Goal: Task Accomplishment & Management: Use online tool/utility

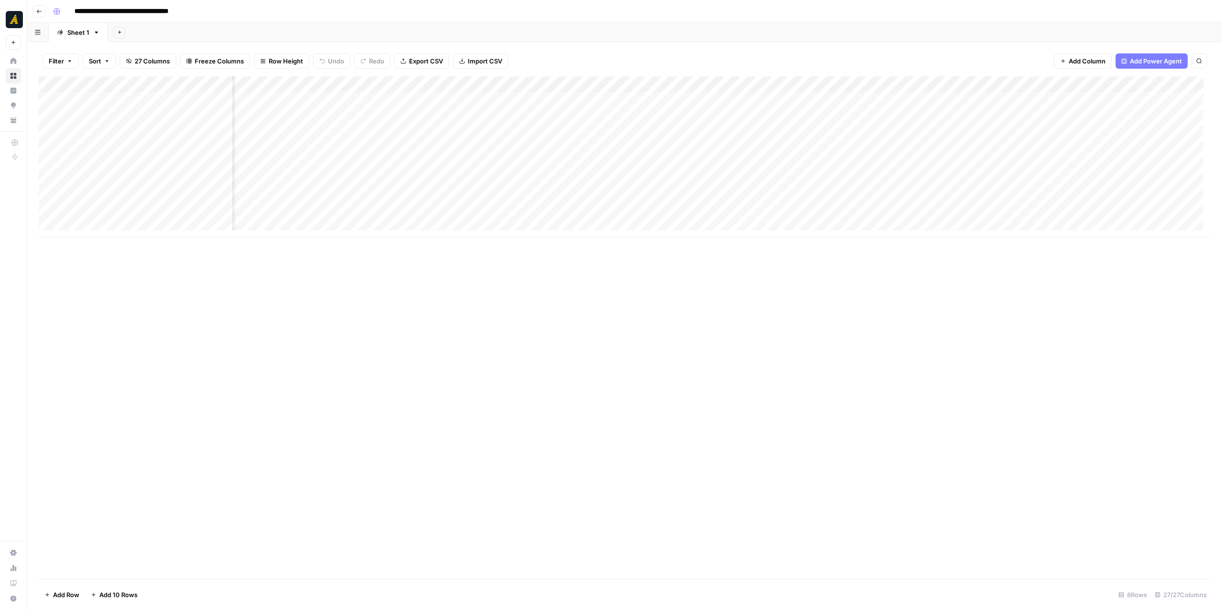
scroll to position [0, 341]
click at [666, 82] on div "Add Column" at bounding box center [625, 156] width 1172 height 161
click at [690, 295] on div "Add Column" at bounding box center [625, 327] width 1172 height 503
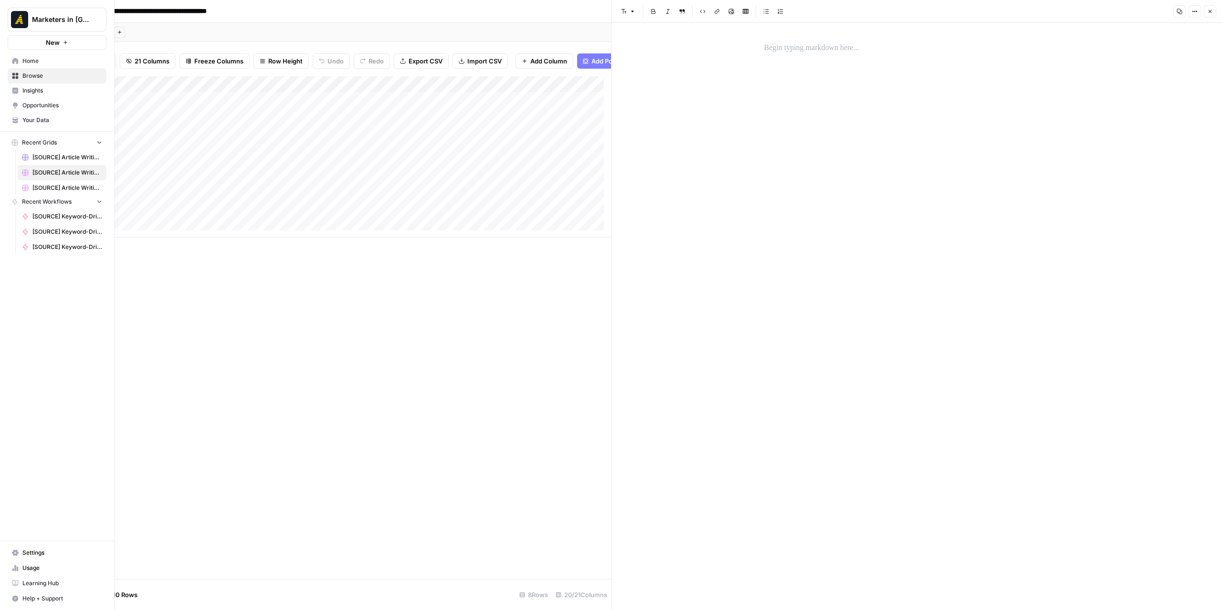
click at [14, 60] on icon at bounding box center [15, 61] width 6 height 6
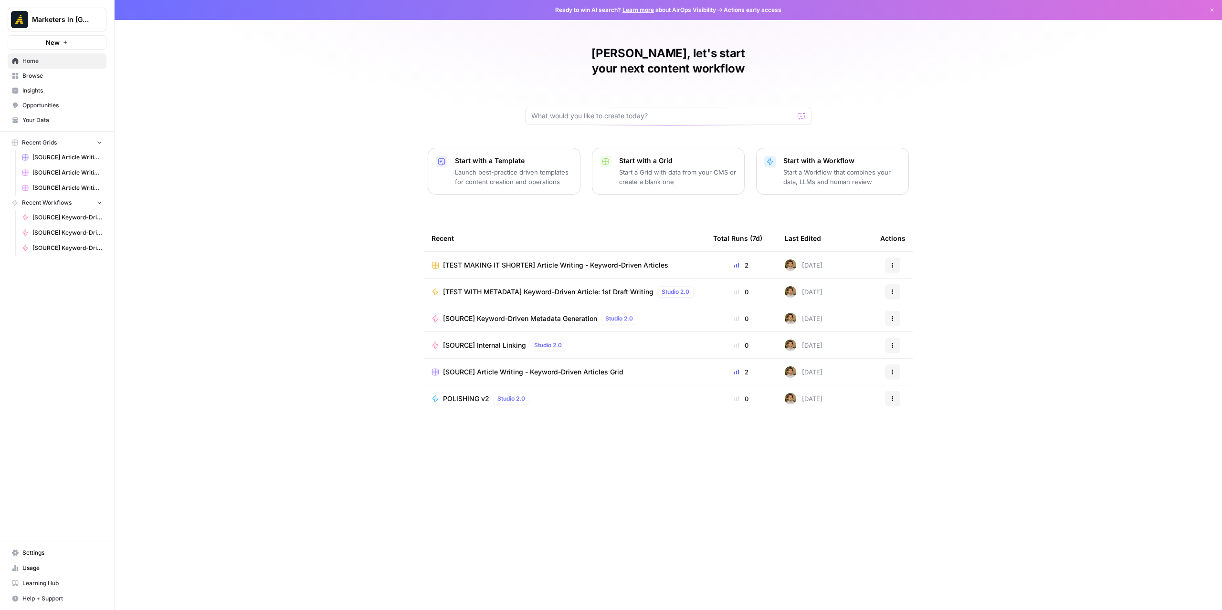
click at [46, 74] on span "Browse" at bounding box center [62, 76] width 80 height 9
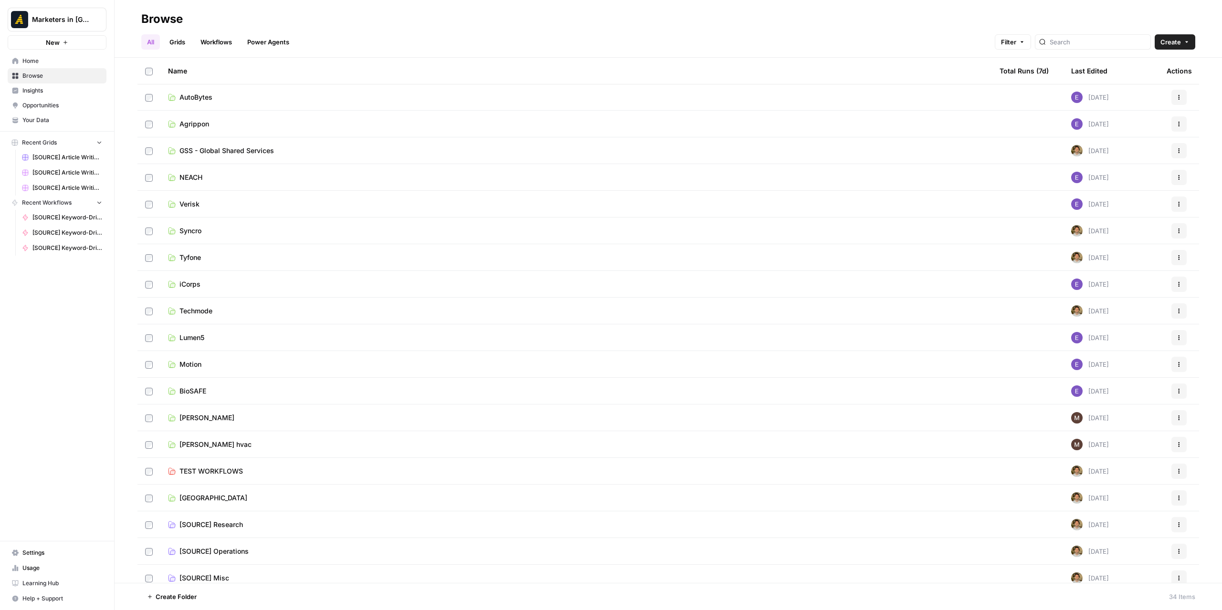
scroll to position [409, 0]
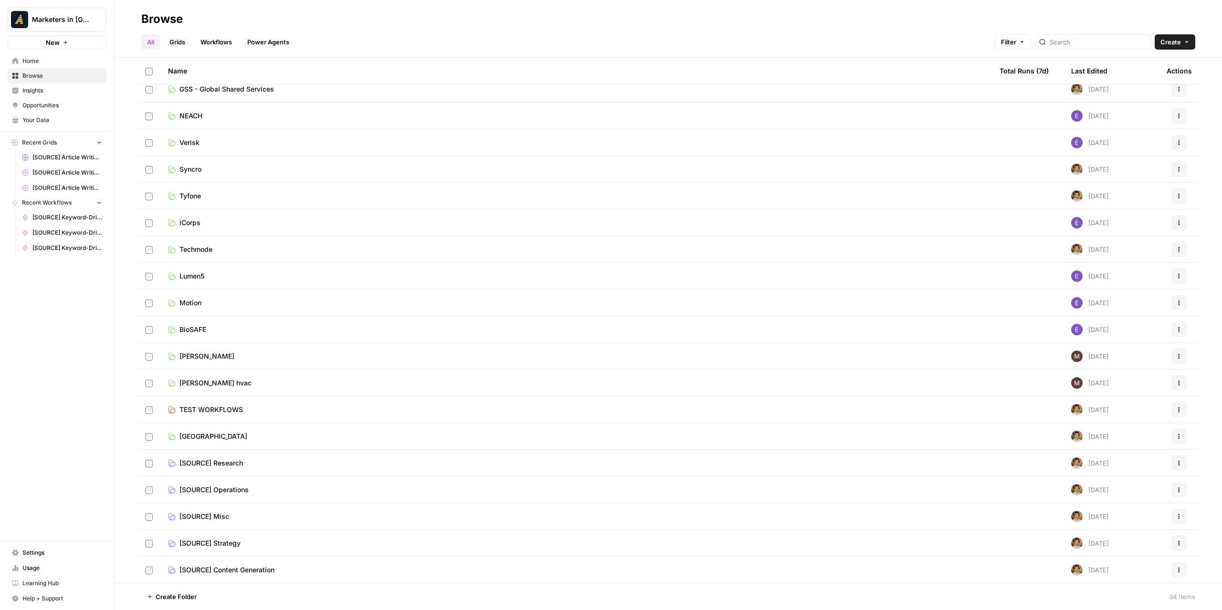
click at [213, 352] on link "Wilburn" at bounding box center [576, 357] width 816 height 10
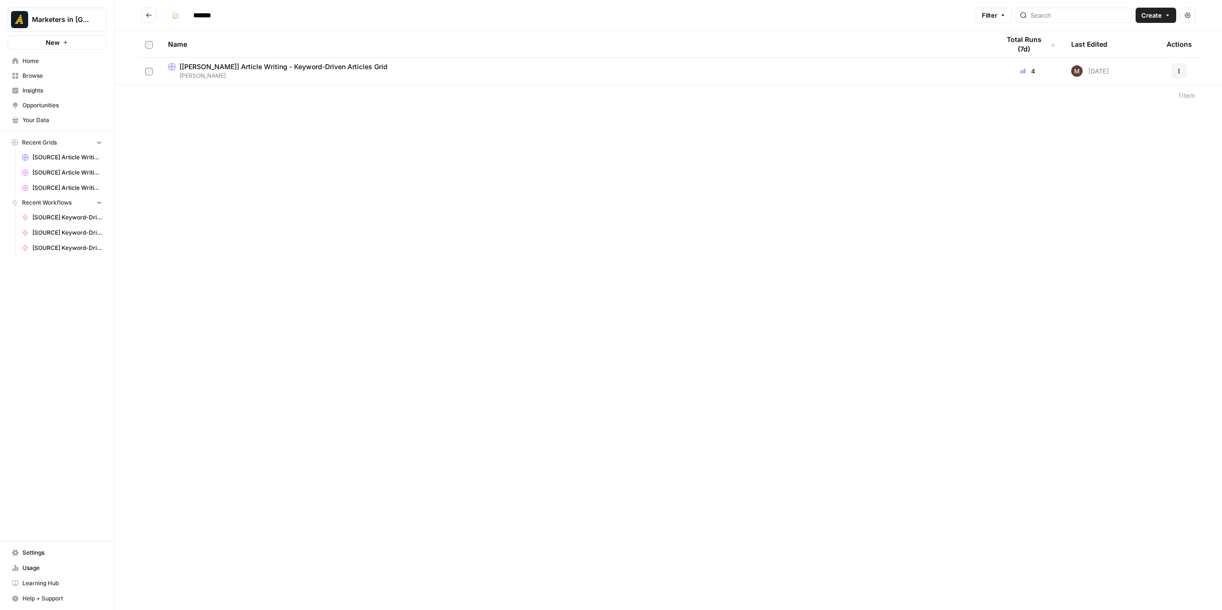
click at [336, 77] on span "Wilburn" at bounding box center [576, 76] width 816 height 9
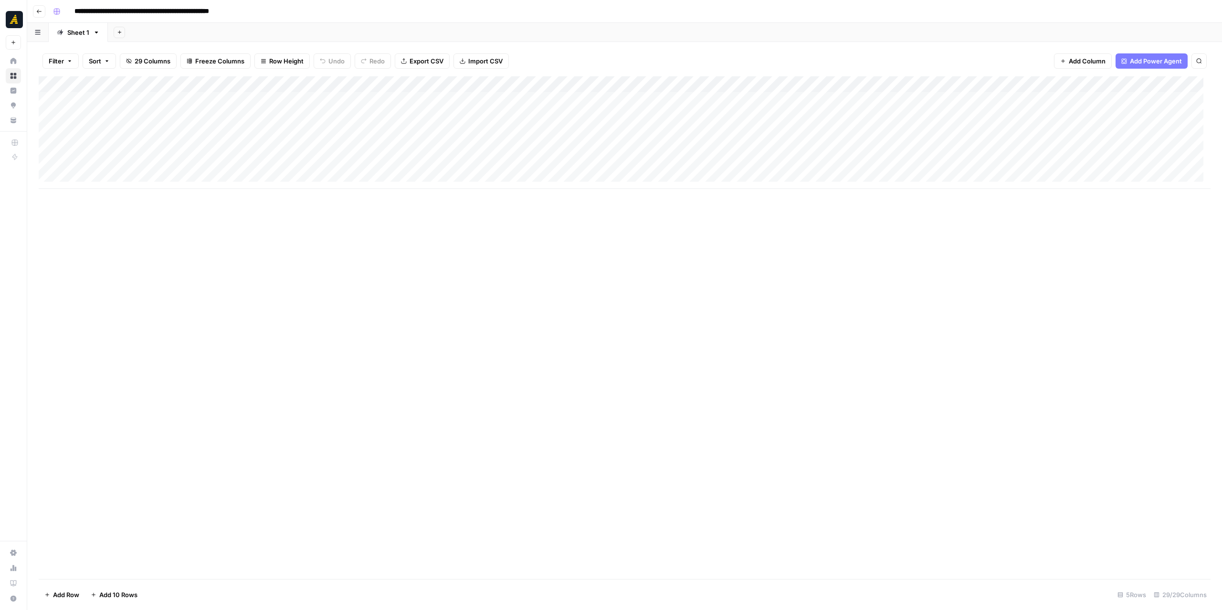
click at [138, 152] on div "Add Column" at bounding box center [625, 132] width 1172 height 113
click at [219, 149] on div "Add Column" at bounding box center [625, 132] width 1172 height 113
click at [737, 149] on div "Add Column" at bounding box center [625, 132] width 1172 height 113
click at [226, 165] on div "Add Column" at bounding box center [625, 132] width 1172 height 113
click at [110, 178] on div "Add Column" at bounding box center [625, 132] width 1172 height 113
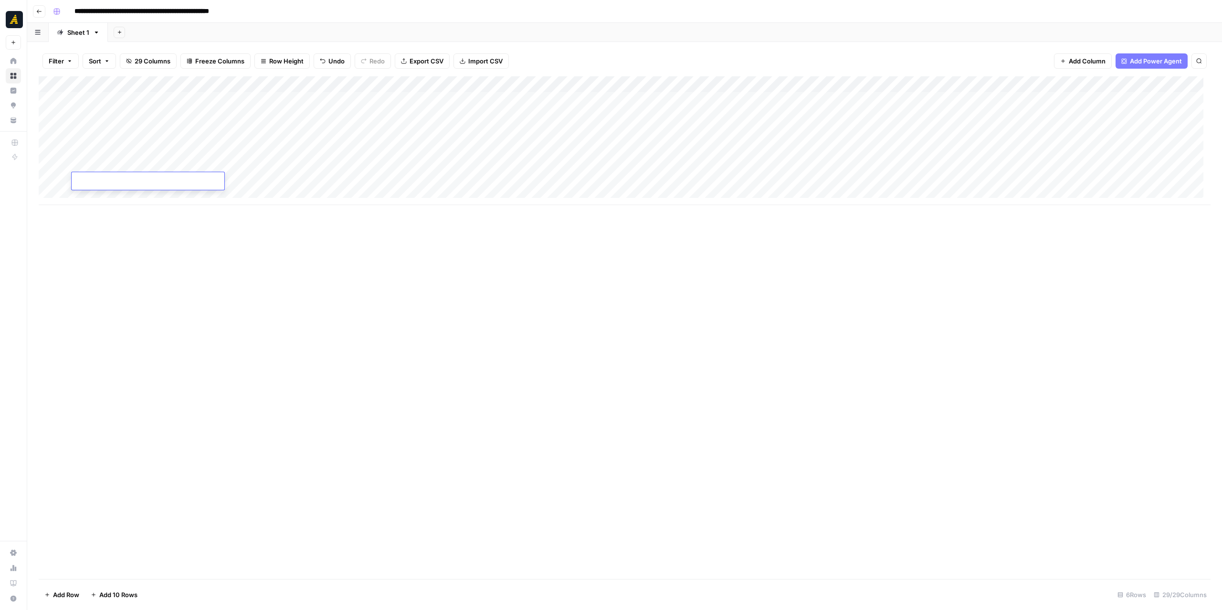
click at [108, 196] on div "Add Column" at bounding box center [625, 140] width 1172 height 129
click at [109, 210] on div "Add Column" at bounding box center [625, 148] width 1172 height 145
click at [118, 227] on div "Add Column" at bounding box center [625, 156] width 1172 height 161
click at [152, 167] on div "Add Column" at bounding box center [625, 165] width 1172 height 178
click at [910, 165] on div "Add Column" at bounding box center [625, 165] width 1172 height 178
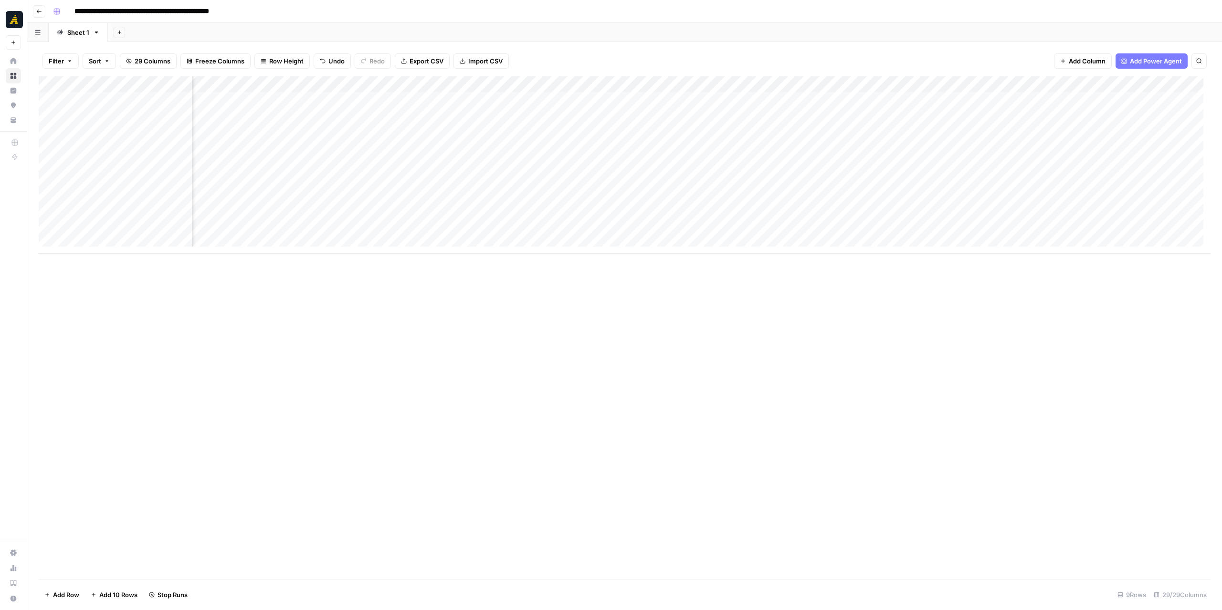
scroll to position [0, 597]
click at [693, 167] on div "Add Column" at bounding box center [625, 165] width 1172 height 178
click at [365, 170] on div "Add Column" at bounding box center [625, 165] width 1172 height 178
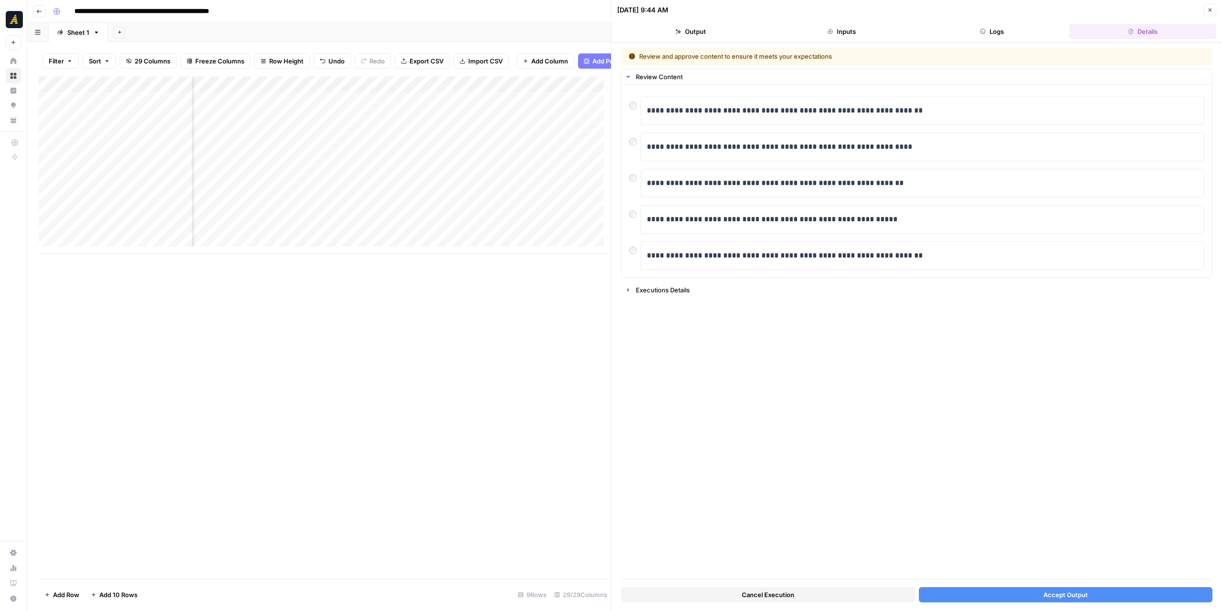
scroll to position [0, 722]
click at [331, 155] on div "Add Column" at bounding box center [325, 165] width 572 height 178
click at [425, 277] on div "Add Column" at bounding box center [325, 327] width 572 height 503
click at [1000, 589] on button "Accept Output" at bounding box center [1066, 594] width 294 height 15
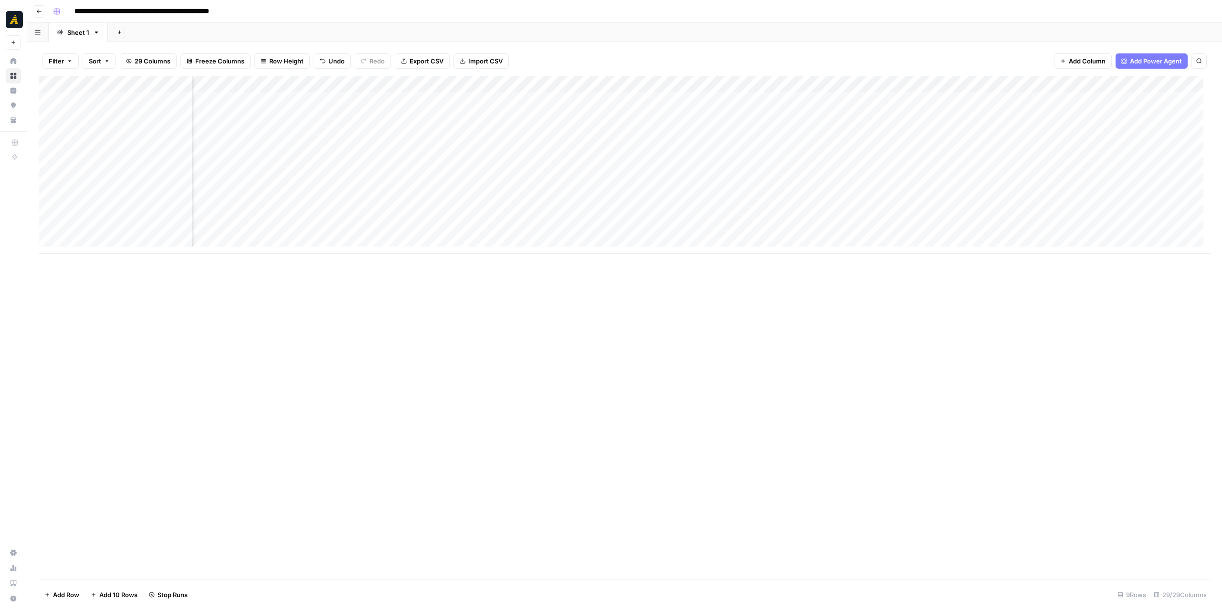
scroll to position [0, 618]
click at [551, 166] on div "Add Column" at bounding box center [625, 165] width 1172 height 178
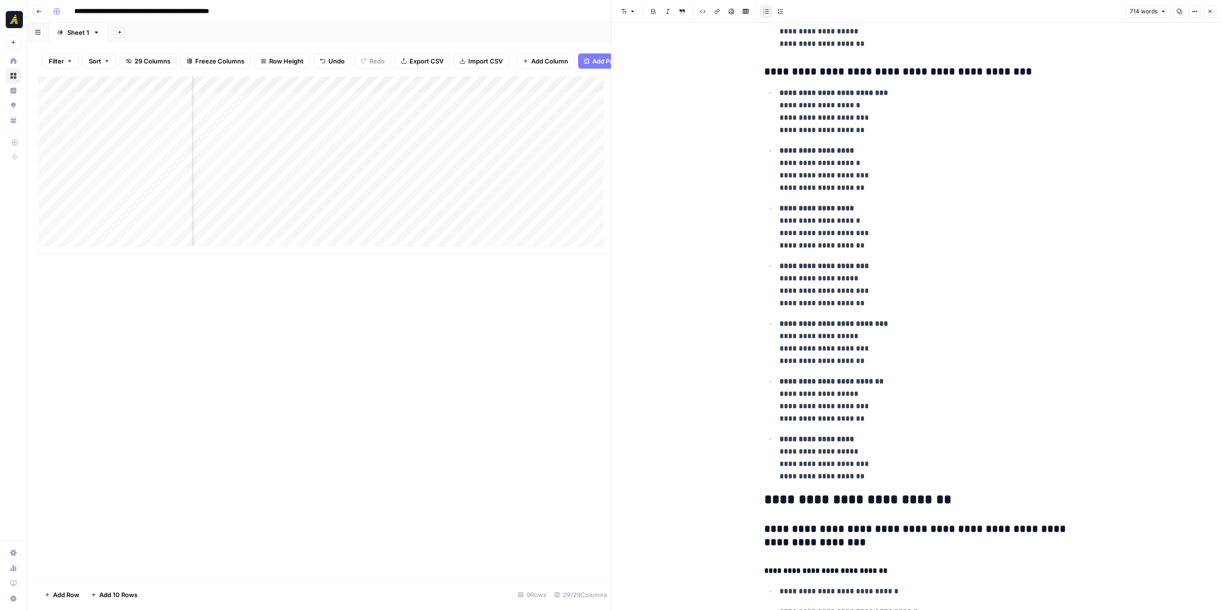
scroll to position [0, 820]
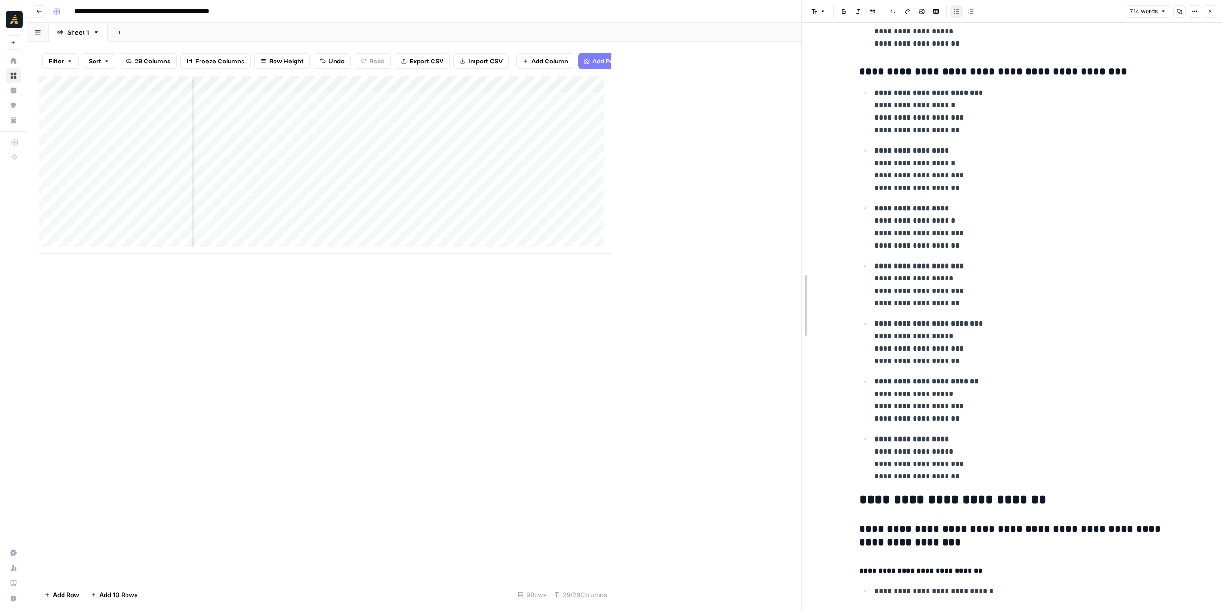
drag, startPoint x: 614, startPoint y: 299, endPoint x: 819, endPoint y: 307, distance: 204.9
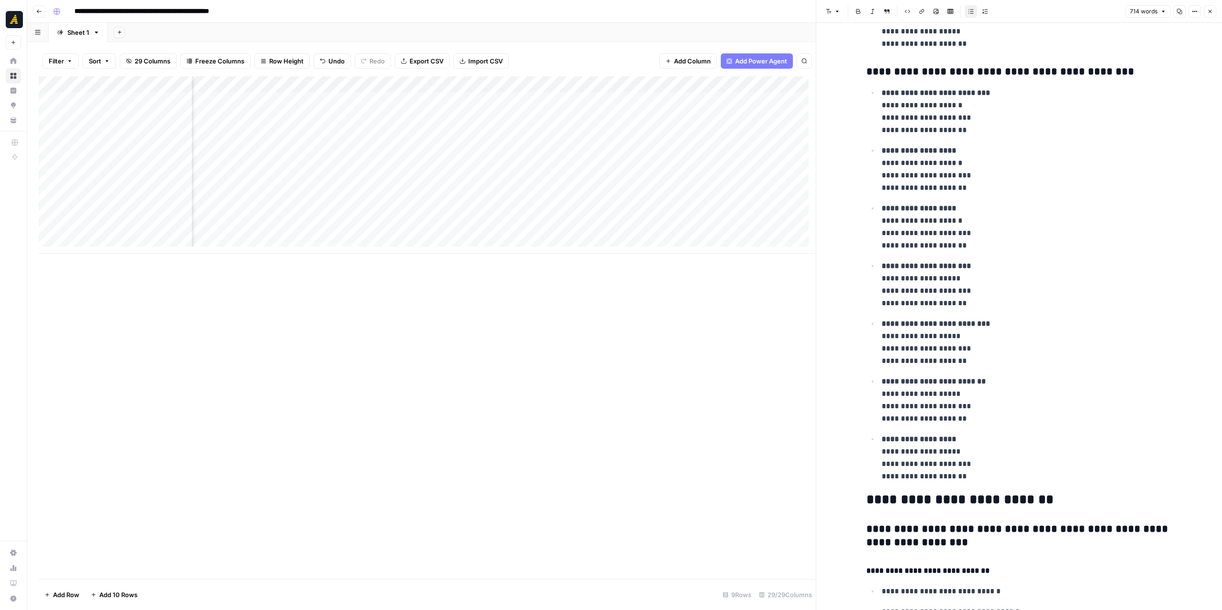
scroll to position [0, 897]
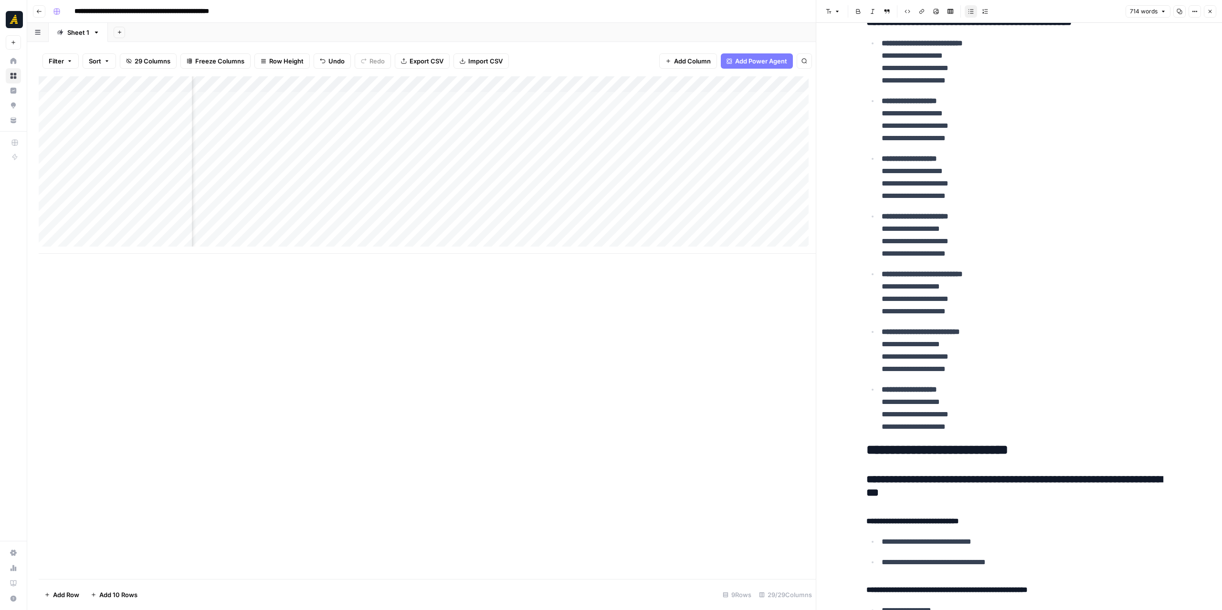
click at [679, 163] on div "Add Column" at bounding box center [427, 165] width 777 height 178
click at [590, 165] on div "Add Column" at bounding box center [427, 165] width 777 height 178
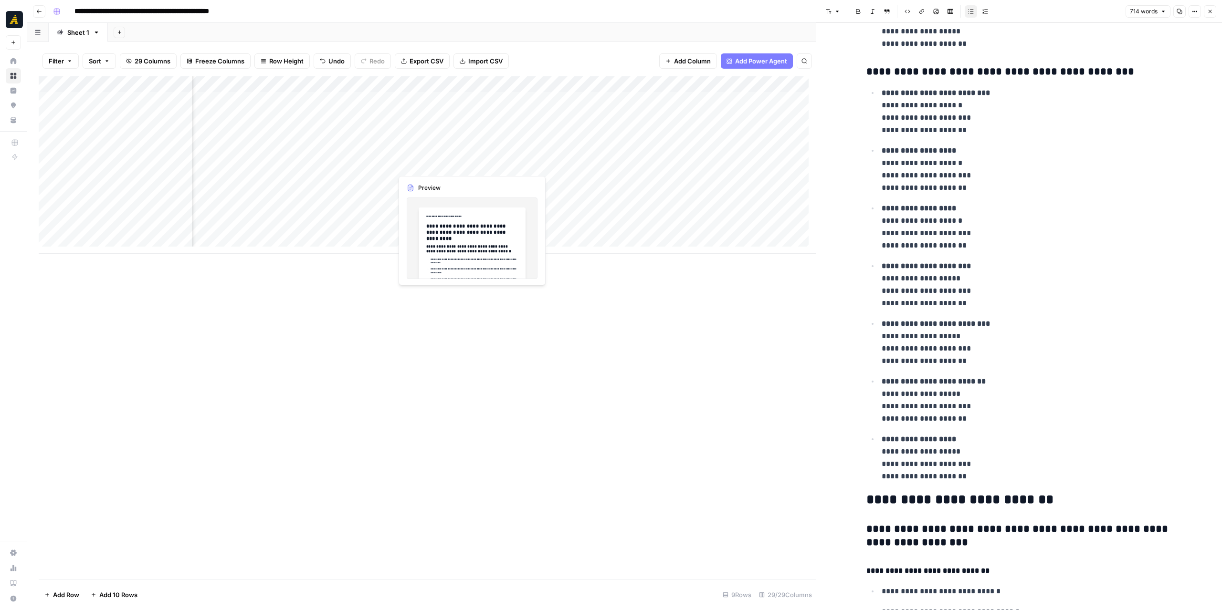
click at [462, 165] on div "Add Column" at bounding box center [427, 165] width 777 height 178
click at [461, 165] on div "Add Column" at bounding box center [427, 165] width 777 height 178
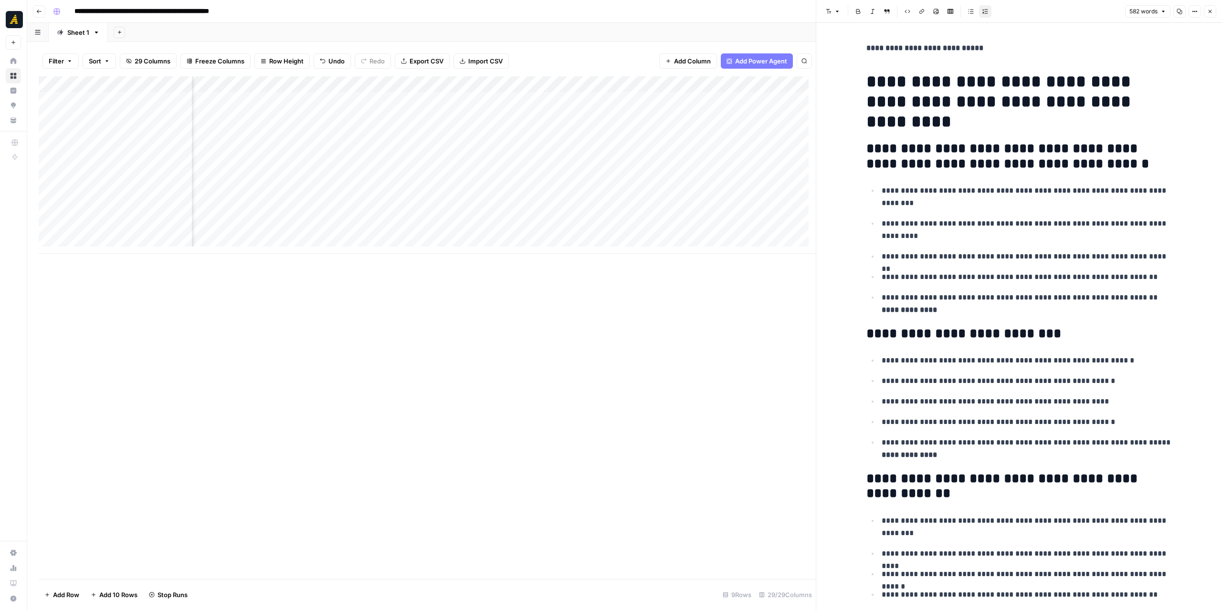
scroll to position [0, 1632]
click at [672, 304] on div "Add Column" at bounding box center [427, 327] width 777 height 503
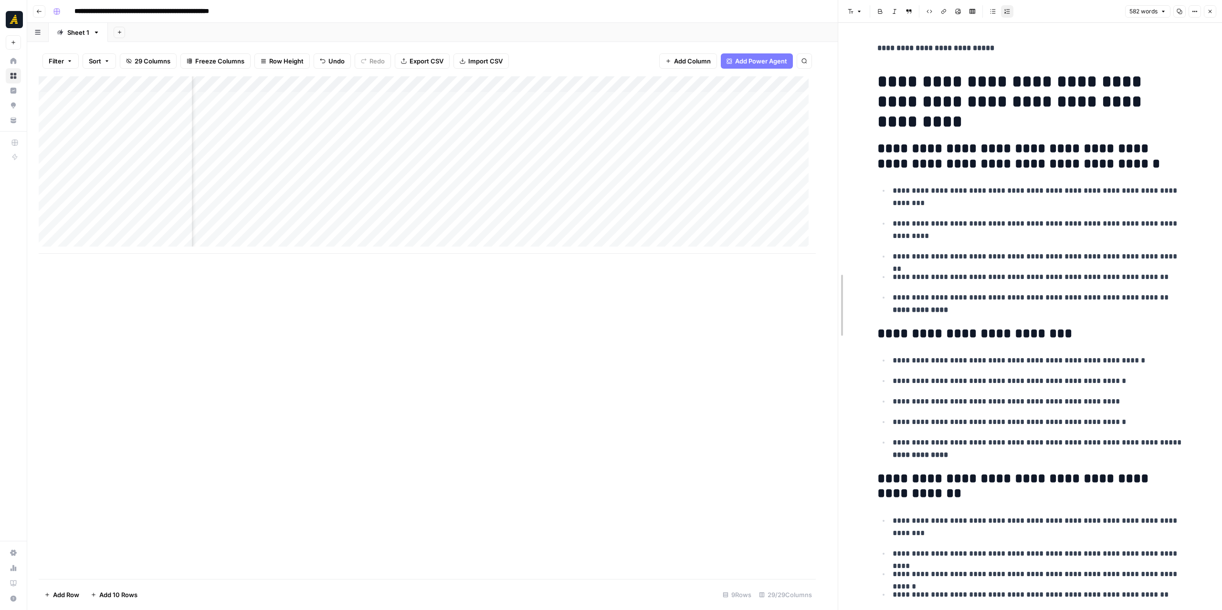
drag, startPoint x: 817, startPoint y: 322, endPoint x: 843, endPoint y: 323, distance: 26.3
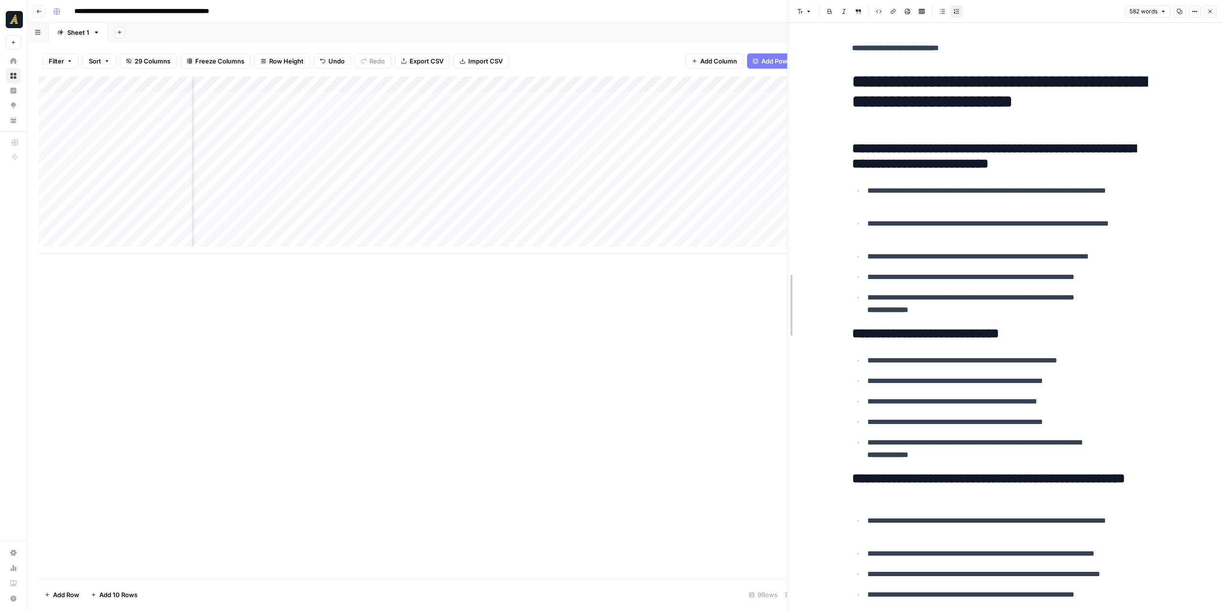
drag, startPoint x: 835, startPoint y: 346, endPoint x: 783, endPoint y: 339, distance: 53.0
click at [783, 339] on div at bounding box center [788, 305] width 10 height 610
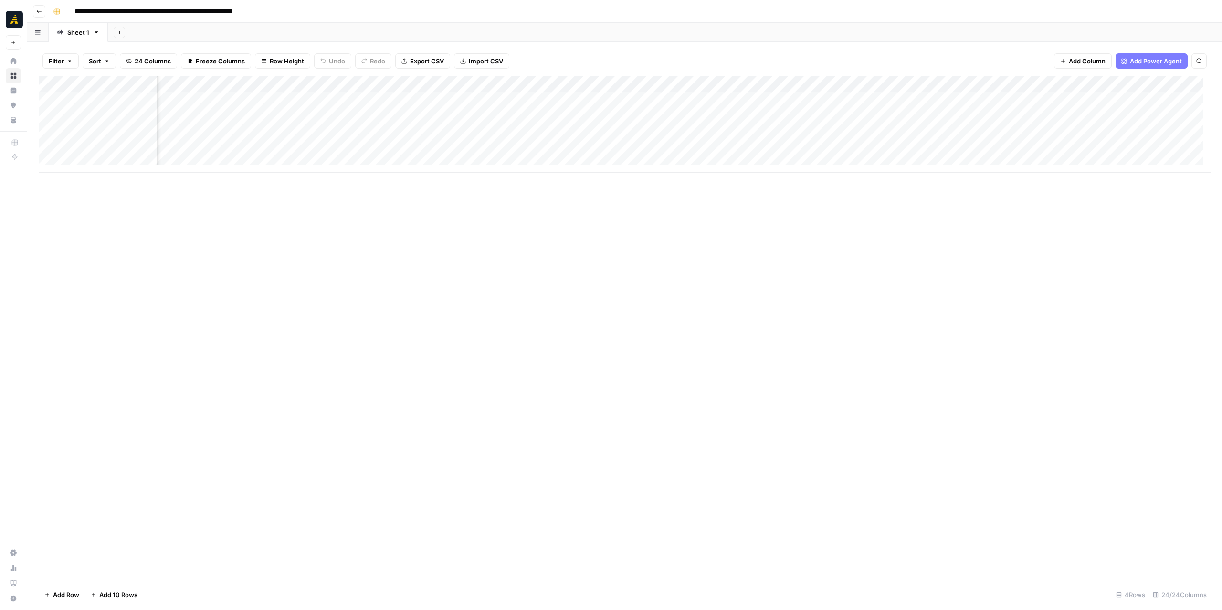
scroll to position [0, 518]
click at [878, 83] on div "Add Column" at bounding box center [625, 124] width 1172 height 96
click at [870, 160] on span "Configure Inputs" at bounding box center [873, 165] width 84 height 10
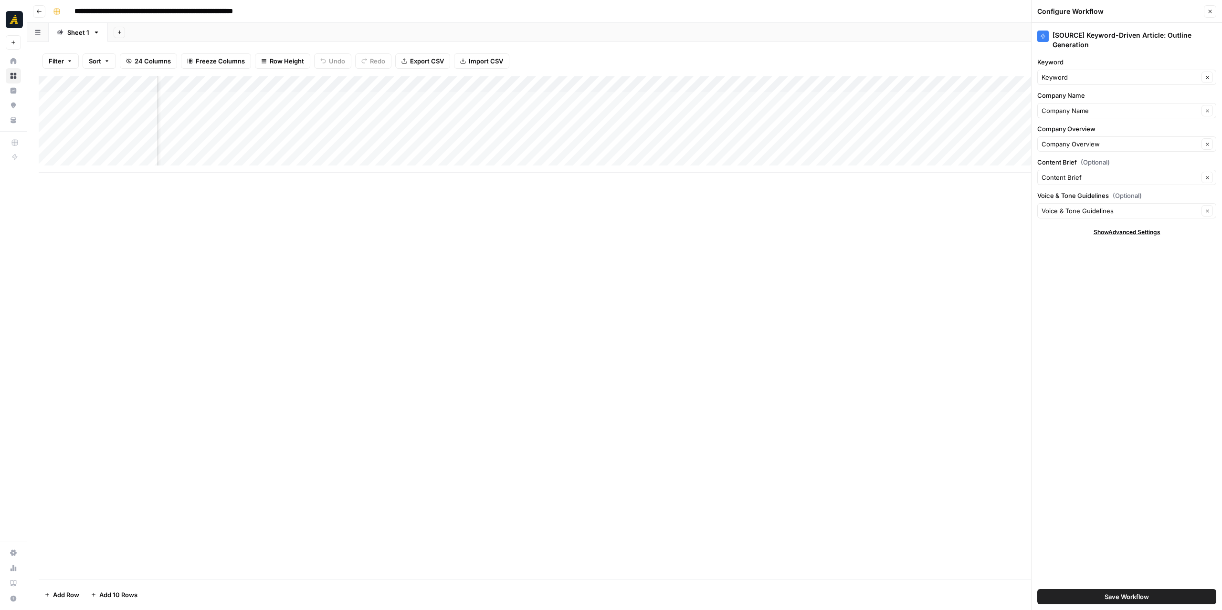
click at [1210, 12] on icon "button" at bounding box center [1210, 12] width 6 height 6
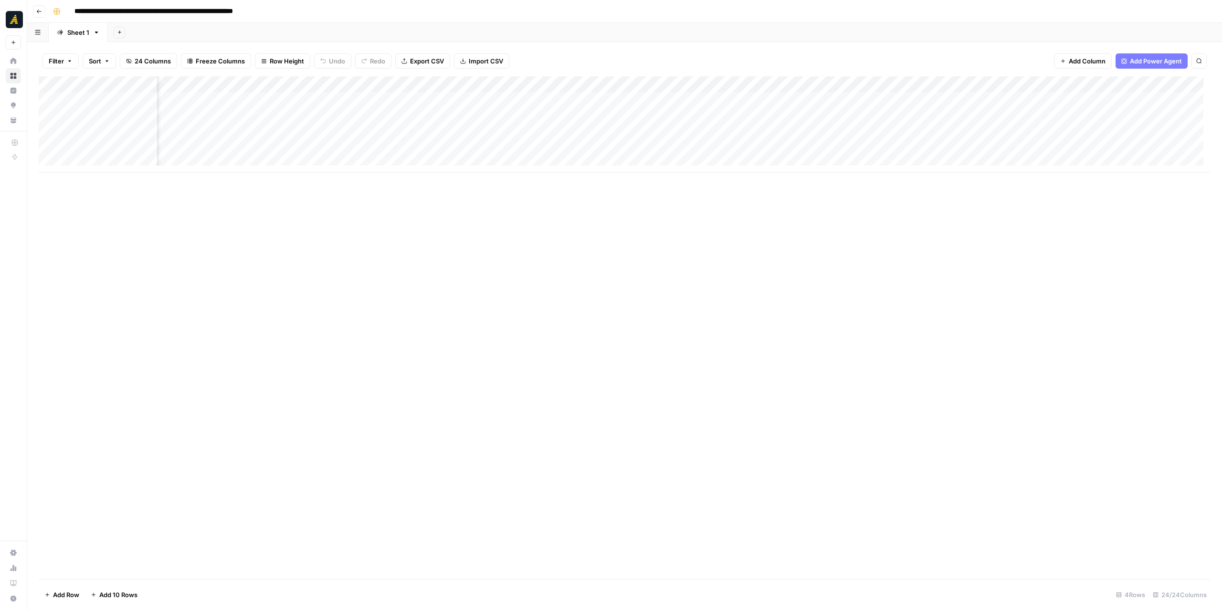
scroll to position [0, 869]
click at [878, 88] on div "Add Column" at bounding box center [625, 124] width 1172 height 96
click at [806, 165] on span "Configure Inputs" at bounding box center [815, 165] width 84 height 10
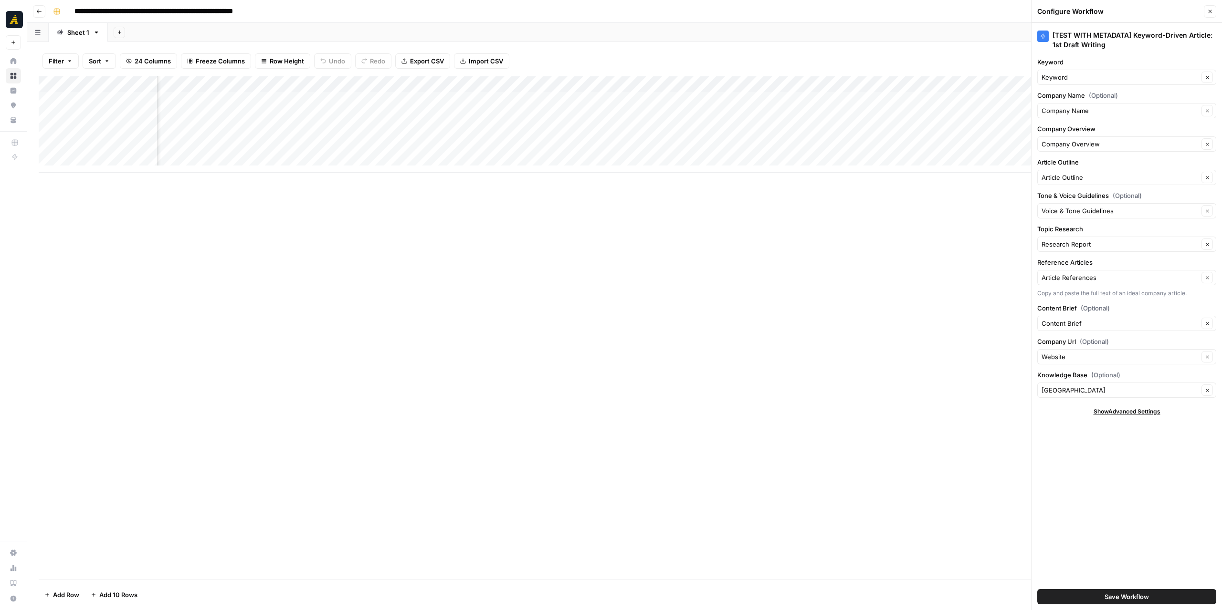
click at [1206, 7] on button "Close" at bounding box center [1210, 11] width 12 height 12
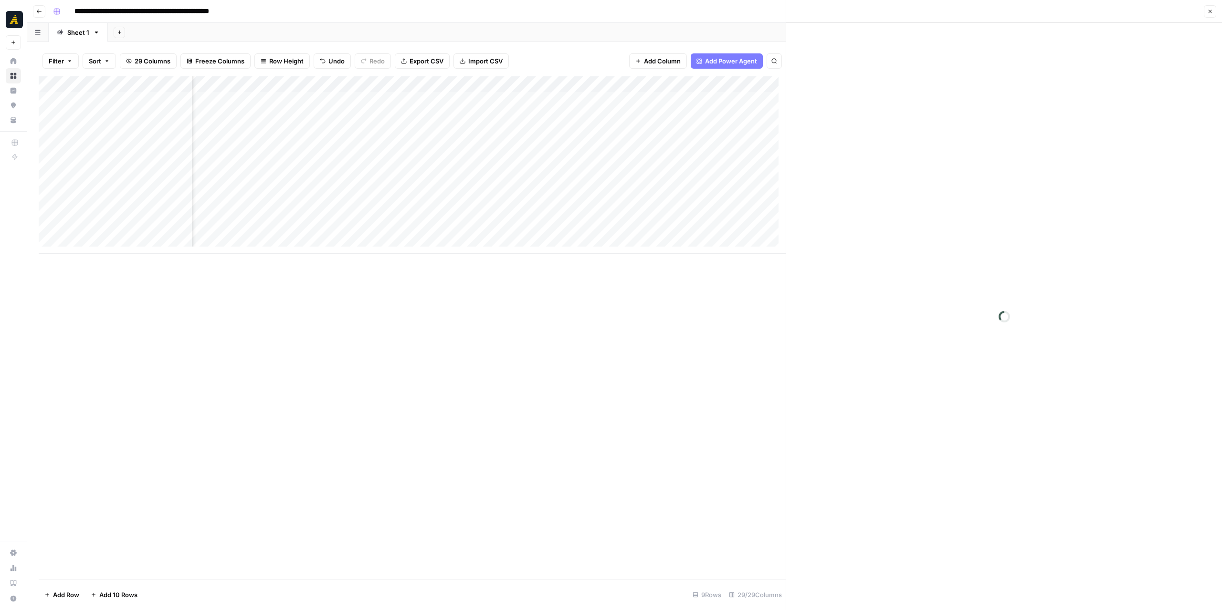
scroll to position [0, 1429]
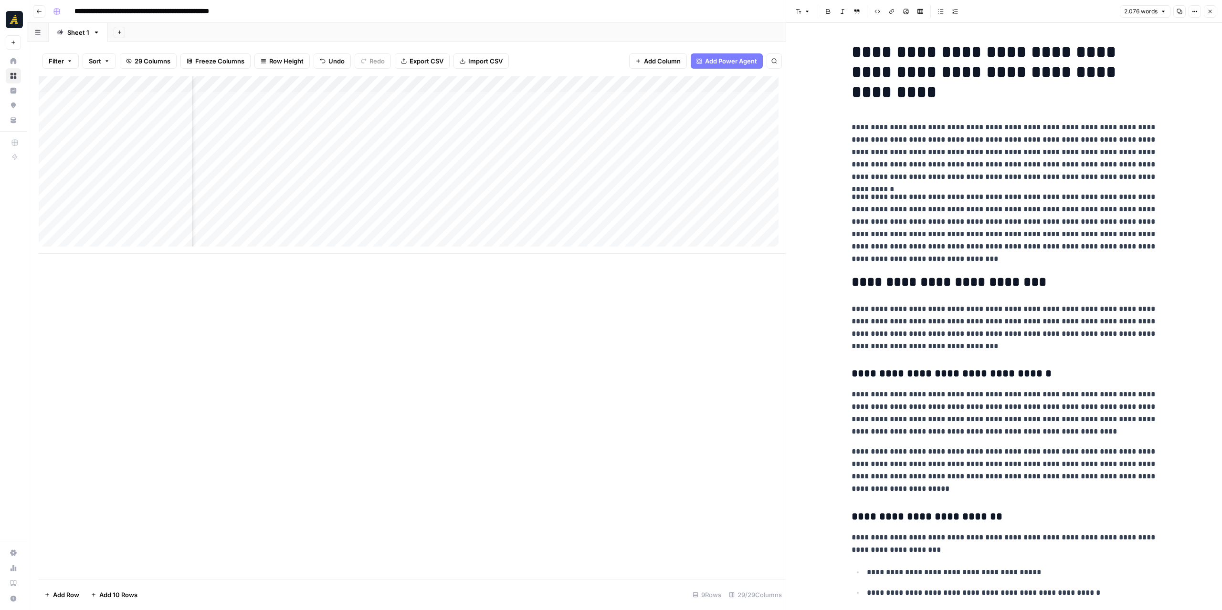
click at [436, 84] on div "Add Column" at bounding box center [412, 165] width 747 height 178
click at [409, 176] on span "Edit Workflow" at bounding box center [396, 178] width 84 height 10
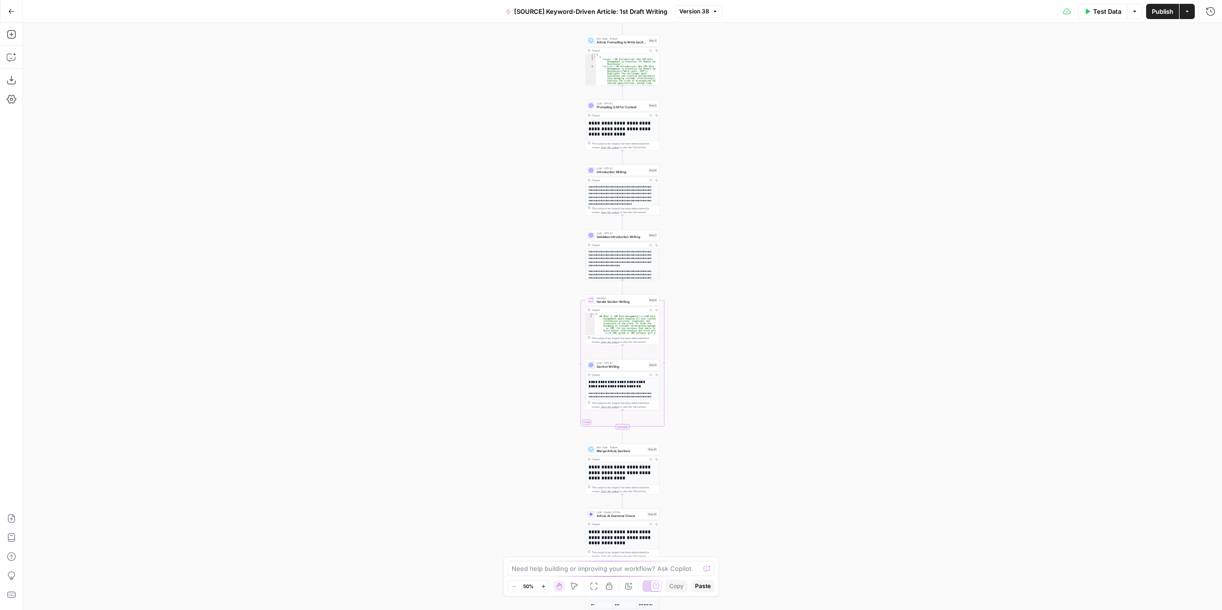
drag, startPoint x: 767, startPoint y: 452, endPoint x: 767, endPoint y: 186, distance: 266.3
click at [767, 184] on div "Workflow Input Settings Inputs LLM · GPT-4.1 Extract Article Structure Step 1 O…" at bounding box center [622, 316] width 1199 height 587
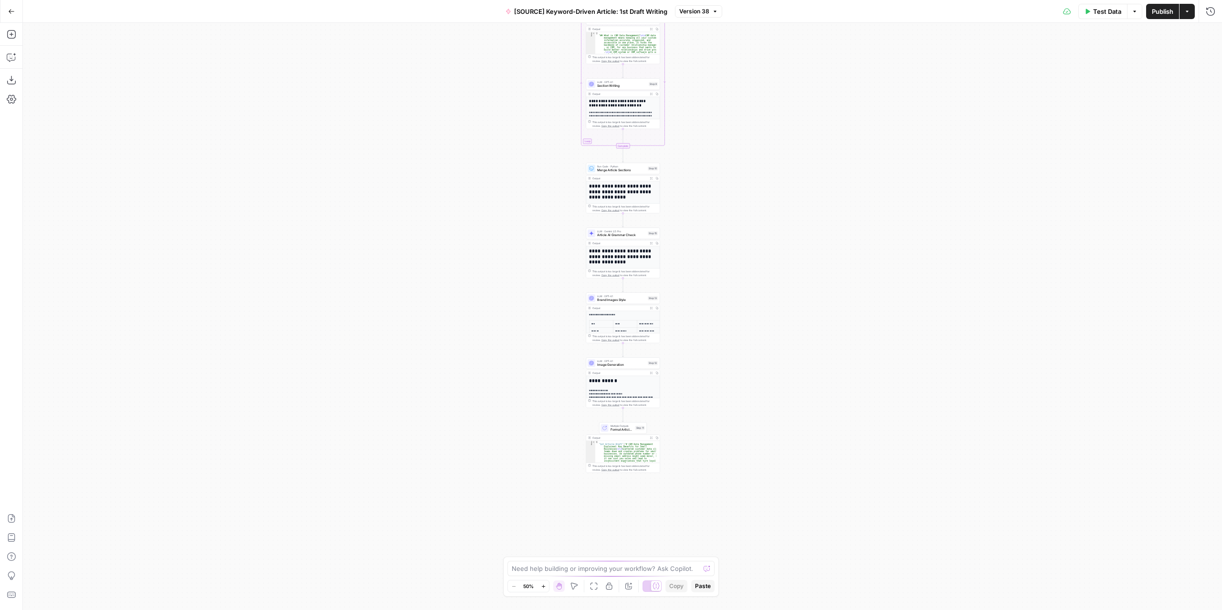
click at [719, 273] on div "Workflow Input Settings Inputs LLM · GPT-4.1 Extract Article Structure Step 1 O…" at bounding box center [622, 316] width 1199 height 587
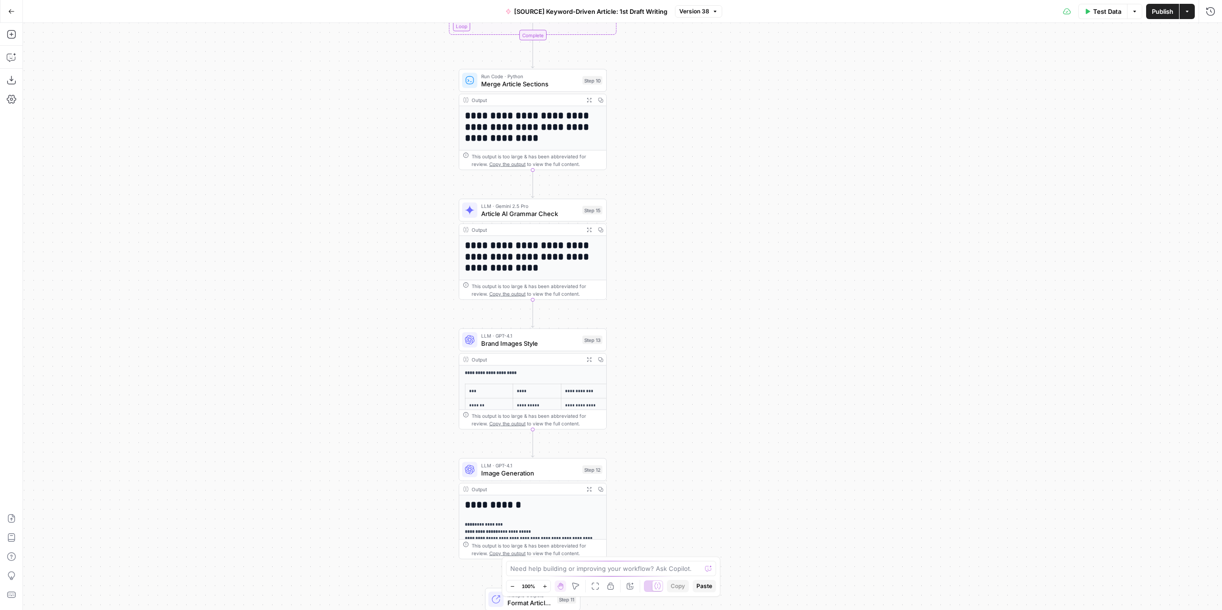
drag, startPoint x: 679, startPoint y: 262, endPoint x: 685, endPoint y: 302, distance: 40.2
click at [685, 302] on div "Workflow Input Settings Inputs LLM · GPT-4.1 Extract Article Structure Step 1 O…" at bounding box center [622, 316] width 1199 height 587
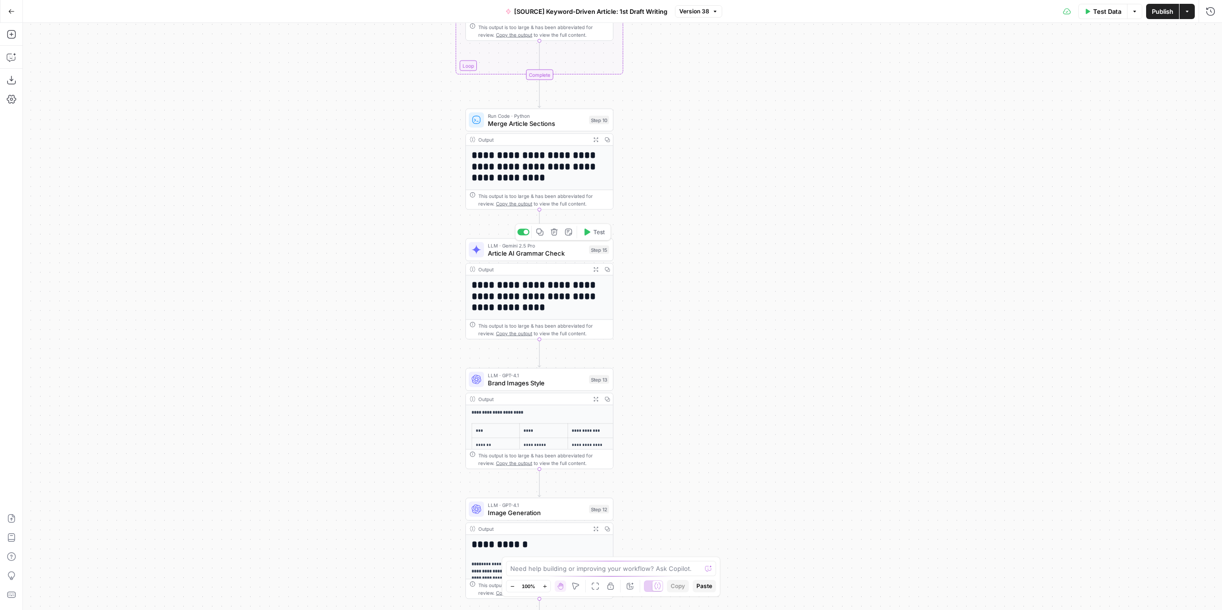
click at [559, 257] on span "Article AI Grammar Check" at bounding box center [536, 254] width 97 height 10
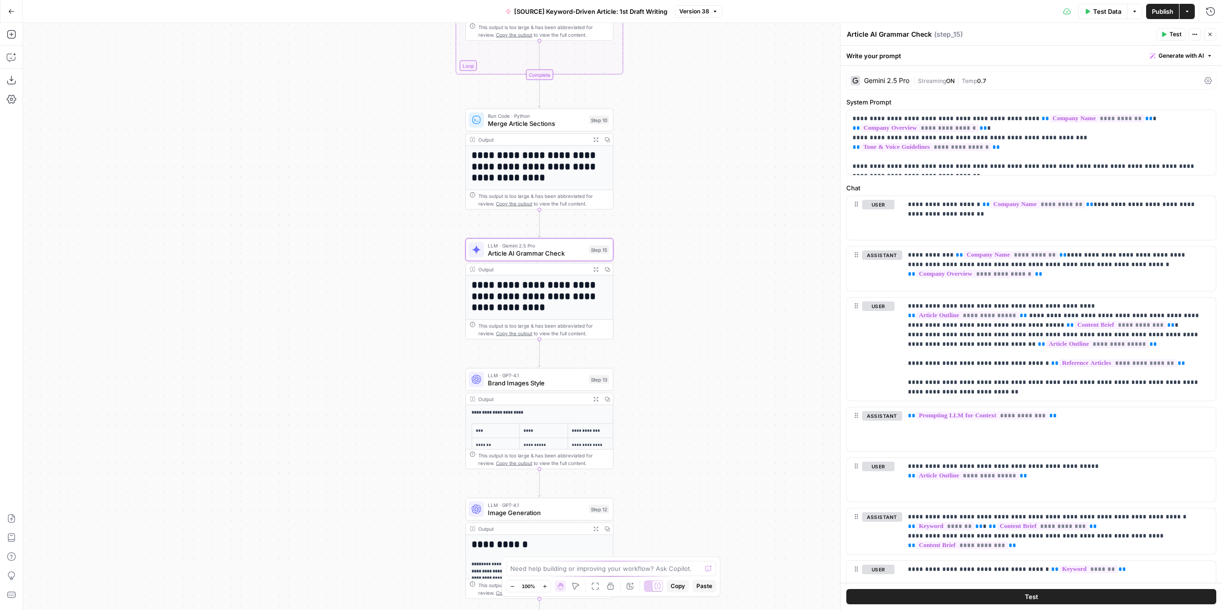
click at [593, 270] on icon "button" at bounding box center [595, 269] width 5 height 5
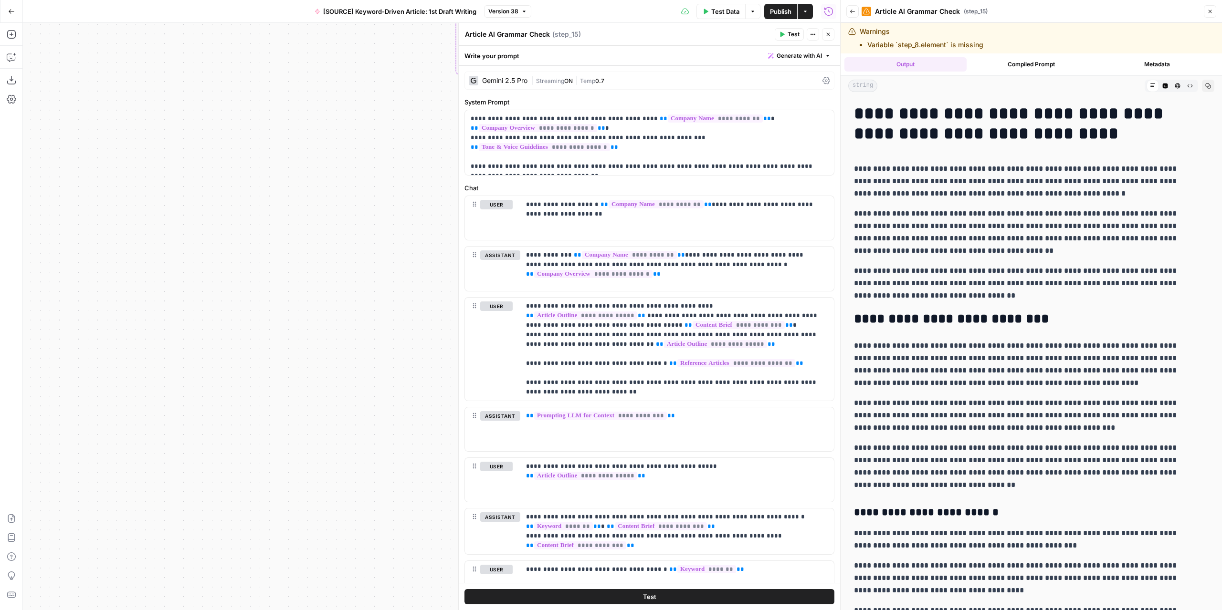
click at [825, 39] on button "Close" at bounding box center [828, 34] width 12 height 12
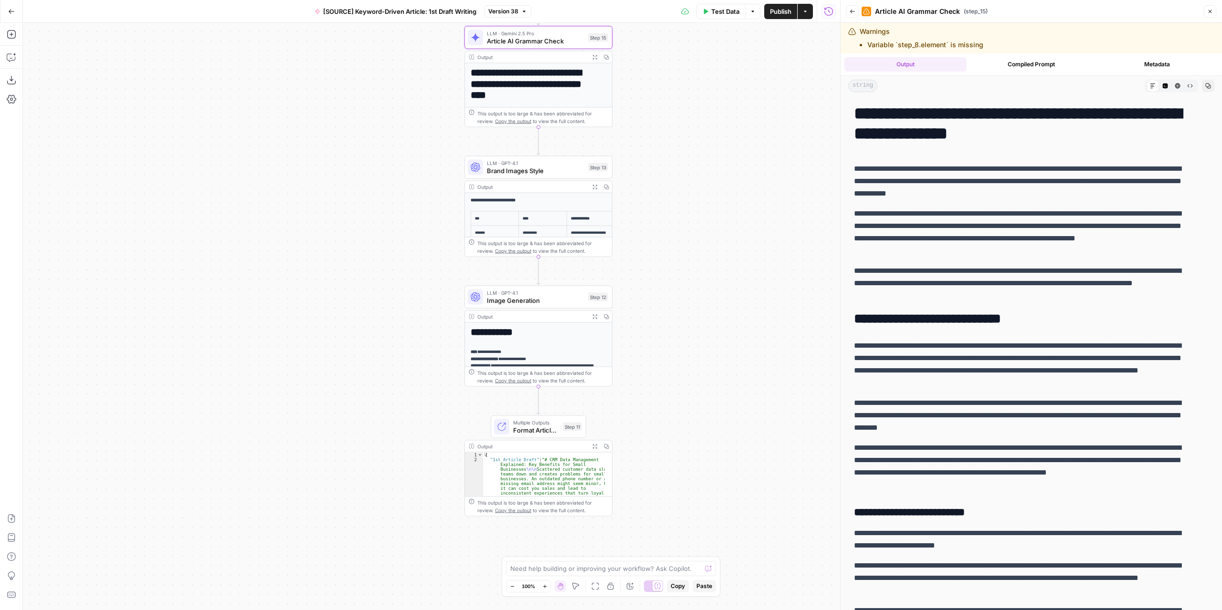
drag, startPoint x: 701, startPoint y: 421, endPoint x: 700, endPoint y: 210, distance: 210.5
click at [700, 210] on div "Workflow Input Settings Inputs LLM · GPT-4.1 Extract Article Structure Step 1 O…" at bounding box center [431, 316] width 817 height 587
click at [546, 429] on span "Format Article Output" at bounding box center [536, 431] width 46 height 10
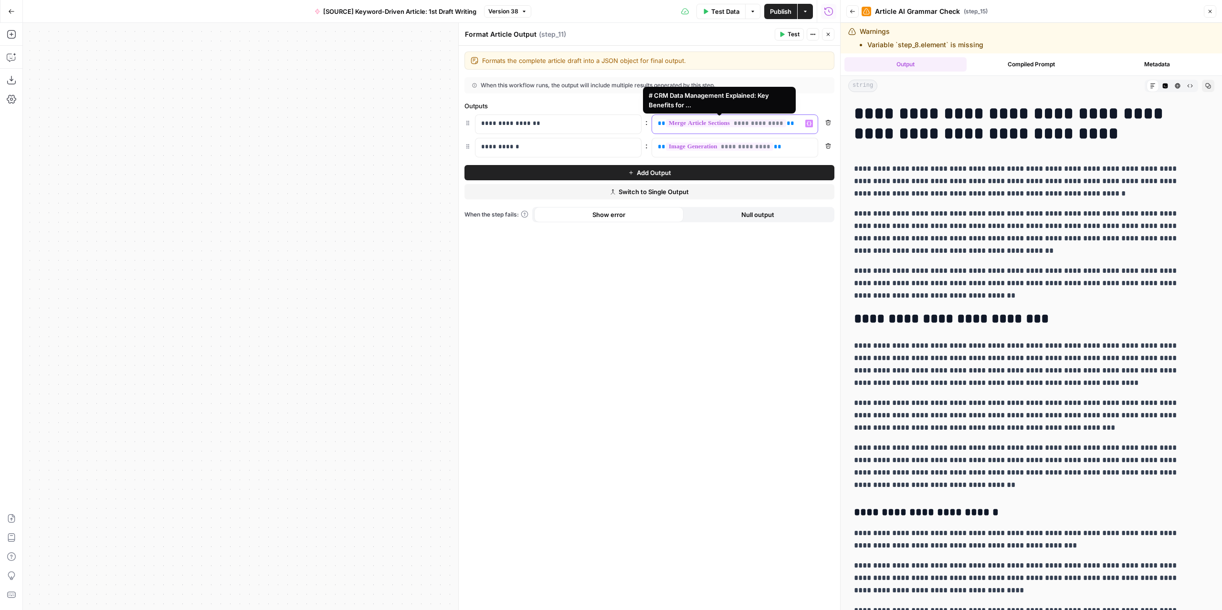
click at [750, 124] on span "**********" at bounding box center [726, 123] width 120 height 8
click at [782, 36] on icon "button" at bounding box center [782, 34] width 4 height 5
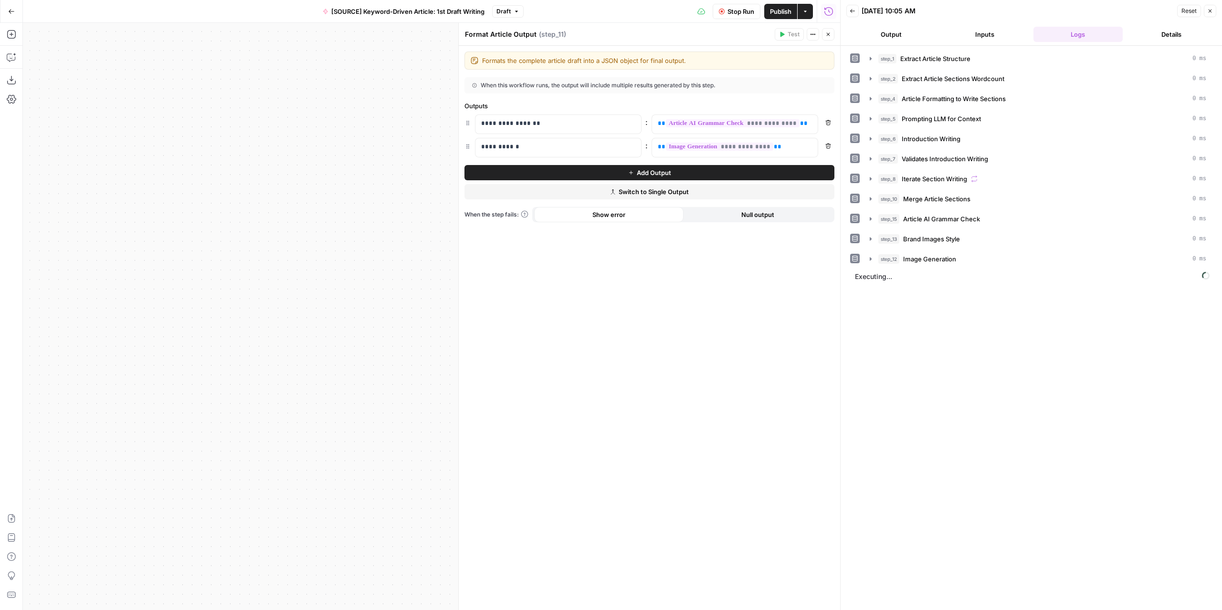
click at [739, 13] on span "Stop Run" at bounding box center [740, 12] width 27 height 10
click at [773, 10] on span "Publish" at bounding box center [780, 12] width 21 height 10
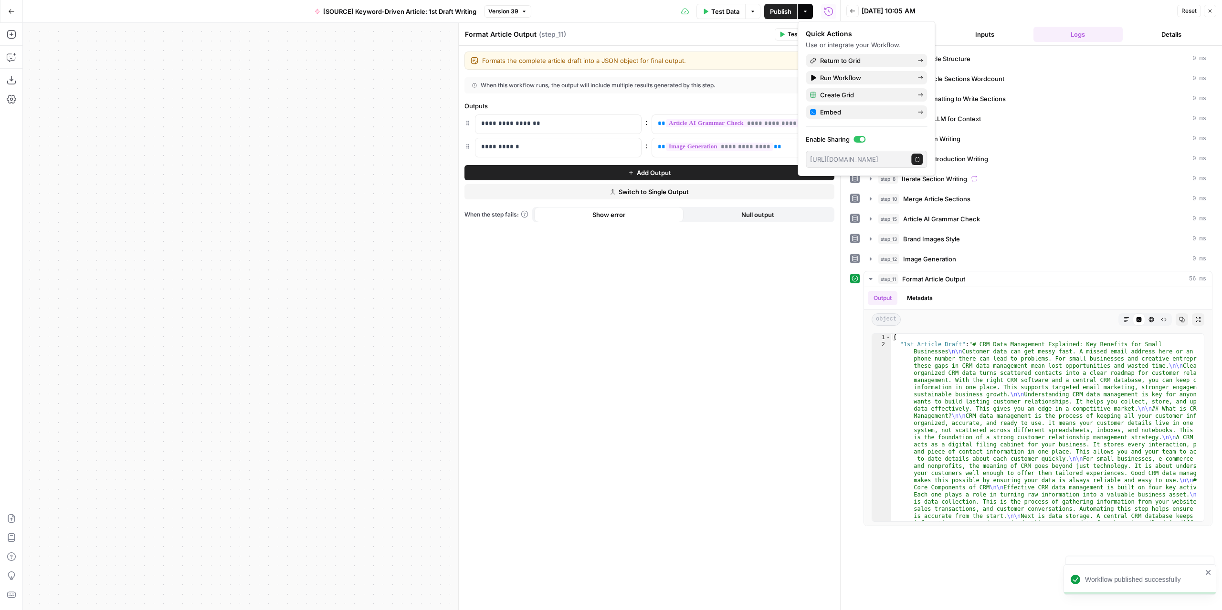
click at [756, 38] on div "Format Article Output Format Article Output ( step_11 )" at bounding box center [617, 34] width 307 height 10
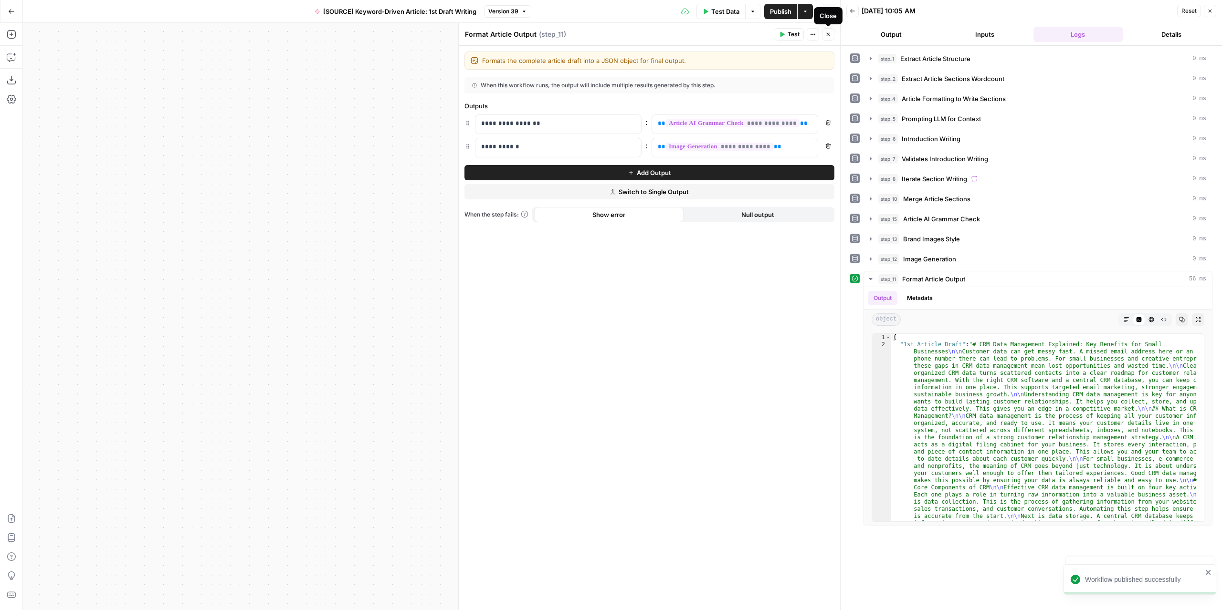
click at [828, 36] on icon "button" at bounding box center [828, 34] width 6 height 6
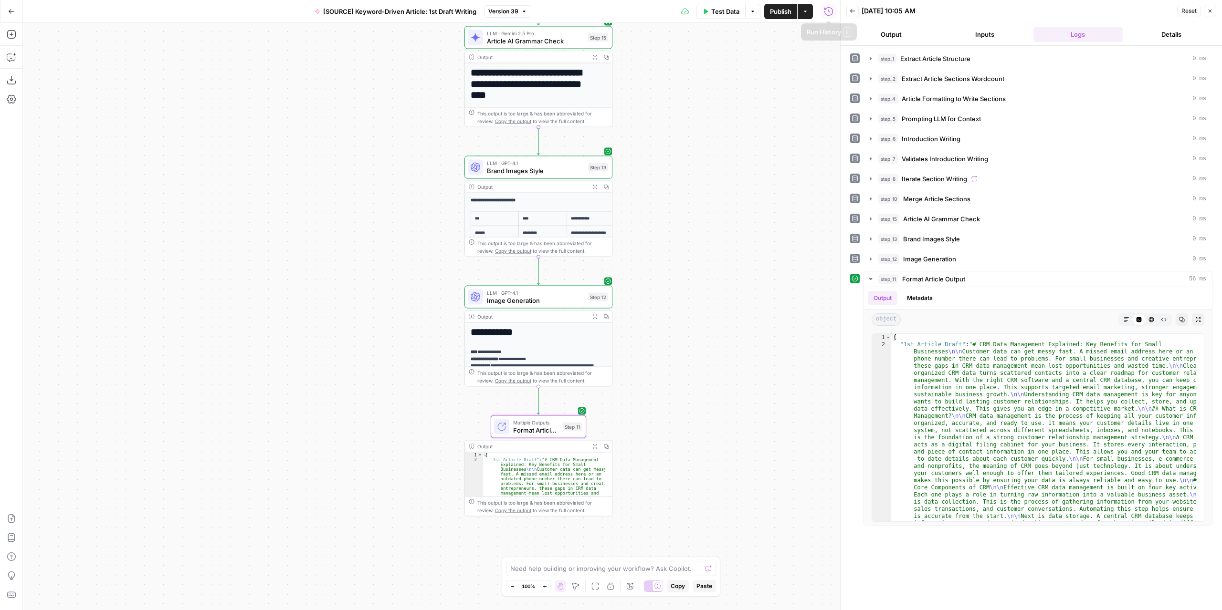
click at [809, 9] on button "Actions" at bounding box center [804, 11] width 15 height 15
click at [848, 61] on span "Return to Grid" at bounding box center [865, 61] width 90 height 10
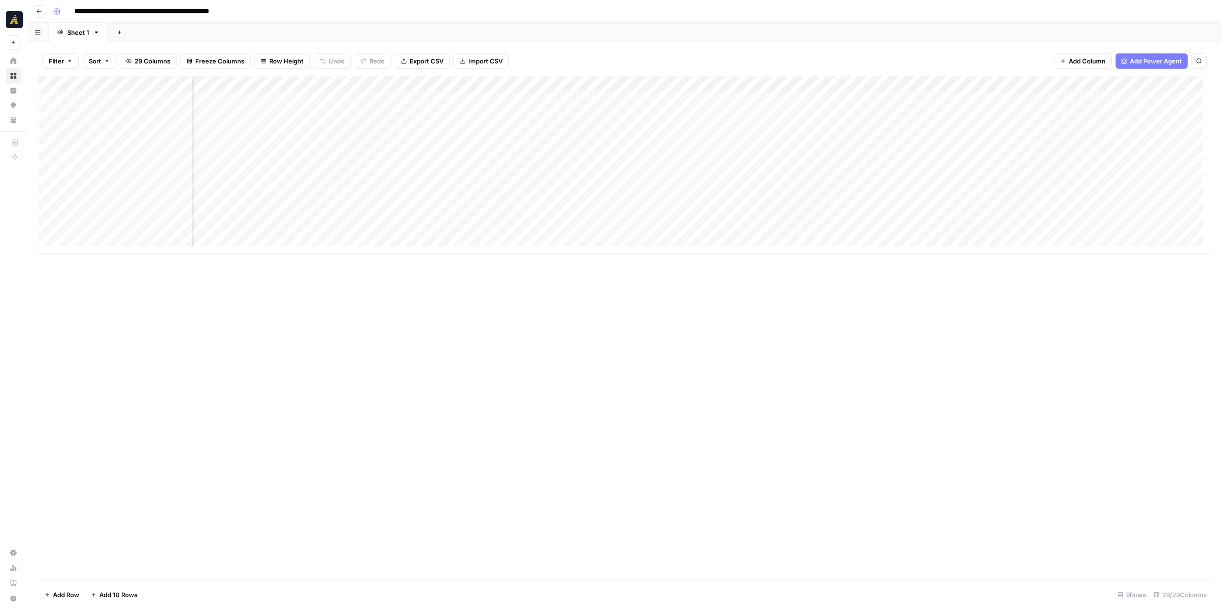
scroll to position [0, 1364]
click at [557, 161] on div "Add Column" at bounding box center [625, 165] width 1172 height 178
click at [616, 168] on div "Add Column" at bounding box center [625, 165] width 1172 height 178
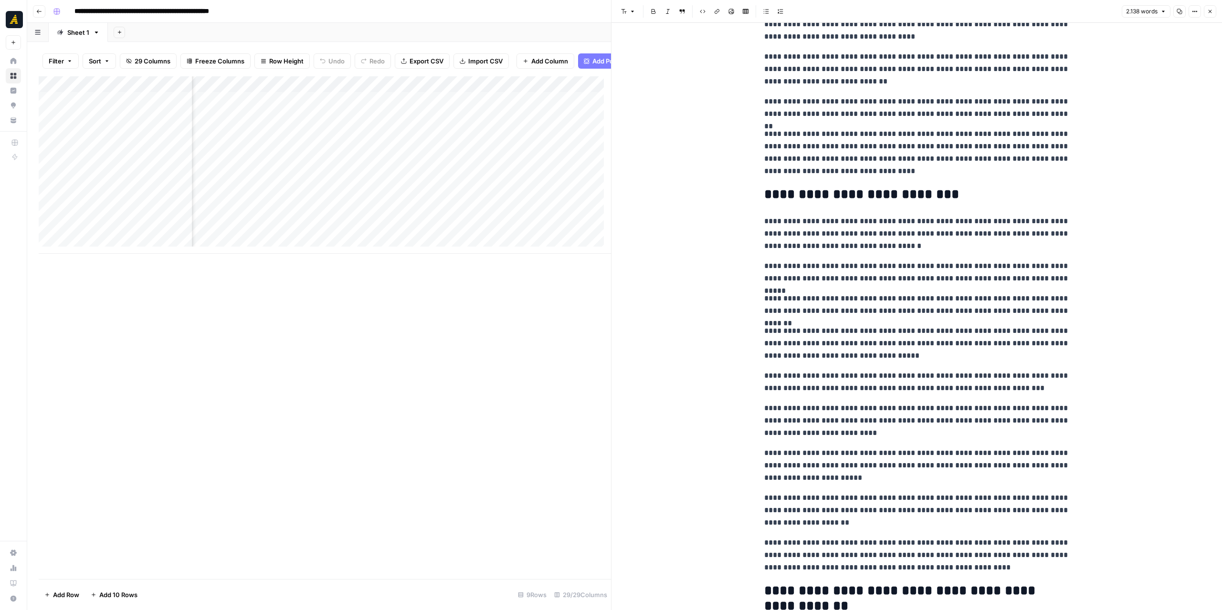
scroll to position [0, 1513]
click at [356, 90] on div "Add Column" at bounding box center [325, 165] width 572 height 178
click at [304, 188] on span "Edit Workflow" at bounding box center [311, 185] width 84 height 10
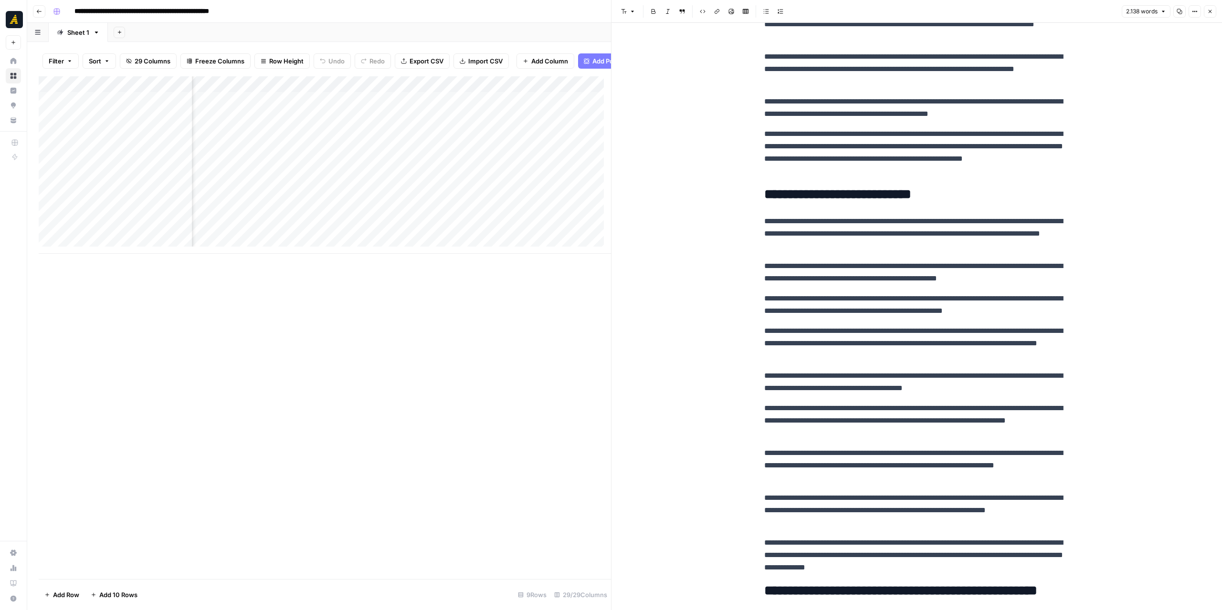
scroll to position [0, 1591]
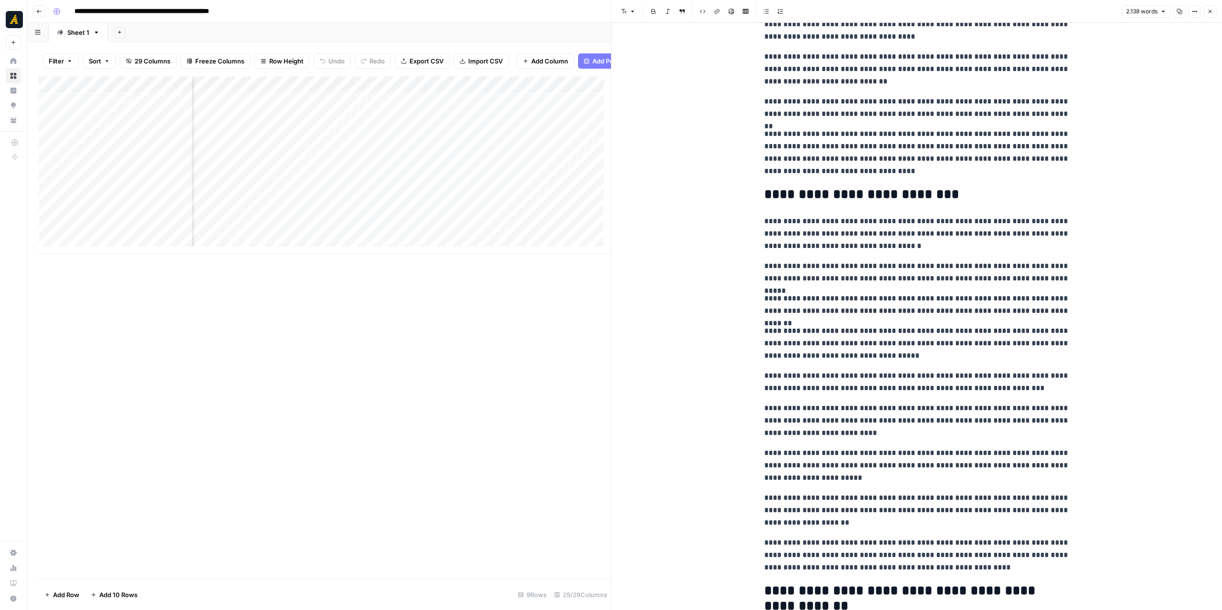
click at [395, 176] on div "Add Column" at bounding box center [325, 165] width 572 height 178
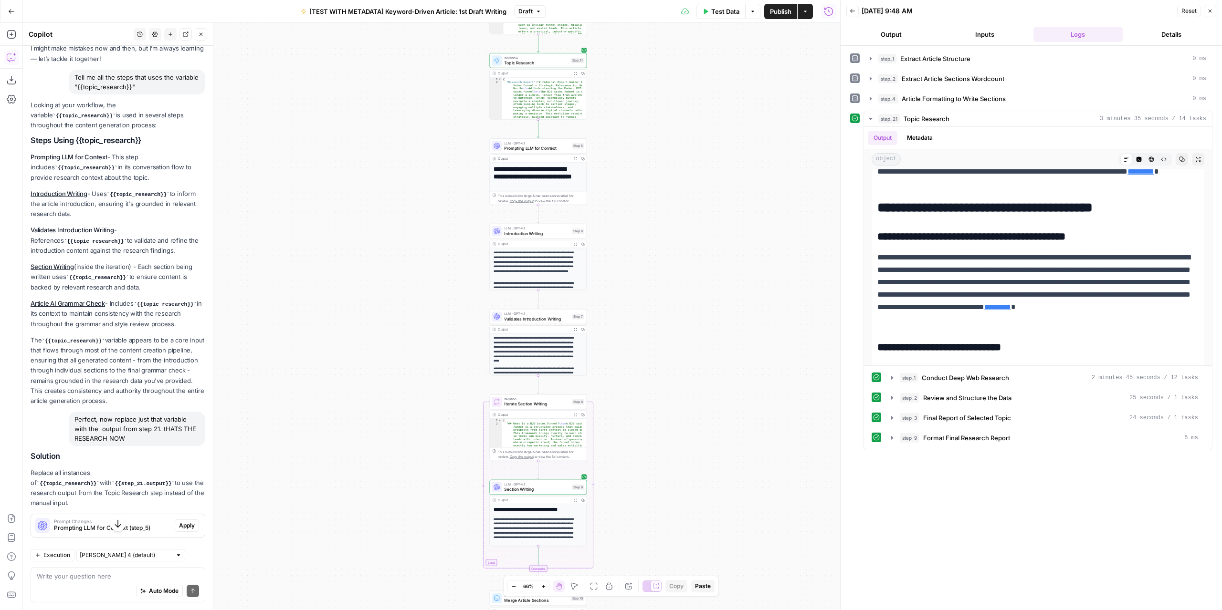
scroll to position [95, 0]
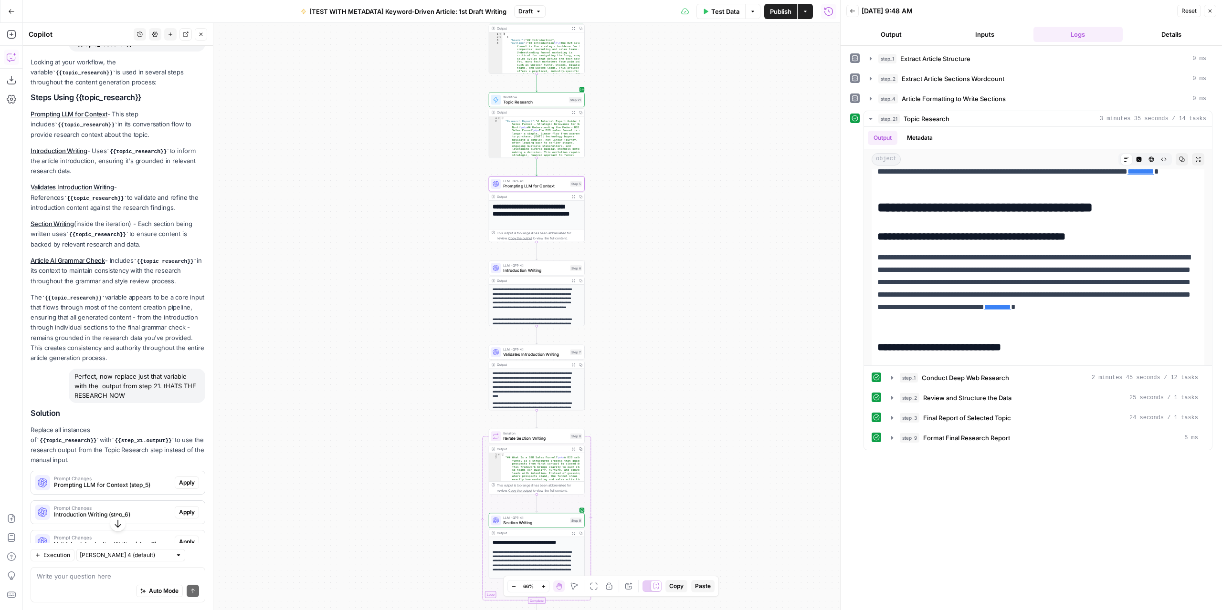
click at [150, 481] on span "Prompting LLM for Context (step_5)" at bounding box center [112, 485] width 117 height 9
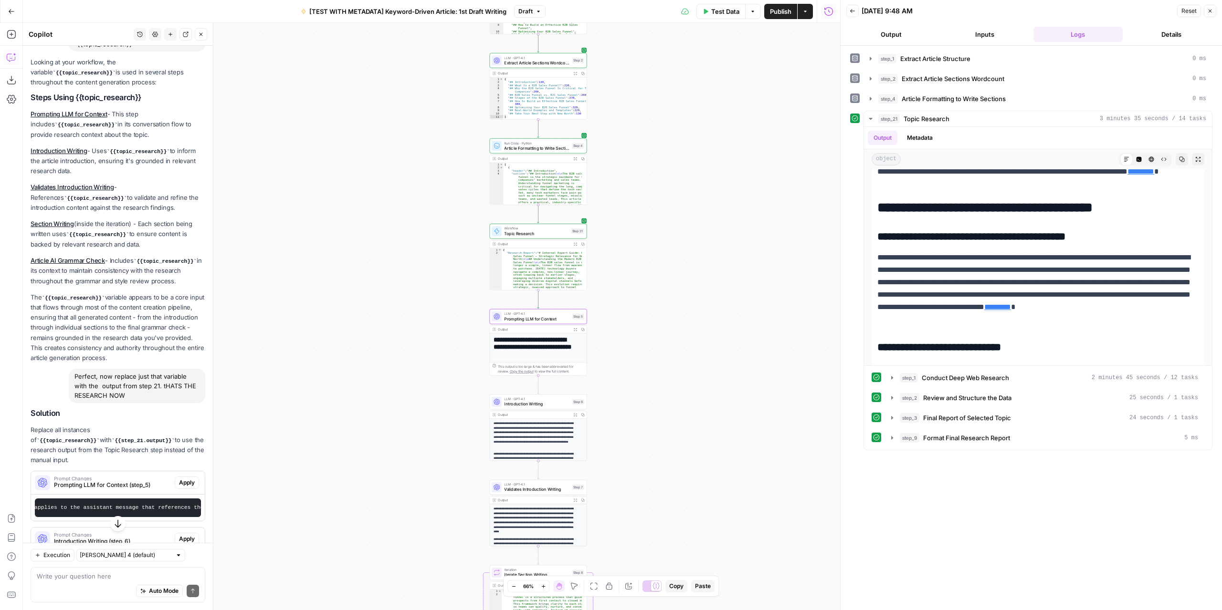
scroll to position [0, 347]
click at [179, 479] on span "Apply" at bounding box center [187, 483] width 16 height 9
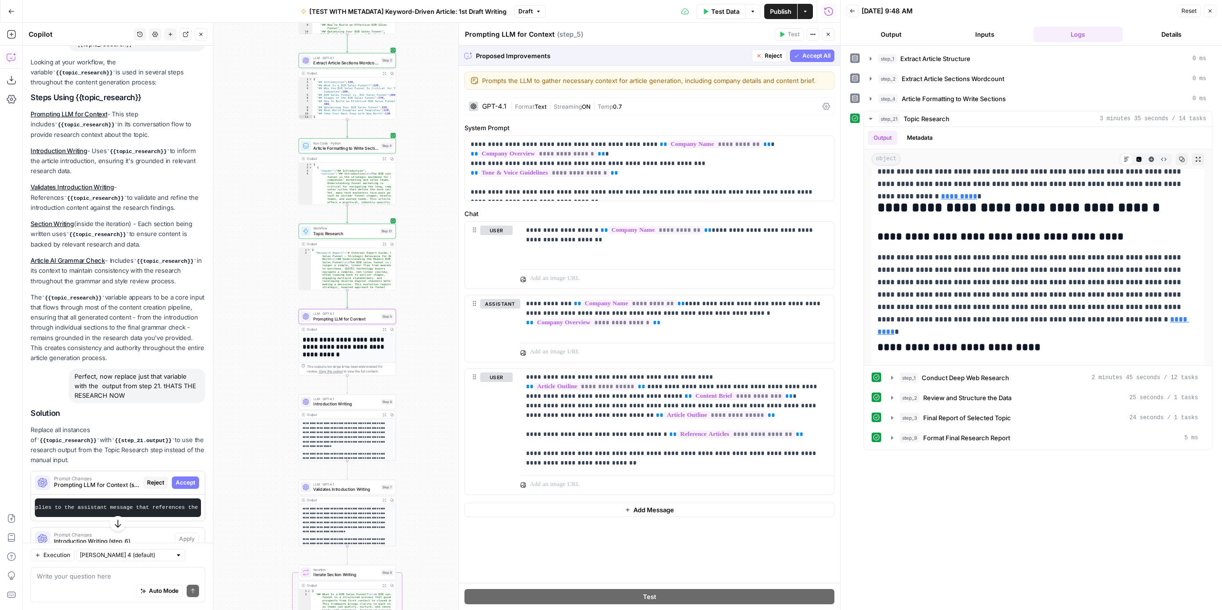
click at [147, 479] on span "Reject" at bounding box center [155, 483] width 17 height 9
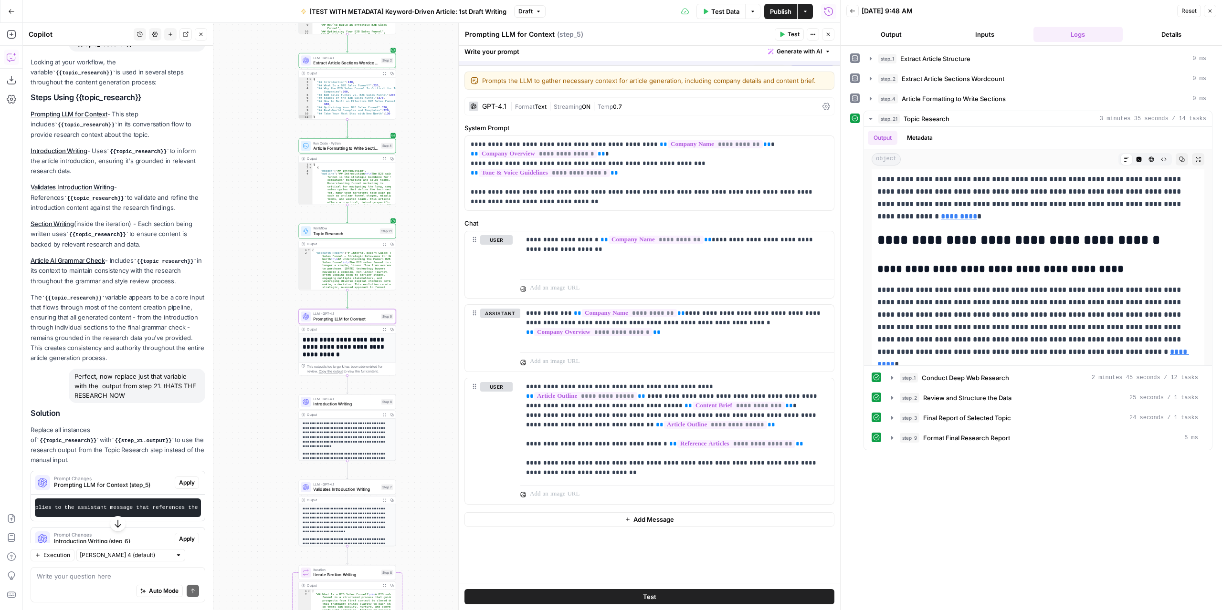
scroll to position [0, 0]
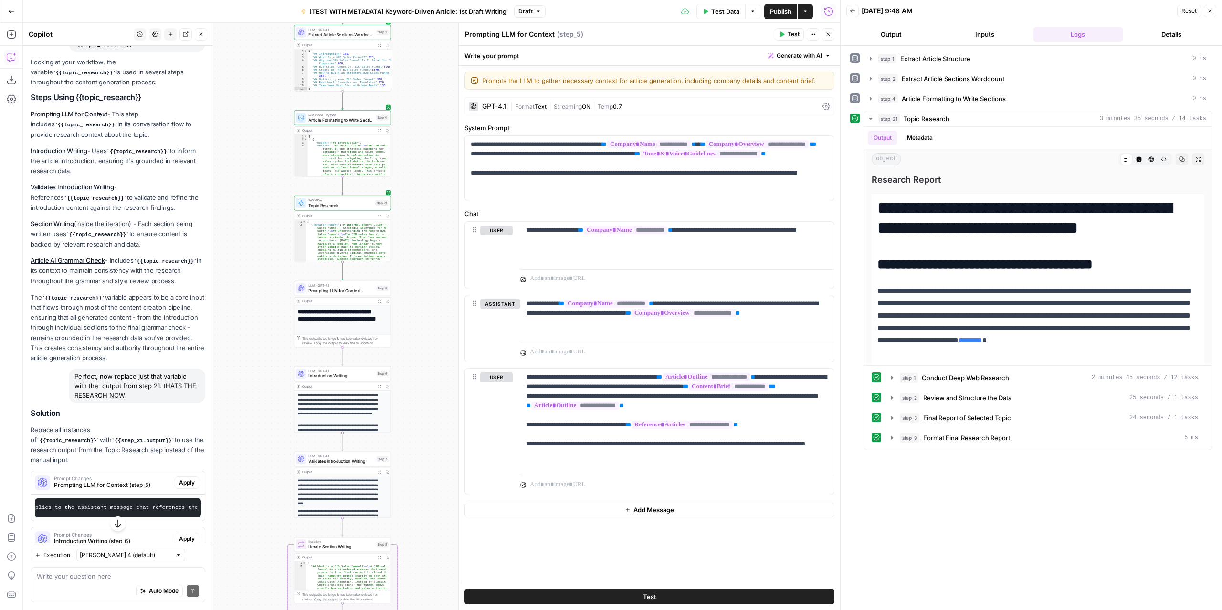
drag, startPoint x: 421, startPoint y: 283, endPoint x: 409, endPoint y: 256, distance: 29.1
click at [416, 248] on div "Workflow Input Settings Inputs LLM · GPT-4.1 Extract Article Structure Step 1 O…" at bounding box center [431, 316] width 817 height 587
click at [349, 288] on span "Prompting LLM for Context" at bounding box center [340, 291] width 65 height 6
click at [357, 291] on span "Prompting LLM for Context" at bounding box center [340, 291] width 65 height 6
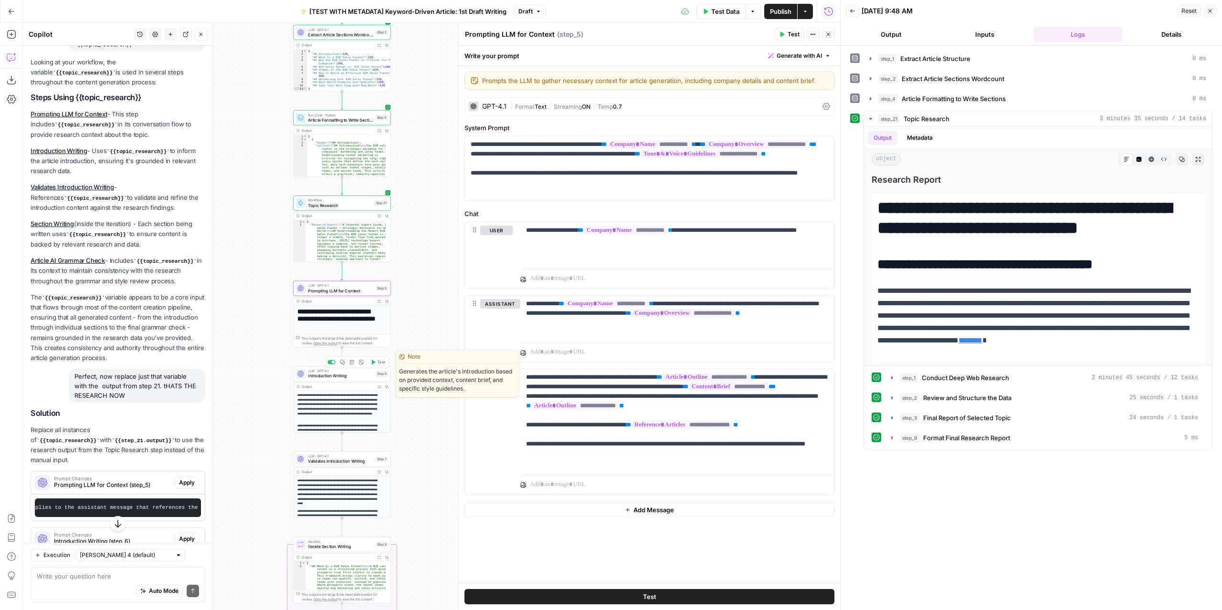
click at [355, 379] on div "LLM · GPT-4.1 Introduction Writing Step 6 Copy step Delete step Edit Note Test" at bounding box center [342, 374] width 97 height 15
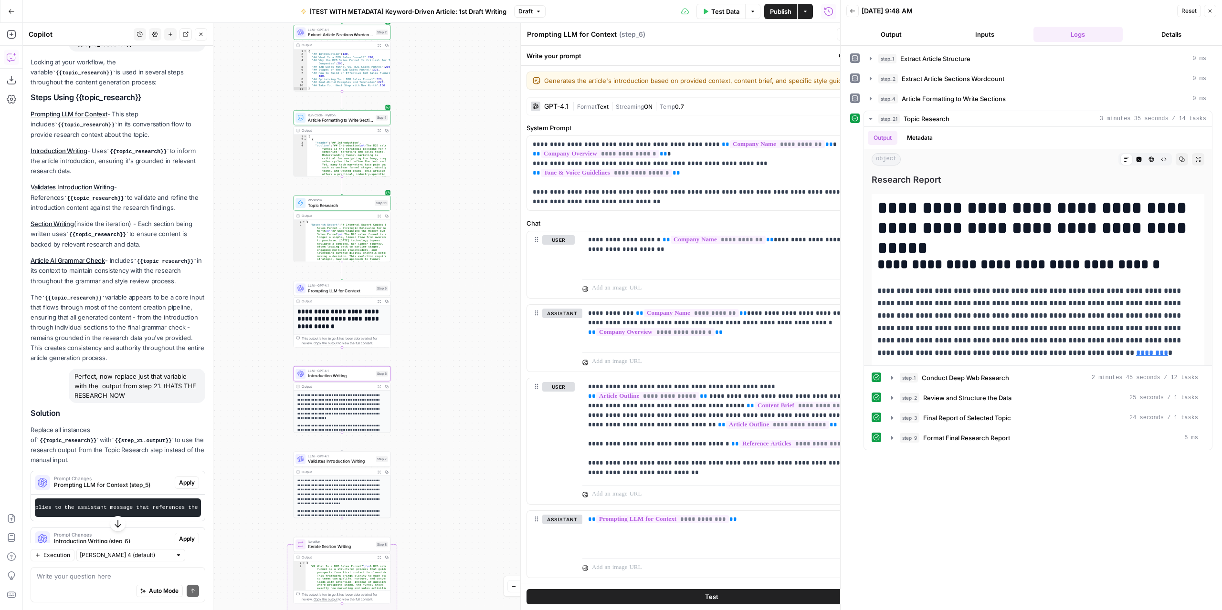
type textarea "Introduction Writing"
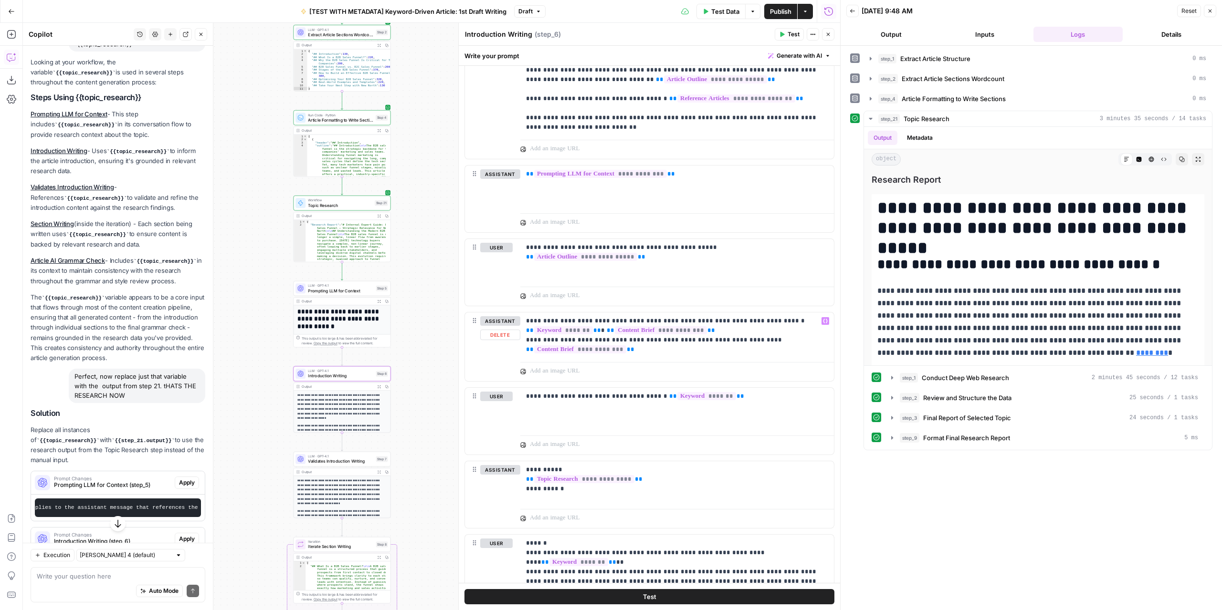
scroll to position [382, 0]
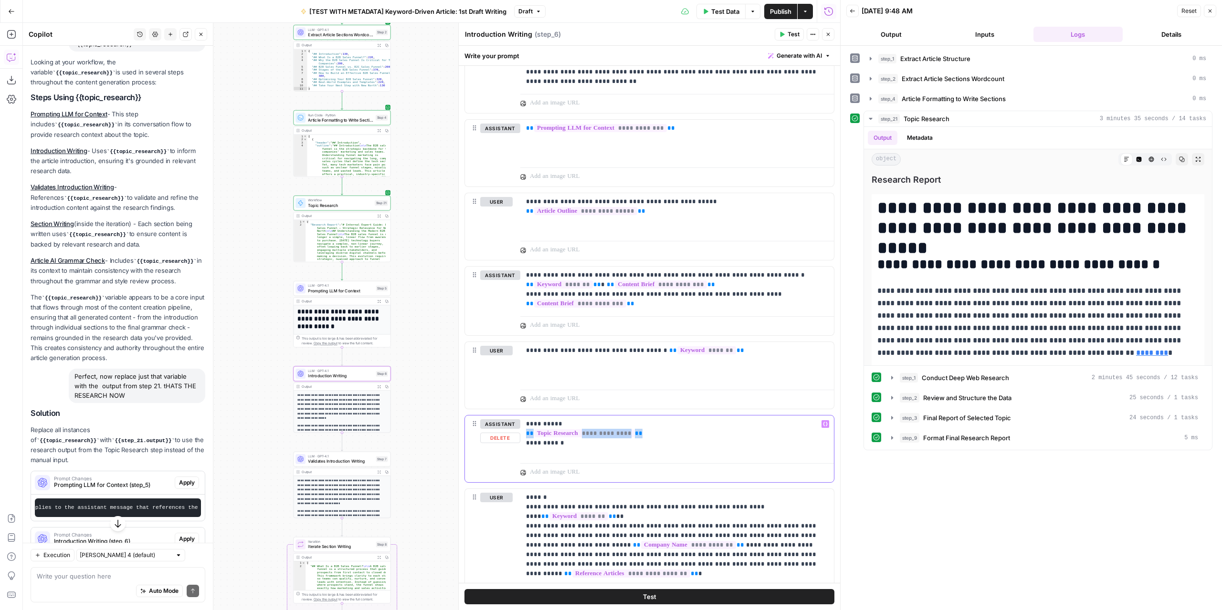
drag, startPoint x: 611, startPoint y: 431, endPoint x: 522, endPoint y: 429, distance: 89.3
click at [522, 429] on div "**********" at bounding box center [677, 438] width 314 height 44
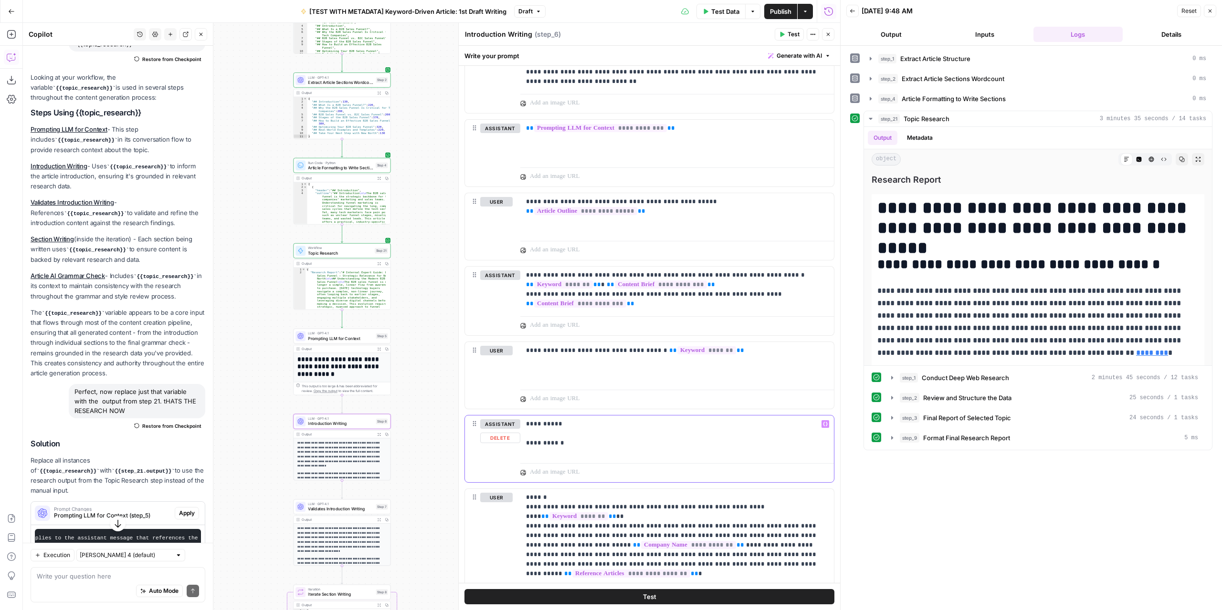
click at [823, 422] on icon "button" at bounding box center [825, 424] width 5 height 5
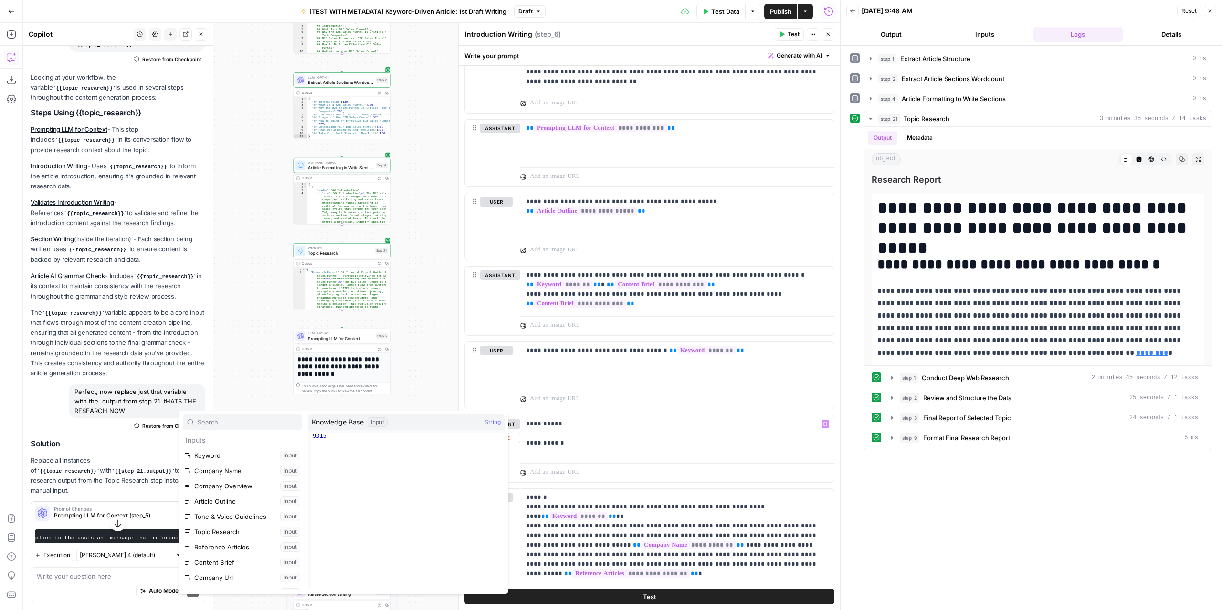
scroll to position [95, 0]
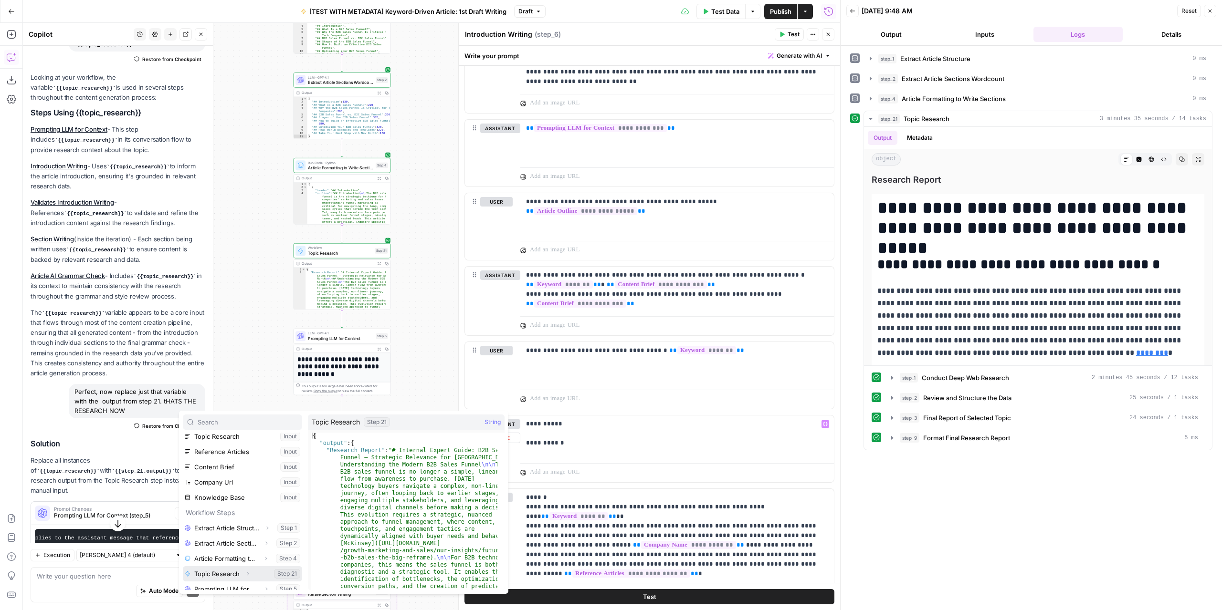
click at [248, 574] on icon "button" at bounding box center [248, 574] width 2 height 3
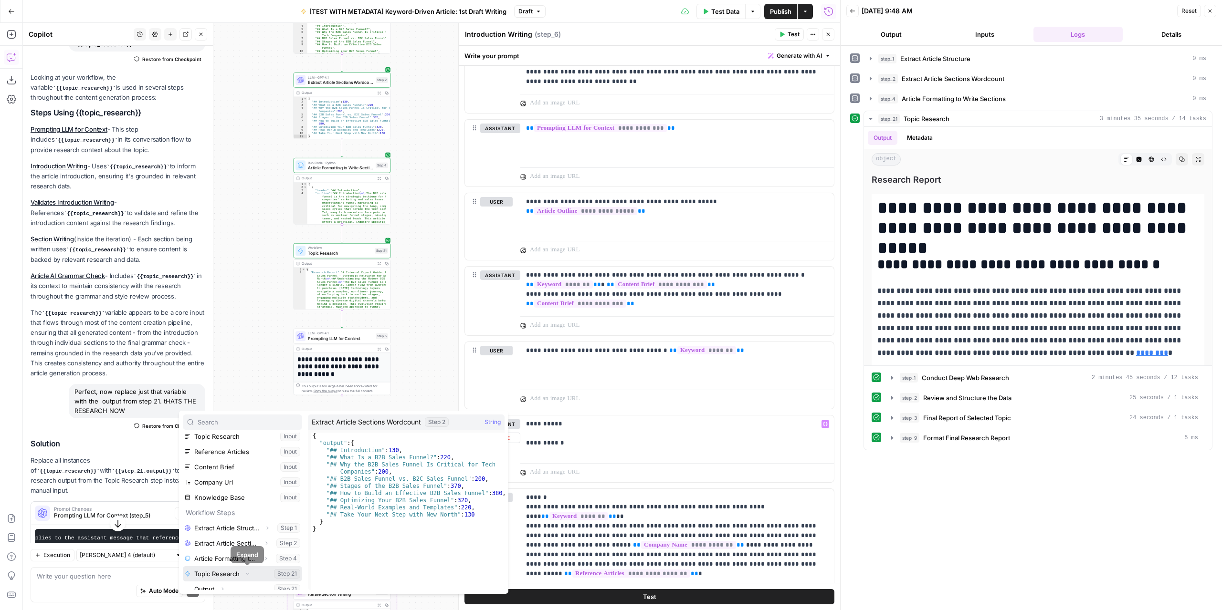
scroll to position [117, 0]
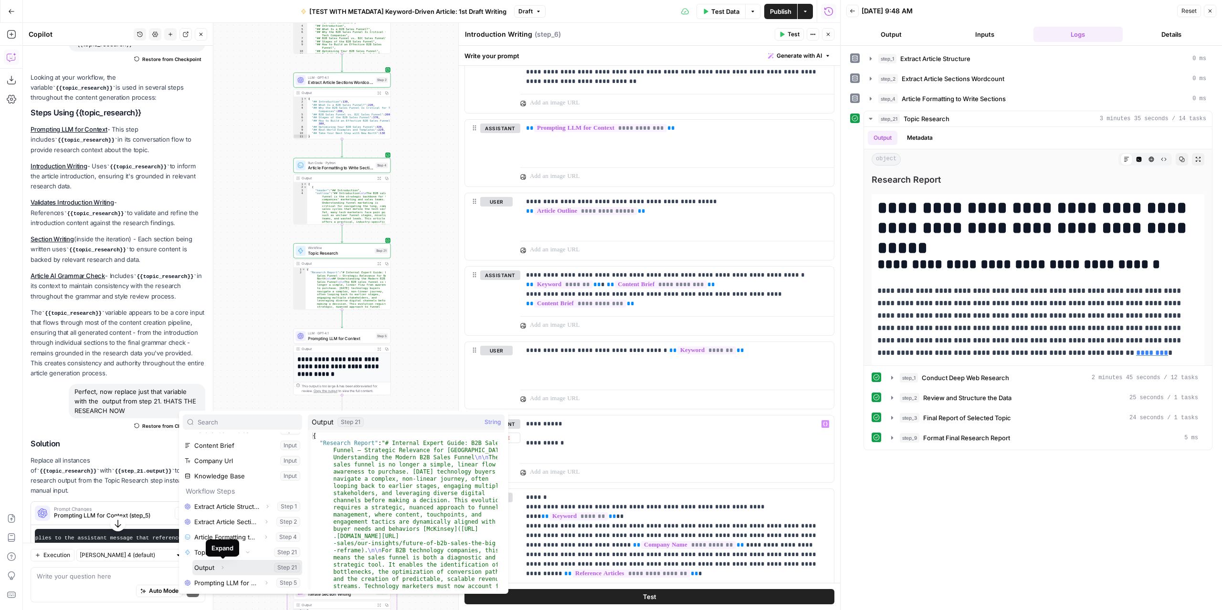
click at [221, 567] on icon "button" at bounding box center [223, 568] width 6 height 6
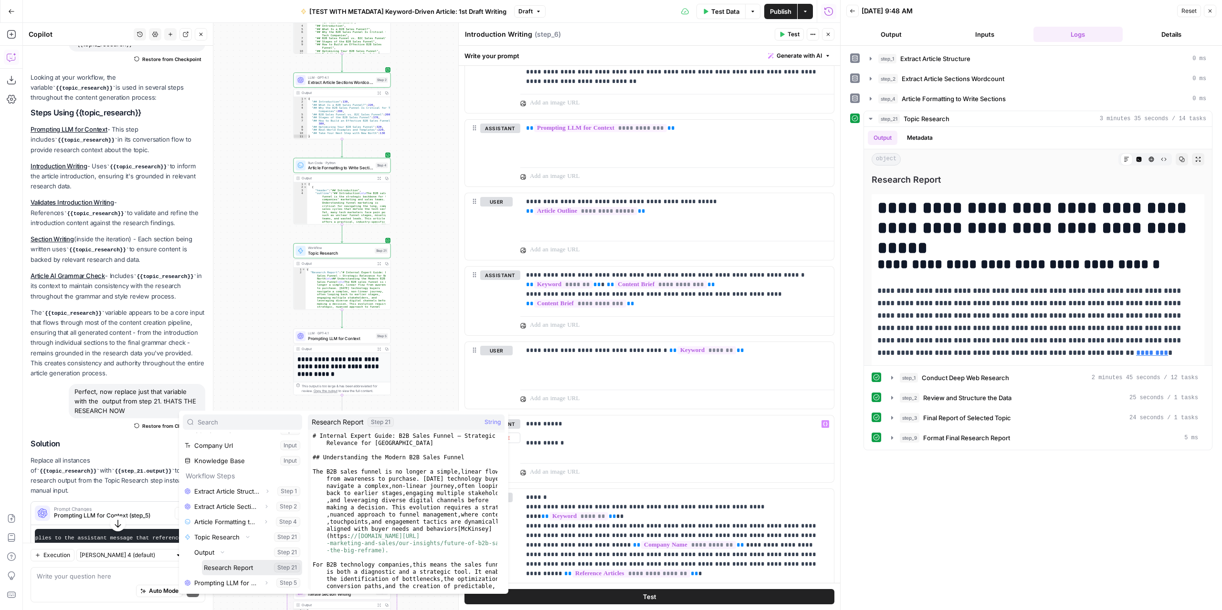
click at [236, 566] on button "Select variable Research Report" at bounding box center [252, 567] width 100 height 15
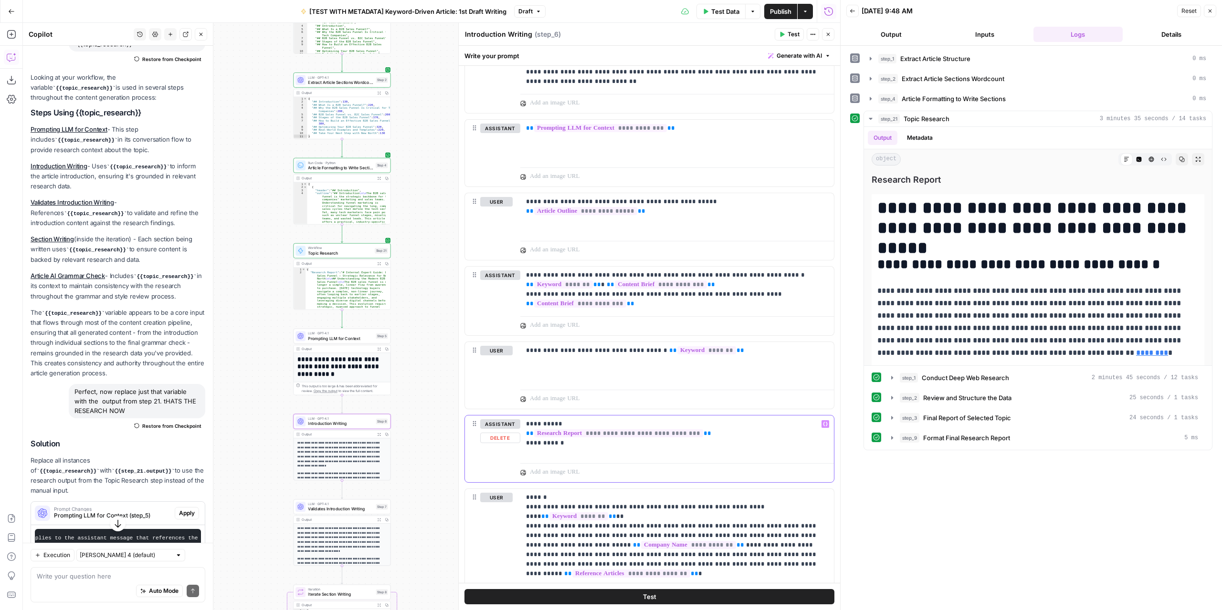
drag, startPoint x: 692, startPoint y: 431, endPoint x: 516, endPoint y: 433, distance: 175.6
click at [516, 433] on div "**********" at bounding box center [649, 449] width 369 height 67
copy p "**********"
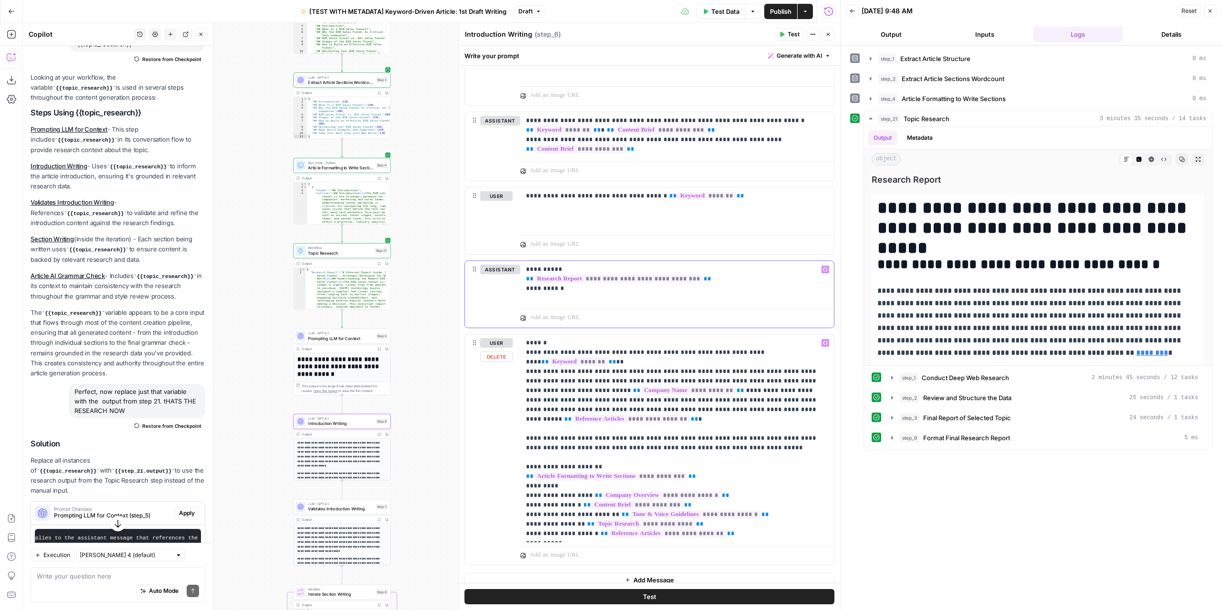
scroll to position [541, 0]
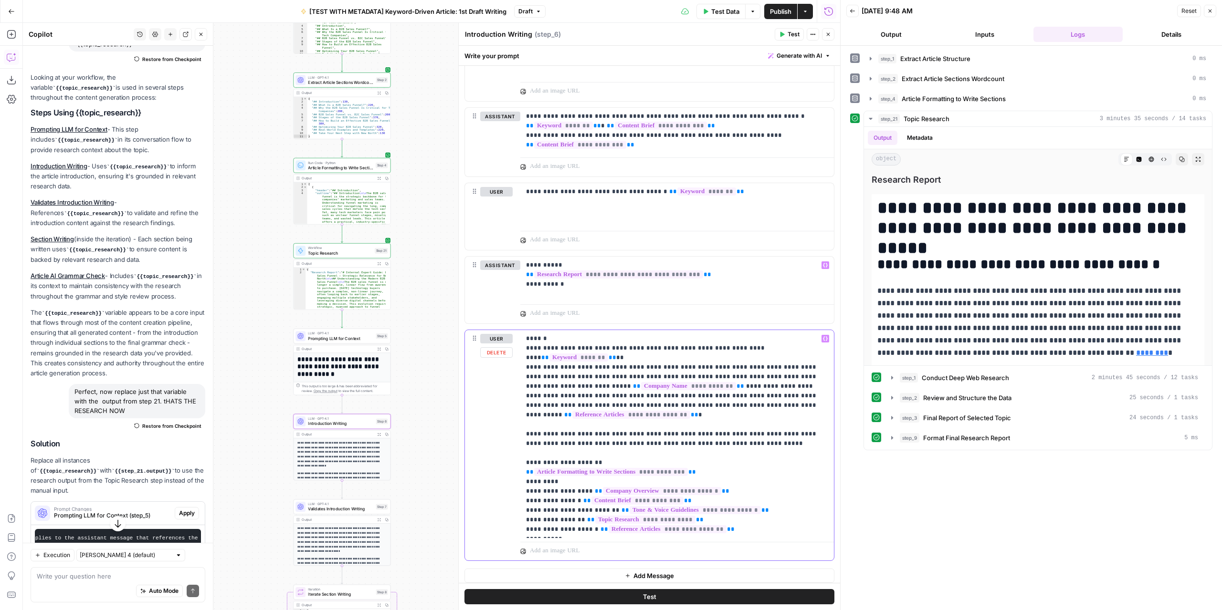
drag, startPoint x: 686, startPoint y: 494, endPoint x: 579, endPoint y: 493, distance: 106.9
click at [579, 493] on p "**********" at bounding box center [673, 434] width 295 height 200
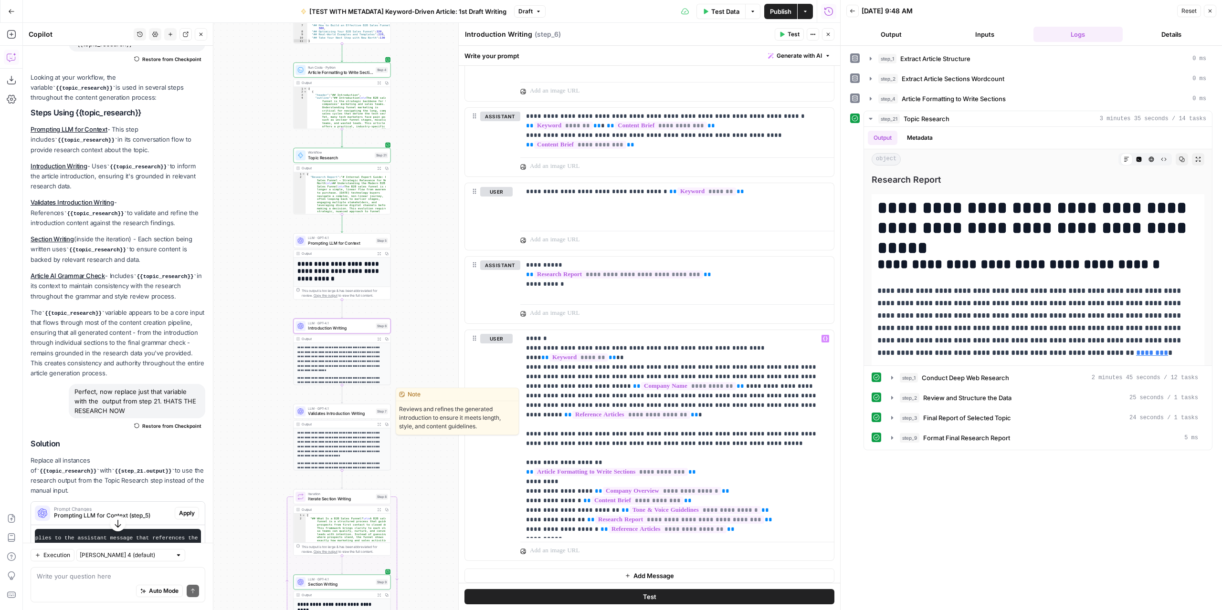
click at [351, 413] on span "Validates Introduction Writing" at bounding box center [340, 414] width 65 height 6
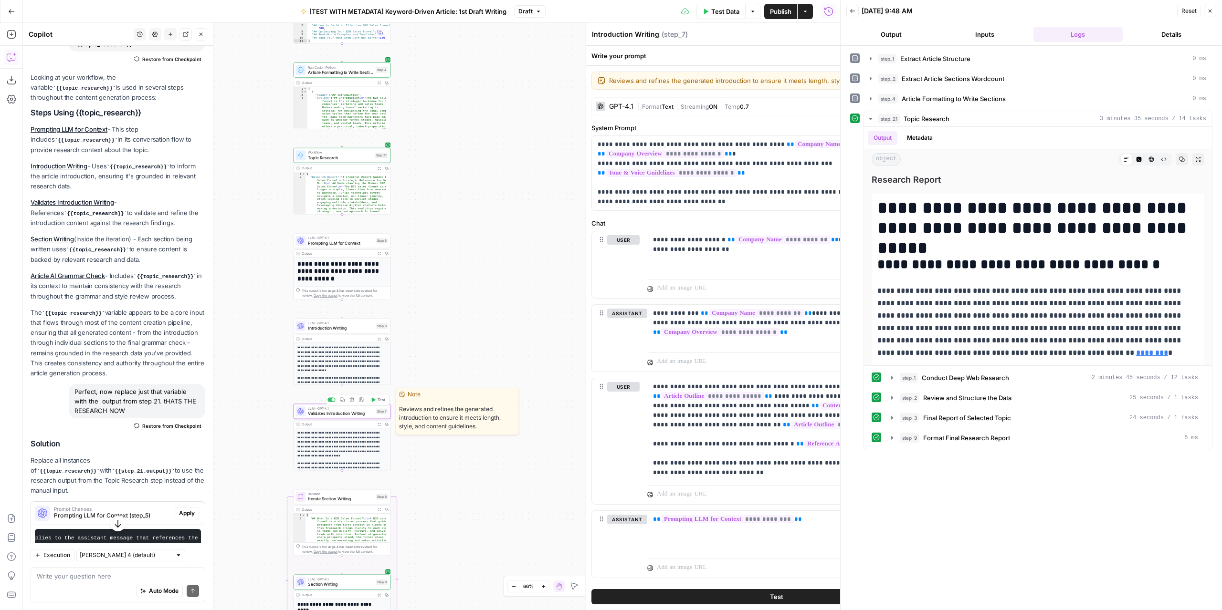
type textarea "Validates Introduction Writing"
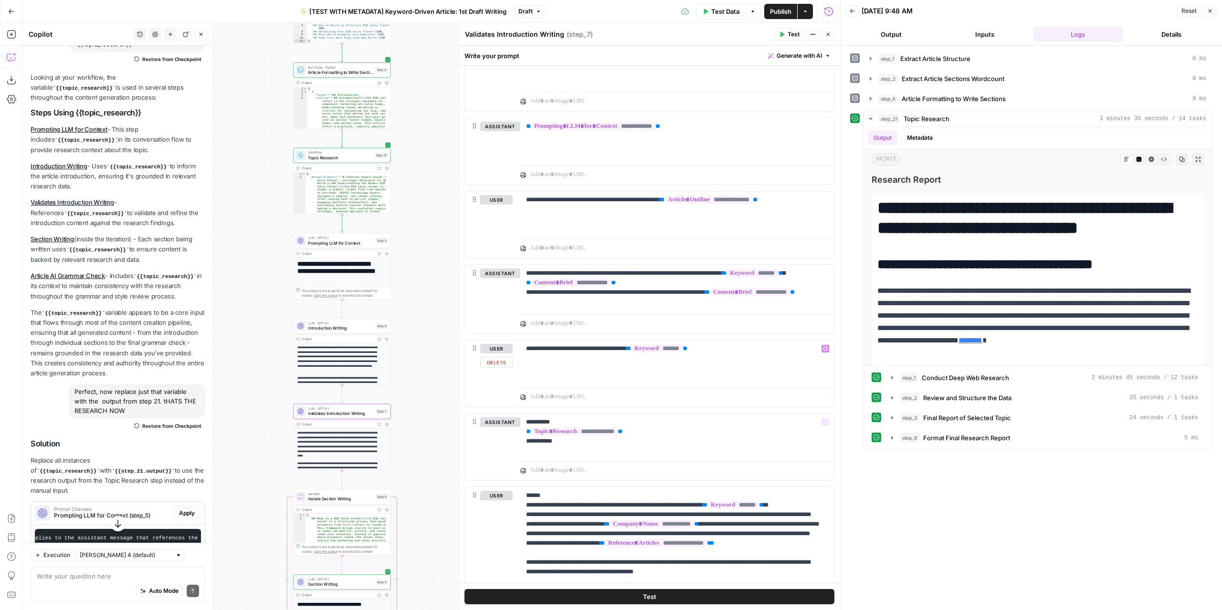
scroll to position [430, 0]
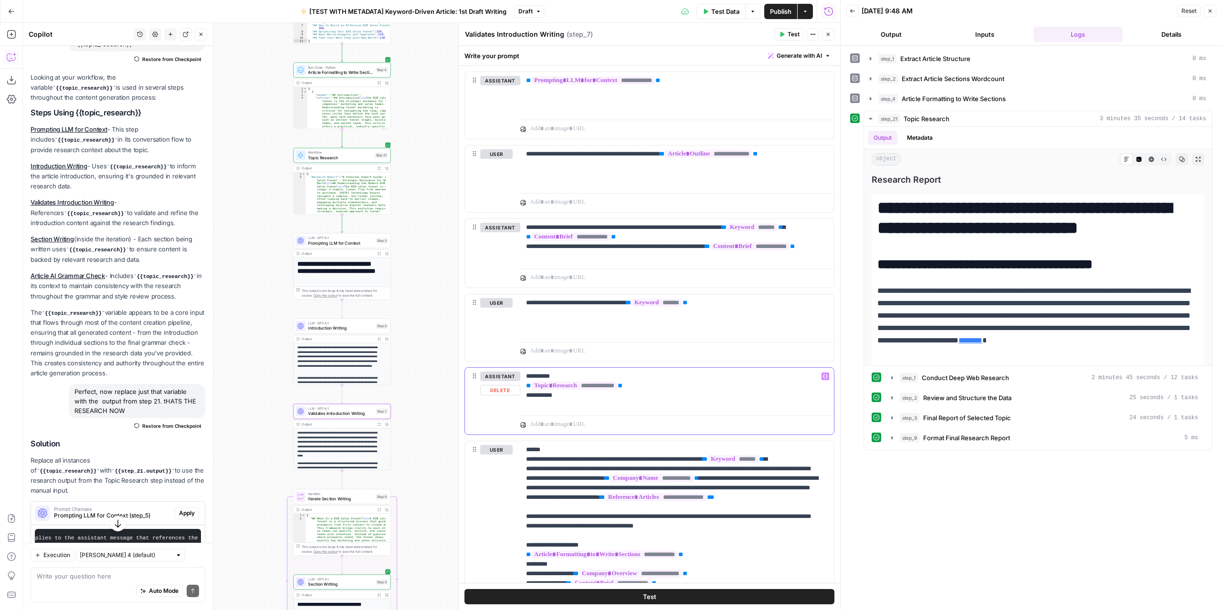
drag, startPoint x: 629, startPoint y: 381, endPoint x: 521, endPoint y: 382, distance: 107.9
click at [521, 382] on div "**********" at bounding box center [677, 390] width 314 height 44
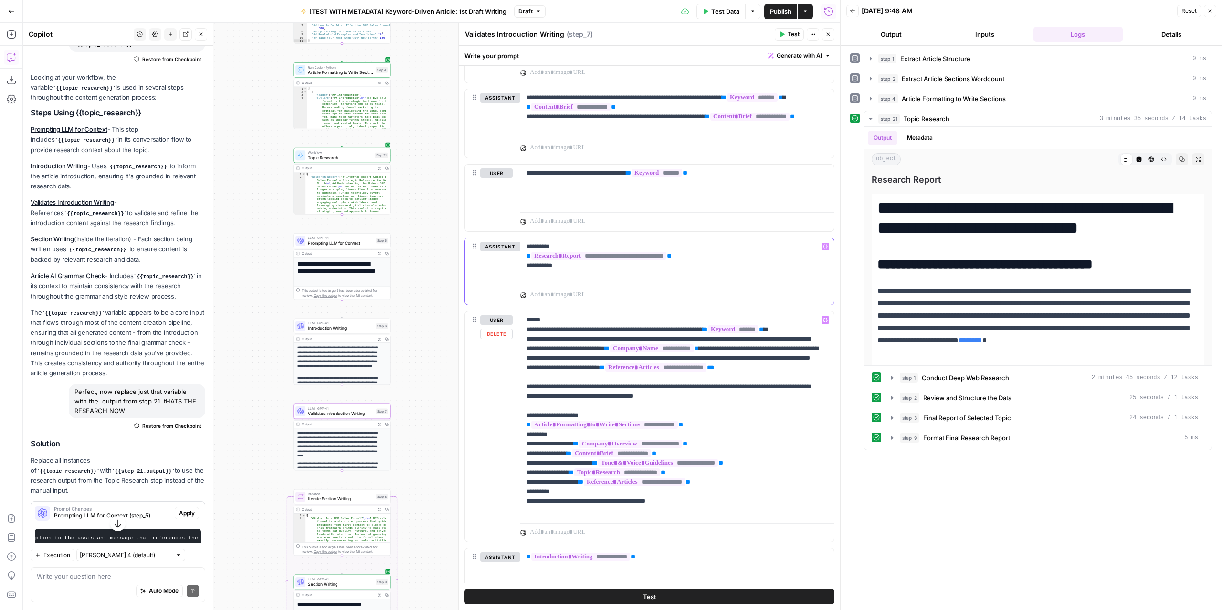
scroll to position [573, 0]
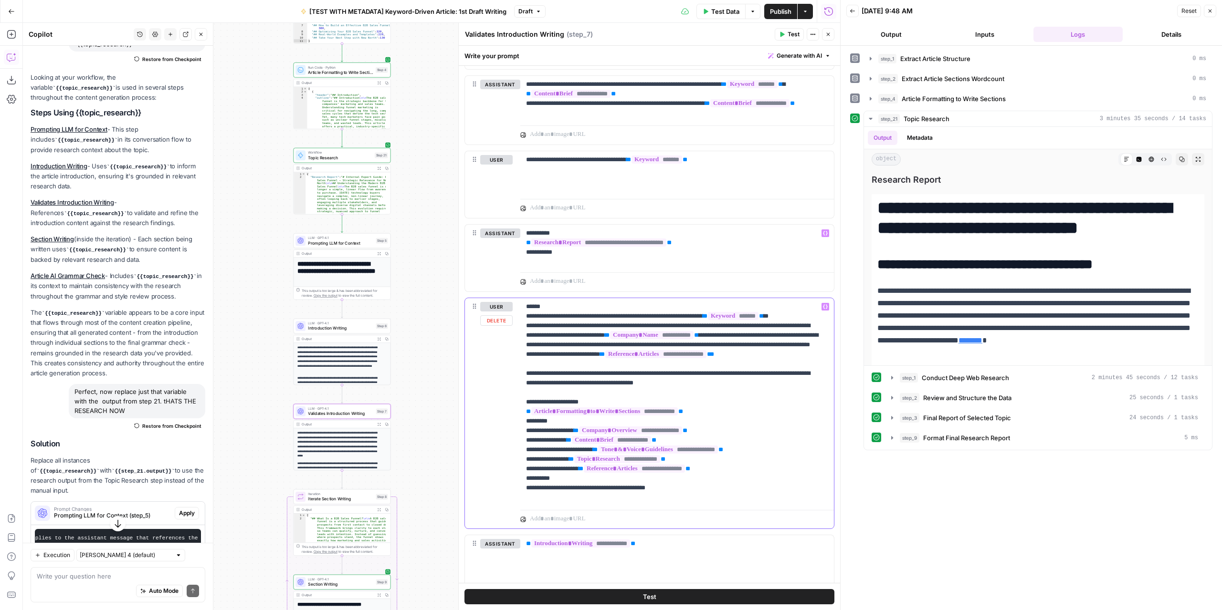
drag, startPoint x: 691, startPoint y: 462, endPoint x: 577, endPoint y: 464, distance: 113.6
click at [577, 464] on p "**********" at bounding box center [673, 402] width 295 height 200
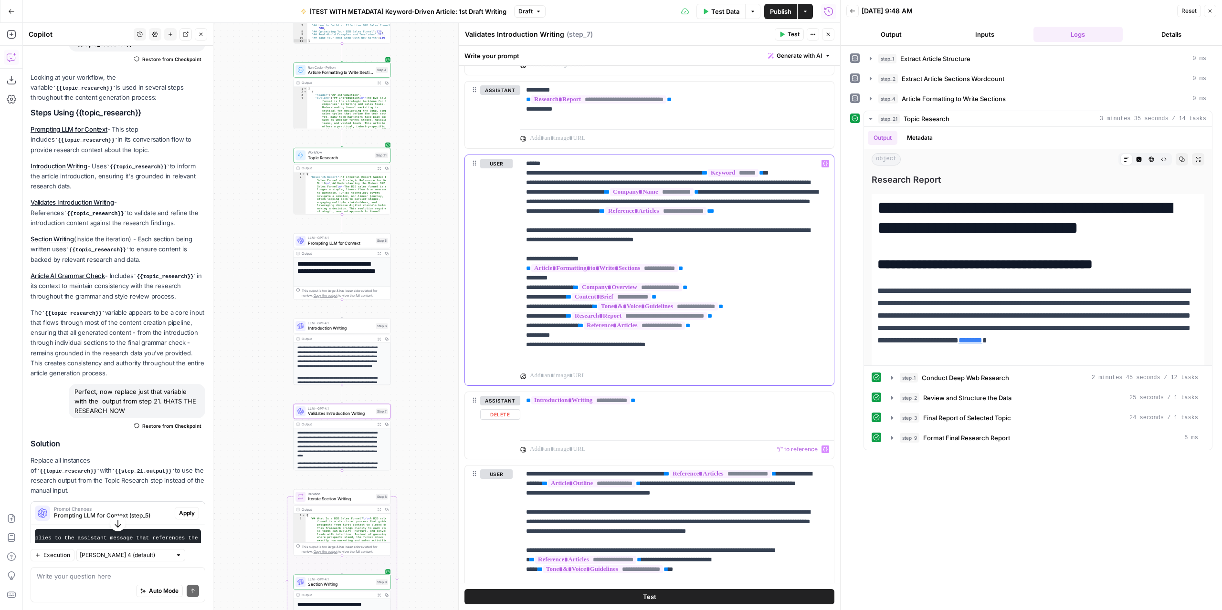
scroll to position [794, 0]
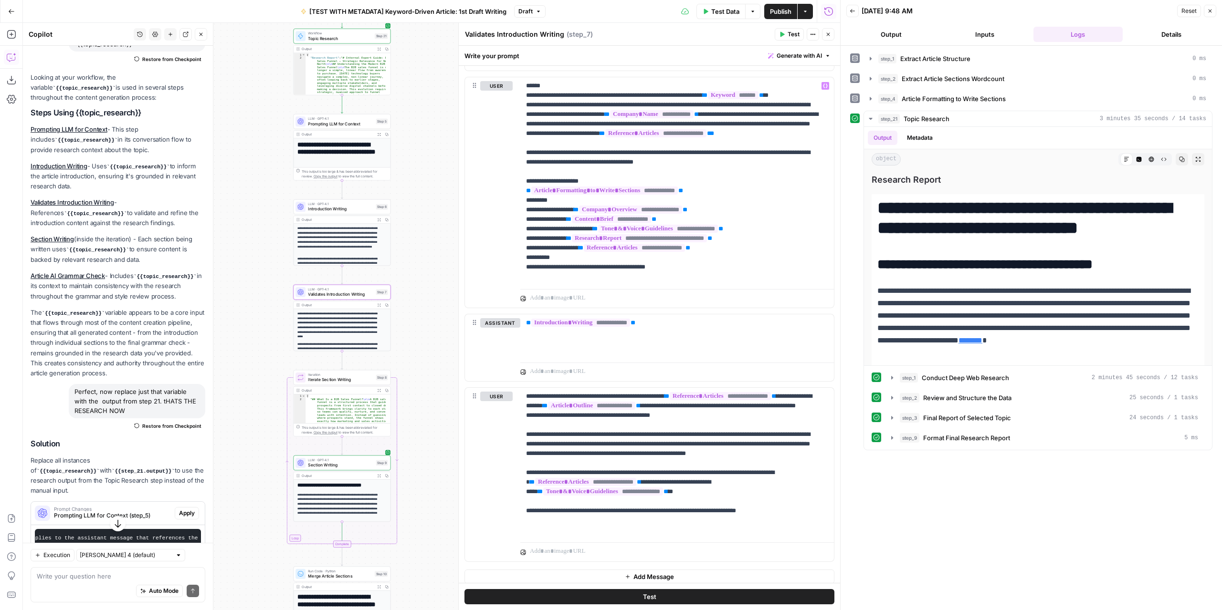
click at [346, 463] on span "Section Writing" at bounding box center [340, 465] width 65 height 6
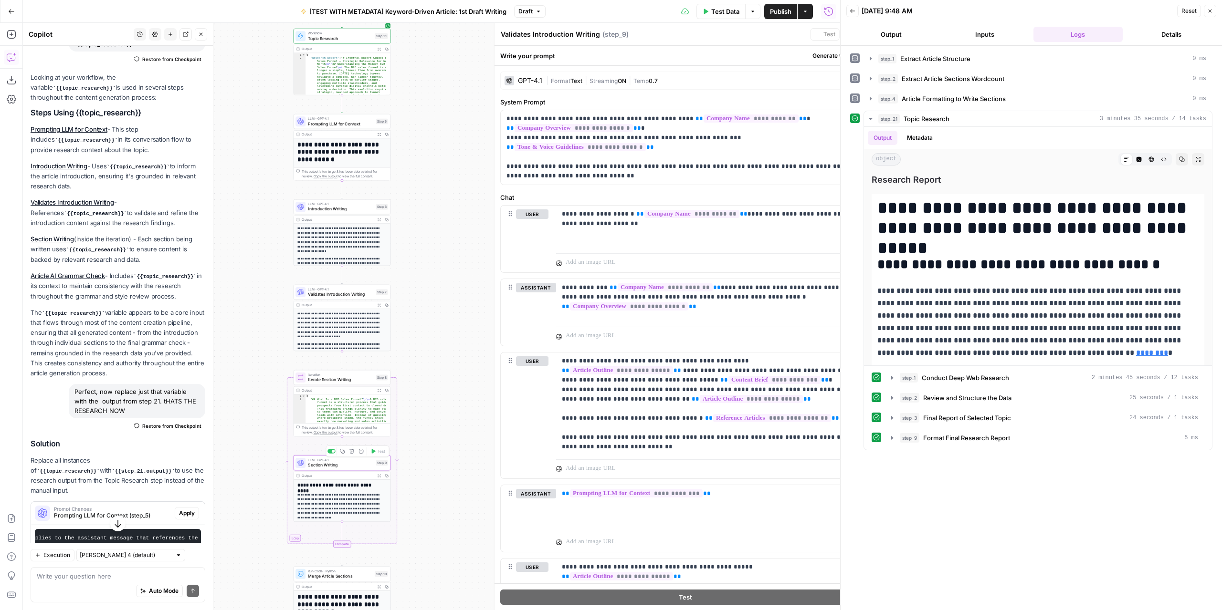
type textarea "Section Writing"
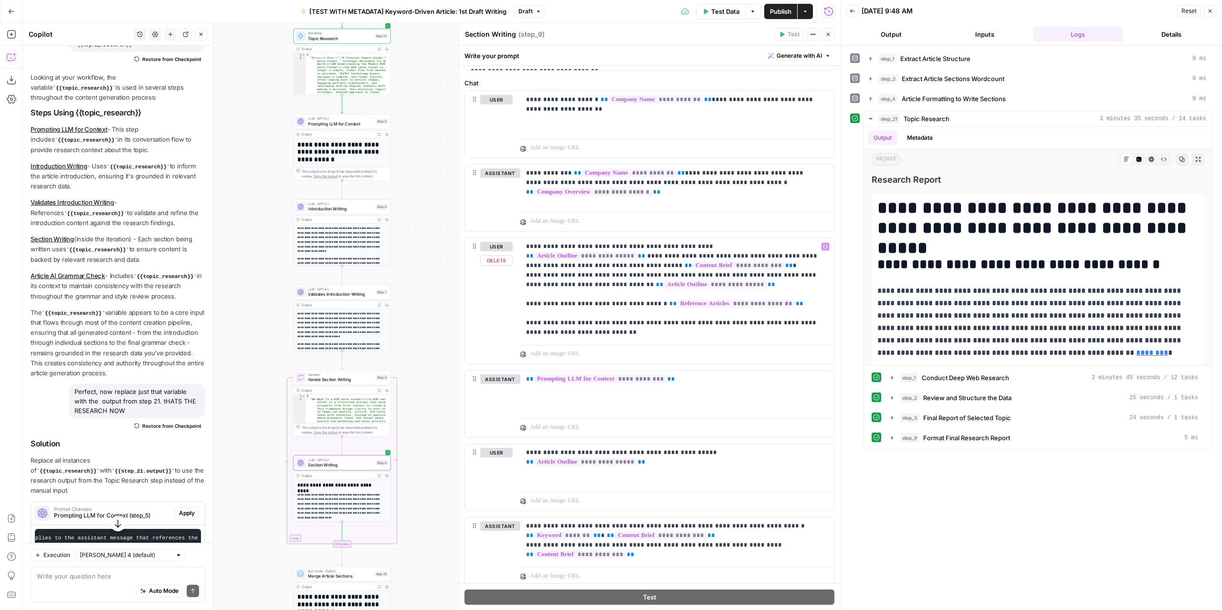
scroll to position [239, 0]
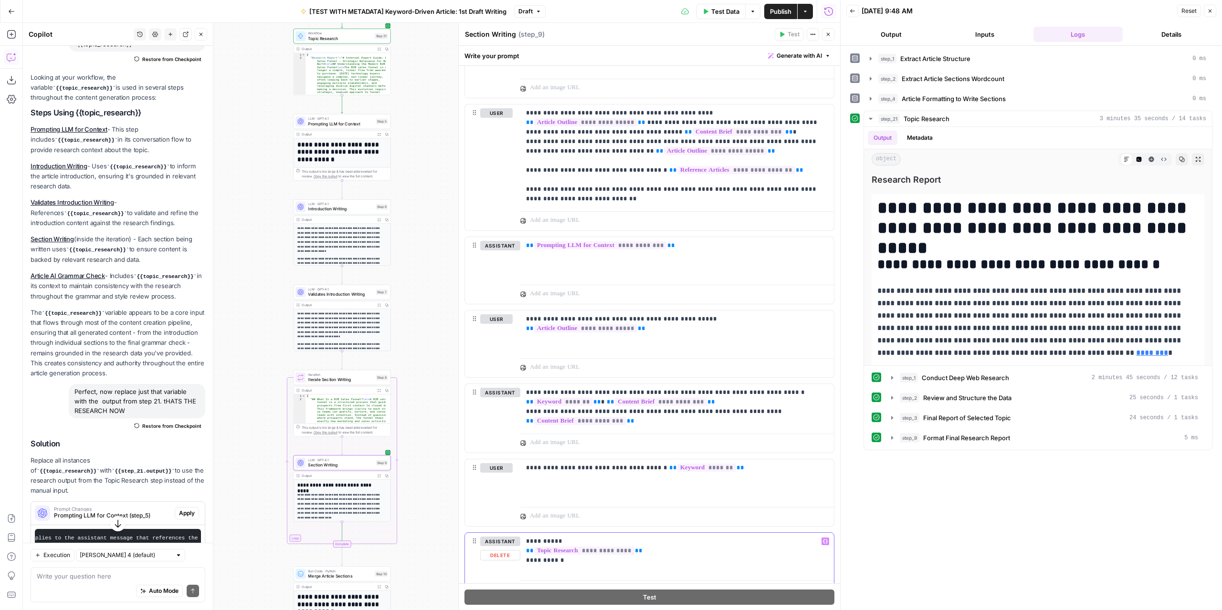
drag, startPoint x: 632, startPoint y: 545, endPoint x: 523, endPoint y: 544, distance: 108.8
click at [523, 544] on div "**********" at bounding box center [677, 555] width 314 height 44
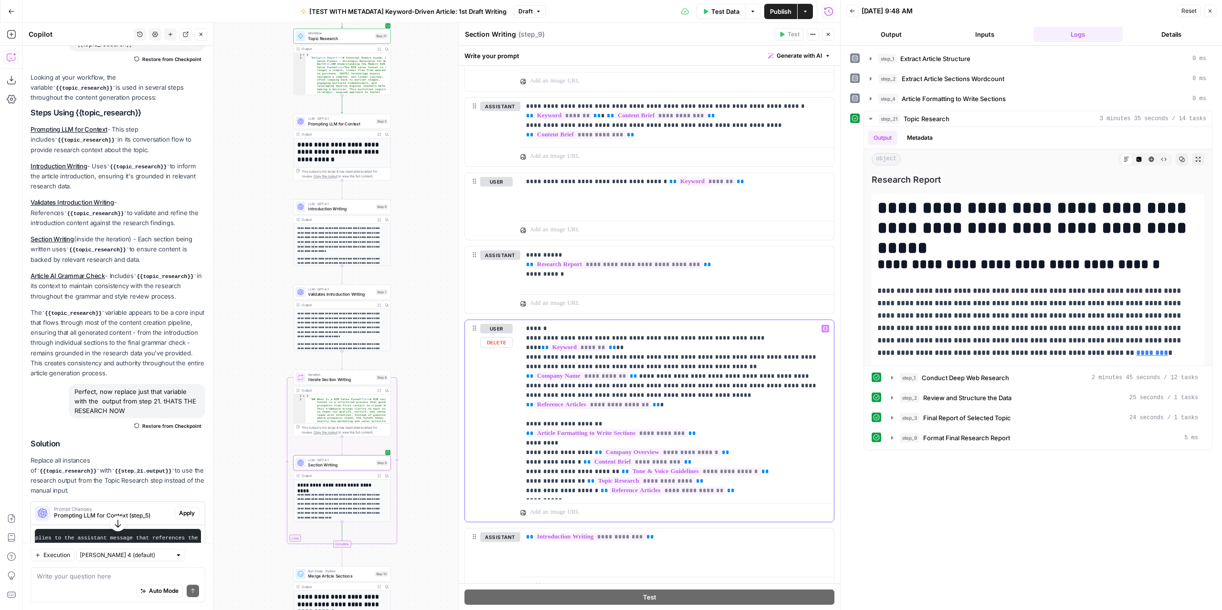
drag, startPoint x: 694, startPoint y: 456, endPoint x: 578, endPoint y: 455, distance: 115.5
click at [578, 455] on p "**********" at bounding box center [673, 410] width 295 height 172
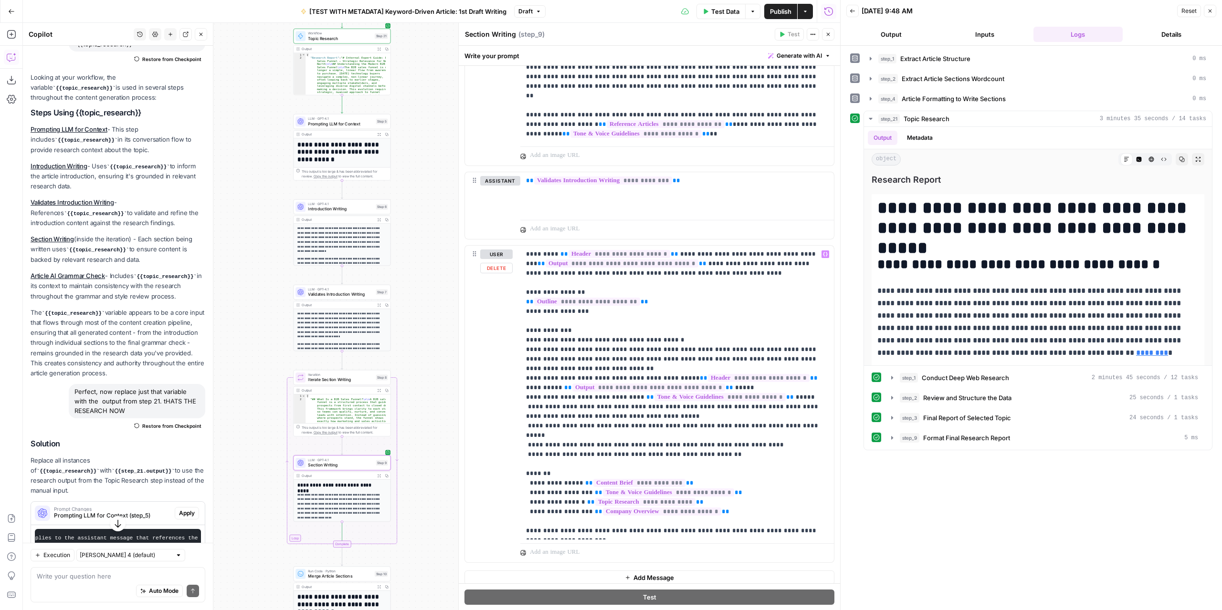
scroll to position [1117, 0]
drag, startPoint x: 693, startPoint y: 485, endPoint x: 579, endPoint y: 482, distance: 114.1
click at [579, 482] on p "**********" at bounding box center [673, 392] width 295 height 286
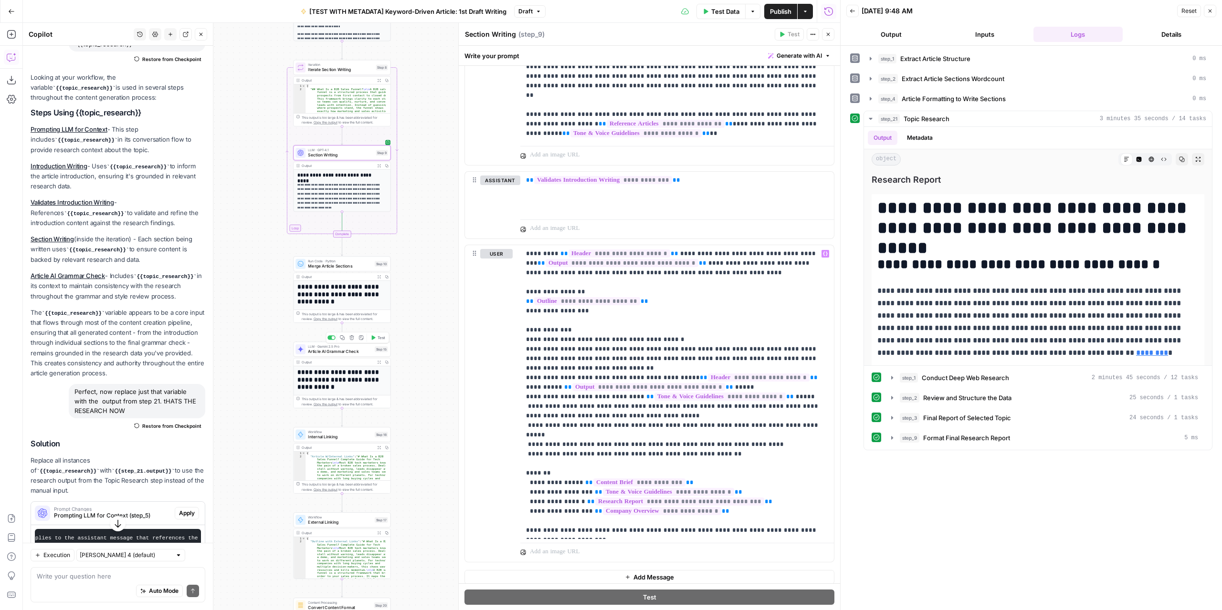
click at [355, 353] on span "Article AI Grammar Check" at bounding box center [340, 351] width 64 height 6
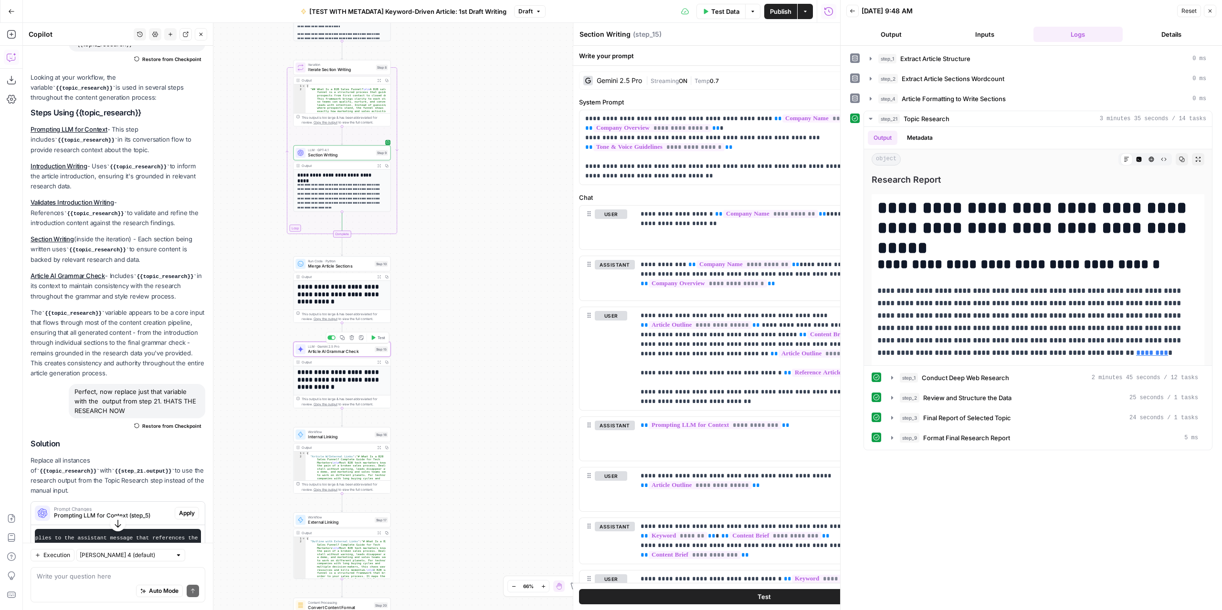
type textarea "Article AI Grammar Check"
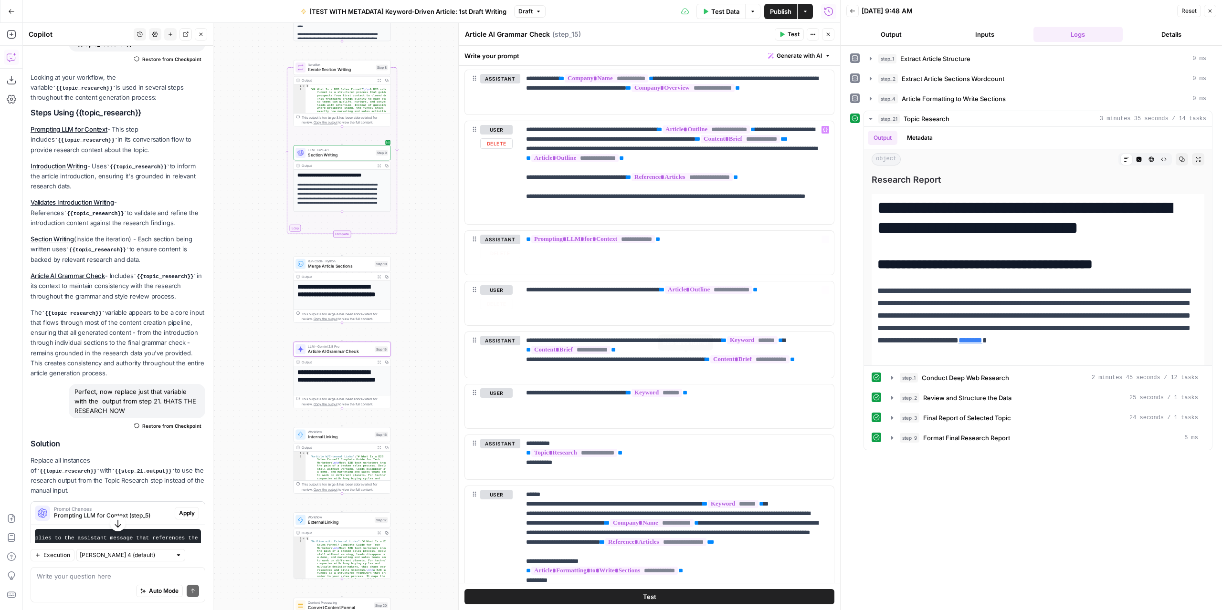
scroll to position [239, 0]
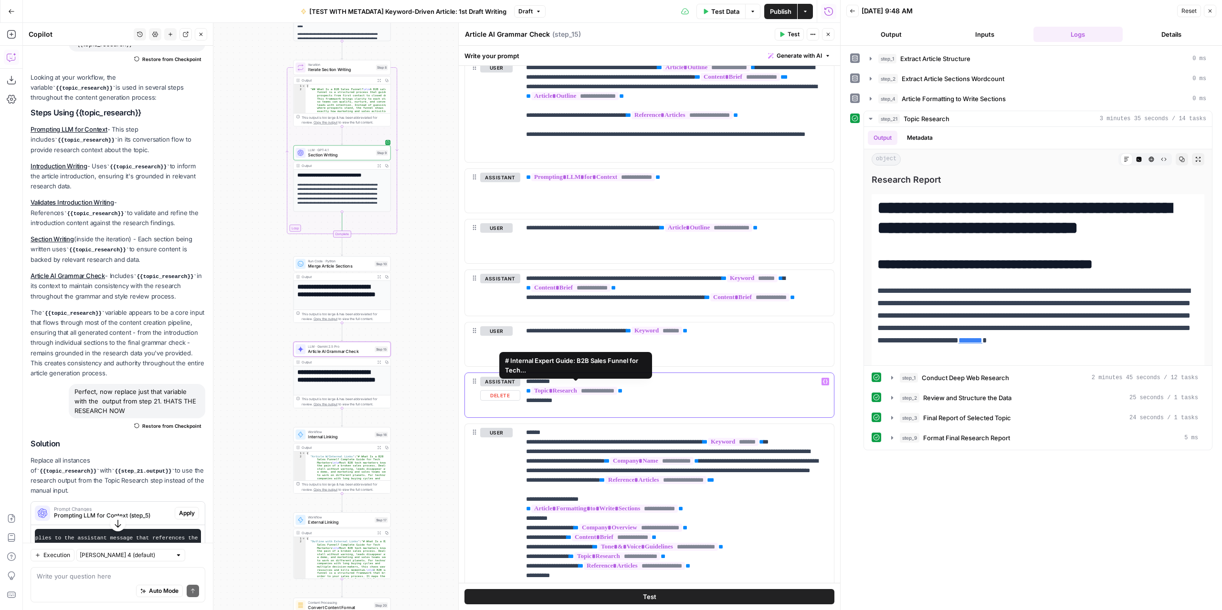
drag, startPoint x: 643, startPoint y: 389, endPoint x: 516, endPoint y: 387, distance: 127.5
click at [516, 387] on div "**********" at bounding box center [649, 395] width 369 height 44
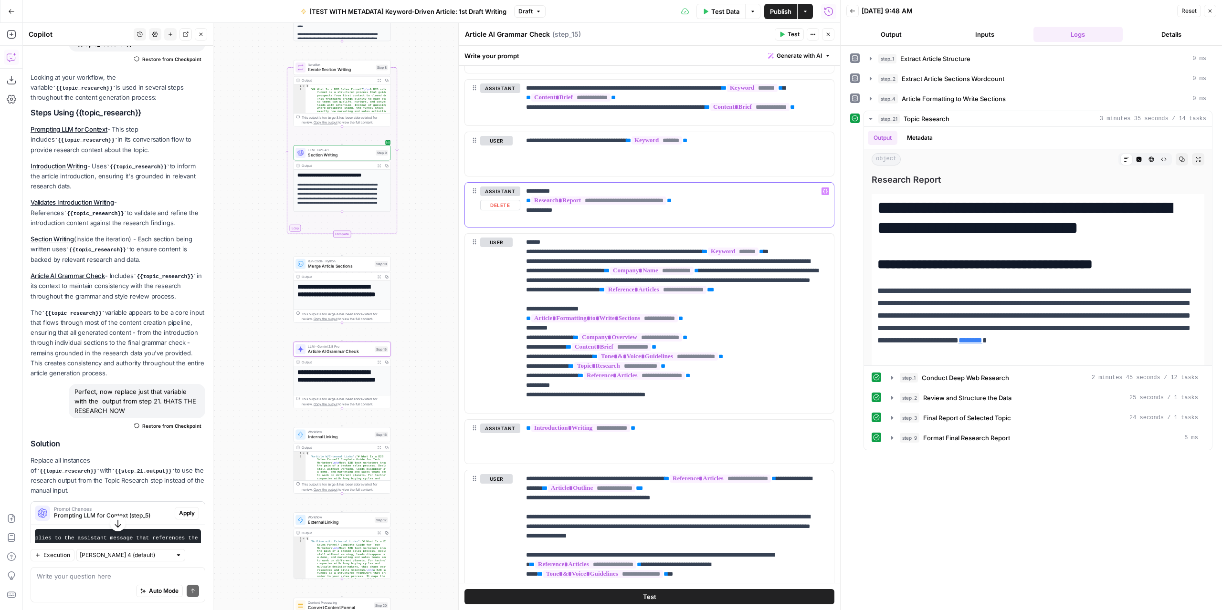
scroll to position [430, 0]
drag, startPoint x: 694, startPoint y: 372, endPoint x: 577, endPoint y: 371, distance: 117.4
click at [577, 371] on p "**********" at bounding box center [673, 323] width 295 height 172
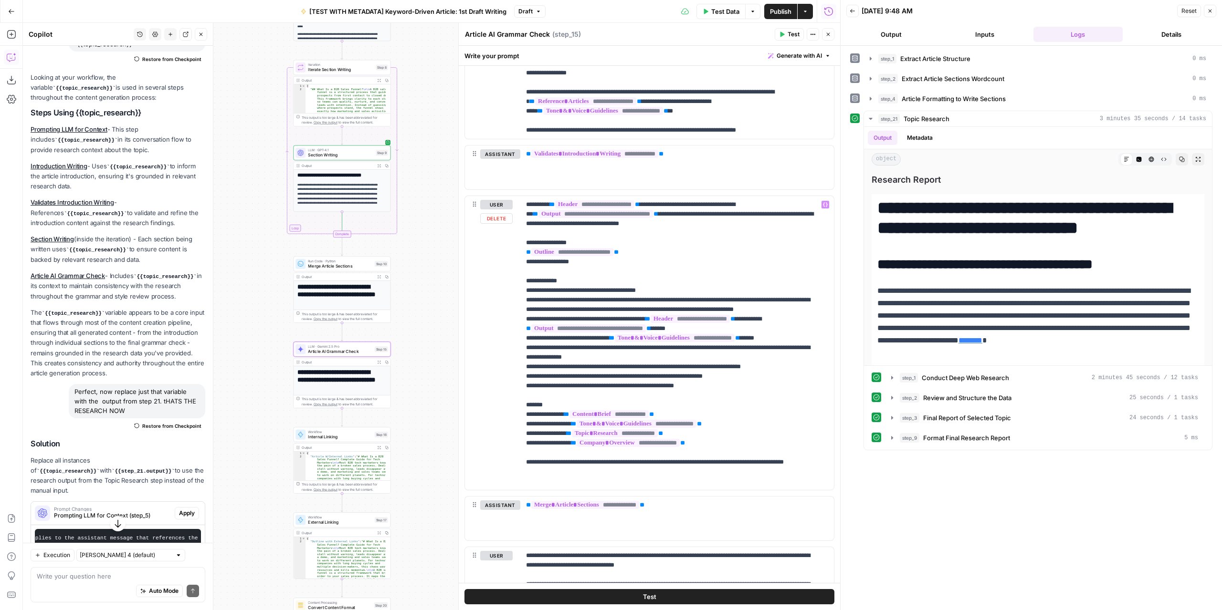
scroll to position [907, 0]
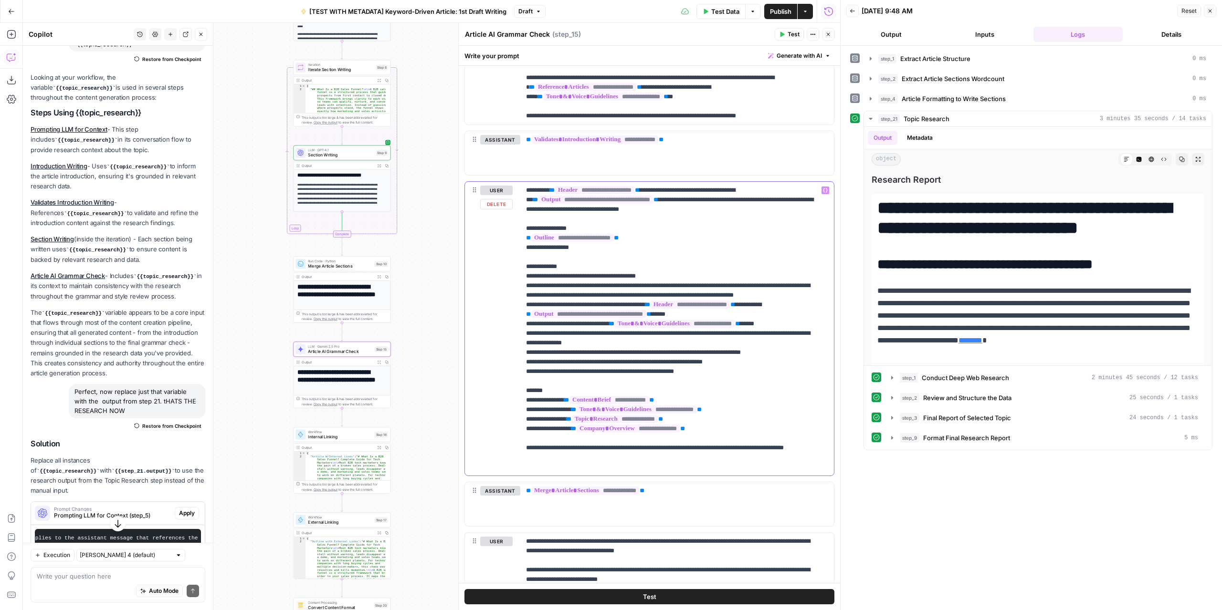
drag, startPoint x: 689, startPoint y: 423, endPoint x: 579, endPoint y: 420, distance: 109.3
click at [579, 420] on p "**********" at bounding box center [673, 329] width 295 height 286
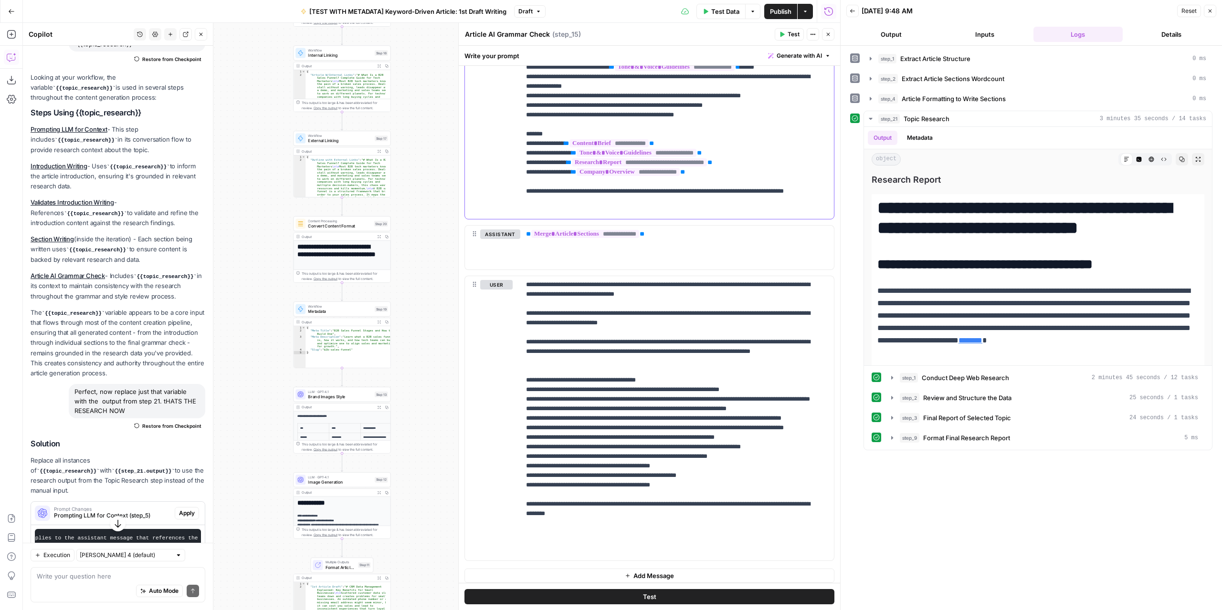
scroll to position [85, 0]
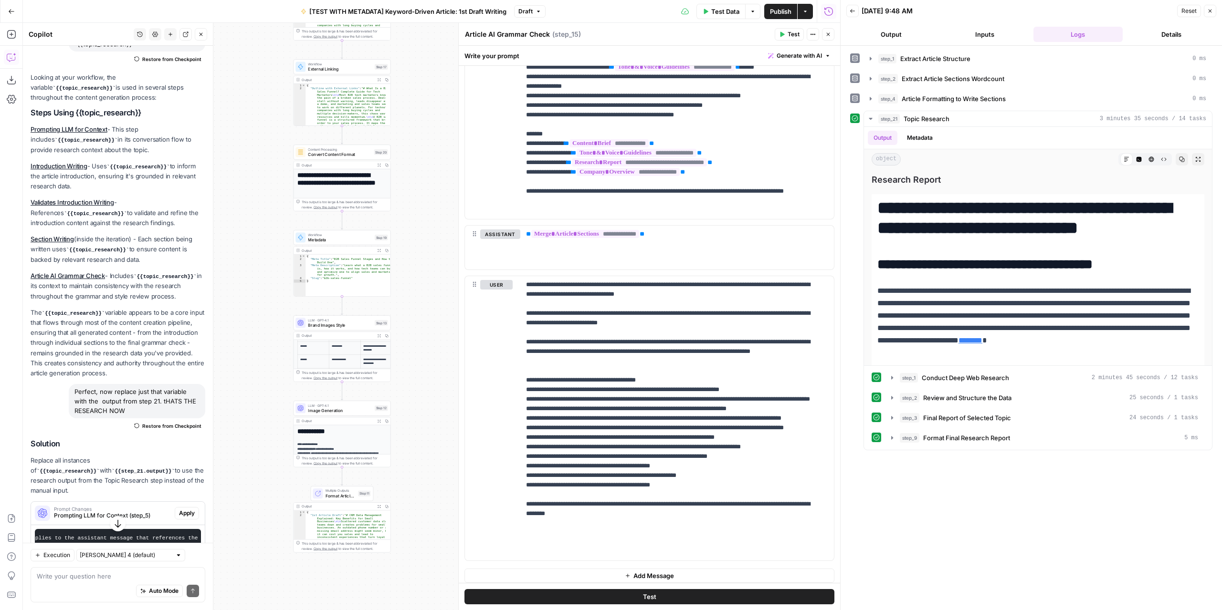
click at [198, 38] on button "Close" at bounding box center [201, 34] width 12 height 12
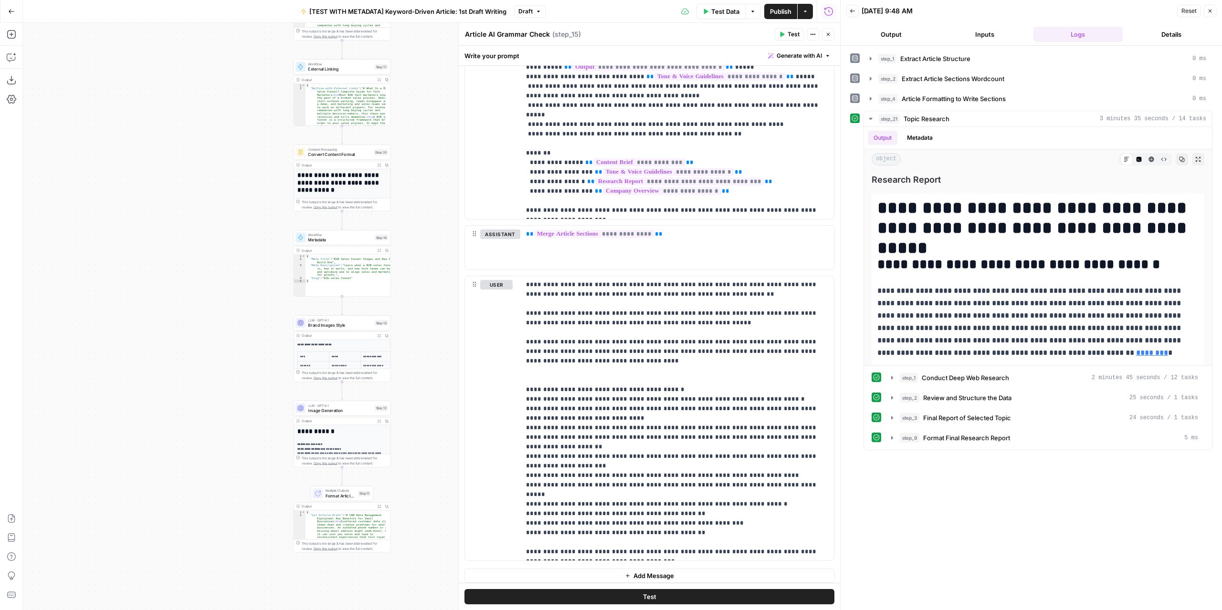
scroll to position [0, 0]
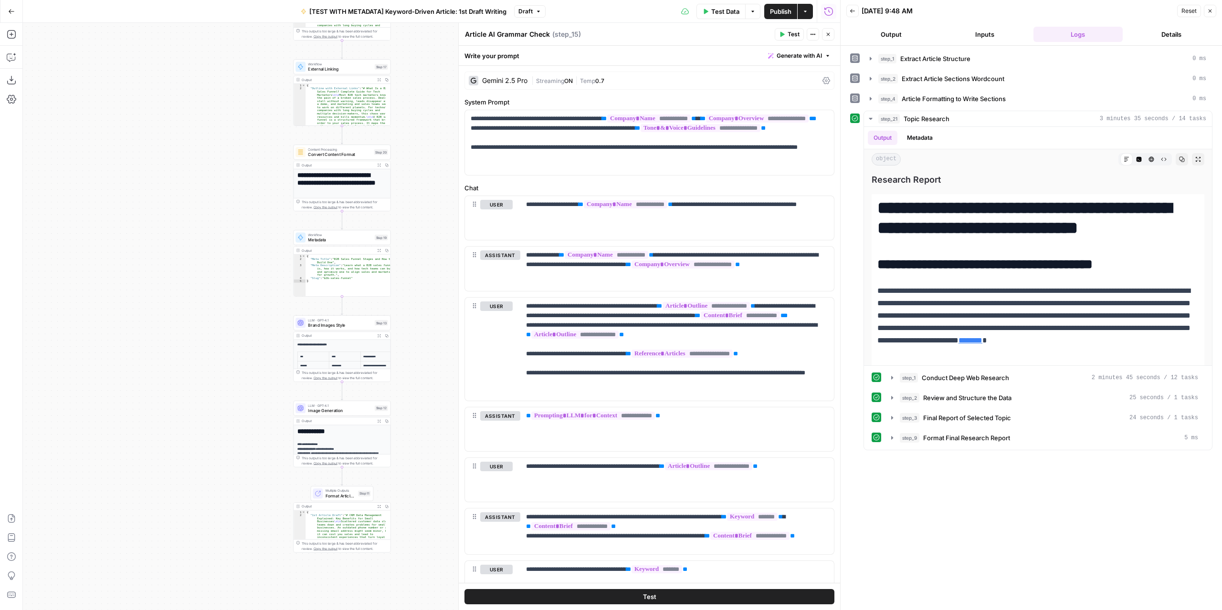
click at [774, 13] on span "Publish" at bounding box center [780, 12] width 21 height 10
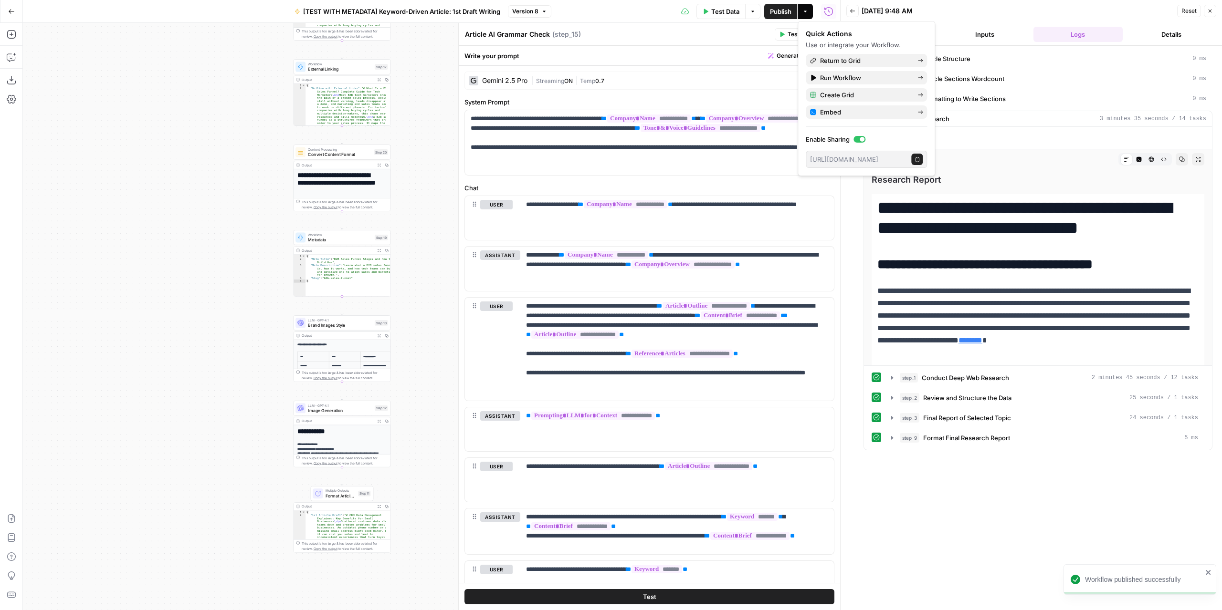
click at [727, 32] on div "Article AI Grammar Check Article AI Grammar Check ( step_15 )" at bounding box center [617, 34] width 307 height 10
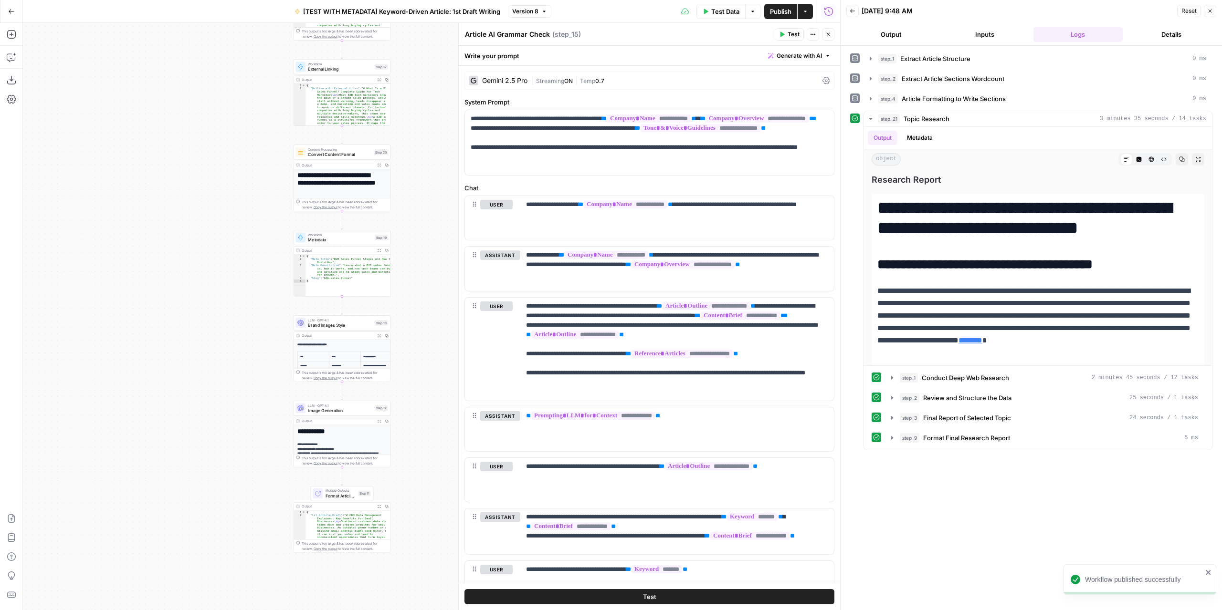
click at [808, 13] on button "Actions" at bounding box center [804, 11] width 15 height 15
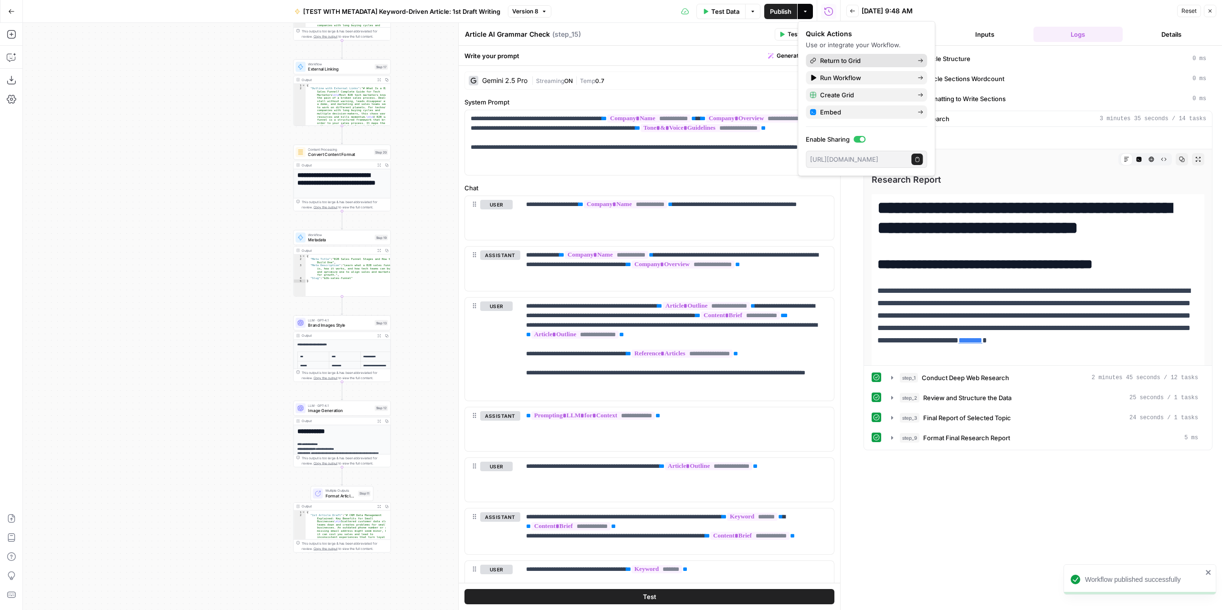
click at [829, 59] on span "Return to Grid" at bounding box center [865, 61] width 90 height 10
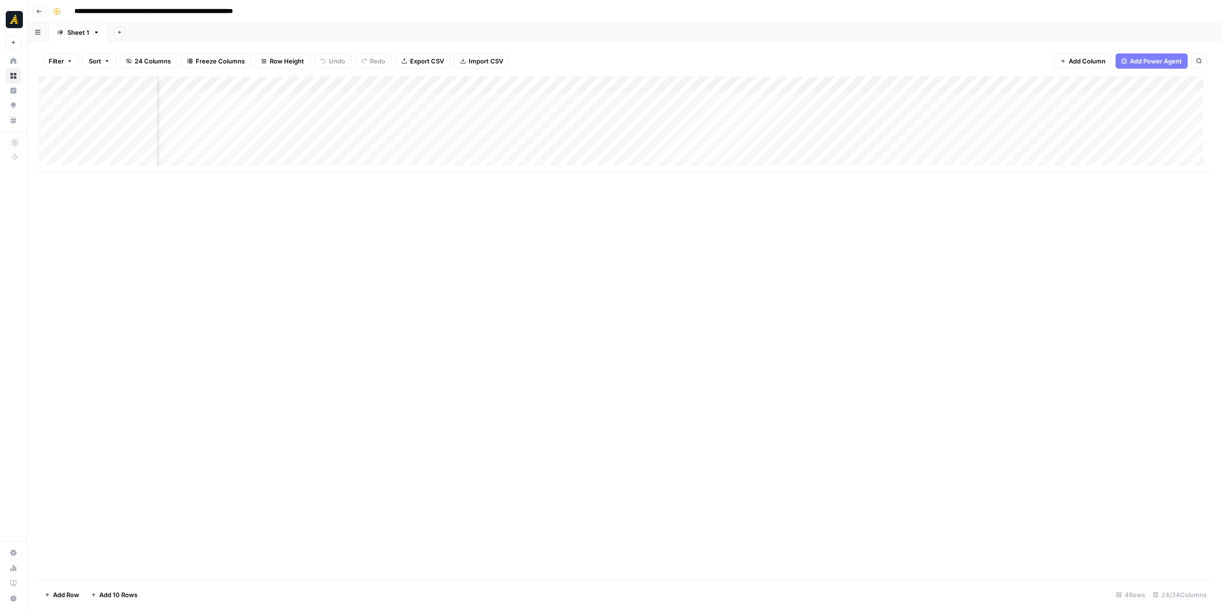
scroll to position [0, 530]
drag, startPoint x: 606, startPoint y: 83, endPoint x: 597, endPoint y: 78, distance: 10.5
click at [597, 78] on div "Add Column" at bounding box center [625, 124] width 1172 height 96
click at [577, 253] on span "Remove Column" at bounding box center [592, 253] width 84 height 10
click at [589, 109] on button "Delete" at bounding box center [577, 107] width 32 height 17
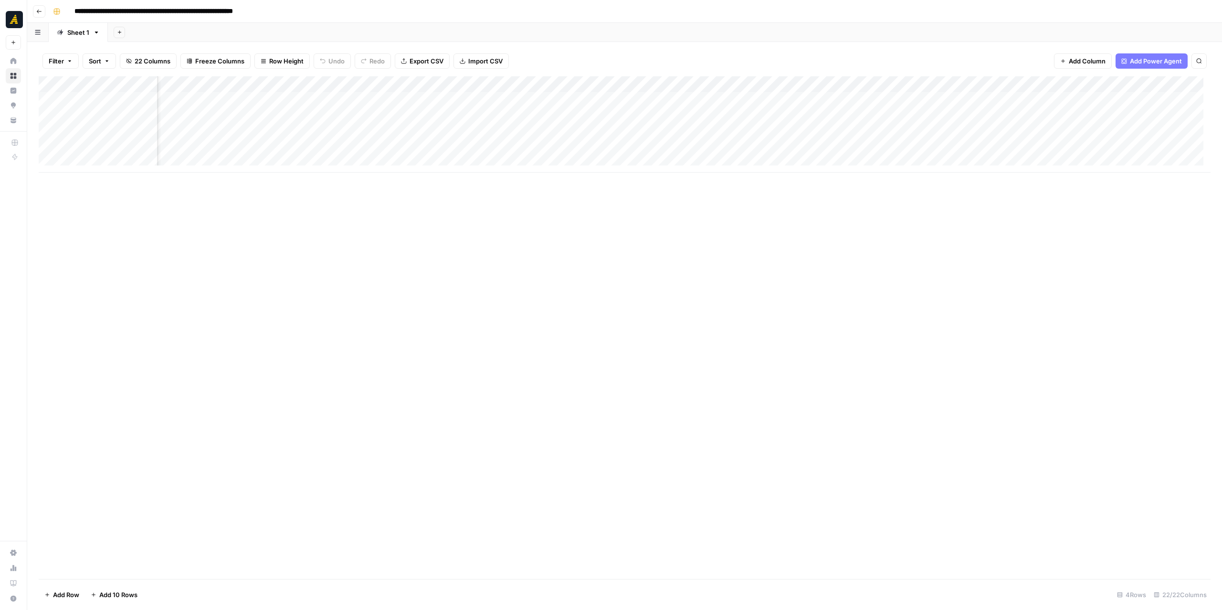
scroll to position [0, 630]
click at [951, 99] on div "Add Column" at bounding box center [625, 124] width 1172 height 96
click at [624, 100] on div "Add Column" at bounding box center [625, 124] width 1172 height 96
click at [586, 85] on div "Add Column" at bounding box center [625, 124] width 1172 height 96
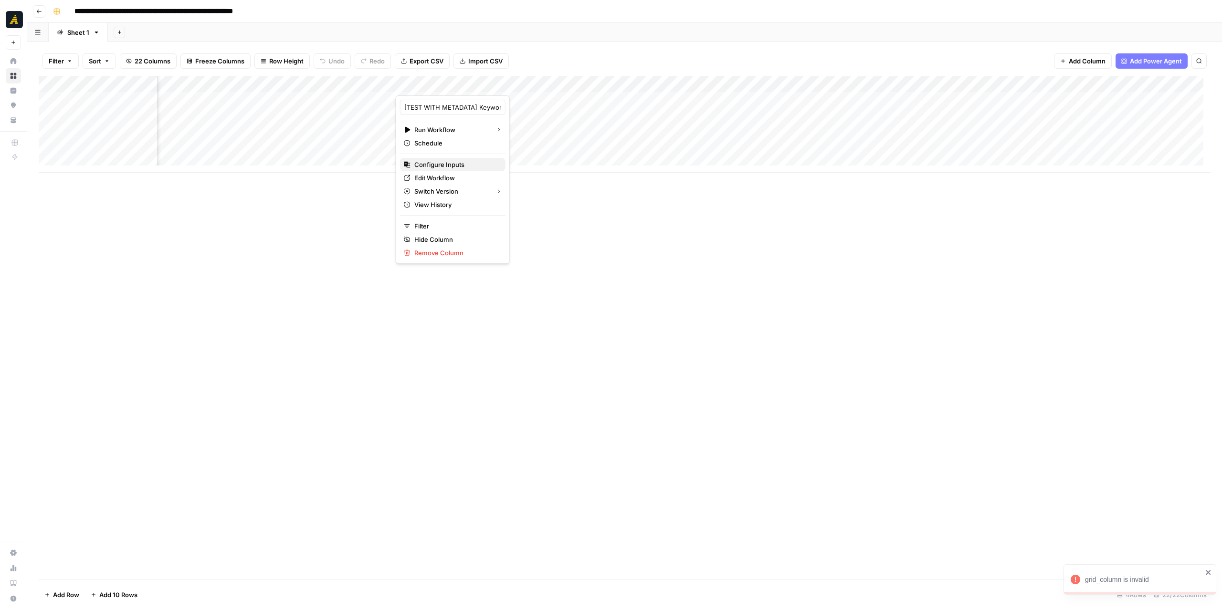
click at [447, 158] on button "Configure Inputs" at bounding box center [452, 164] width 105 height 13
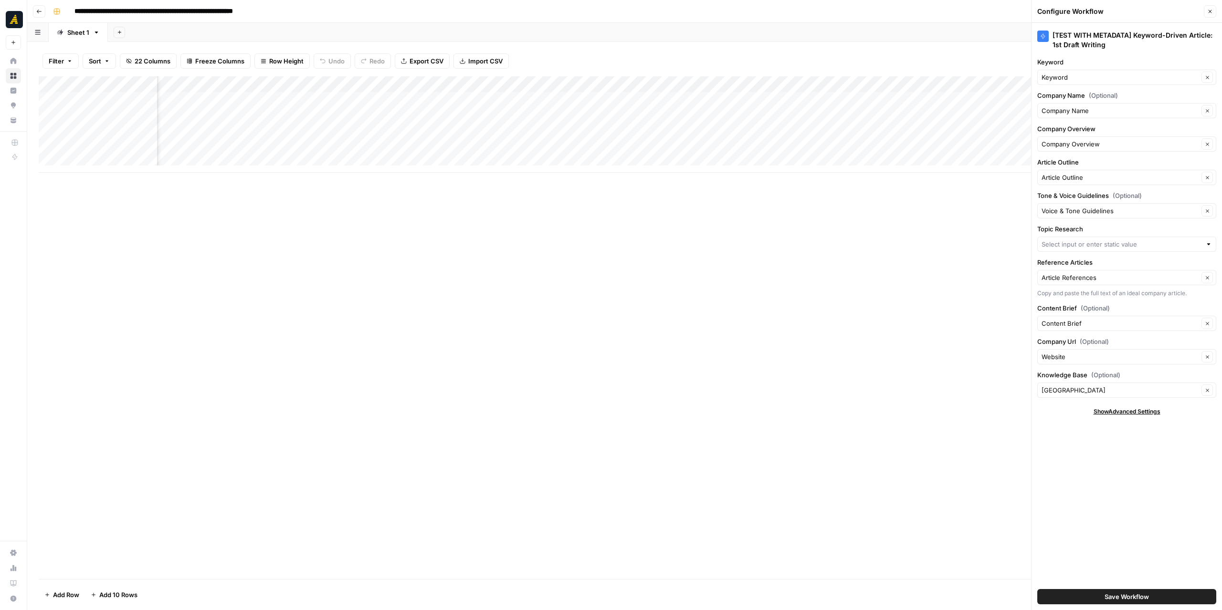
click at [1052, 594] on button "Save Workflow" at bounding box center [1126, 596] width 179 height 15
click at [623, 101] on div "Add Column" at bounding box center [625, 124] width 1172 height 96
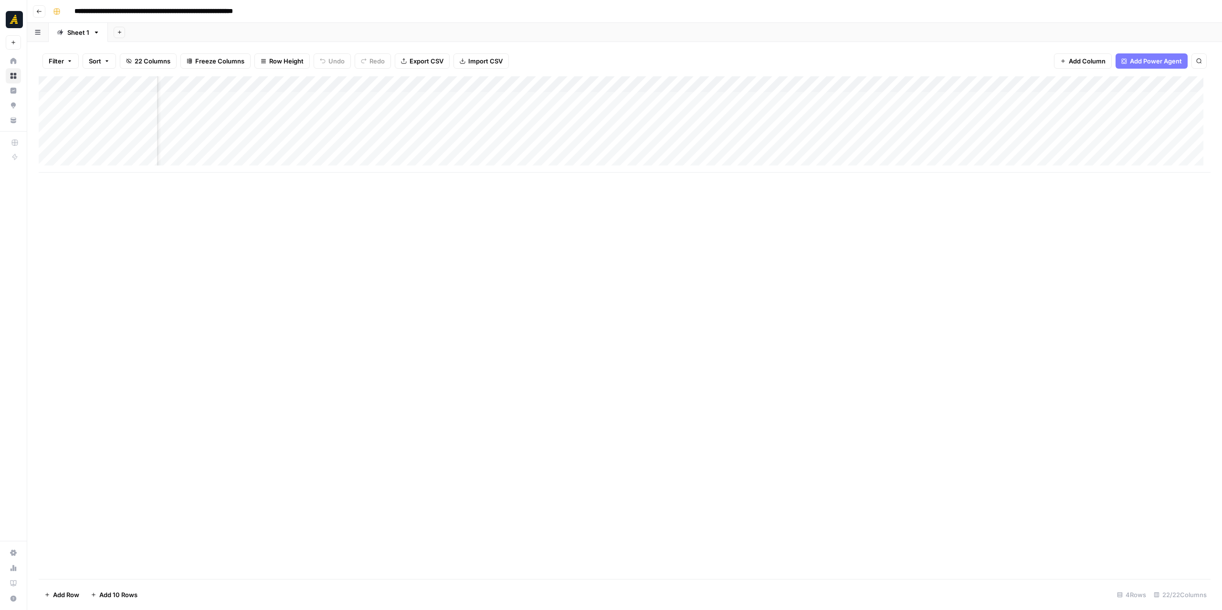
scroll to position [0, 590]
click at [858, 84] on div "Add Column" at bounding box center [625, 124] width 1172 height 96
click at [828, 162] on span "Configure Inputs" at bounding box center [824, 165] width 84 height 10
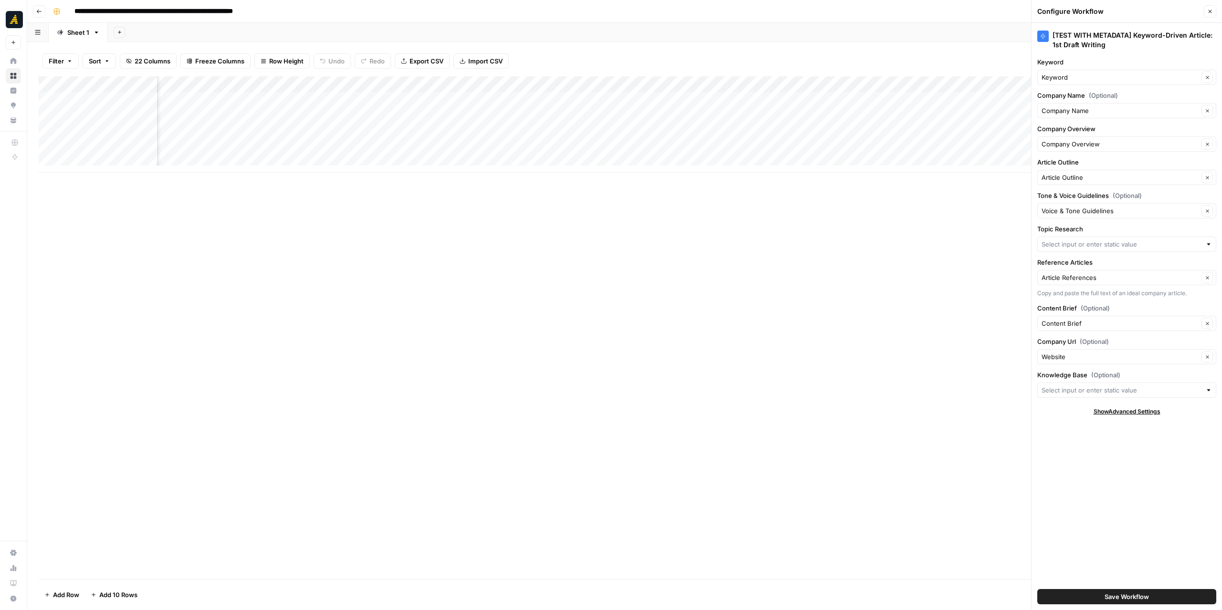
type input "[GEOGRAPHIC_DATA]"
click at [1210, 242] on div at bounding box center [1208, 245] width 7 height 10
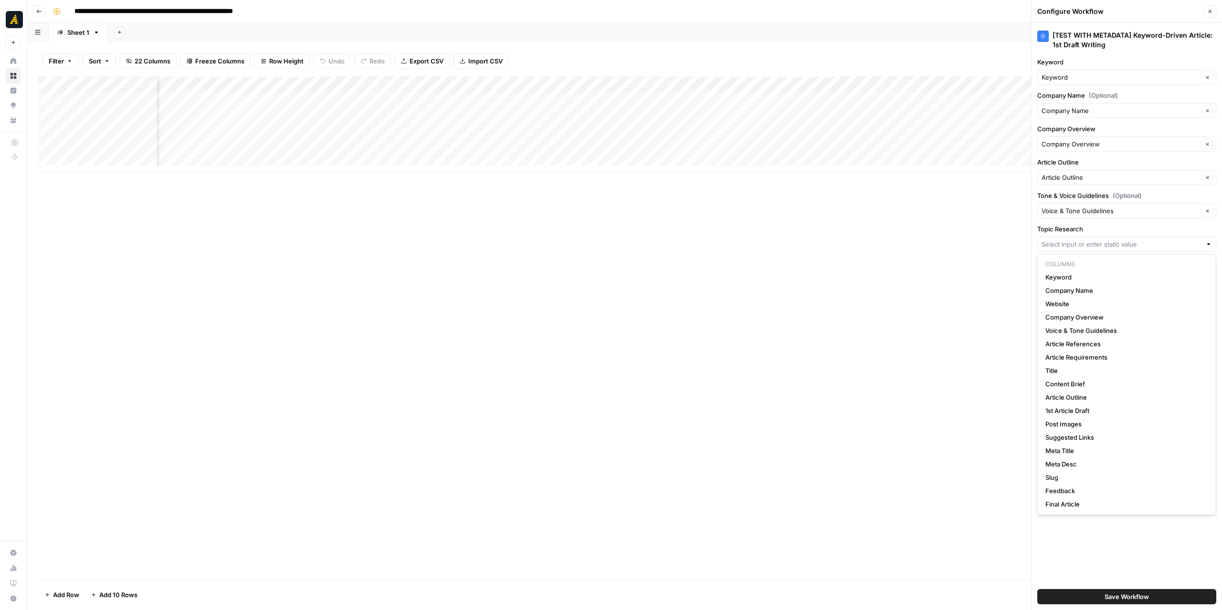
click at [1210, 242] on div at bounding box center [1208, 245] width 7 height 10
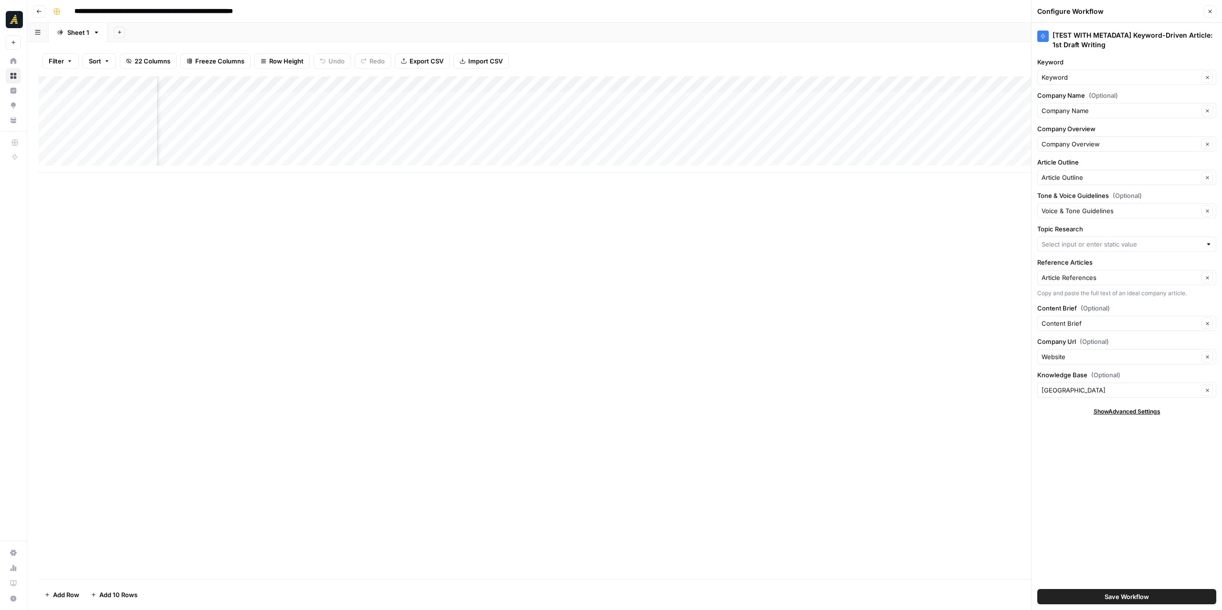
click at [856, 78] on div "Add Column" at bounding box center [625, 124] width 1172 height 96
click at [816, 167] on span "Configure Inputs" at bounding box center [824, 165] width 84 height 10
click at [890, 84] on div "Add Column" at bounding box center [625, 124] width 1172 height 96
click at [818, 173] on span "Edit Workflow" at bounding box center [824, 178] width 84 height 10
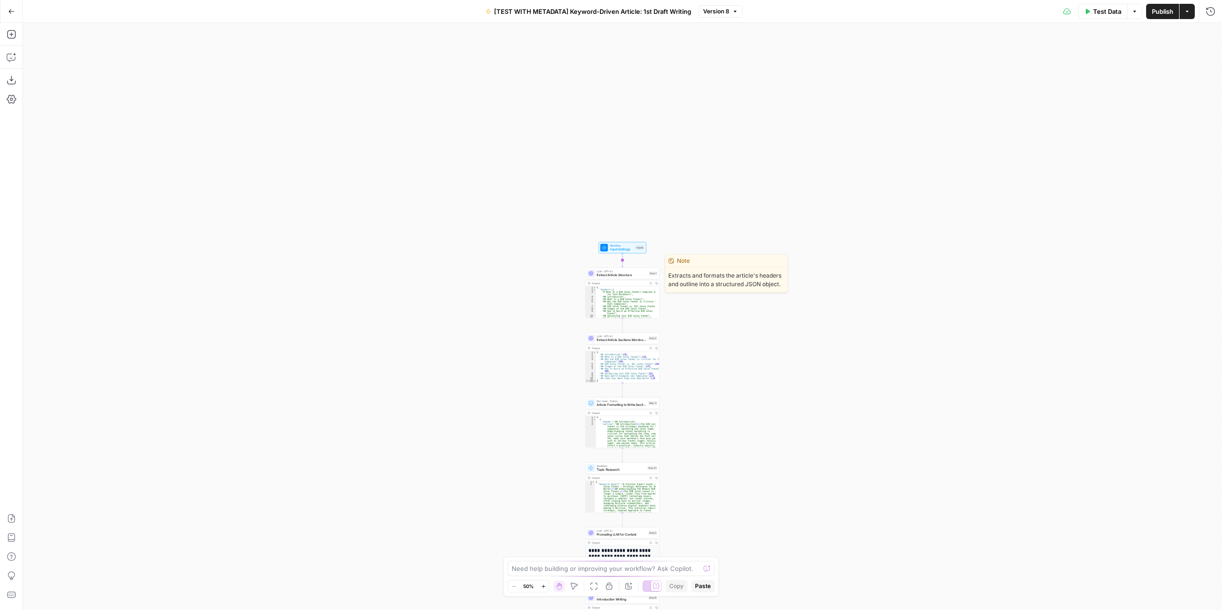
click at [620, 250] on span "Input Settings" at bounding box center [622, 249] width 24 height 5
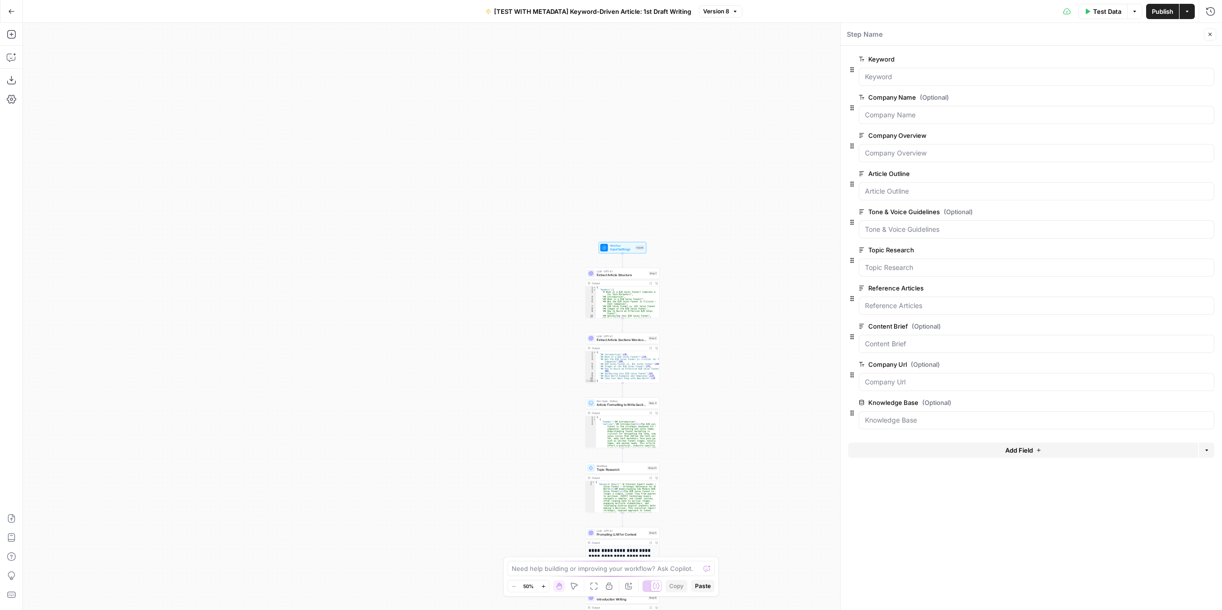
click at [1206, 249] on icon "button" at bounding box center [1208, 250] width 5 height 5
click at [1156, 7] on span "Publish" at bounding box center [1162, 12] width 21 height 10
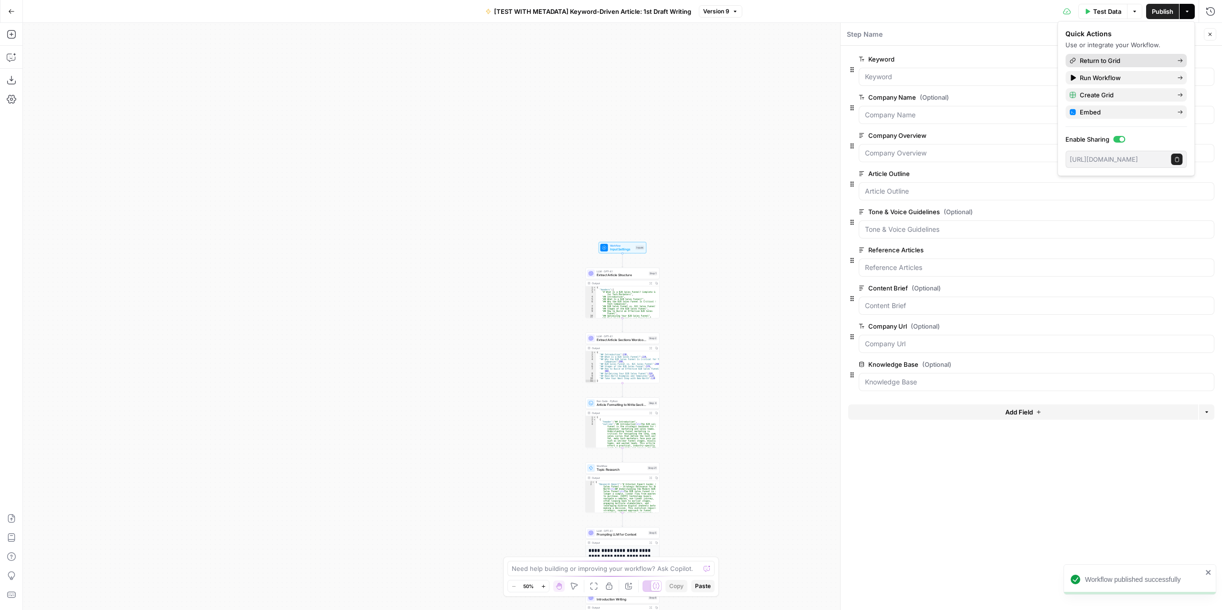
click at [1115, 62] on span "Return to Grid" at bounding box center [1125, 61] width 90 height 10
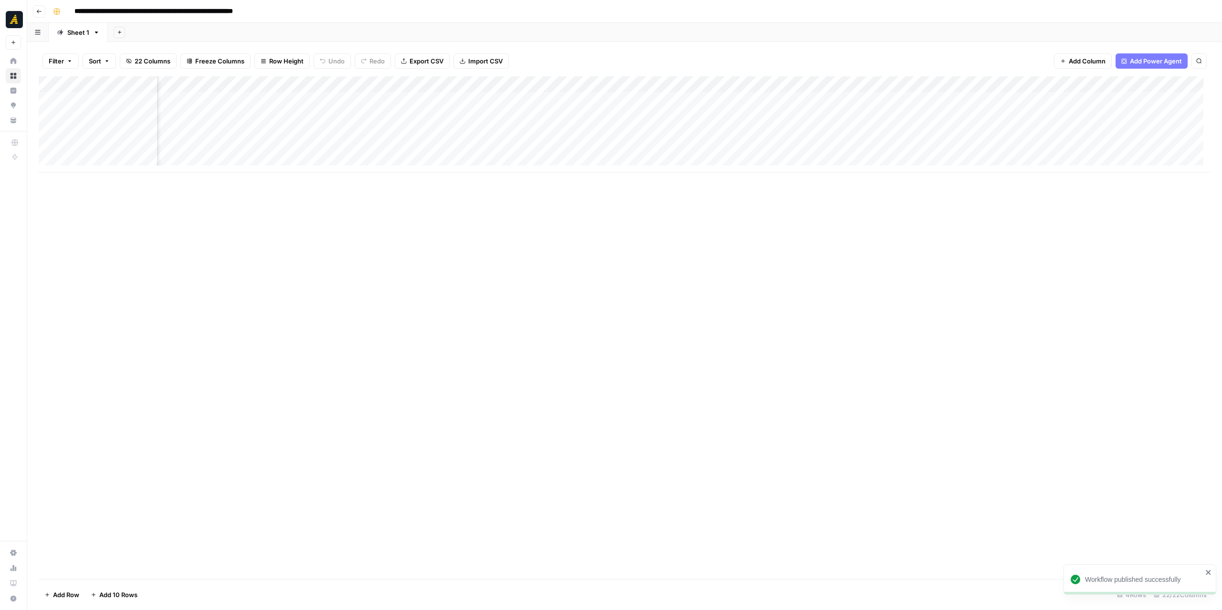
scroll to position [0, 845]
click at [631, 78] on div "Add Column" at bounding box center [625, 124] width 1172 height 96
click at [567, 162] on span "Configure Inputs" at bounding box center [569, 165] width 84 height 10
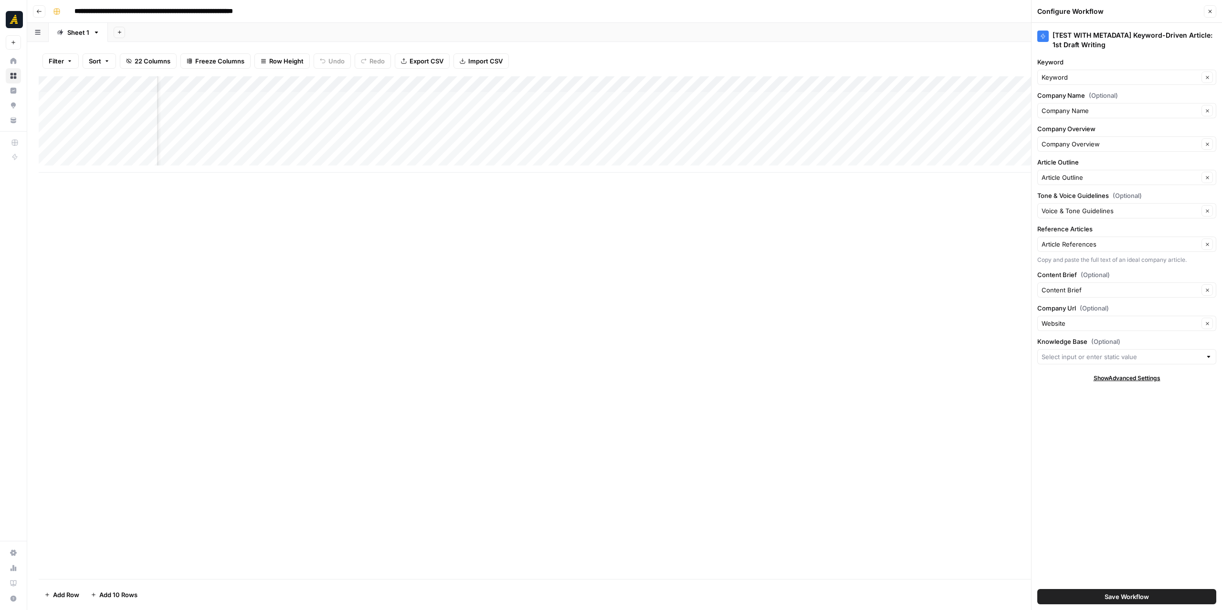
type input "[GEOGRAPHIC_DATA]"
click at [1146, 595] on span "Save Workflow" at bounding box center [1126, 597] width 44 height 10
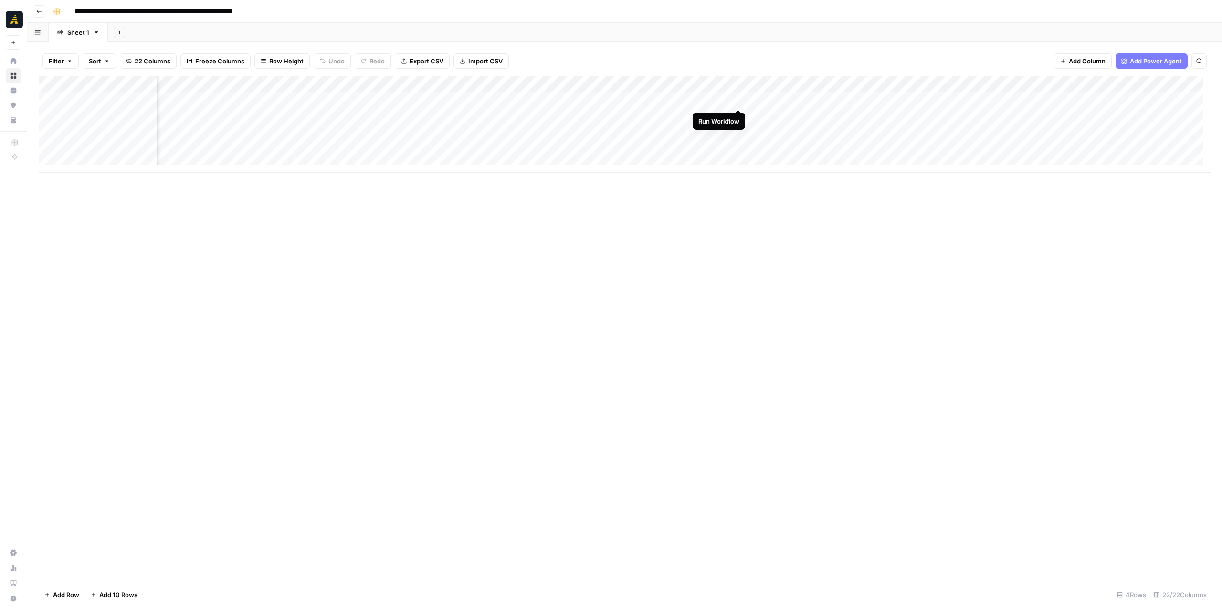
click at [736, 100] on div "Add Column" at bounding box center [625, 124] width 1172 height 96
click at [497, 100] on div "Add Column" at bounding box center [625, 124] width 1172 height 96
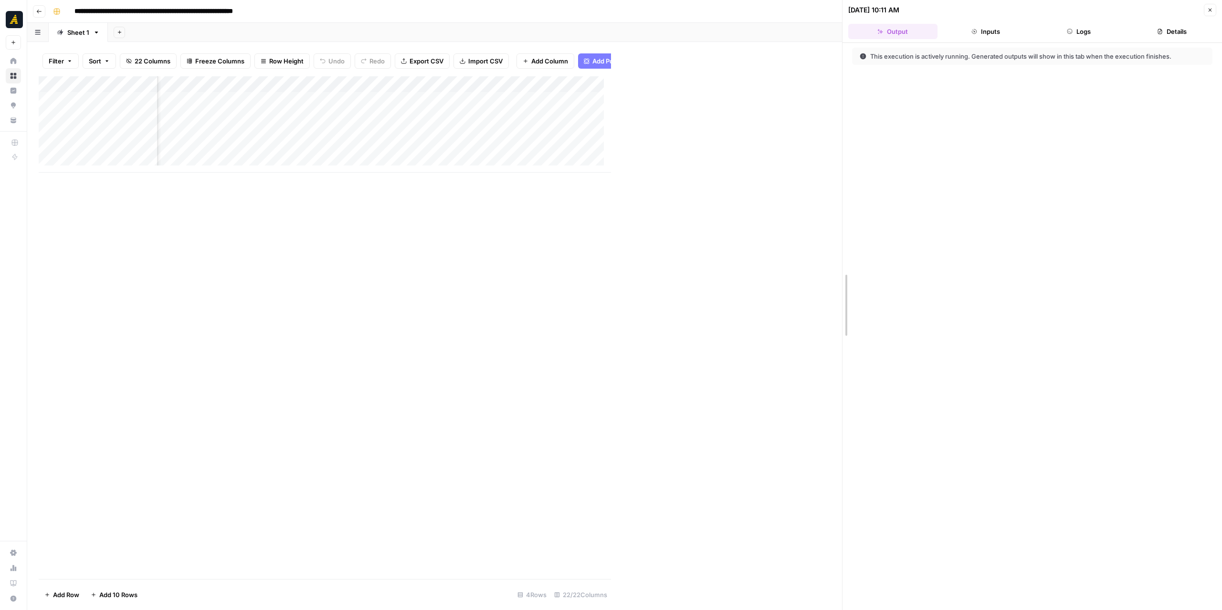
drag, startPoint x: 613, startPoint y: 187, endPoint x: 844, endPoint y: 203, distance: 231.6
click at [495, 99] on div "Add Column" at bounding box center [440, 124] width 803 height 96
click at [1063, 29] on button "Logs" at bounding box center [1078, 31] width 89 height 15
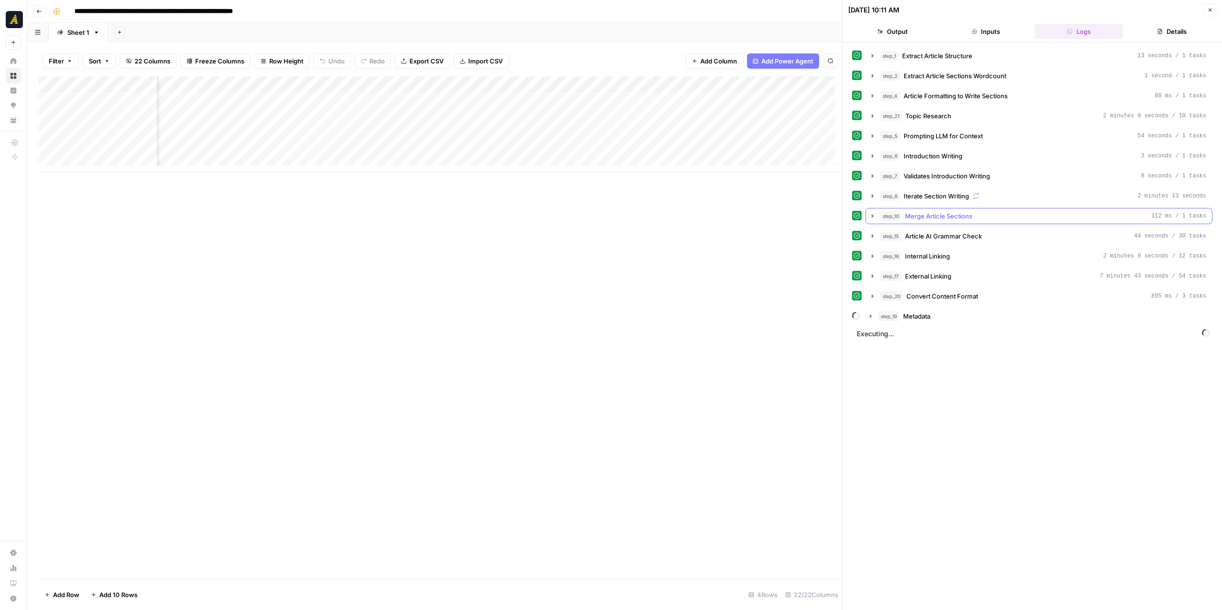
click at [873, 212] on icon "button" at bounding box center [873, 216] width 8 height 8
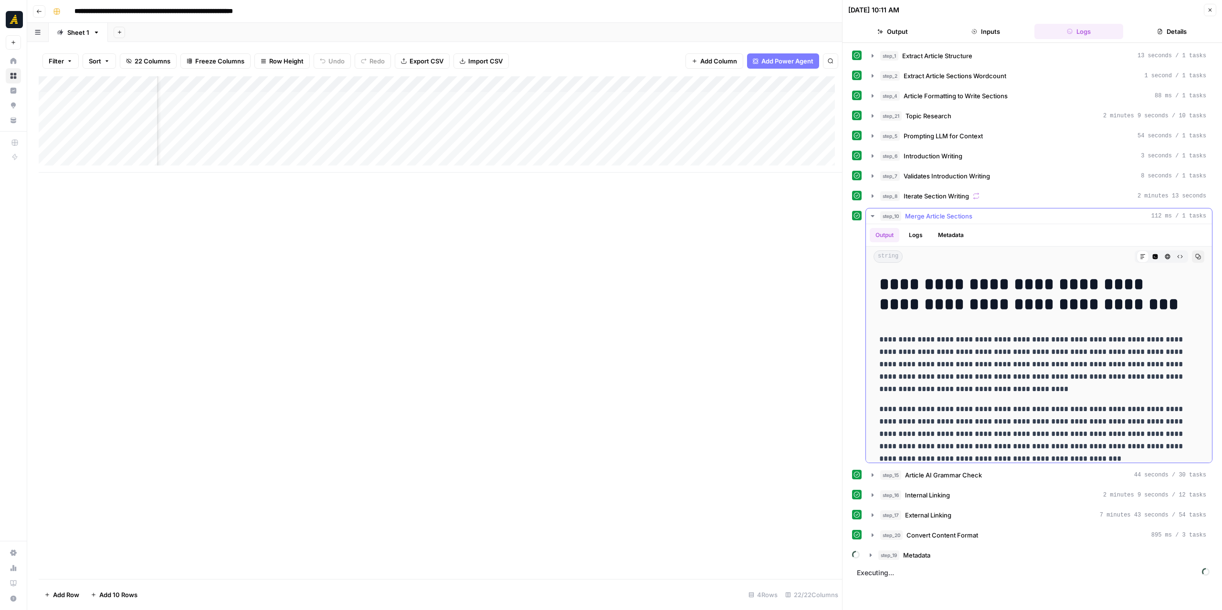
click at [870, 212] on icon "button" at bounding box center [873, 216] width 8 height 8
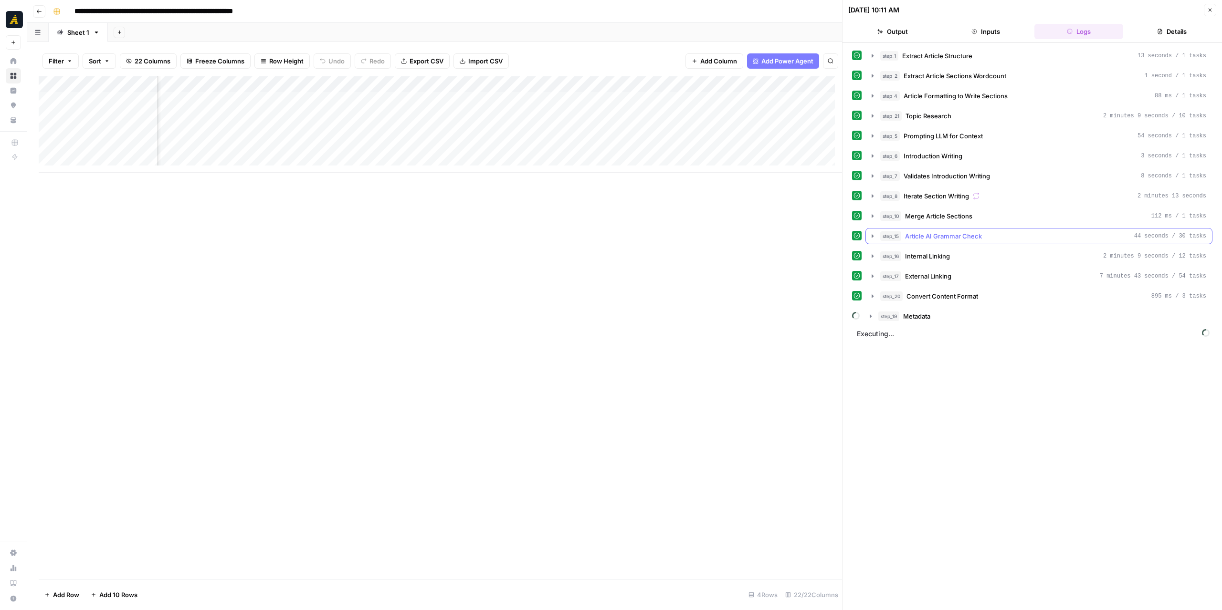
click at [871, 232] on icon "button" at bounding box center [873, 236] width 8 height 8
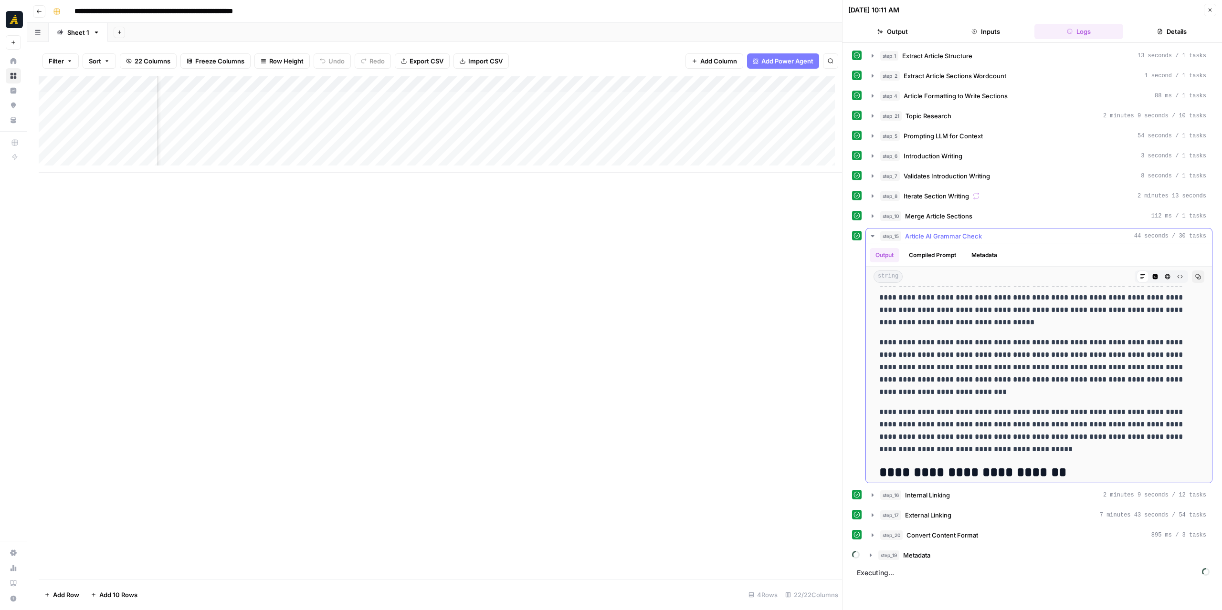
scroll to position [95, 0]
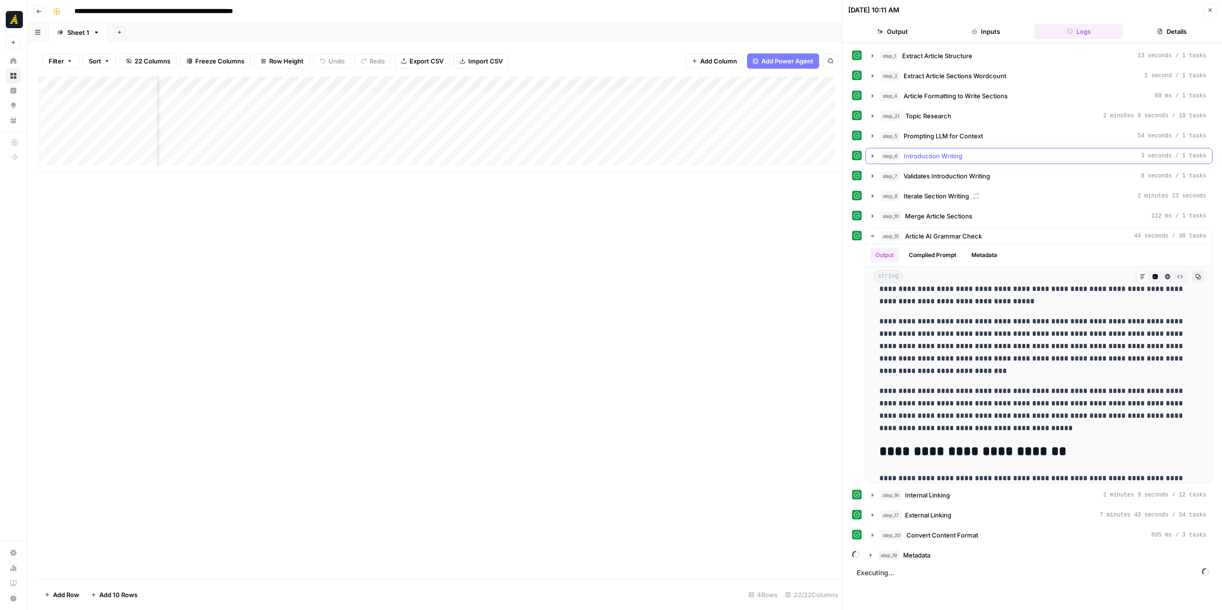
click at [874, 152] on icon "button" at bounding box center [873, 156] width 8 height 8
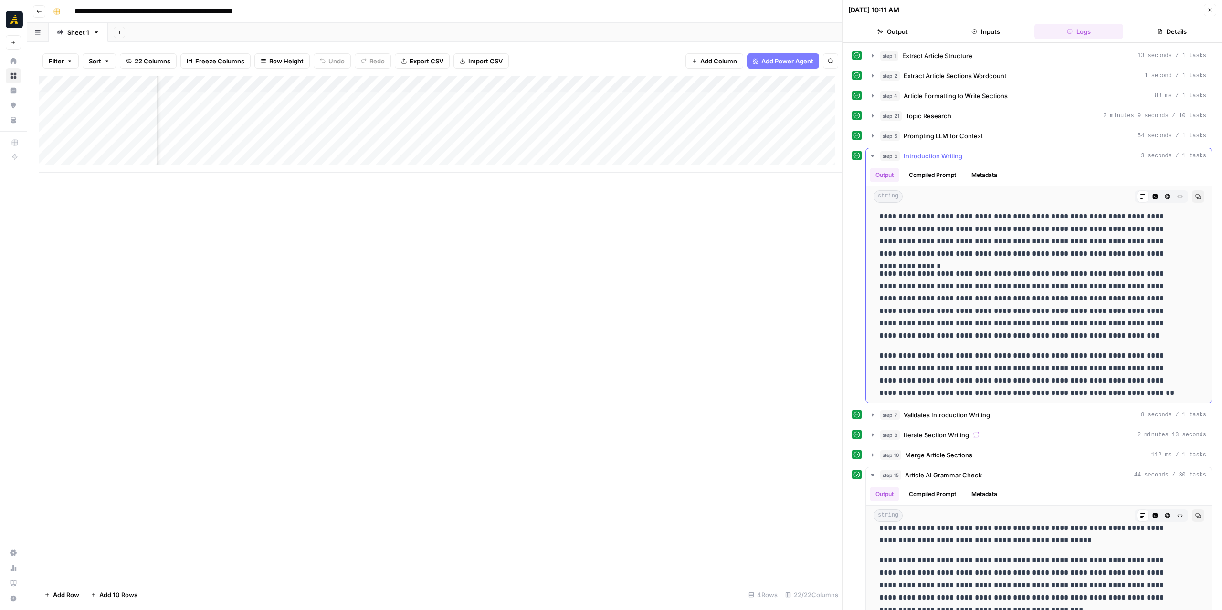
scroll to position [20, 0]
click at [871, 155] on icon "button" at bounding box center [873, 156] width 8 height 8
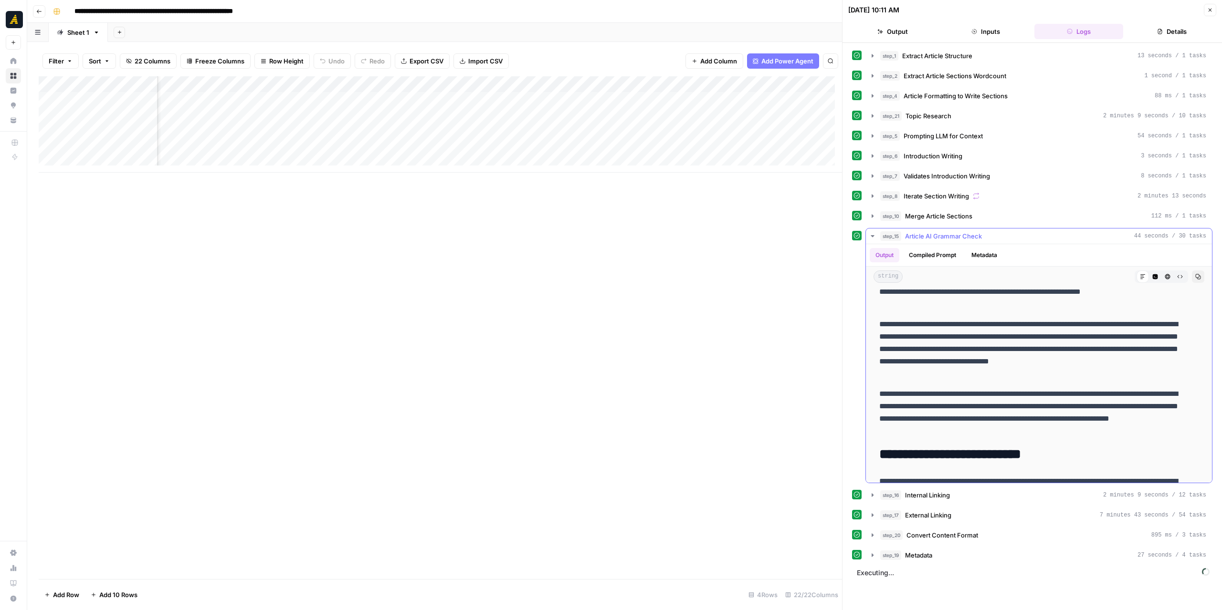
scroll to position [48, 0]
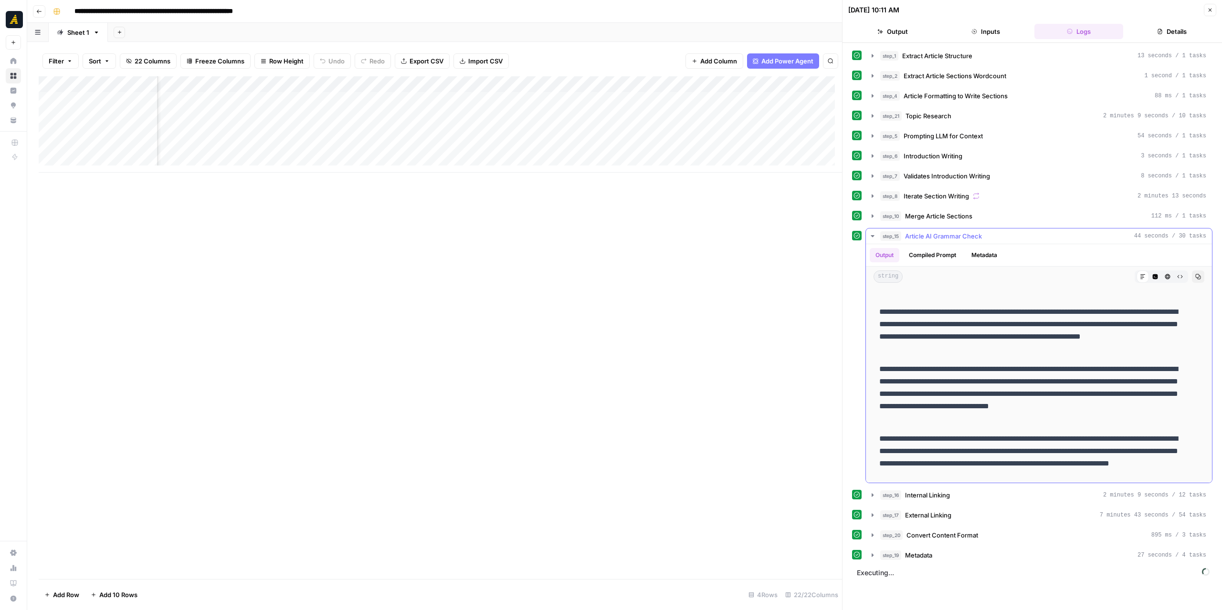
click at [874, 232] on icon "button" at bounding box center [873, 236] width 8 height 8
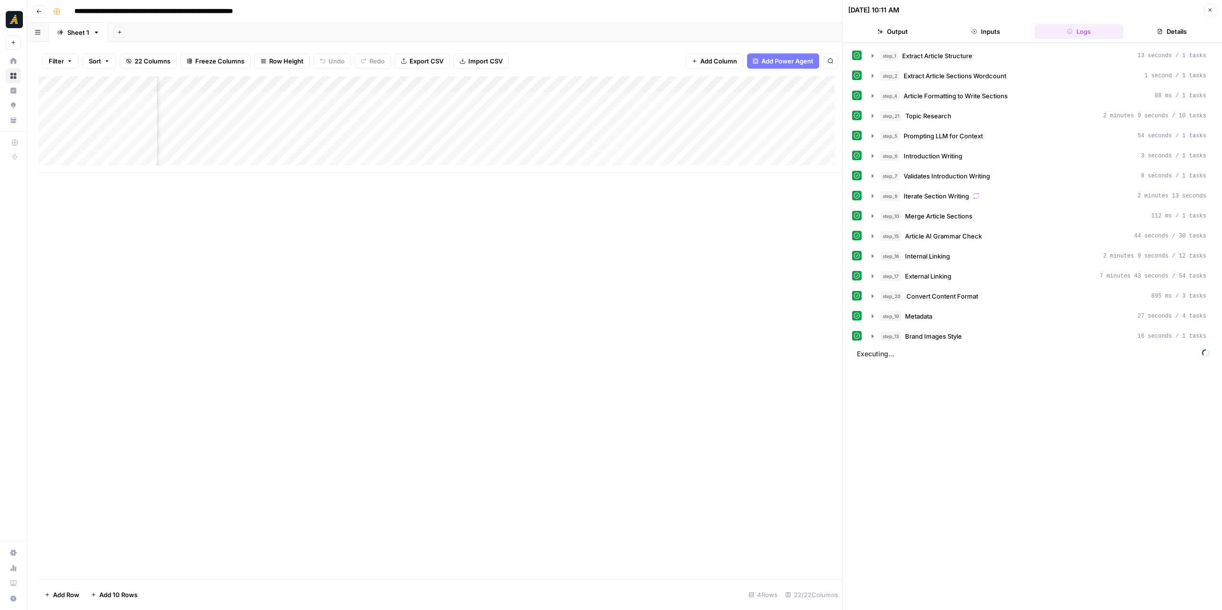
scroll to position [0, 941]
click at [874, 112] on icon "button" at bounding box center [873, 116] width 8 height 8
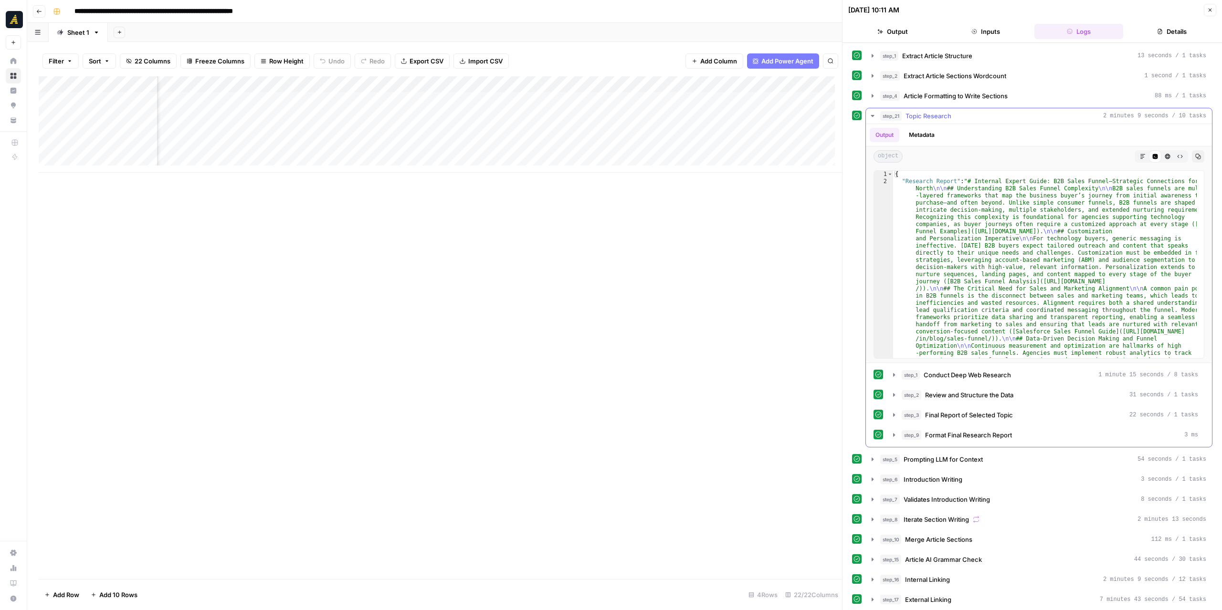
click at [1136, 158] on button "Markdown" at bounding box center [1142, 156] width 12 height 12
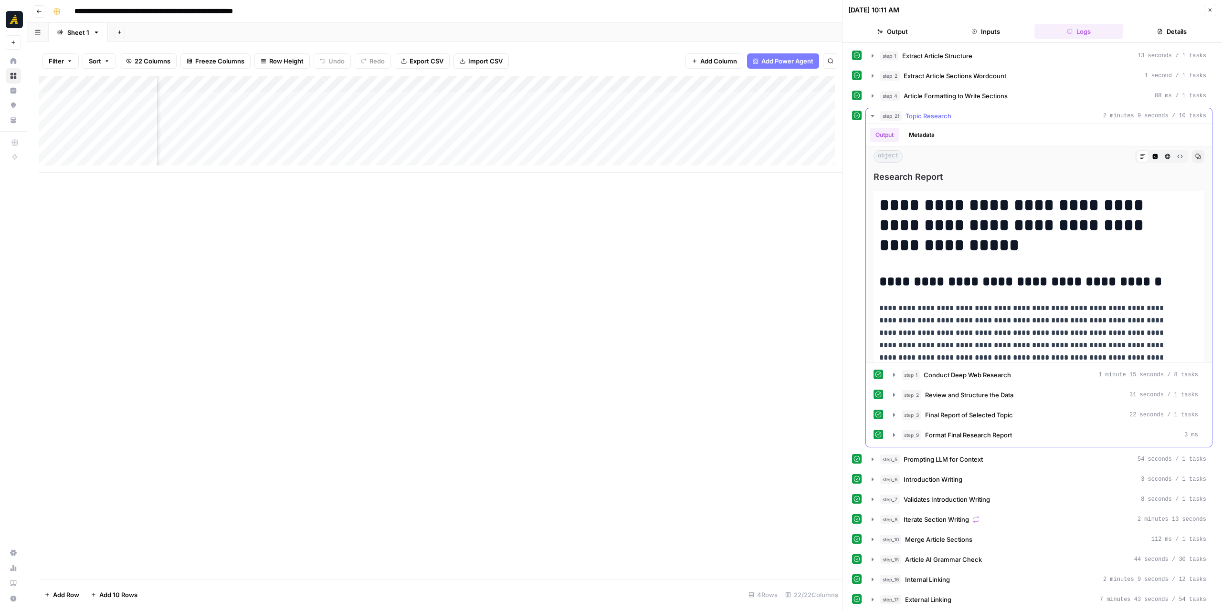
click at [871, 114] on icon "button" at bounding box center [873, 116] width 8 height 8
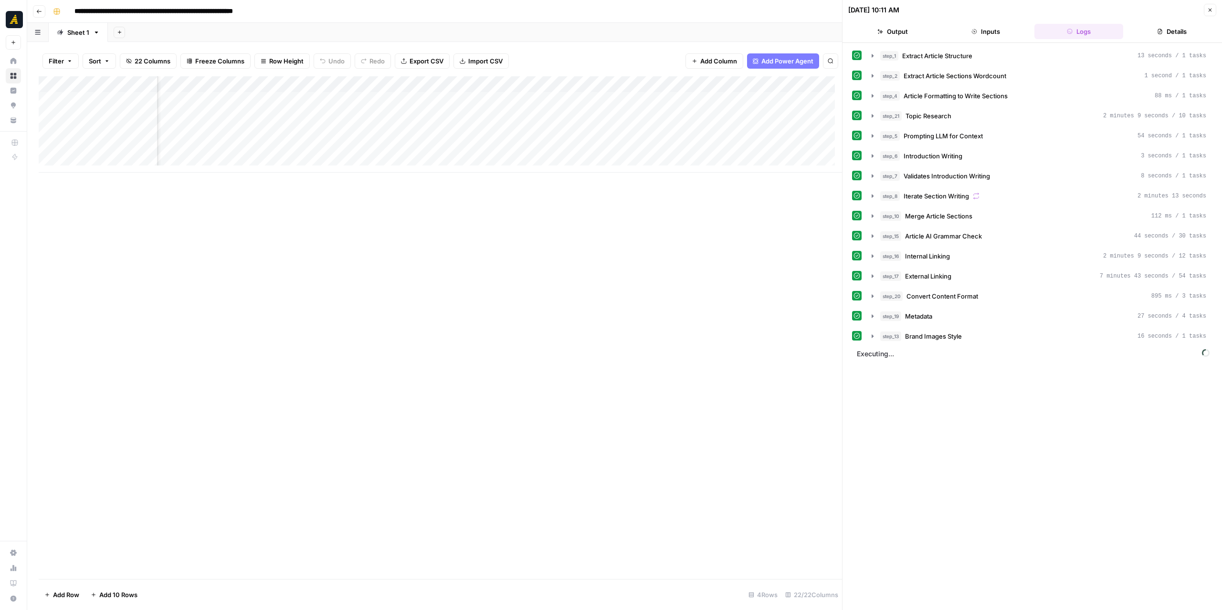
scroll to position [0, 1213]
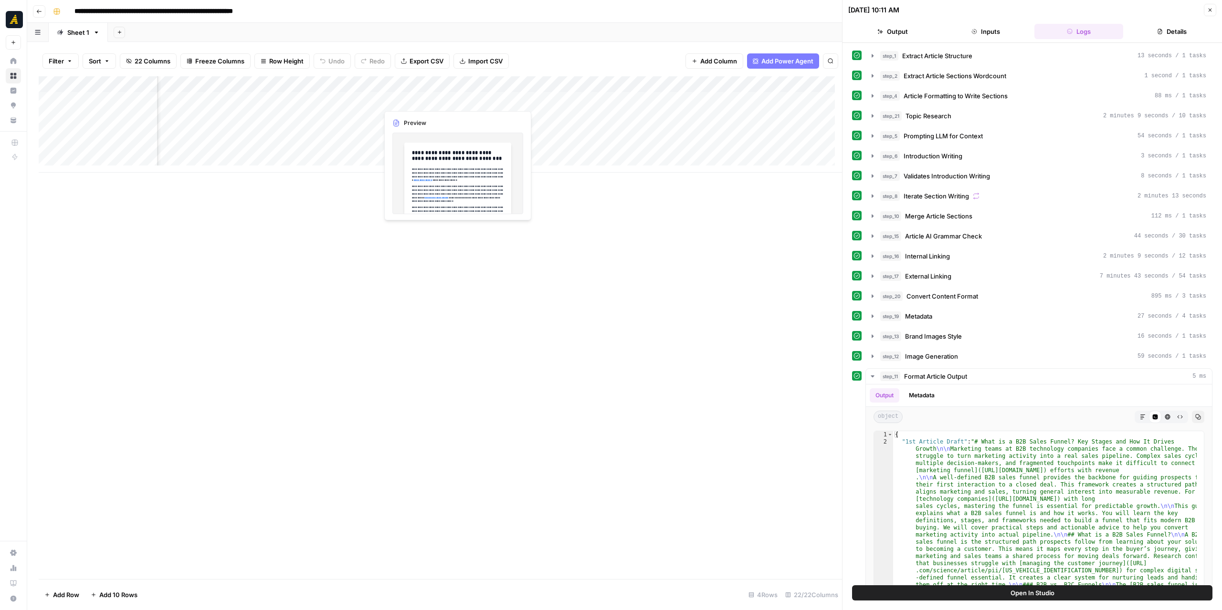
click at [433, 100] on div "Add Column" at bounding box center [440, 124] width 803 height 96
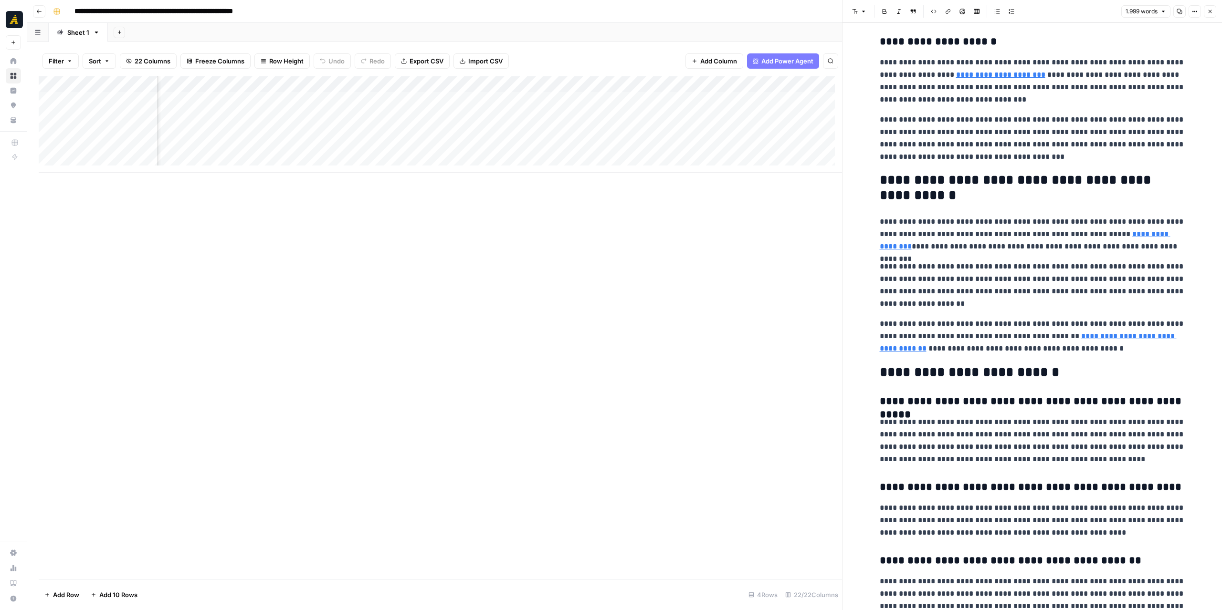
scroll to position [2672, 0]
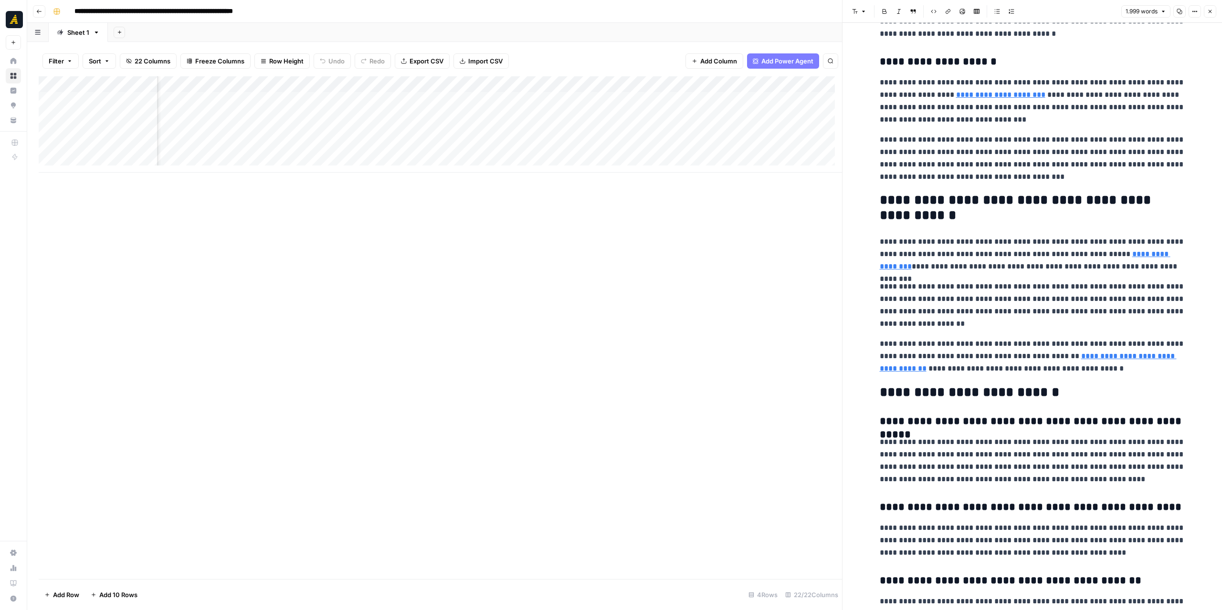
click at [316, 83] on div "Add Column" at bounding box center [440, 124] width 803 height 96
click at [197, 177] on span "Edit Workflow" at bounding box center [200, 178] width 84 height 10
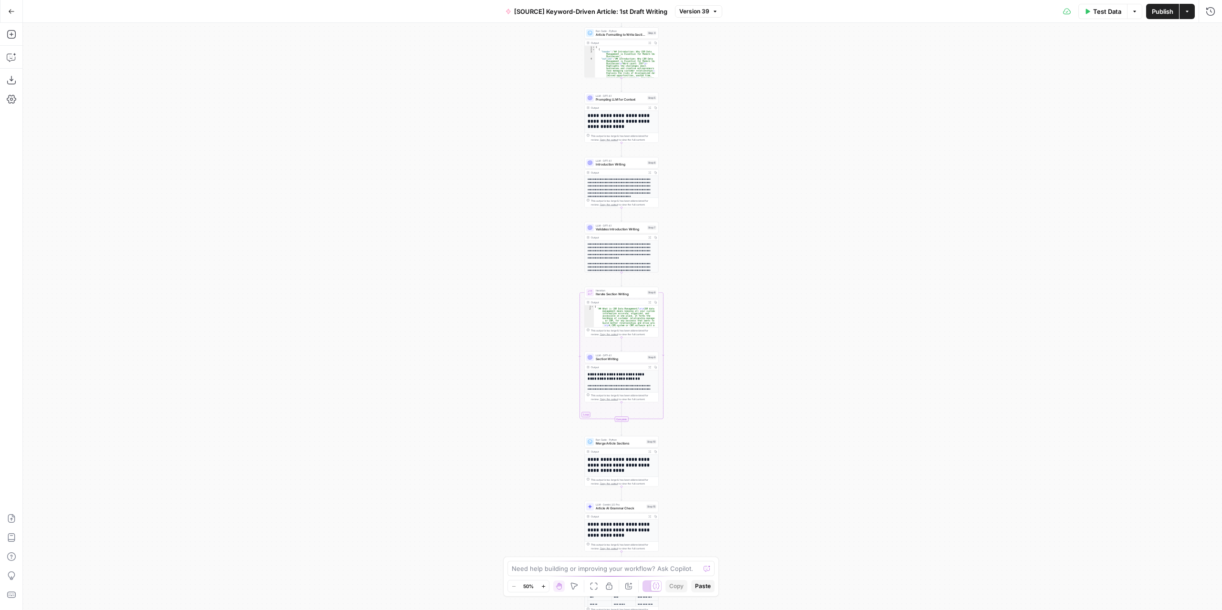
drag, startPoint x: 765, startPoint y: 483, endPoint x: 765, endPoint y: 310, distance: 173.7
click at [765, 253] on div "Workflow Input Settings Inputs LLM · GPT-4.1 Extract Article Structure Step 1 O…" at bounding box center [622, 316] width 1199 height 587
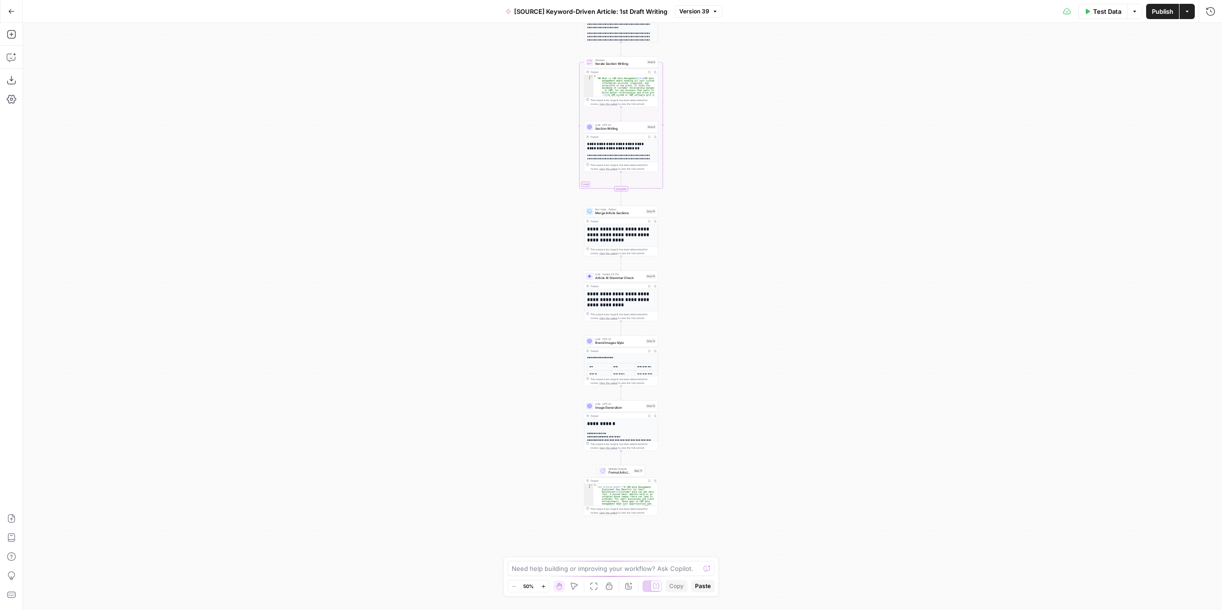
click at [713, 394] on div "Workflow Input Settings Inputs LLM · GPT-4.1 Extract Article Structure Step 1 O…" at bounding box center [622, 316] width 1199 height 587
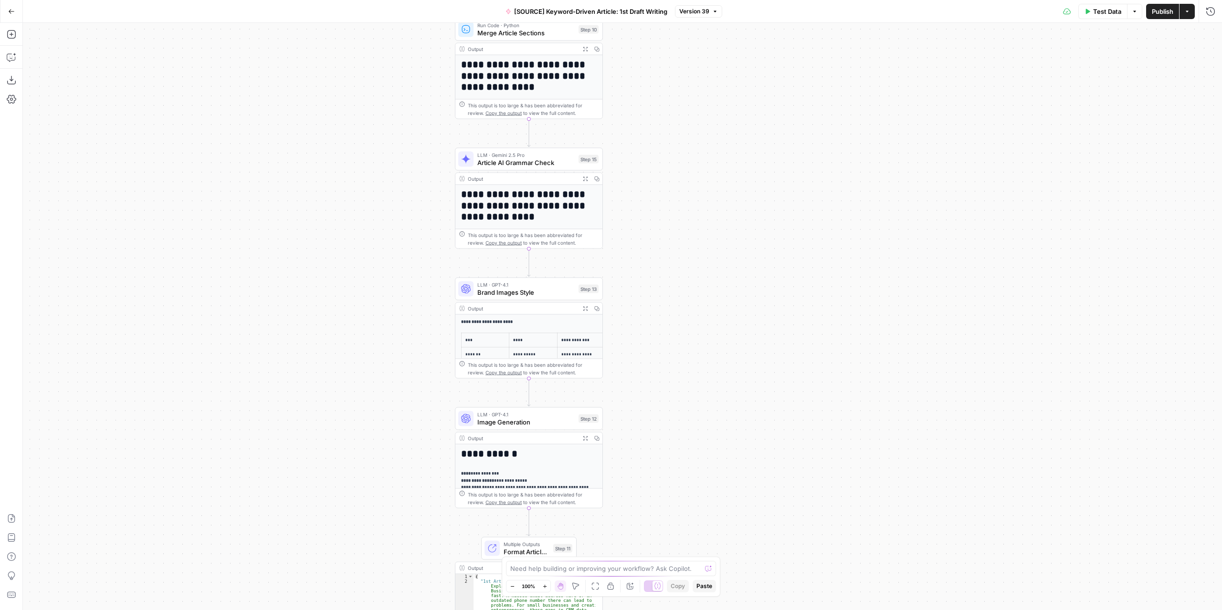
click at [553, 169] on div "LLM · Gemini 2.5 Pro Article AI Grammar Check Step 15 Copy step Delete step Add…" at bounding box center [529, 159] width 148 height 23
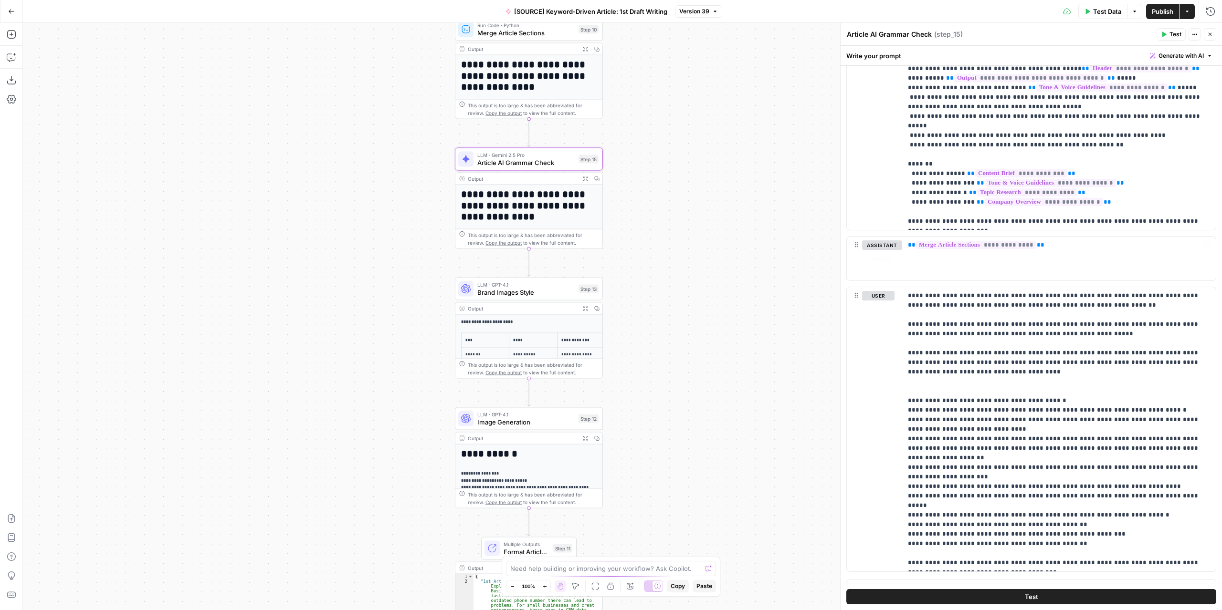
scroll to position [1164, 0]
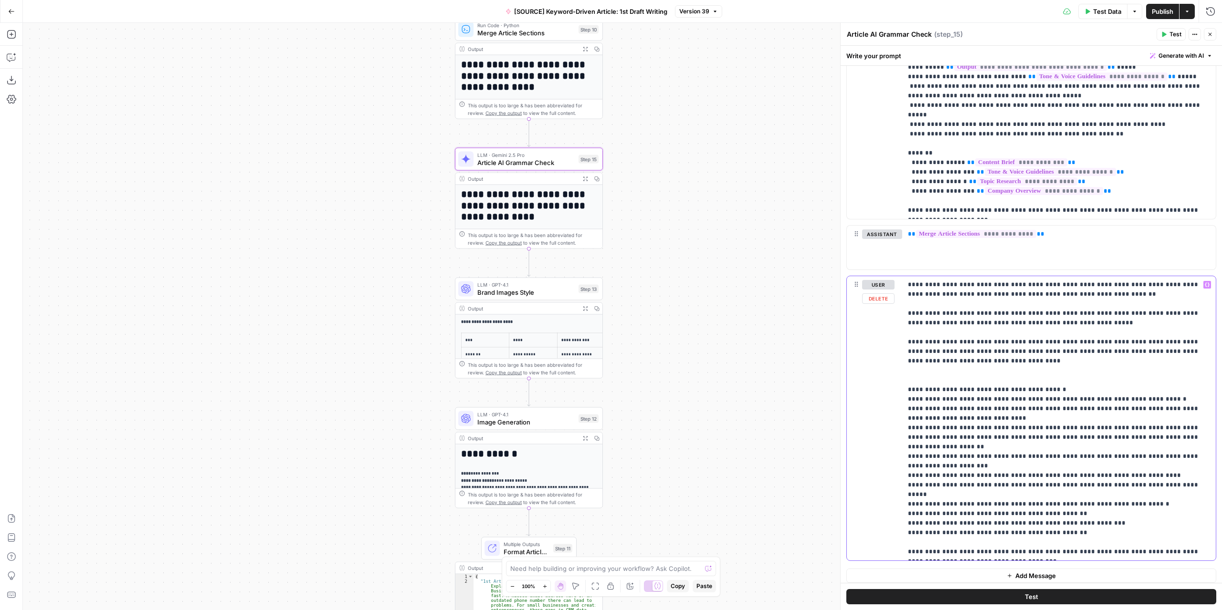
click at [1070, 520] on p "**********" at bounding box center [1055, 418] width 295 height 277
click at [923, 526] on p "**********" at bounding box center [1055, 423] width 295 height 286
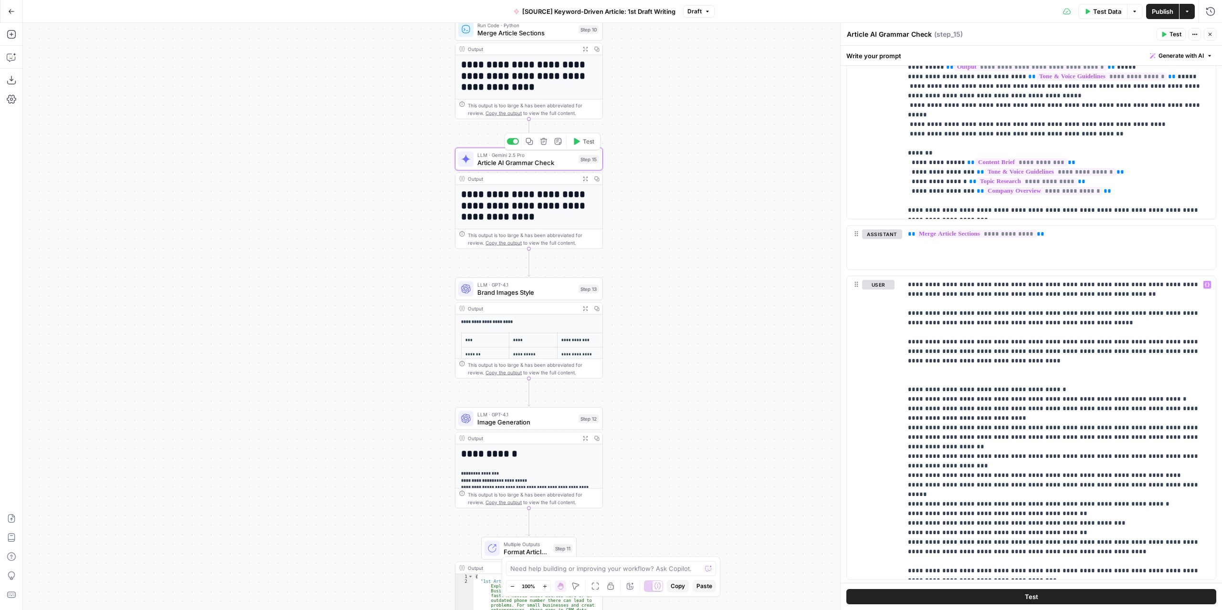
click at [585, 180] on icon "button" at bounding box center [585, 178] width 5 height 5
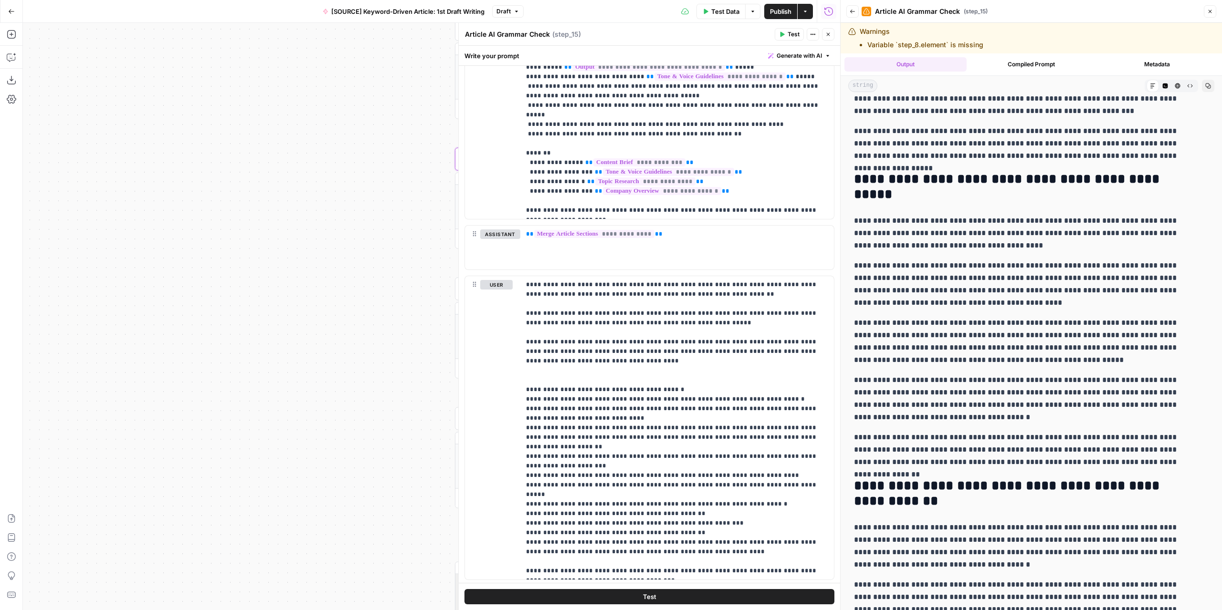
scroll to position [2434, 0]
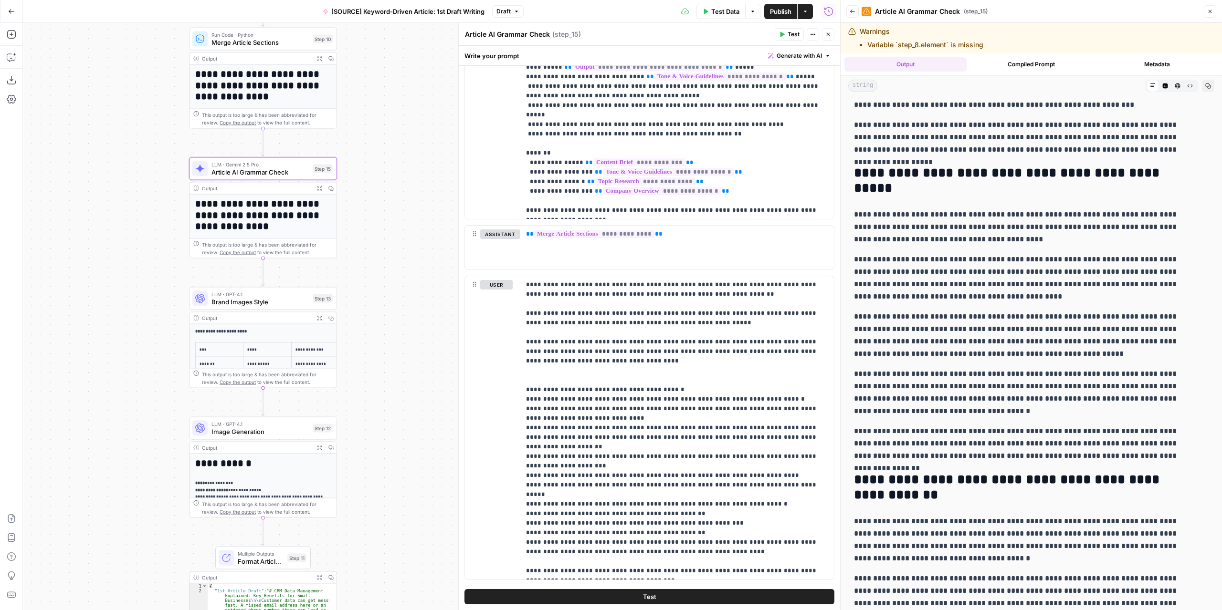
drag, startPoint x: 442, startPoint y: 285, endPoint x: 213, endPoint y: 286, distance: 228.6
click at [187, 296] on div "Workflow Input Settings Inputs LLM · GPT-4.1 Extract Article Structure Step 1 O…" at bounding box center [431, 316] width 817 height 587
click at [328, 150] on span "Test" at bounding box center [322, 151] width 11 height 9
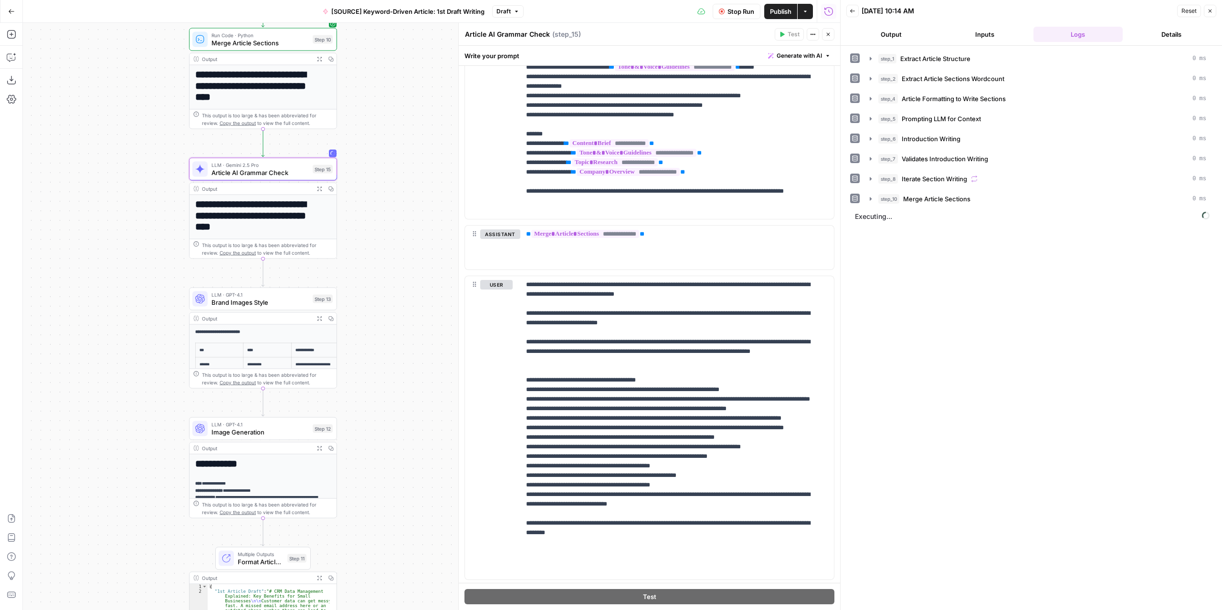
click at [918, 34] on button "Output" at bounding box center [891, 34] width 90 height 15
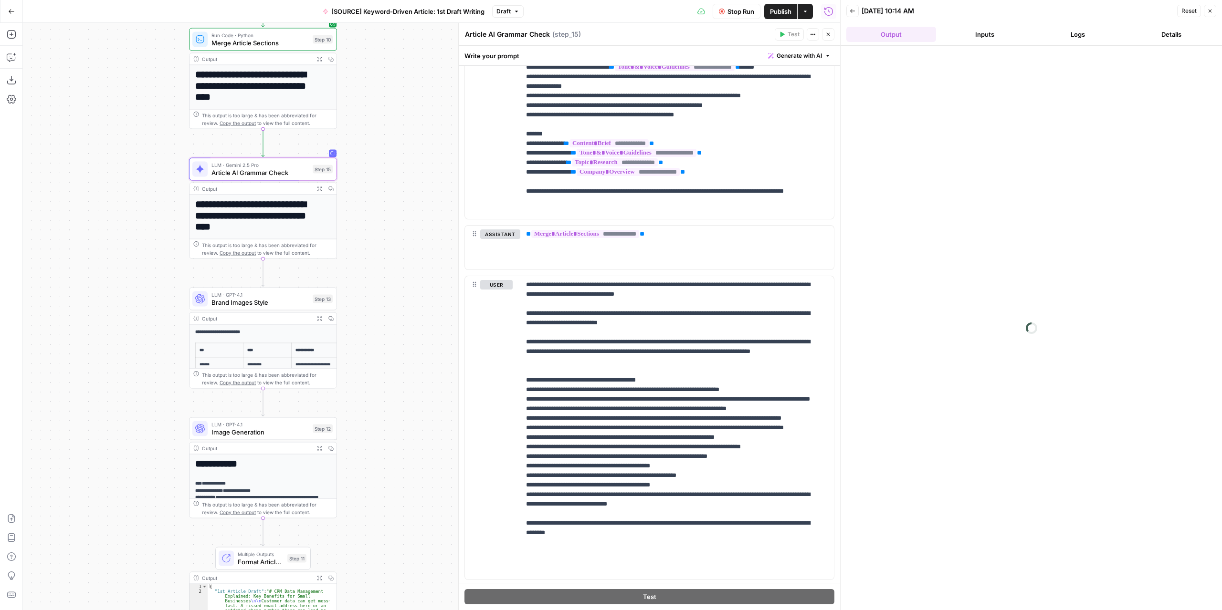
click at [1079, 41] on button "Logs" at bounding box center [1078, 34] width 90 height 15
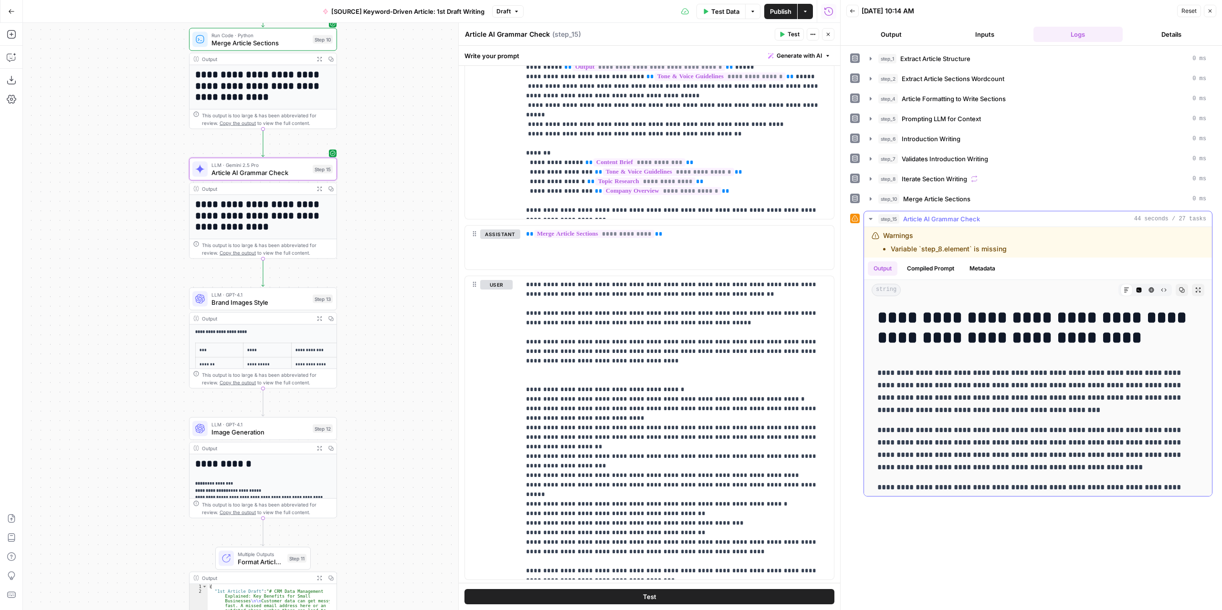
click at [1195, 287] on button "Expand Output" at bounding box center [1198, 290] width 12 height 12
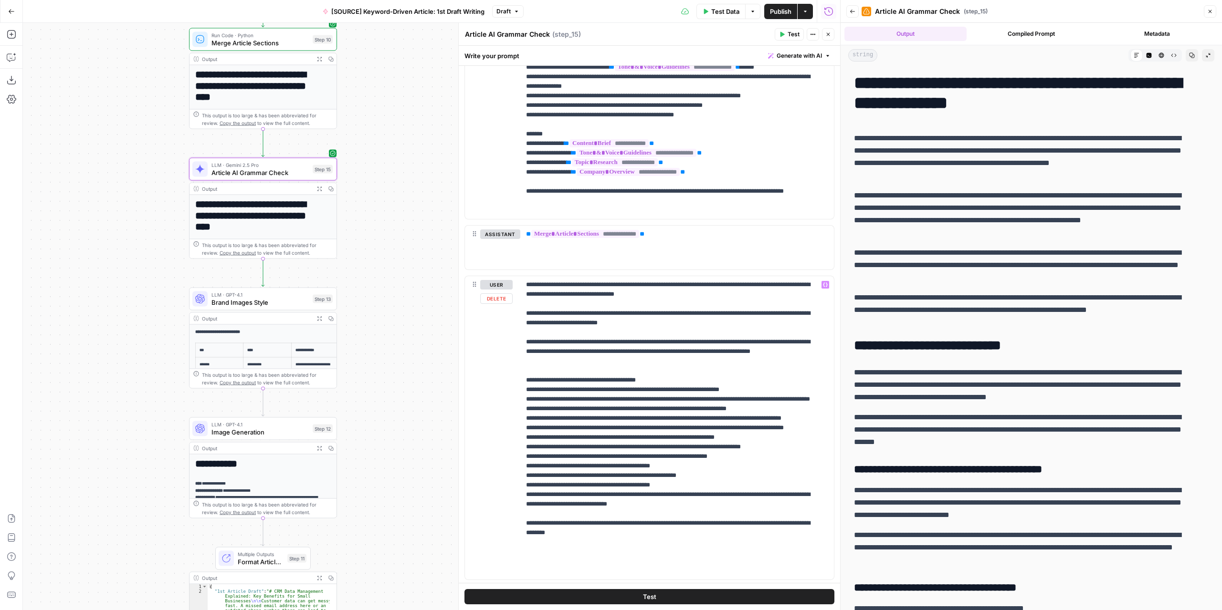
scroll to position [1183, 0]
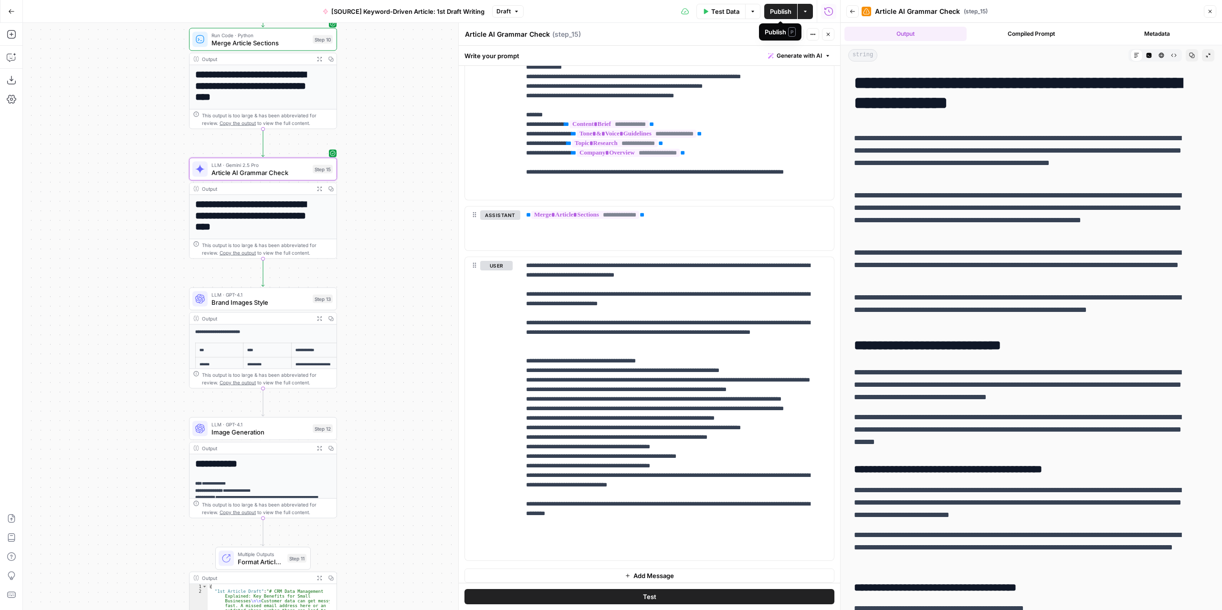
click at [778, 13] on span "Publish" at bounding box center [780, 12] width 21 height 10
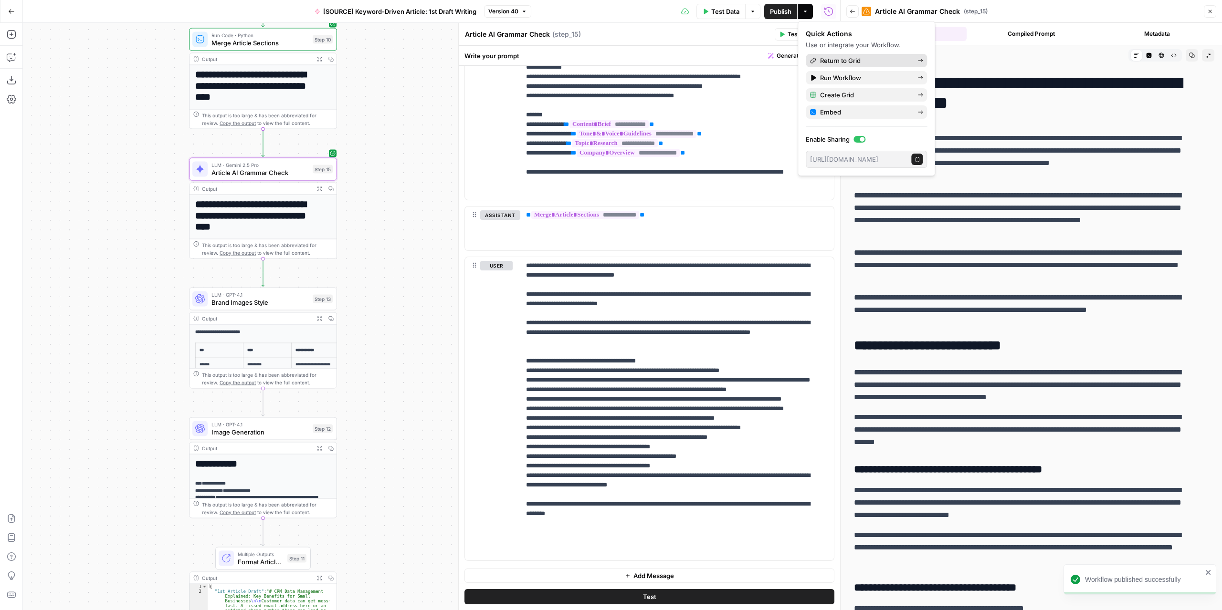
click at [862, 61] on span "Return to Grid" at bounding box center [865, 61] width 90 height 10
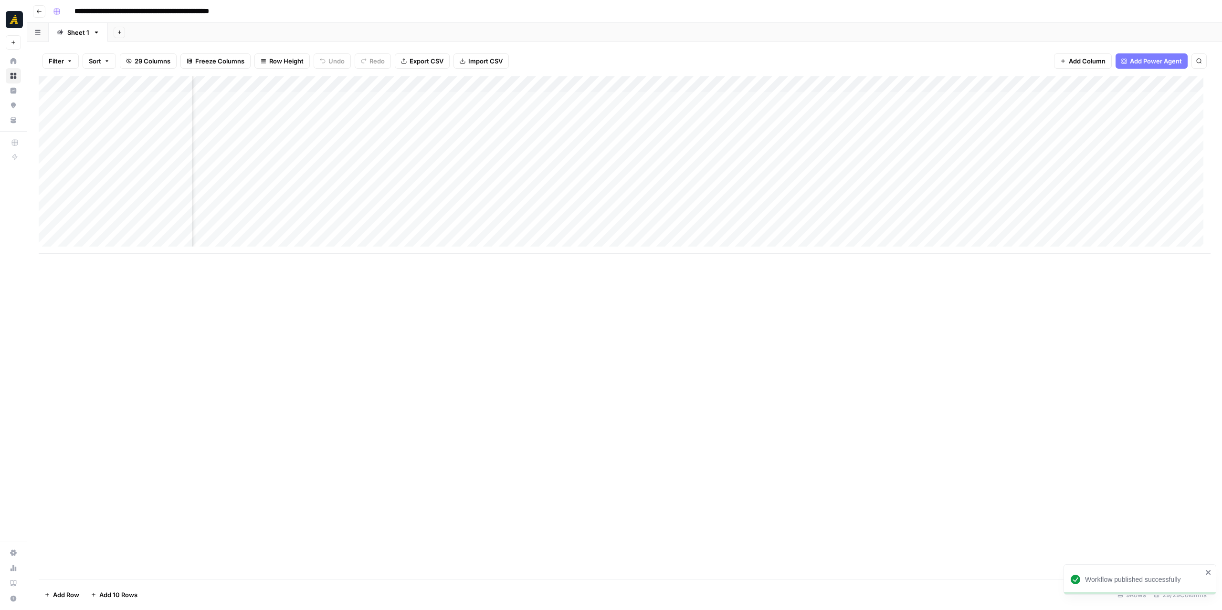
scroll to position [0, 1452]
click at [469, 164] on div "Add Column" at bounding box center [625, 165] width 1172 height 178
click at [382, 164] on div "Add Column" at bounding box center [625, 165] width 1172 height 178
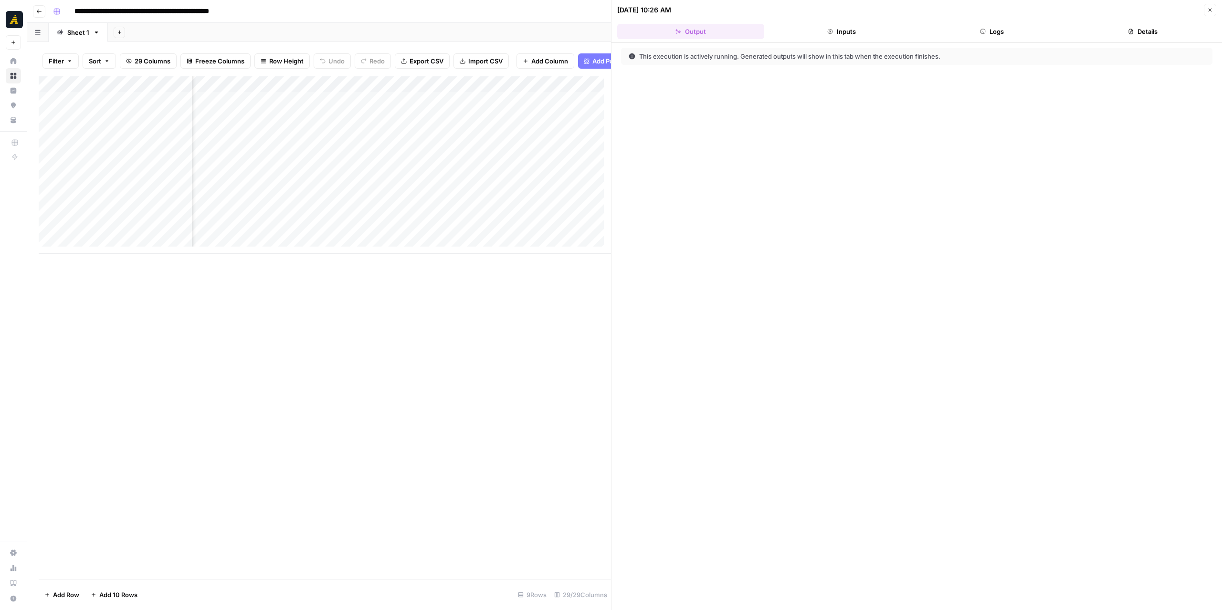
click at [992, 42] on header "10/08/25 at 10:26 AM Close Output Inputs Logs Details" at bounding box center [916, 21] width 610 height 43
click at [993, 37] on button "Logs" at bounding box center [992, 31] width 147 height 15
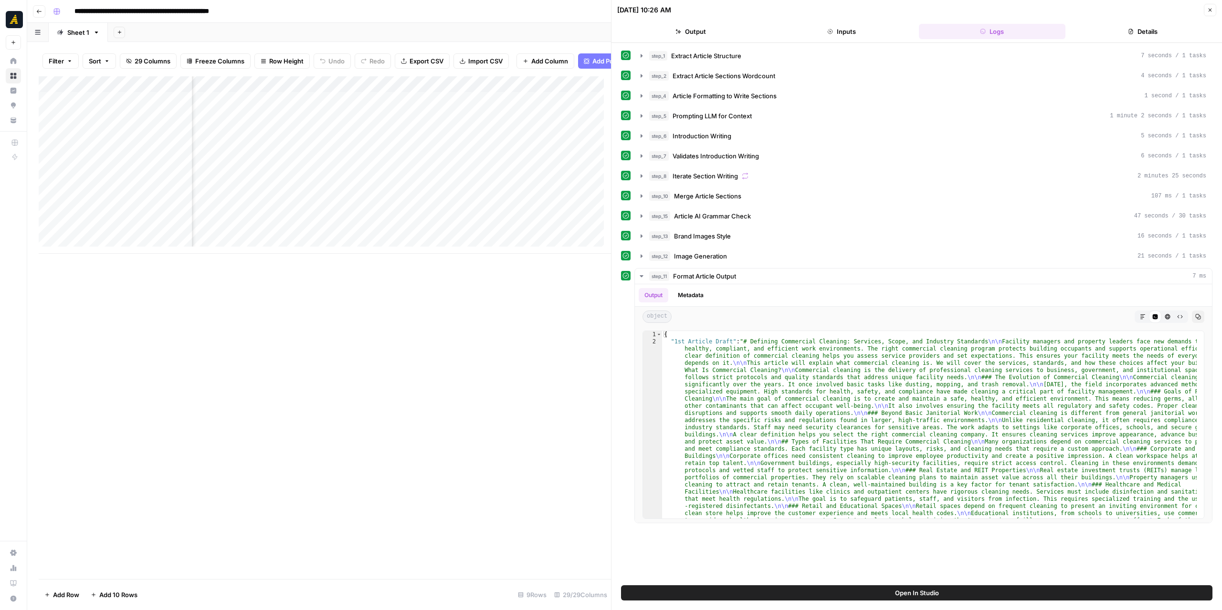
click at [437, 174] on div "Add Column" at bounding box center [325, 165] width 572 height 178
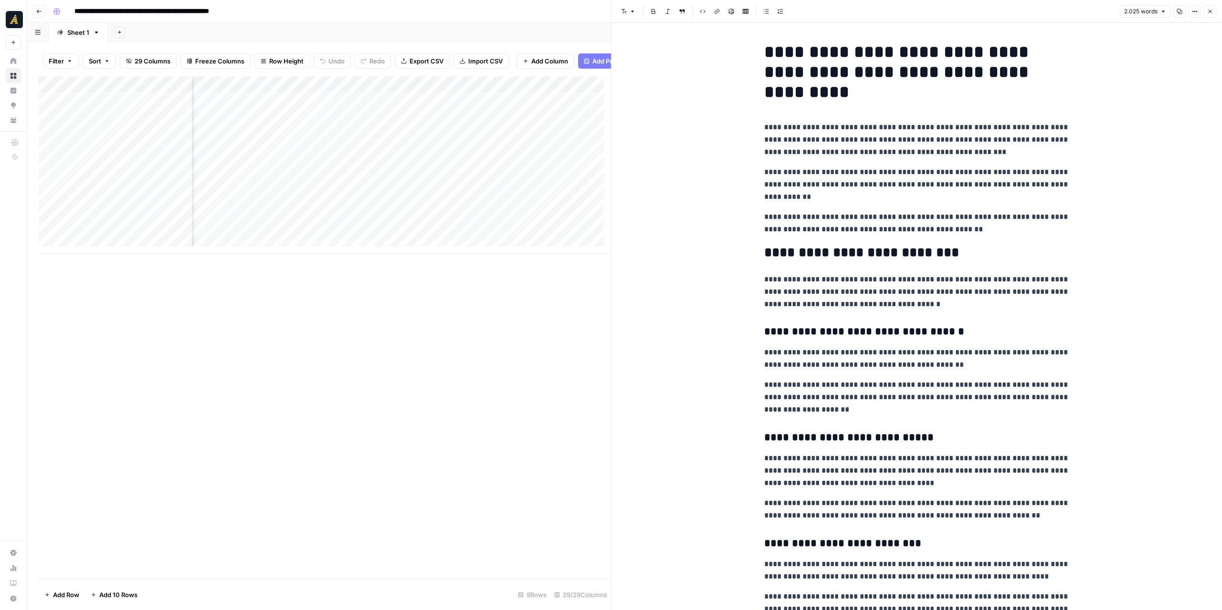
click at [874, 253] on h2 "**********" at bounding box center [916, 252] width 305 height 15
click at [619, 13] on button "Font style" at bounding box center [628, 11] width 22 height 12
click at [803, 173] on p "**********" at bounding box center [916, 184] width 305 height 37
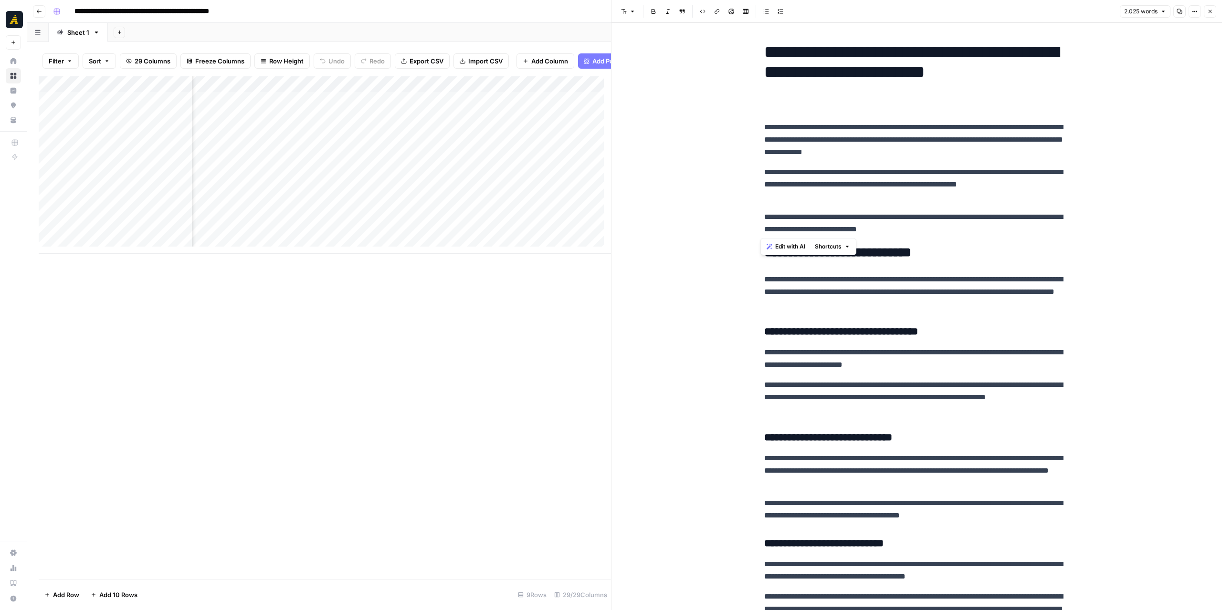
drag, startPoint x: 969, startPoint y: 230, endPoint x: 734, endPoint y: 128, distance: 255.7
click at [381, 171] on div "Add Column" at bounding box center [325, 165] width 572 height 178
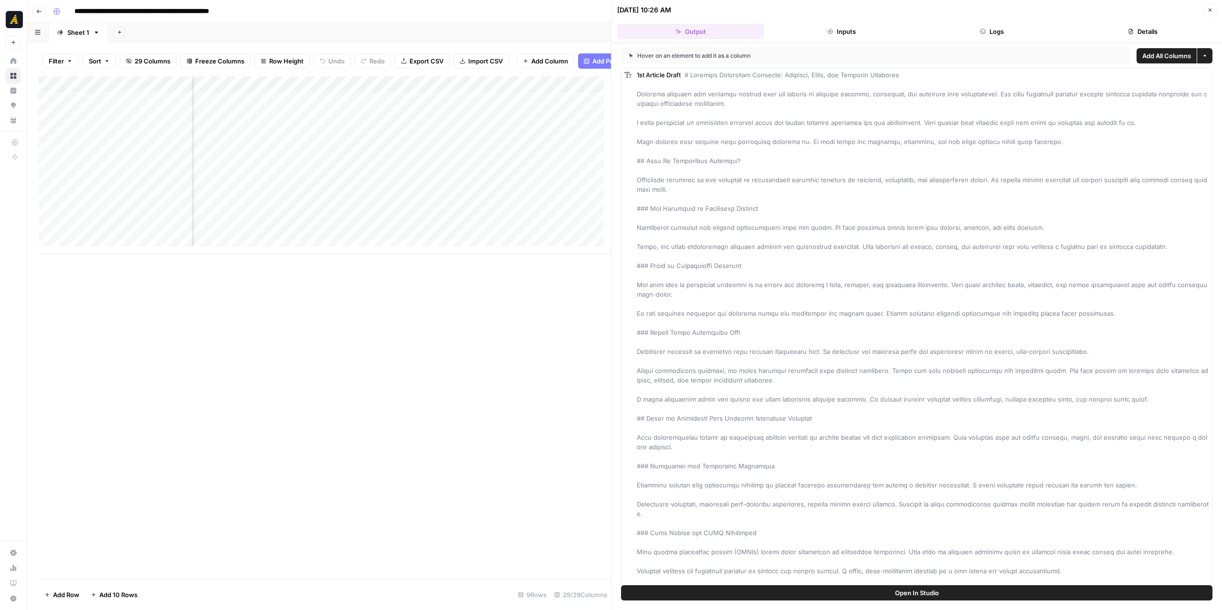
click at [983, 24] on button "Logs" at bounding box center [992, 31] width 147 height 15
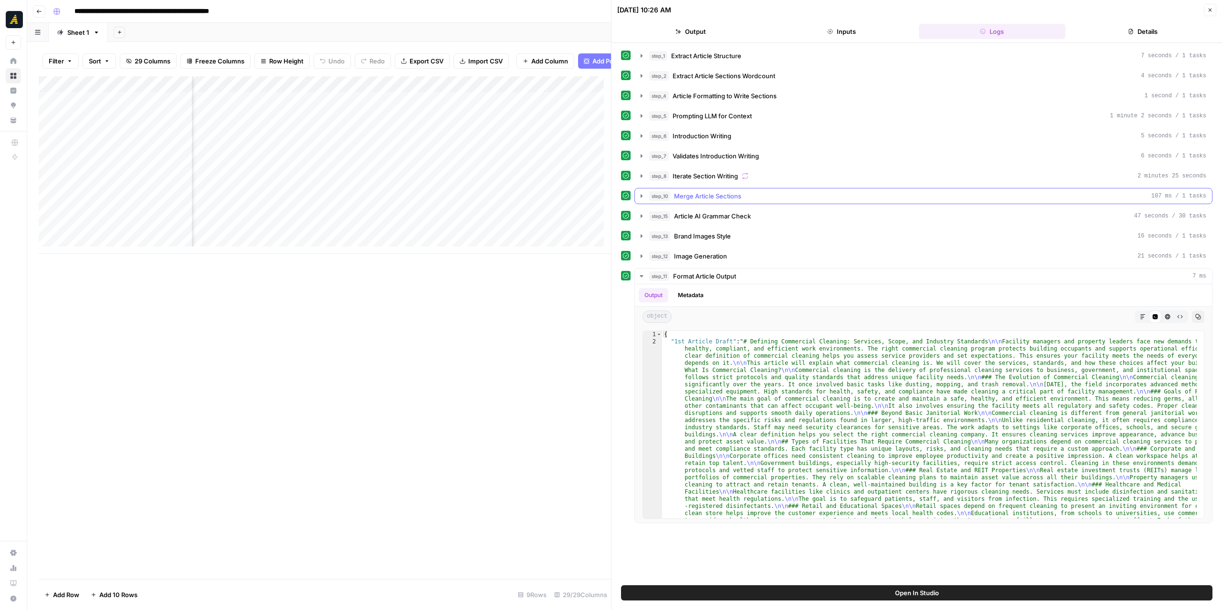
click at [642, 193] on icon "button" at bounding box center [642, 196] width 8 height 8
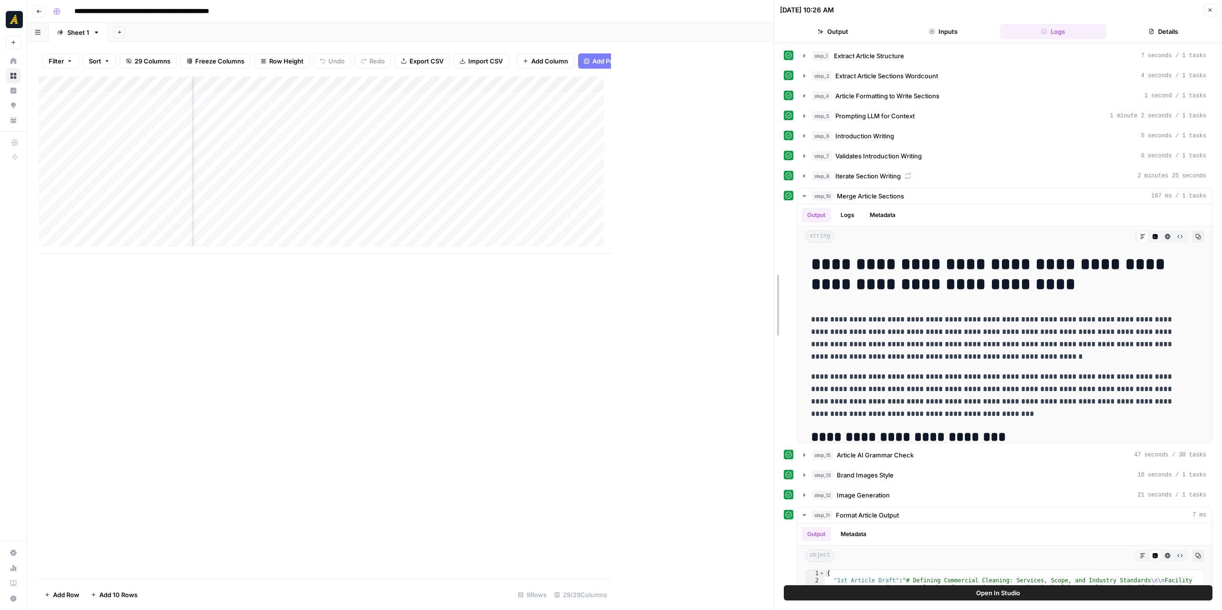
drag, startPoint x: 612, startPoint y: 282, endPoint x: 775, endPoint y: 279, distance: 162.8
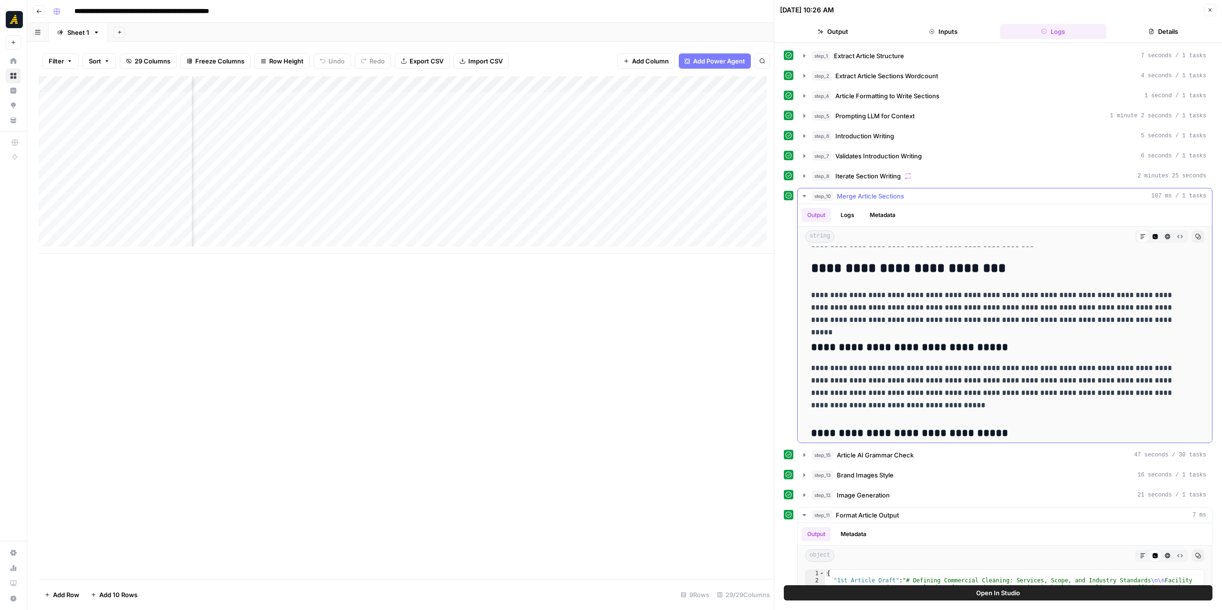
scroll to position [191, 0]
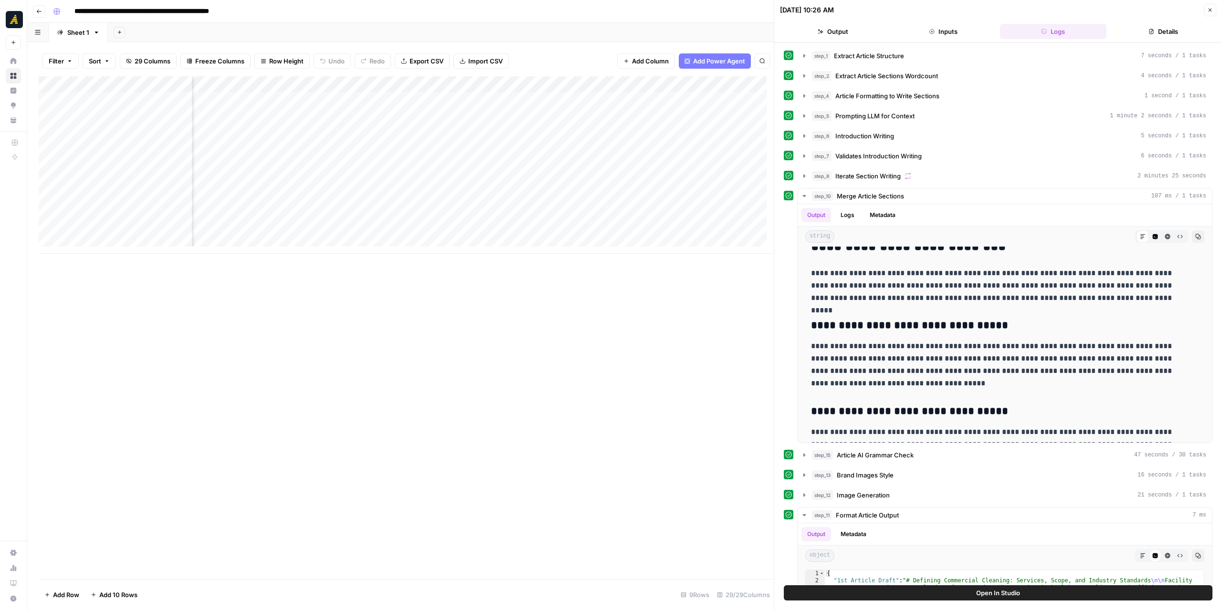
click at [446, 166] on div "Add Column" at bounding box center [406, 165] width 735 height 178
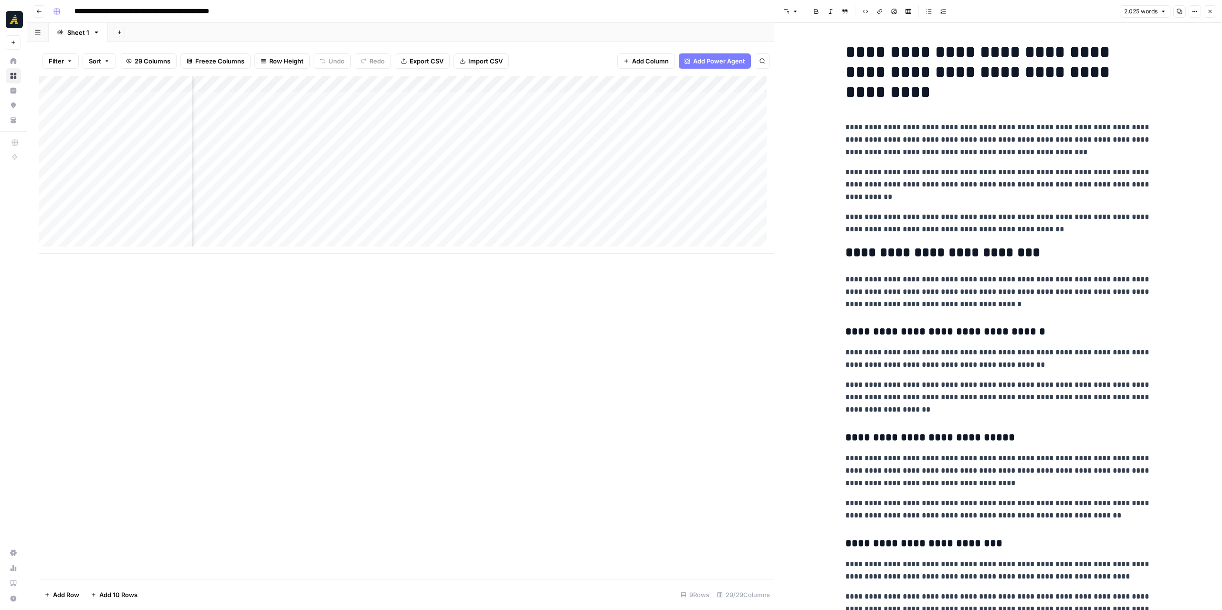
click at [382, 165] on div "Add Column" at bounding box center [406, 165] width 735 height 178
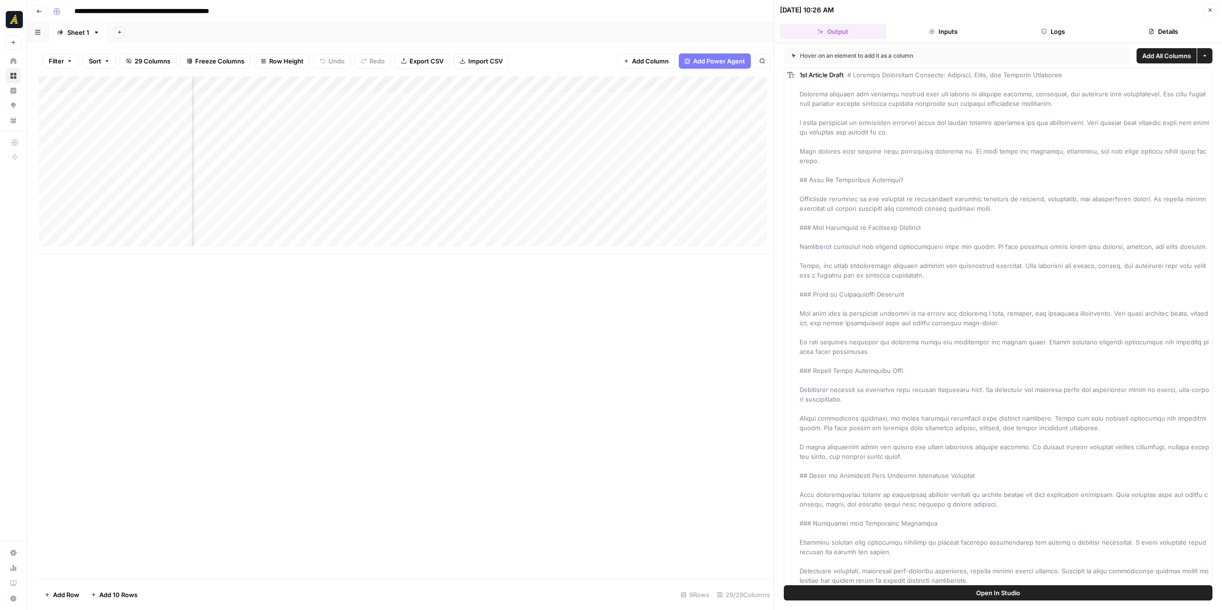
click at [1080, 26] on button "Logs" at bounding box center [1053, 31] width 106 height 15
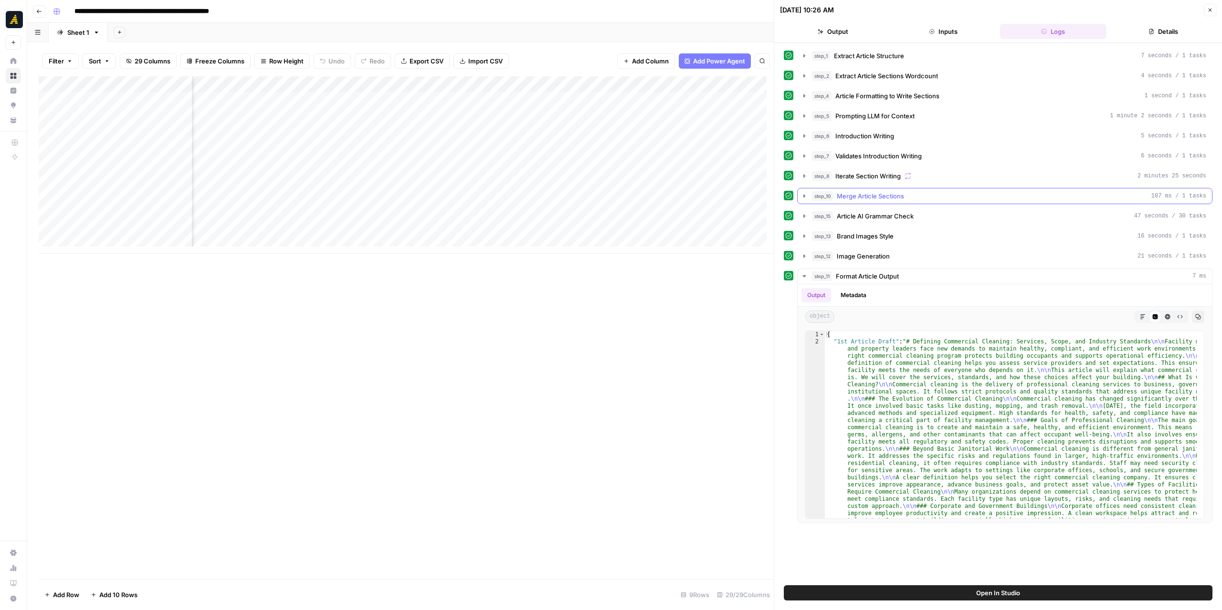
click at [804, 194] on icon "button" at bounding box center [804, 195] width 2 height 3
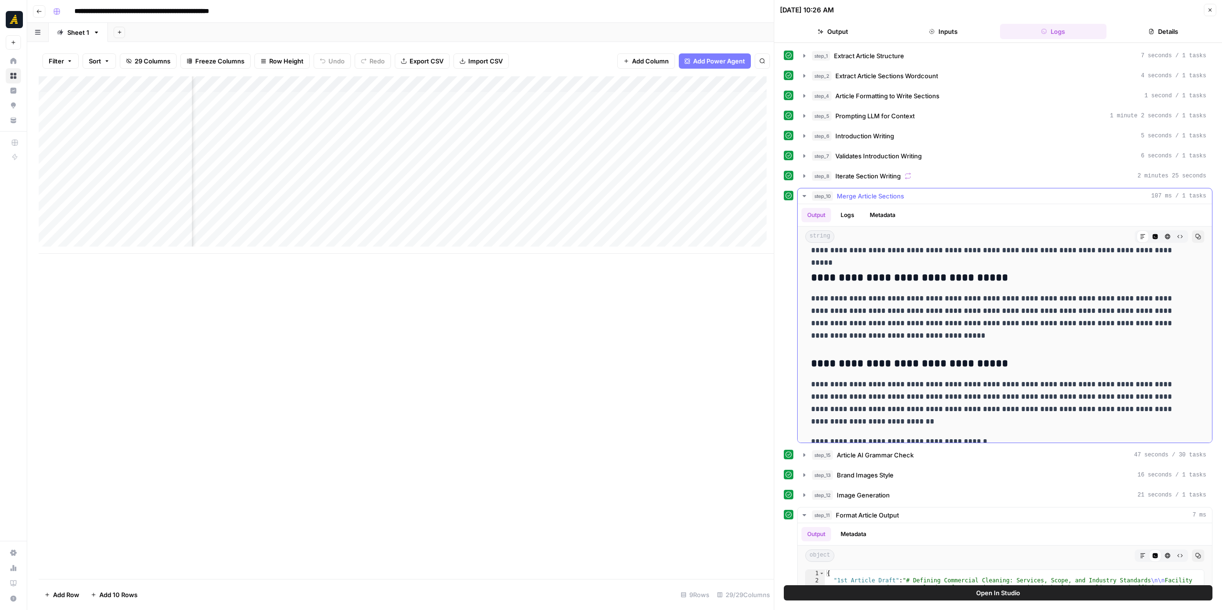
scroll to position [334, 0]
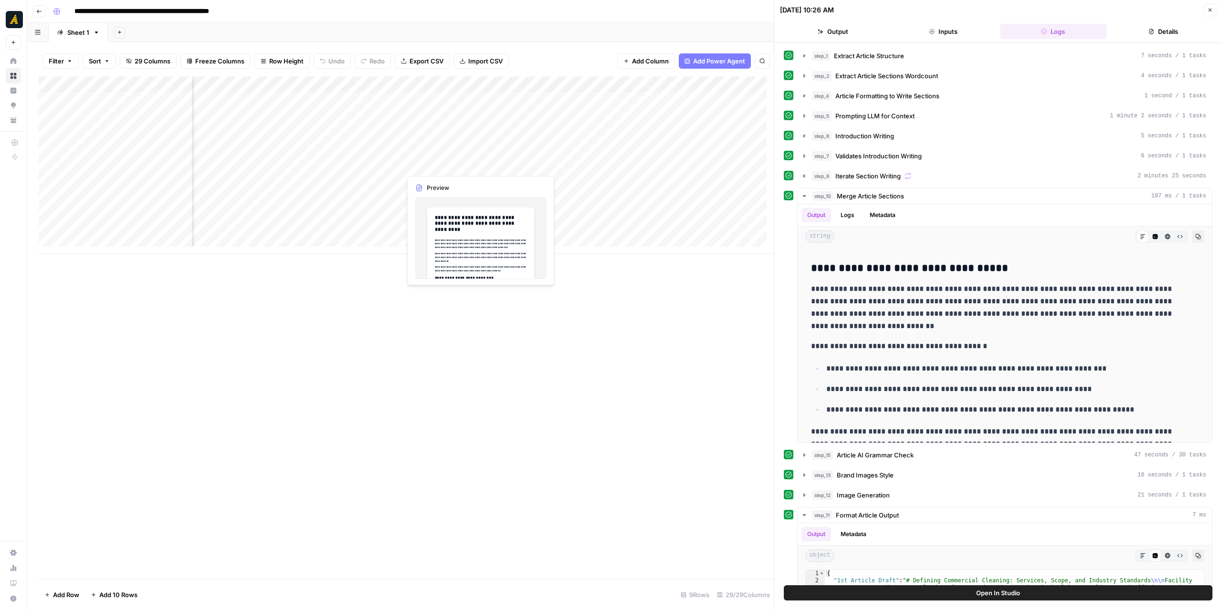
click at [457, 162] on div "Add Column" at bounding box center [406, 165] width 735 height 178
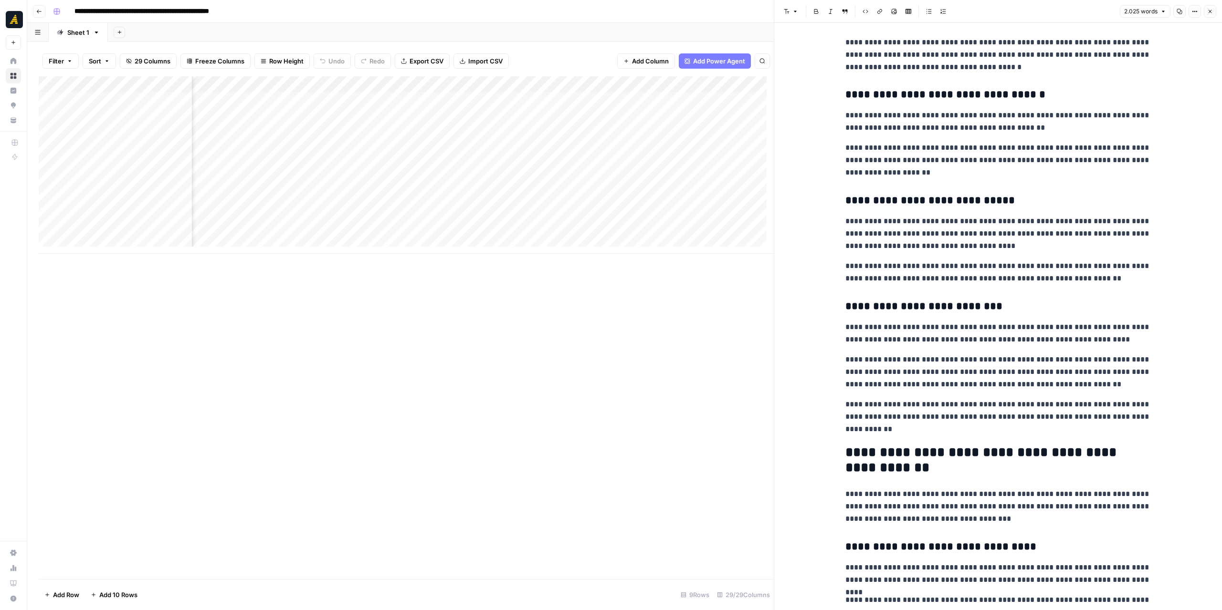
scroll to position [239, 0]
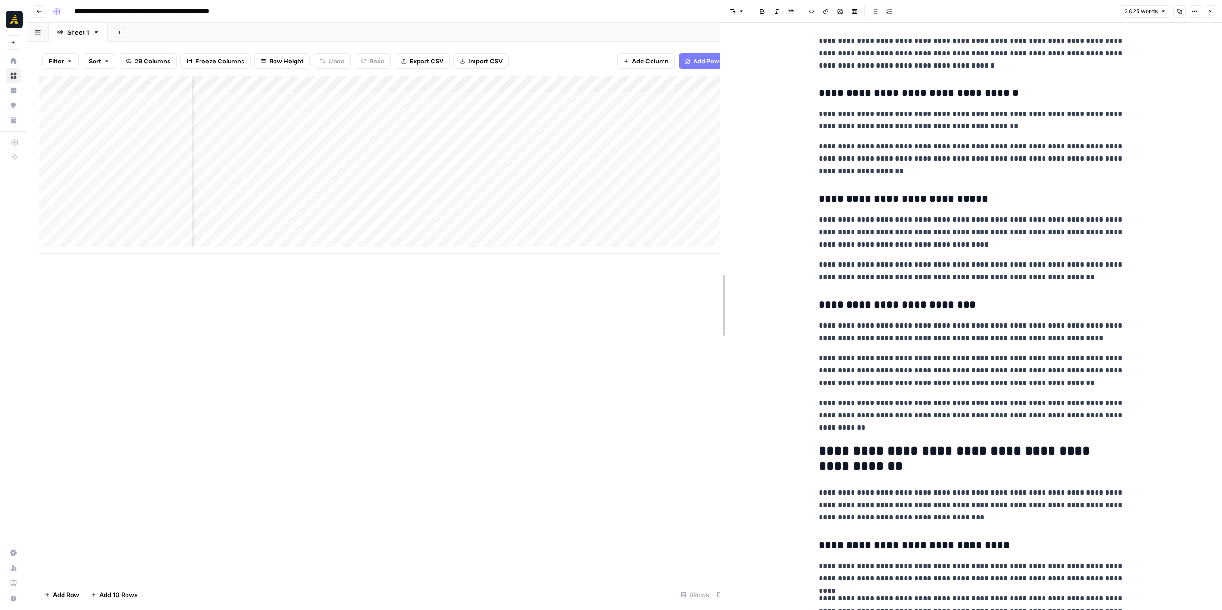
drag, startPoint x: 771, startPoint y: 316, endPoint x: 694, endPoint y: 314, distance: 76.9
click at [715, 314] on div at bounding box center [720, 305] width 10 height 610
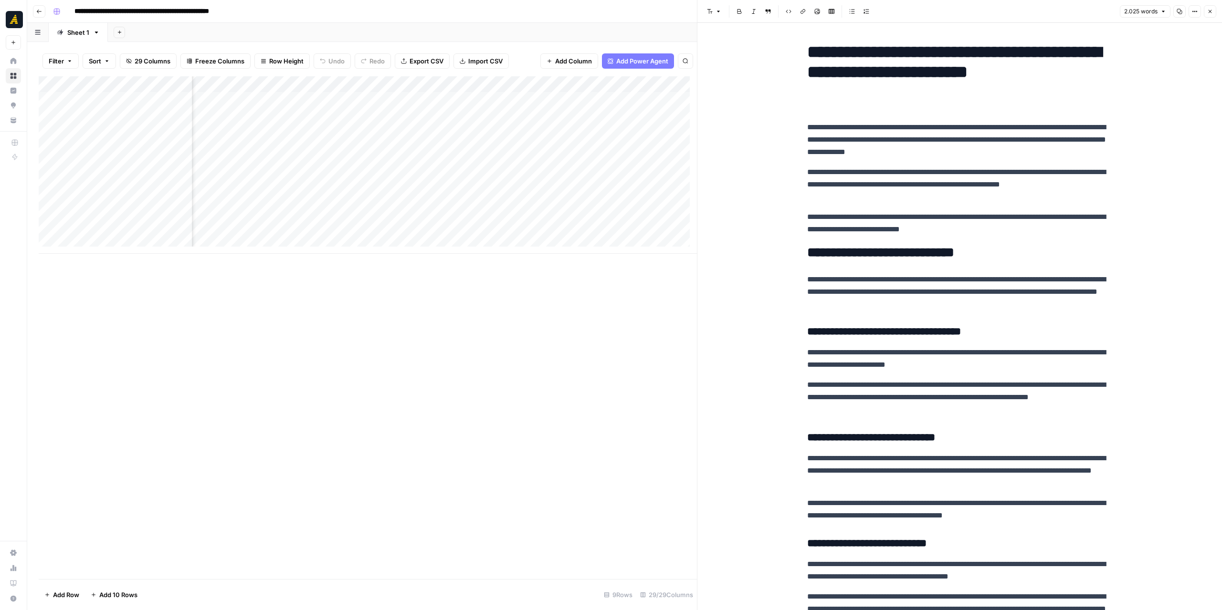
scroll to position [0, 1426]
click at [450, 84] on div "Add Column" at bounding box center [368, 165] width 658 height 178
click at [412, 89] on div "Add Column" at bounding box center [368, 165] width 658 height 178
click at [386, 175] on span "Edit Workflow" at bounding box center [398, 178] width 84 height 10
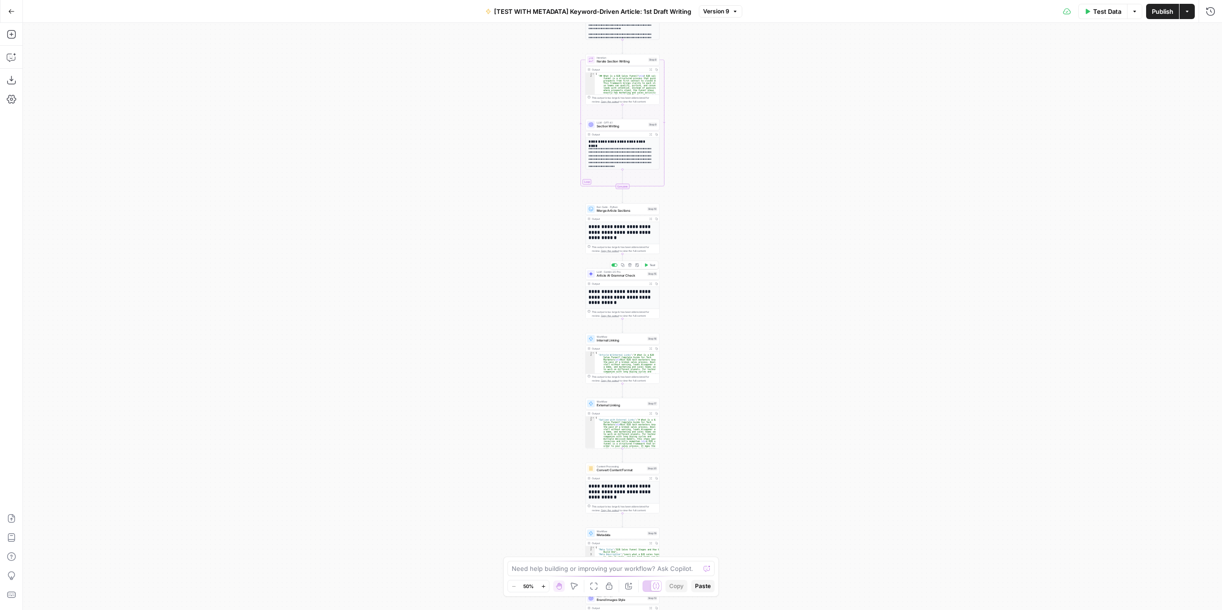
click at [616, 276] on span "Article AI Grammar Check" at bounding box center [621, 275] width 49 height 5
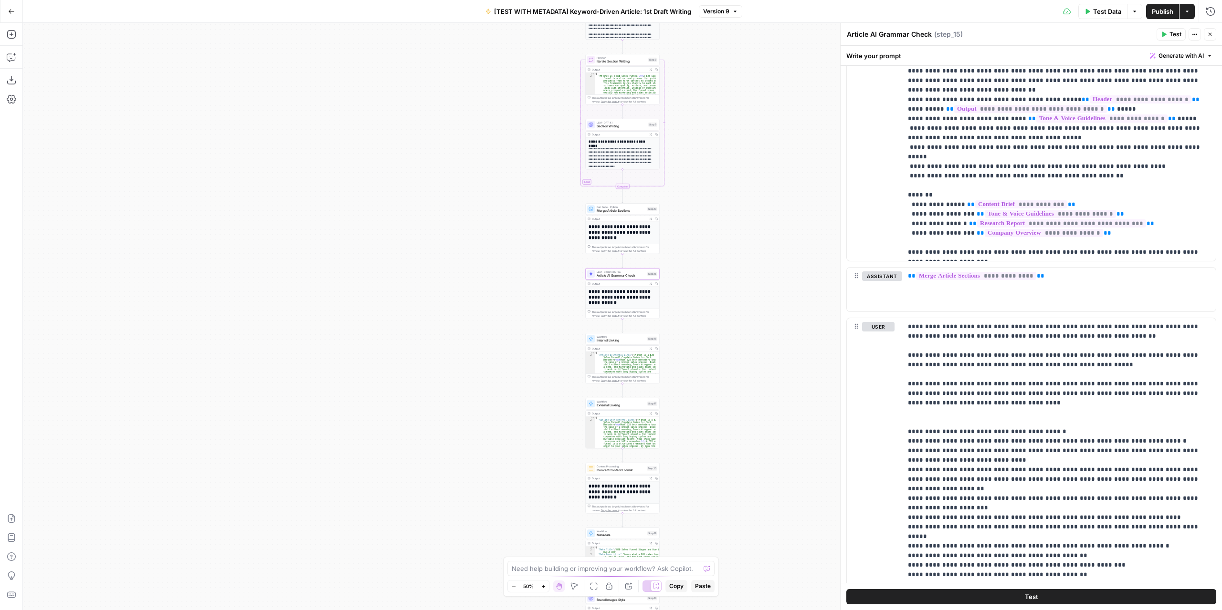
scroll to position [1164, 0]
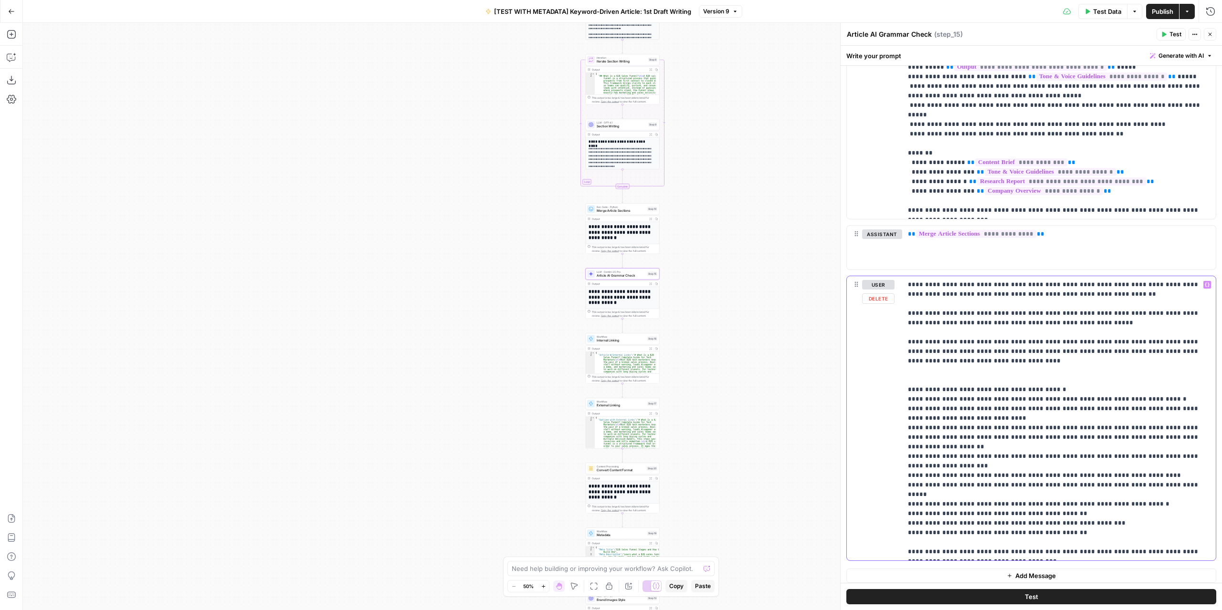
click at [1088, 290] on p "**********" at bounding box center [1055, 418] width 295 height 277
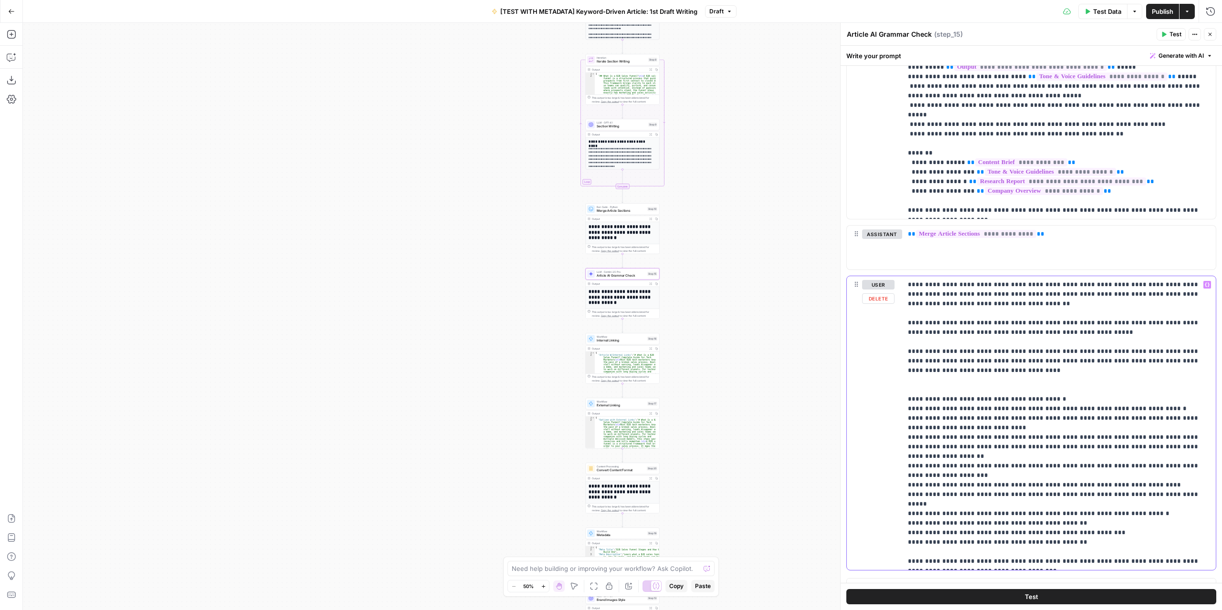
click at [1198, 291] on p "**********" at bounding box center [1055, 423] width 295 height 286
click at [1205, 283] on icon "button" at bounding box center [1207, 285] width 5 height 5
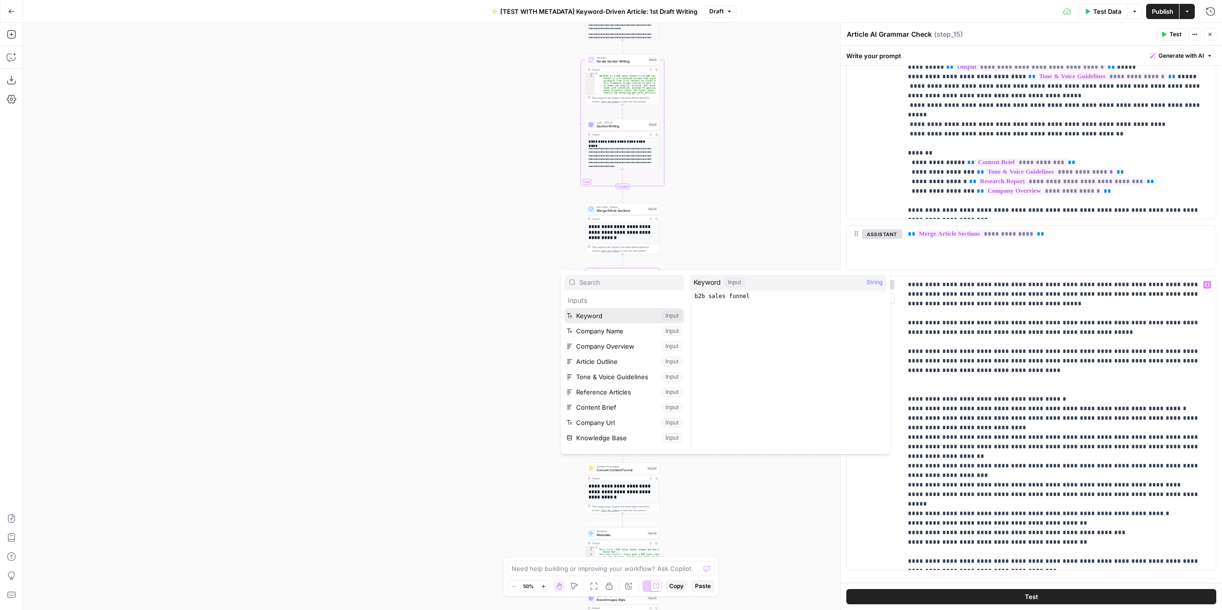
click at [593, 317] on button "Select variable Keyword" at bounding box center [624, 315] width 119 height 15
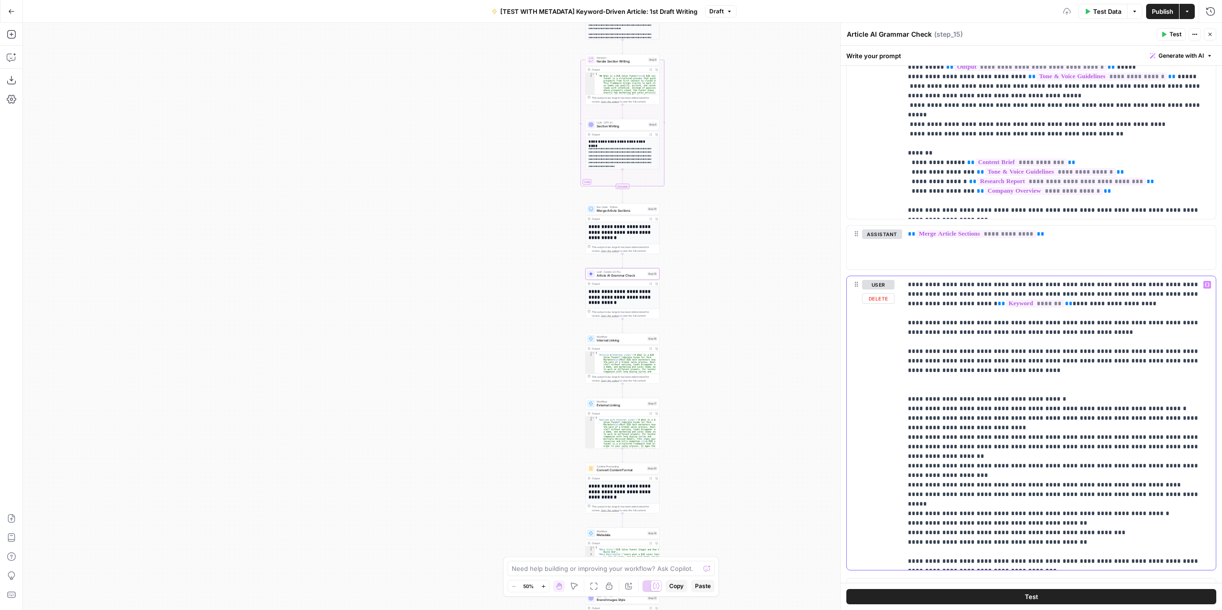
click at [1072, 296] on p "**********" at bounding box center [1055, 423] width 295 height 286
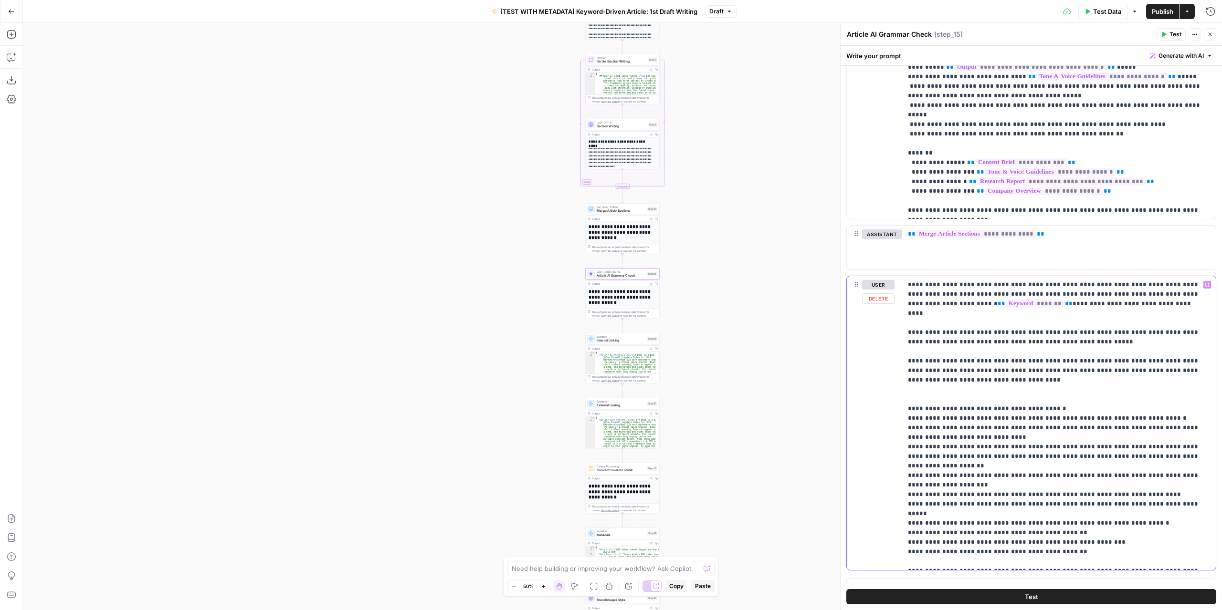
click at [1205, 283] on icon "button" at bounding box center [1207, 285] width 5 height 5
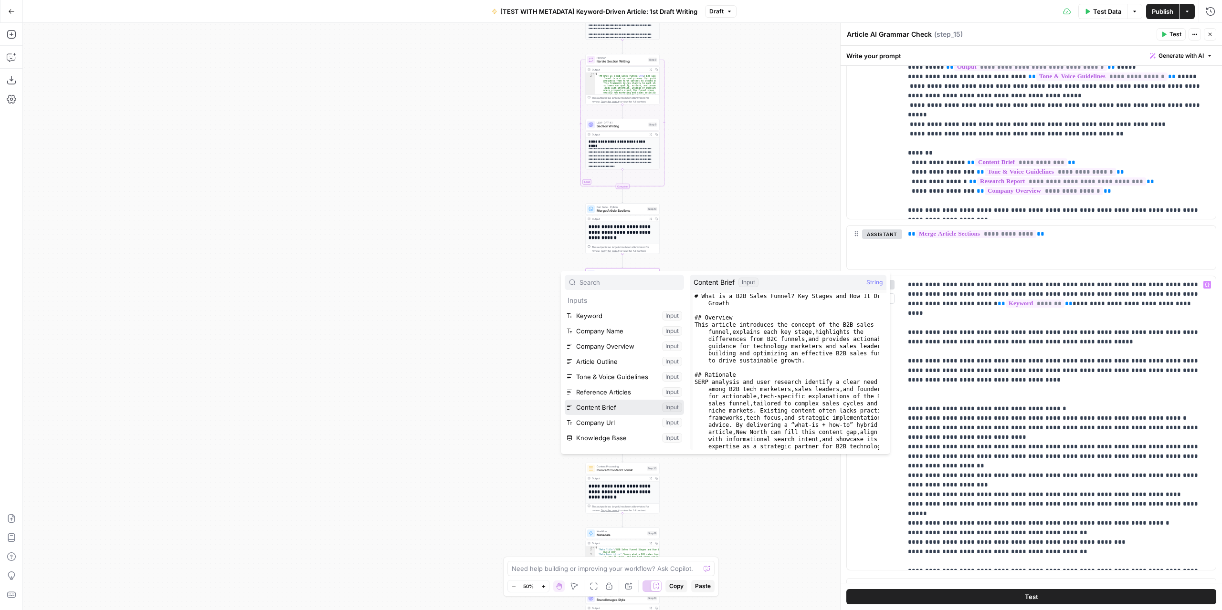
click at [608, 409] on button "Select variable Content Brief" at bounding box center [624, 407] width 119 height 15
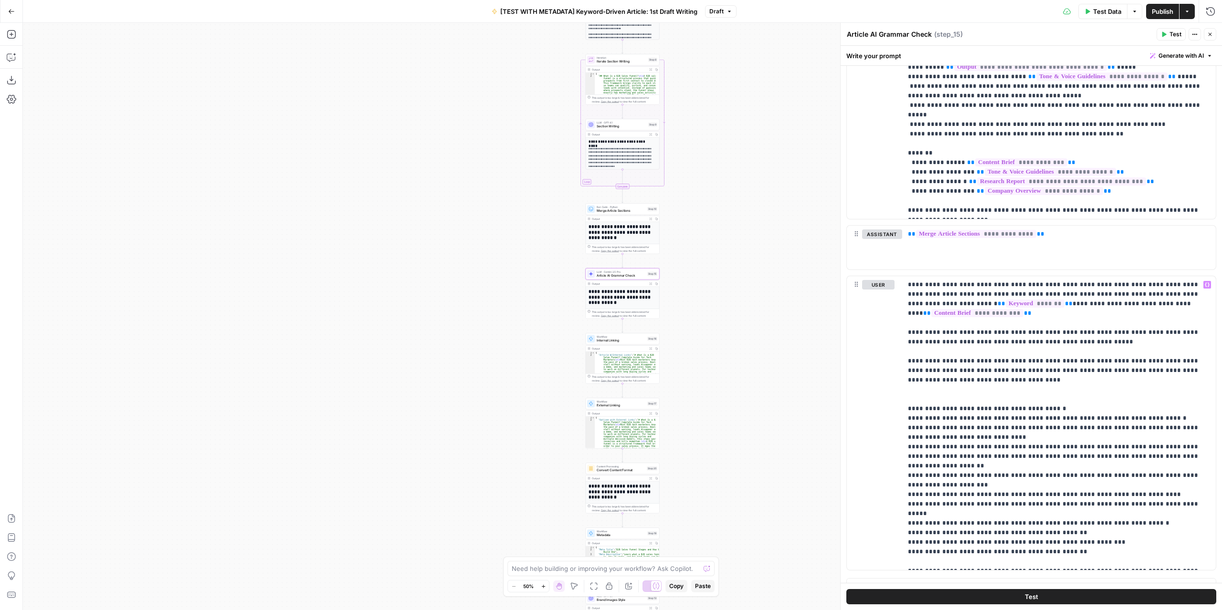
click at [1164, 10] on span "Publish" at bounding box center [1162, 12] width 21 height 10
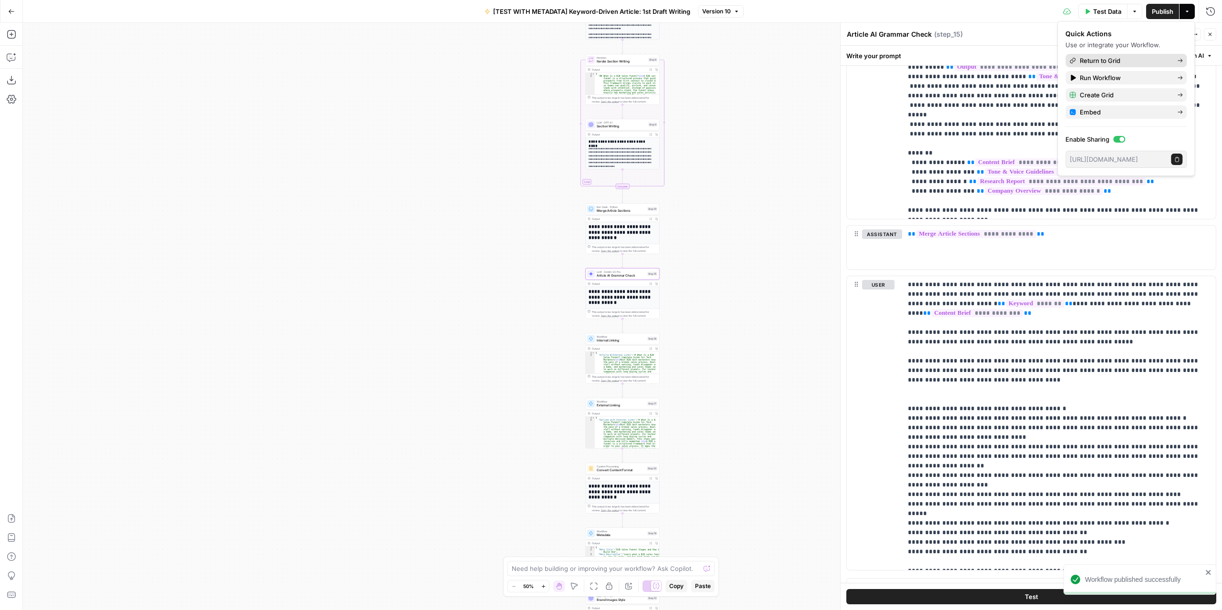
click at [1128, 61] on span "Return to Grid" at bounding box center [1125, 61] width 90 height 10
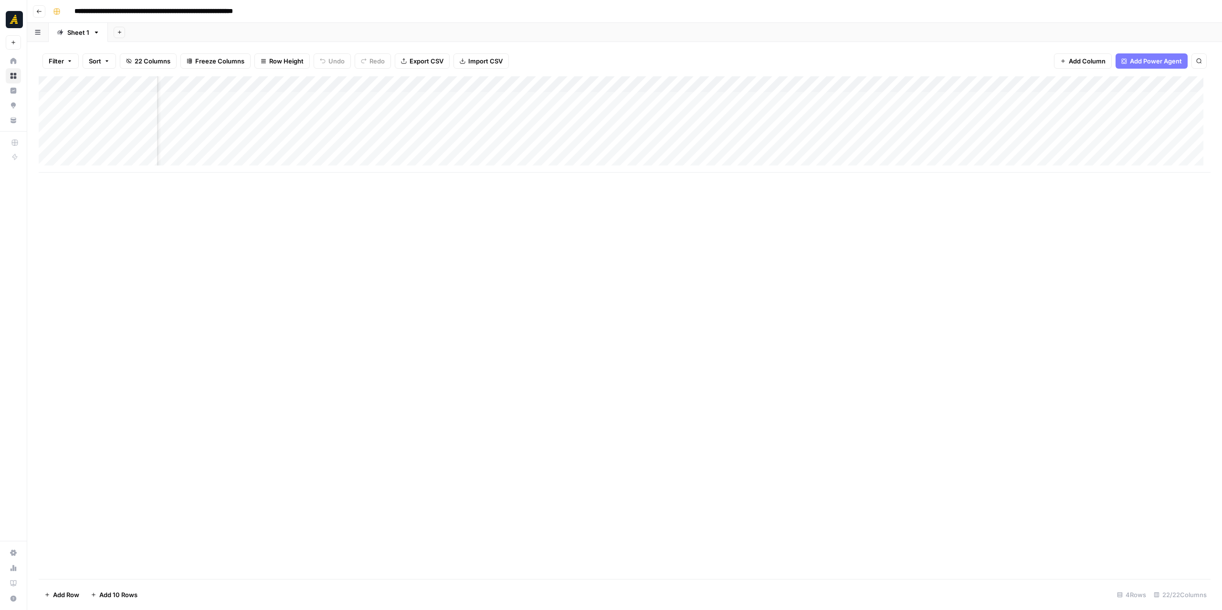
scroll to position [0, 1146]
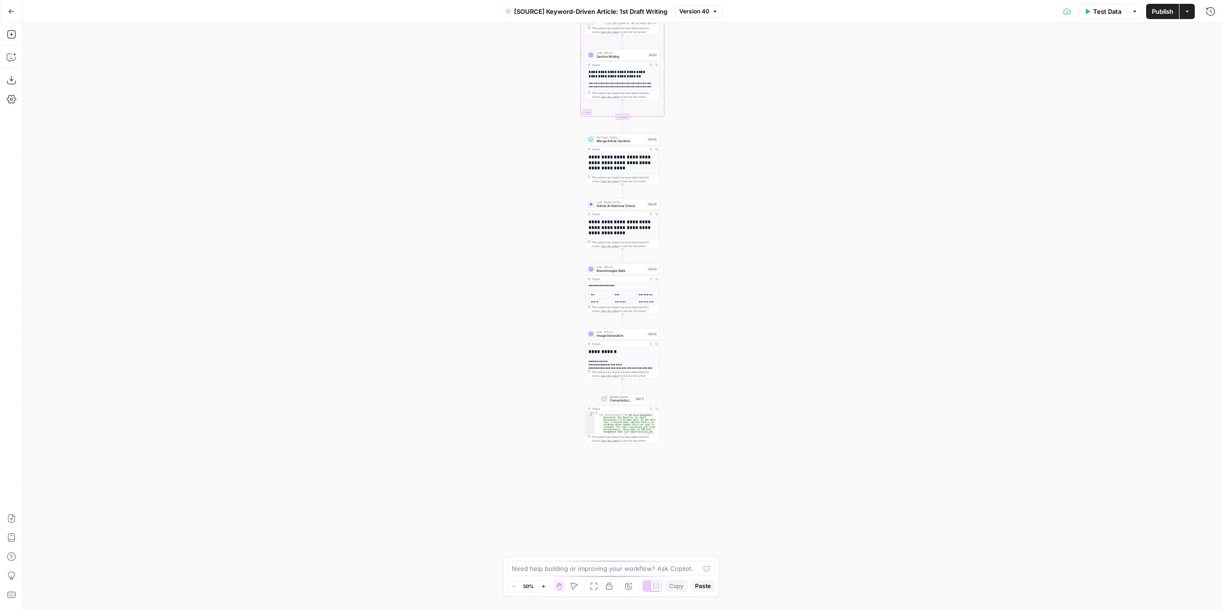
click at [611, 210] on div "LLM · Gemini 2.5 Pro Article AI Grammar Check Step 15 Copy step Delete step Add…" at bounding box center [623, 204] width 74 height 11
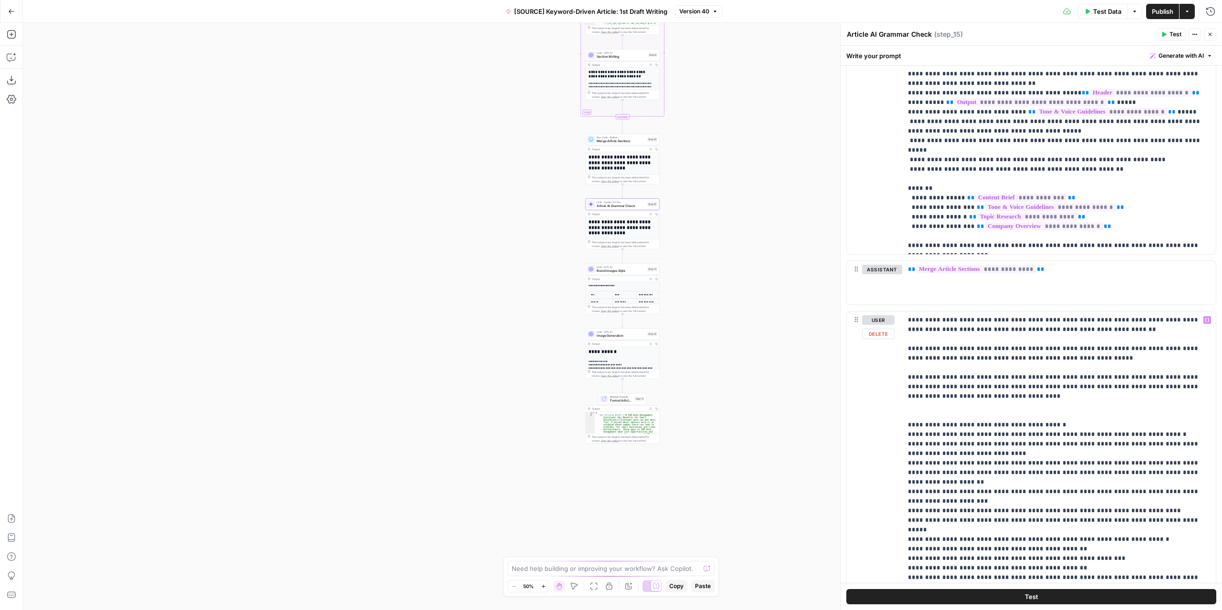
scroll to position [1183, 0]
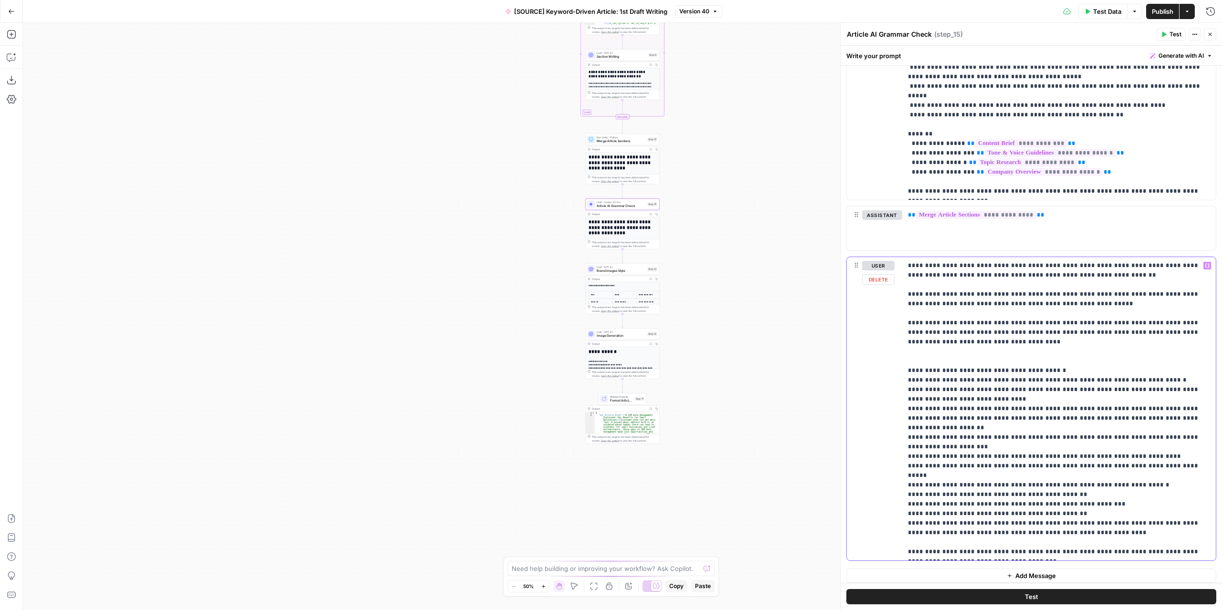
click at [947, 510] on p "**********" at bounding box center [1055, 409] width 295 height 296
click at [1013, 509] on p "**********" at bounding box center [1055, 409] width 295 height 296
drag, startPoint x: 962, startPoint y: 520, endPoint x: 1054, endPoint y: 509, distance: 92.8
click at [1054, 509] on p "**********" at bounding box center [1055, 409] width 295 height 296
click at [961, 519] on p "**********" at bounding box center [1055, 409] width 295 height 296
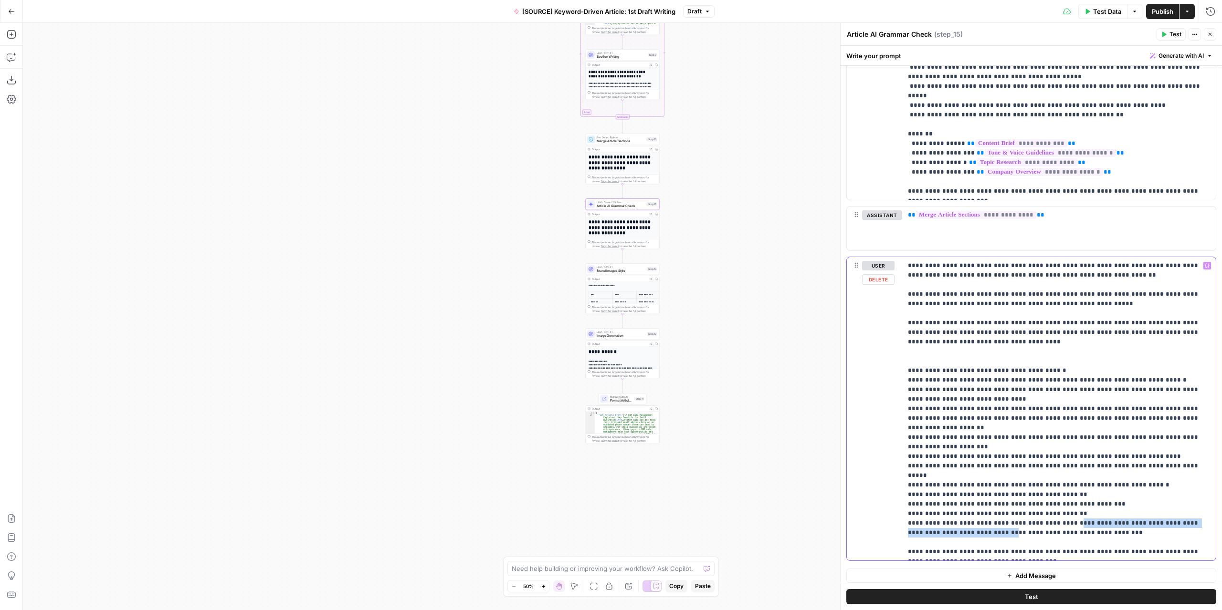
drag, startPoint x: 961, startPoint y: 519, endPoint x: 1056, endPoint y: 510, distance: 95.4
click at [1056, 510] on p "**********" at bounding box center [1055, 409] width 295 height 296
copy p "**********"
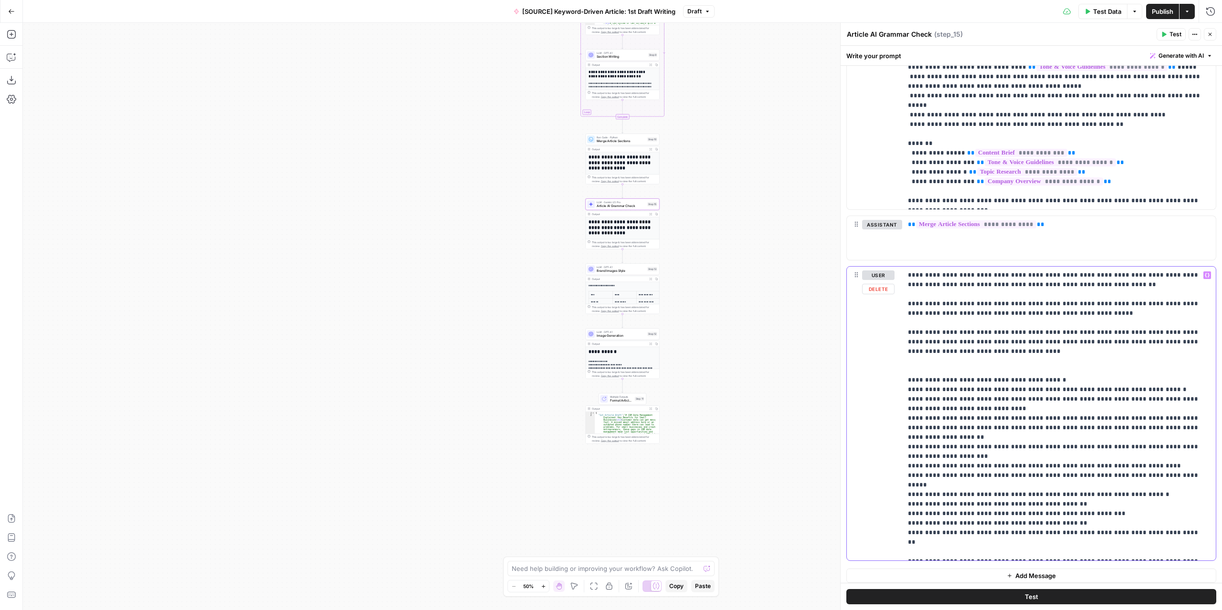
click at [963, 518] on p "**********" at bounding box center [1055, 414] width 295 height 286
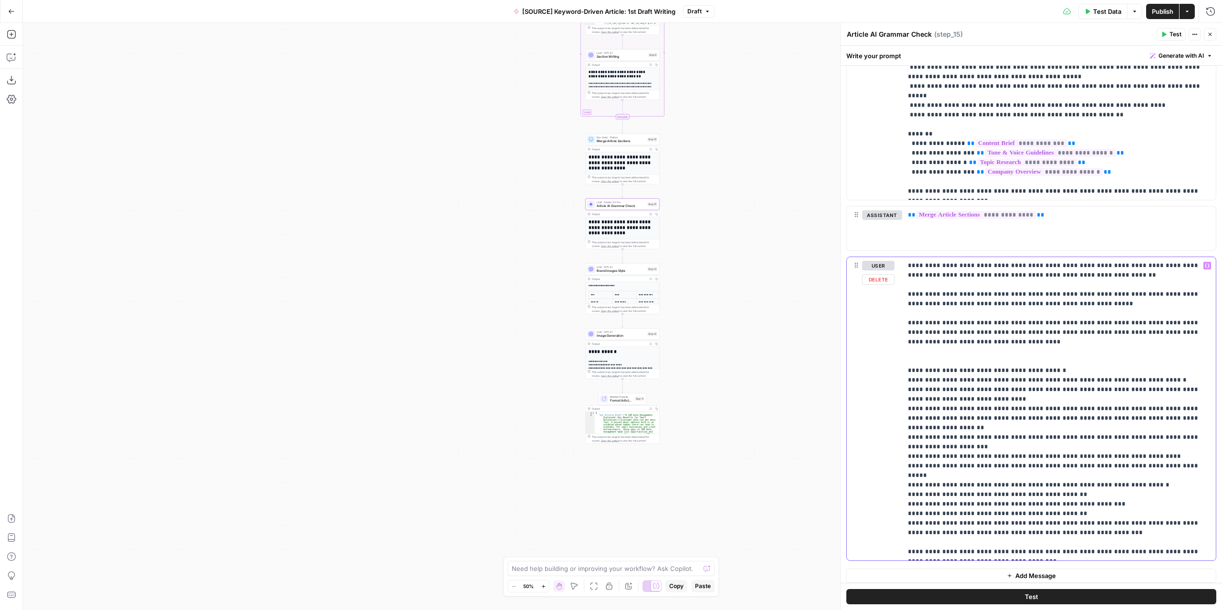
click at [947, 508] on p "**********" at bounding box center [1055, 409] width 295 height 296
click at [966, 510] on p "**********" at bounding box center [1055, 409] width 295 height 296
click at [1165, 510] on p "**********" at bounding box center [1055, 409] width 295 height 296
click at [1157, 16] on span "Publish" at bounding box center [1162, 12] width 21 height 10
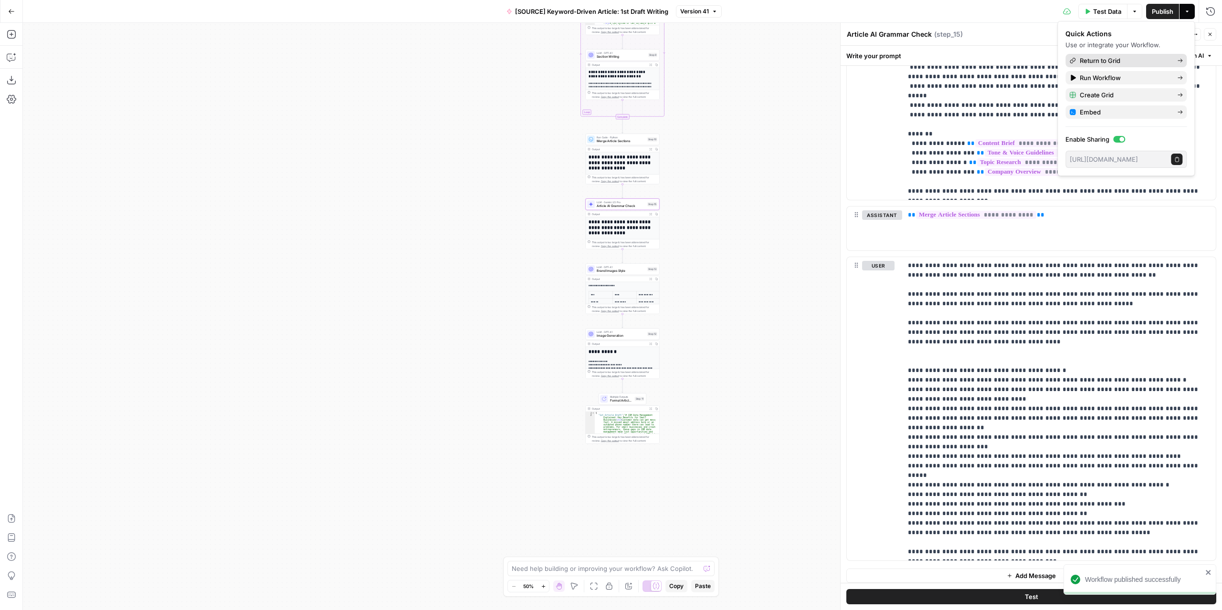
click at [1116, 56] on span "Return to Grid" at bounding box center [1125, 61] width 90 height 10
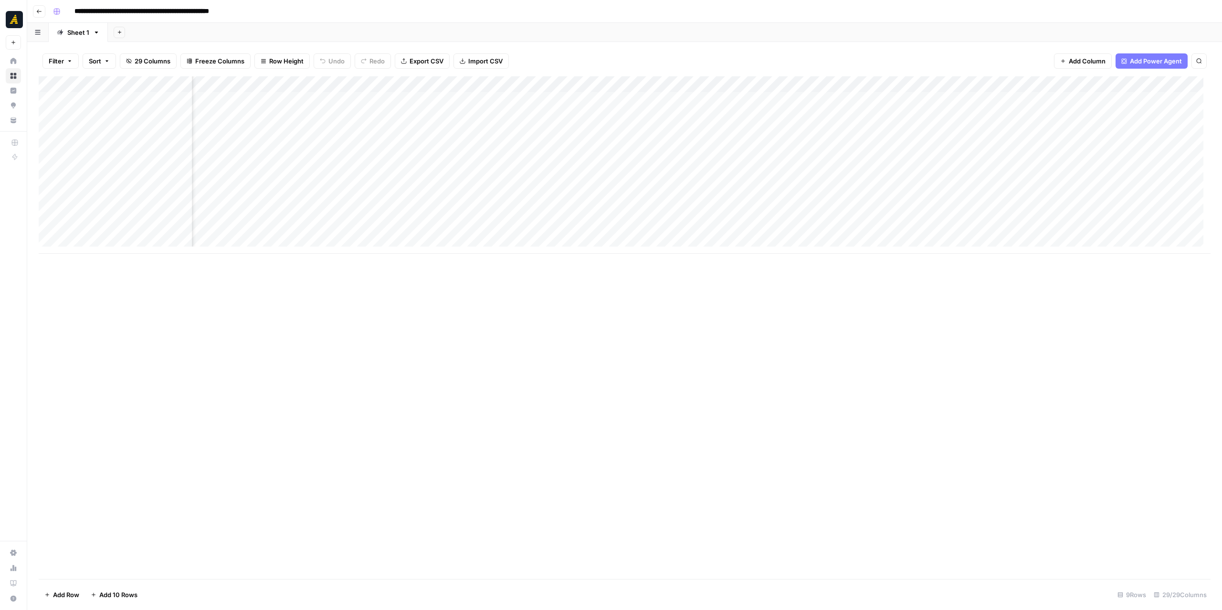
scroll to position [0, 1363]
click at [555, 163] on div "Add Column" at bounding box center [625, 165] width 1172 height 178
click at [555, 165] on div "Add Column" at bounding box center [625, 165] width 1172 height 178
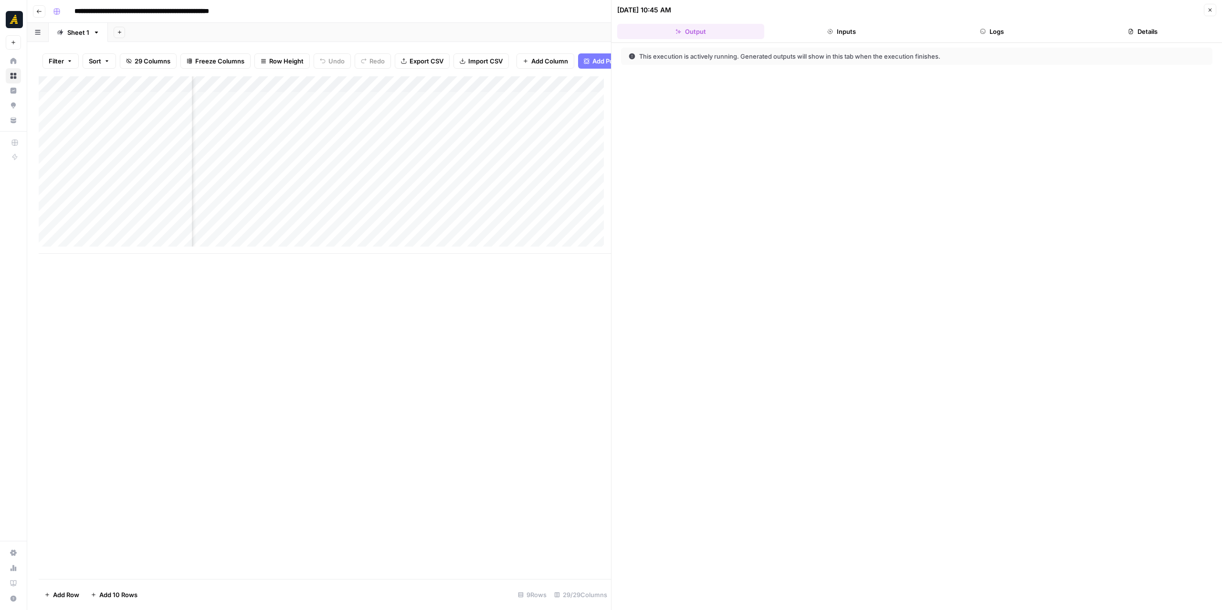
click at [1018, 31] on button "Logs" at bounding box center [992, 31] width 147 height 15
drag, startPoint x: 608, startPoint y: 277, endPoint x: 689, endPoint y: 283, distance: 81.3
click at [689, 283] on div at bounding box center [693, 305] width 10 height 610
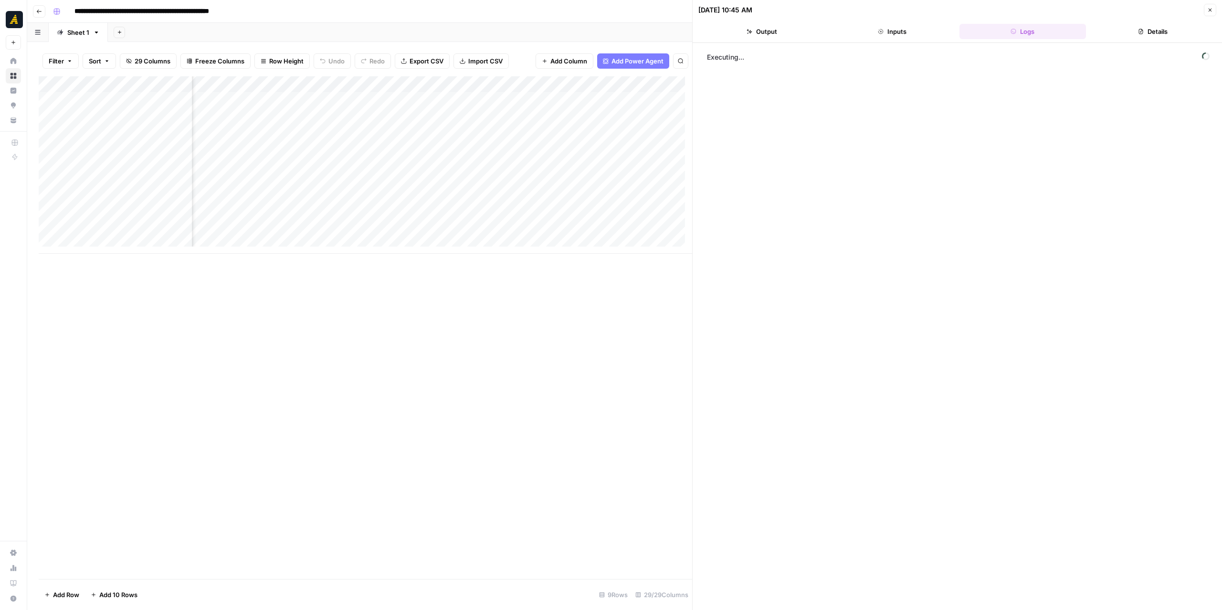
scroll to position [0, 1465]
click at [911, 33] on button "Inputs" at bounding box center [892, 31] width 126 height 15
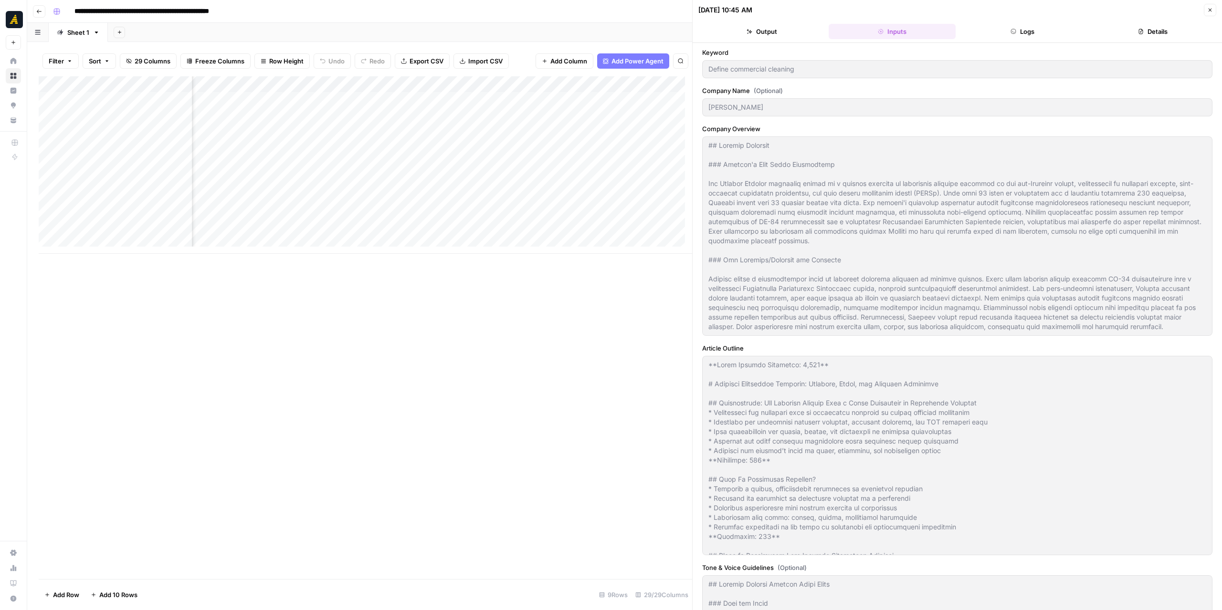
click at [1002, 26] on button "Logs" at bounding box center [1022, 31] width 126 height 15
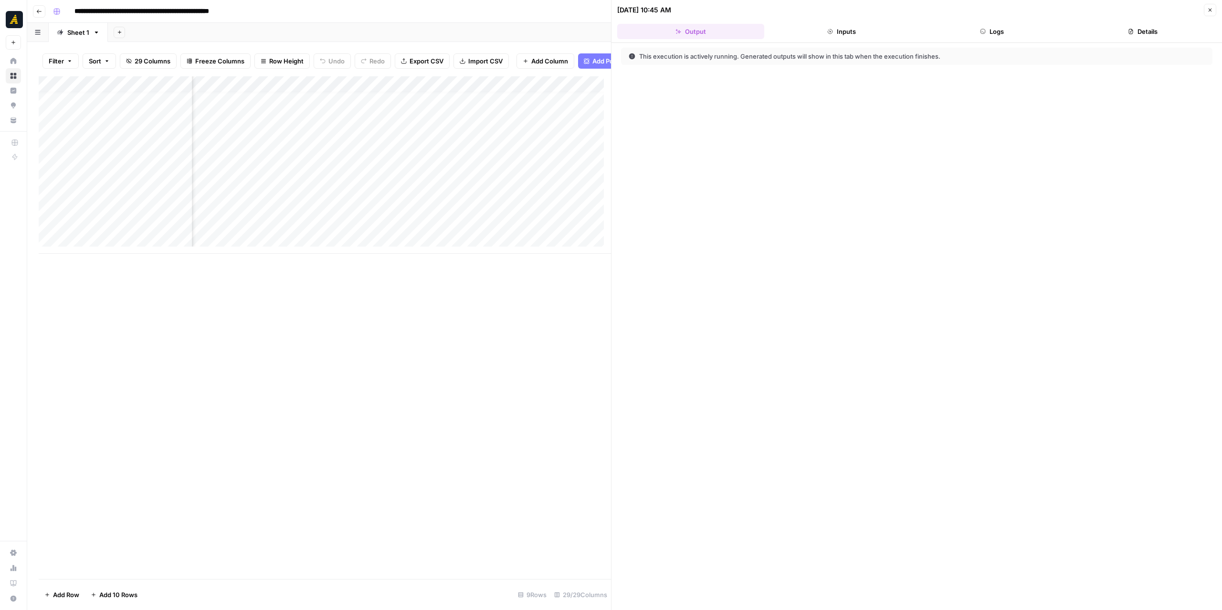
scroll to position [7, 1626]
click at [1003, 30] on button "Logs" at bounding box center [992, 31] width 147 height 15
drag, startPoint x: 612, startPoint y: 299, endPoint x: 729, endPoint y: 302, distance: 117.4
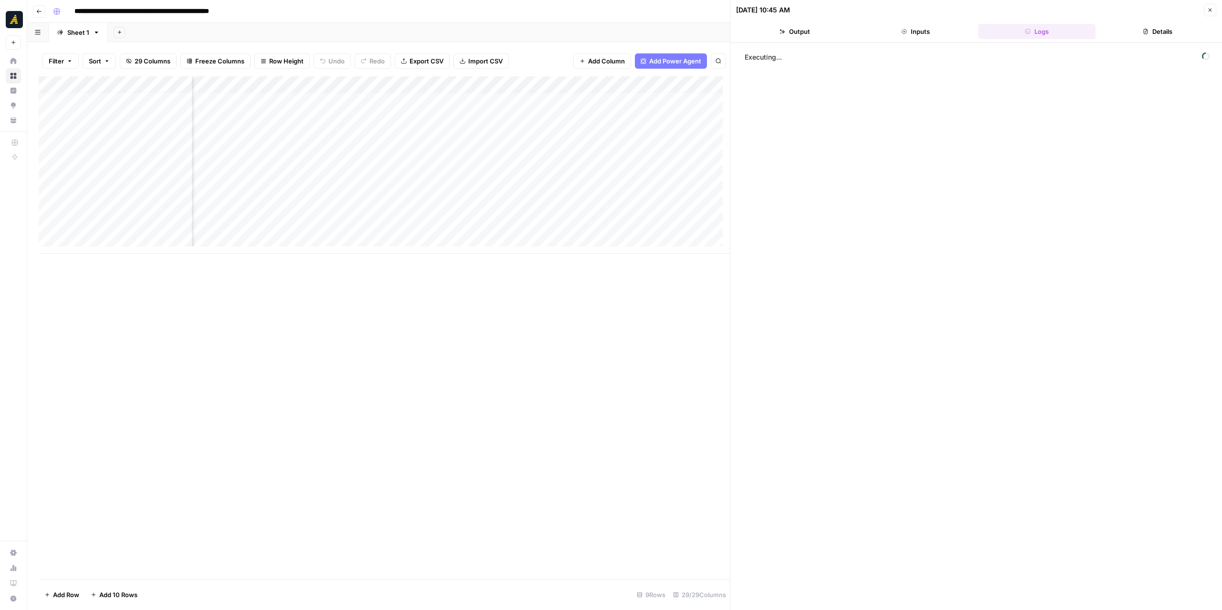
scroll to position [7, 1187]
click at [535, 160] on div "Add Column" at bounding box center [384, 165] width 691 height 178
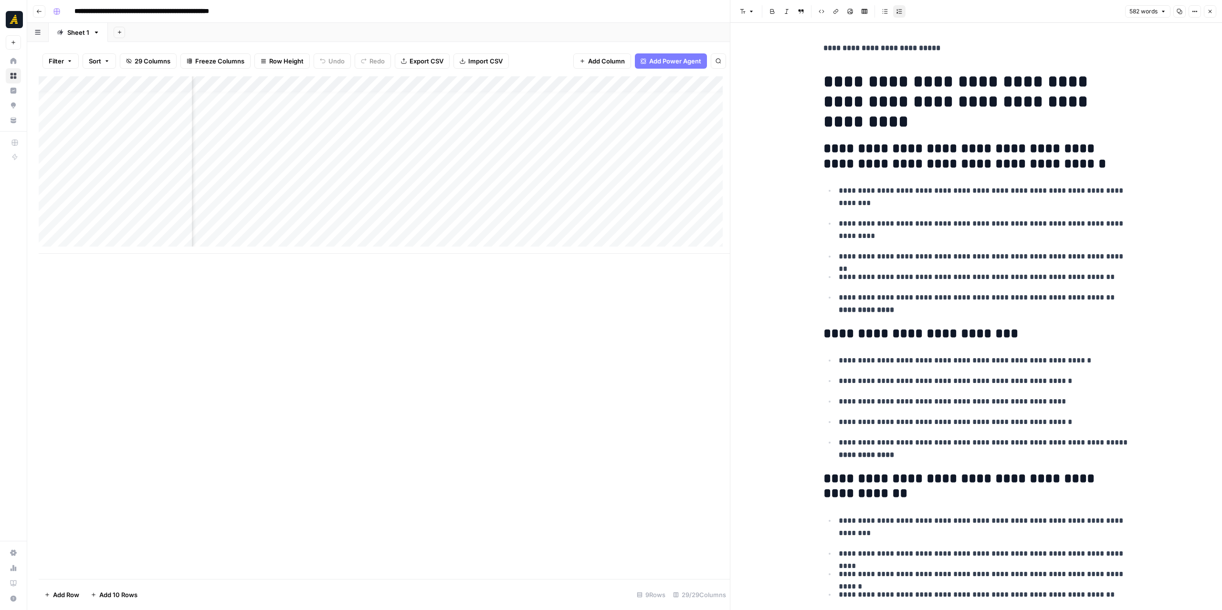
click at [460, 158] on div "Add Column" at bounding box center [384, 165] width 691 height 178
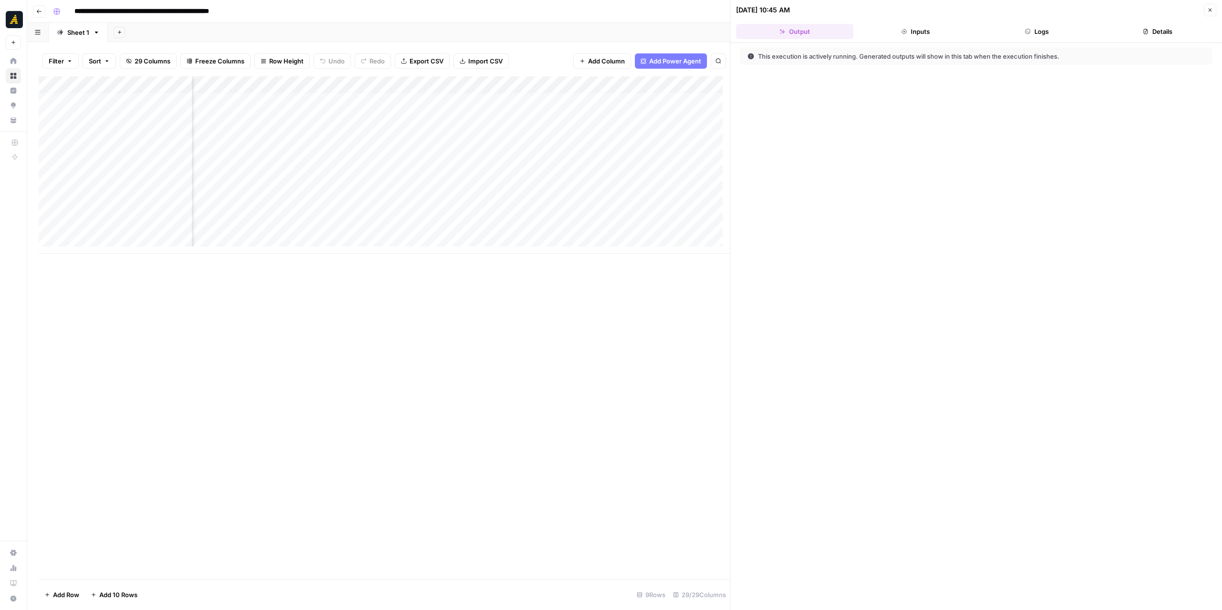
click at [1021, 34] on button "Logs" at bounding box center [1036, 31] width 117 height 15
drag, startPoint x: 727, startPoint y: 320, endPoint x: 843, endPoint y: 330, distance: 116.4
click at [768, 330] on div at bounding box center [763, 305] width 10 height 610
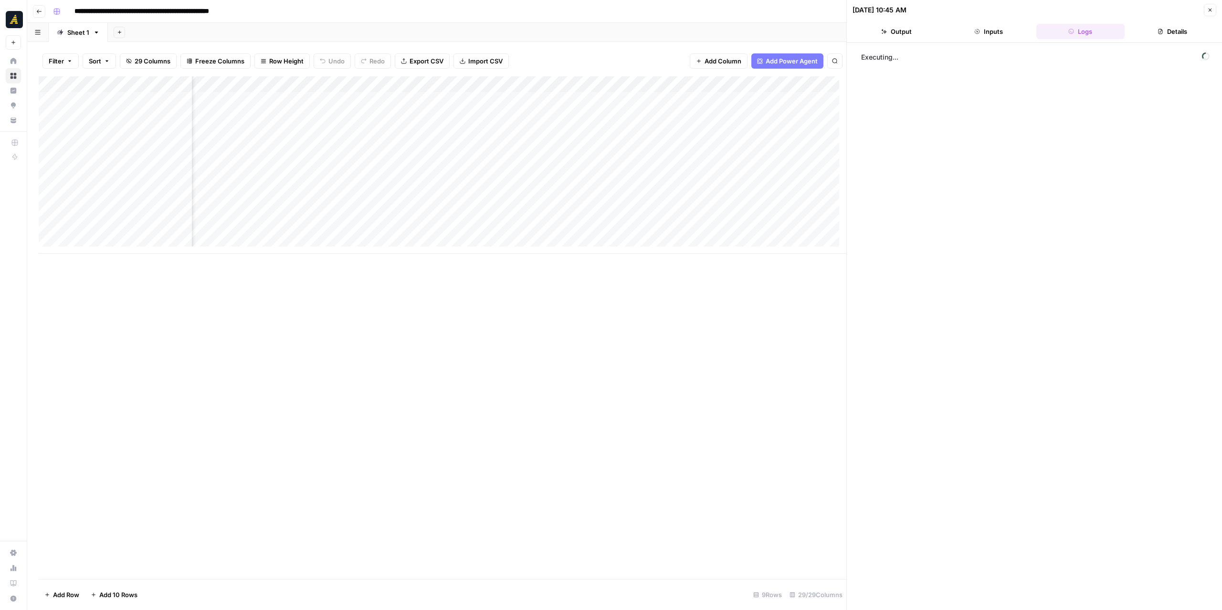
scroll to position [0, 1421]
click at [497, 165] on div "Add Column" at bounding box center [443, 165] width 808 height 178
click at [52, 166] on div "Add Column" at bounding box center [443, 165] width 808 height 178
click at [67, 597] on span "Delete 1 Row" at bounding box center [63, 595] width 38 height 10
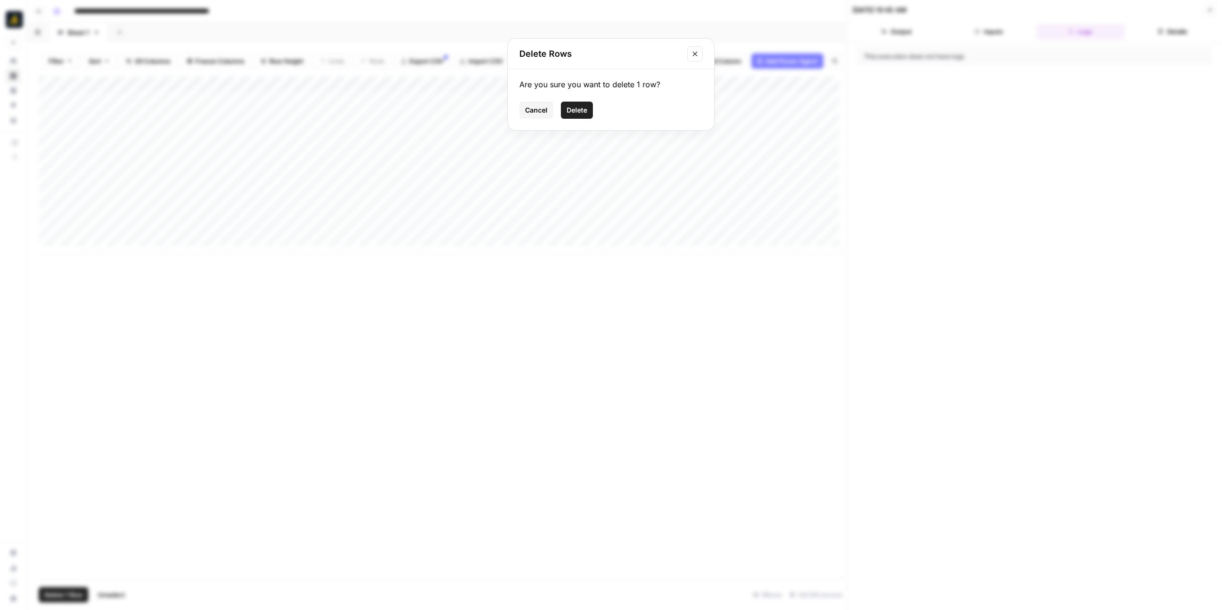
click at [584, 109] on span "Delete" at bounding box center [576, 110] width 21 height 10
drag, startPoint x: 228, startPoint y: 251, endPoint x: 240, endPoint y: 256, distance: 13.5
click at [312, 253] on div "Add Column" at bounding box center [443, 327] width 808 height 503
click at [502, 147] on div "Add Column" at bounding box center [443, 156] width 808 height 161
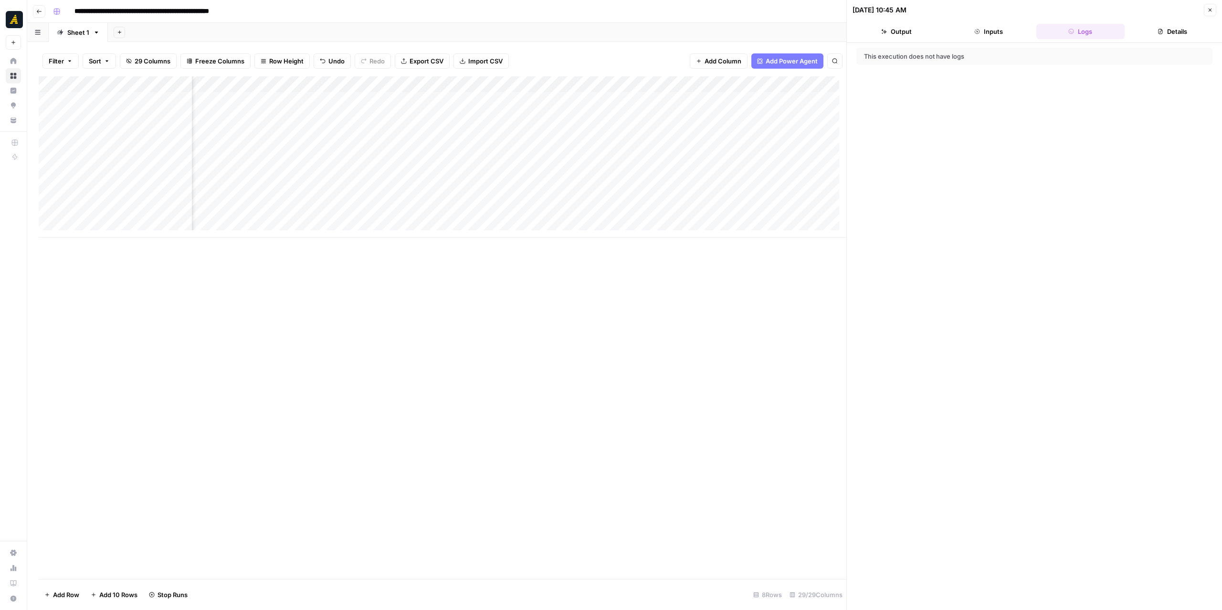
scroll to position [0, 1498]
click at [408, 149] on div "Add Column" at bounding box center [443, 156] width 808 height 161
click at [1066, 28] on button "Logs" at bounding box center [1080, 31] width 88 height 15
click at [879, 56] on icon "button" at bounding box center [877, 56] width 8 height 8
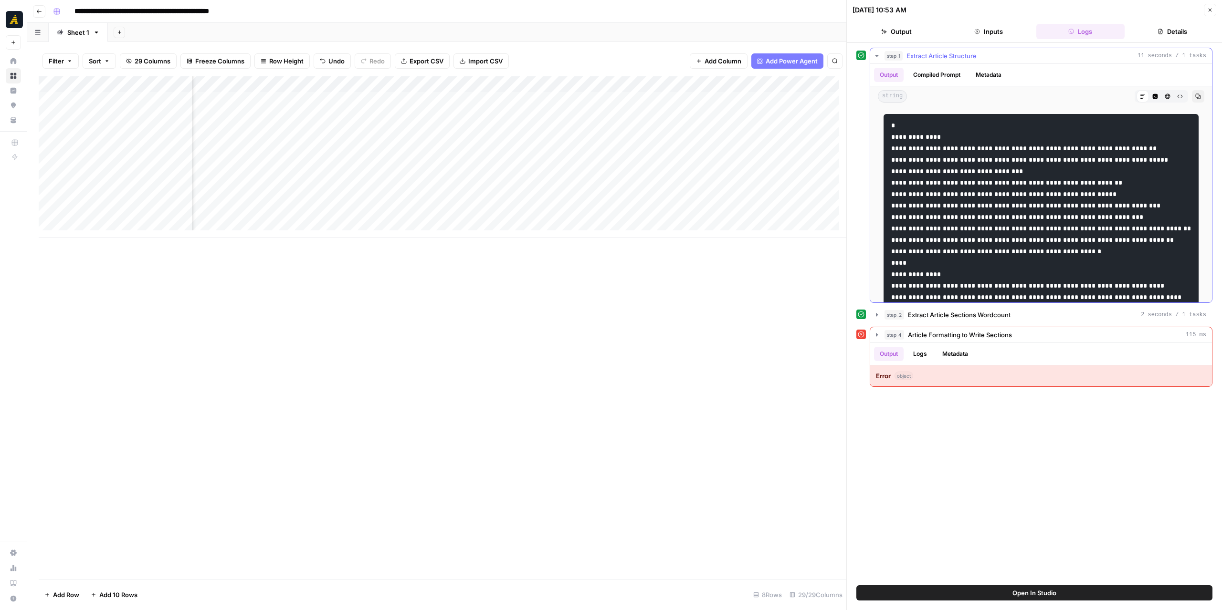
click at [878, 56] on icon "button" at bounding box center [877, 56] width 8 height 8
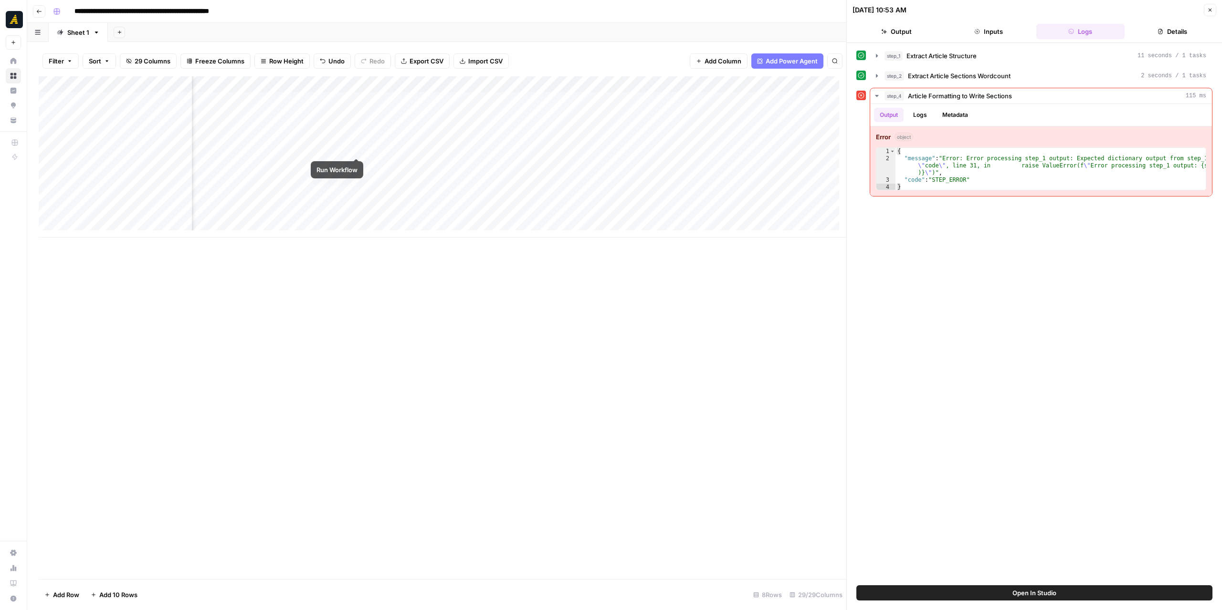
click at [353, 148] on div "Add Column" at bounding box center [443, 156] width 808 height 161
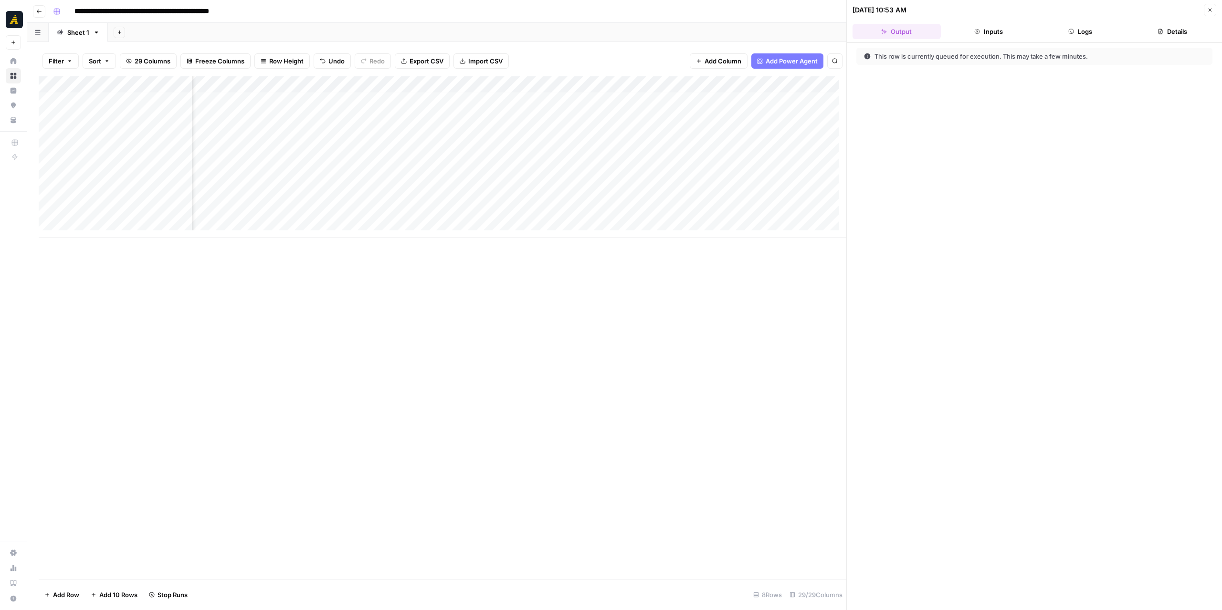
drag, startPoint x: 471, startPoint y: 237, endPoint x: 462, endPoint y: 238, distance: 8.6
click at [462, 238] on div "Add Column" at bounding box center [443, 327] width 808 height 503
click at [1080, 31] on button "Logs" at bounding box center [1080, 31] width 88 height 15
click at [432, 147] on div "Add Column" at bounding box center [443, 156] width 808 height 161
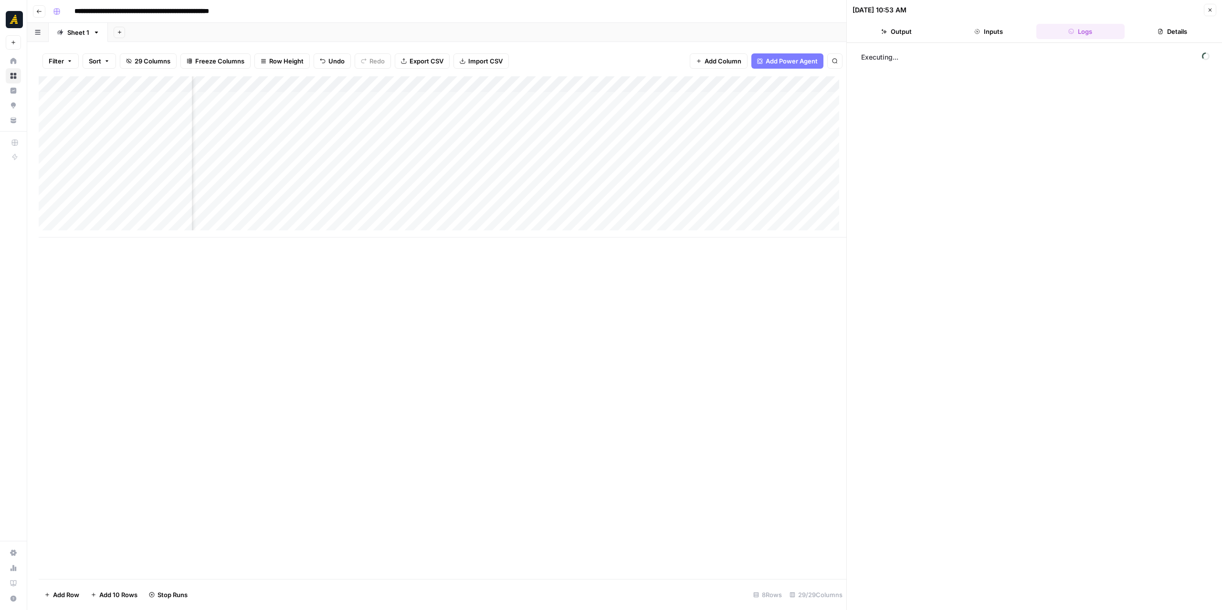
click at [432, 147] on div "Add Column" at bounding box center [443, 156] width 808 height 161
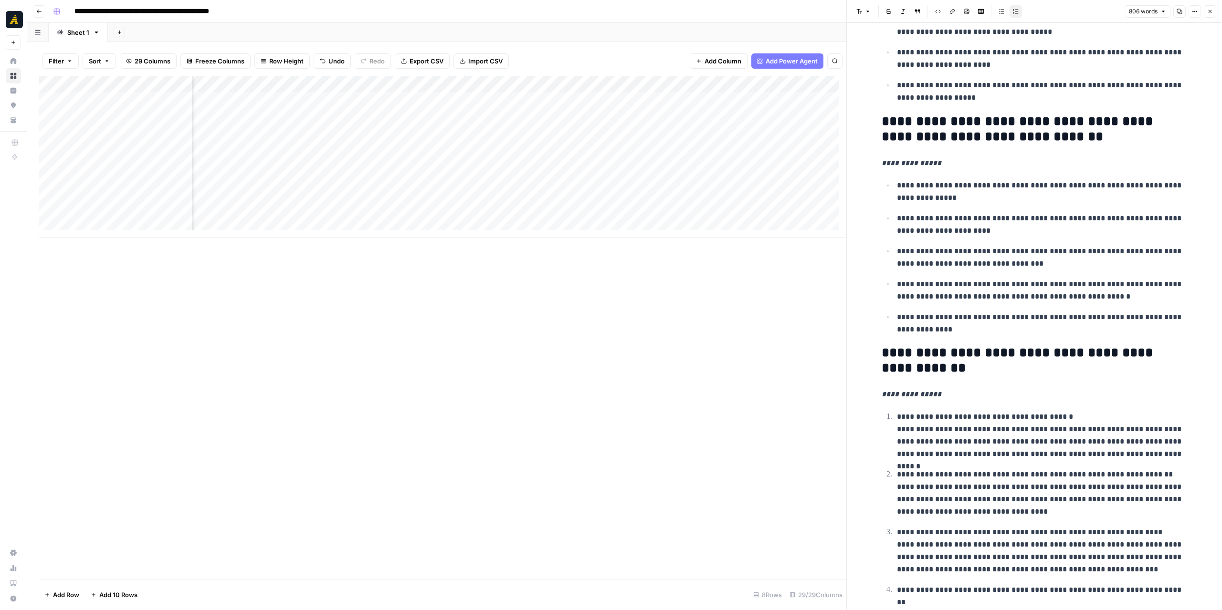
scroll to position [0, 1491]
click at [417, 147] on div "Add Column" at bounding box center [443, 156] width 808 height 161
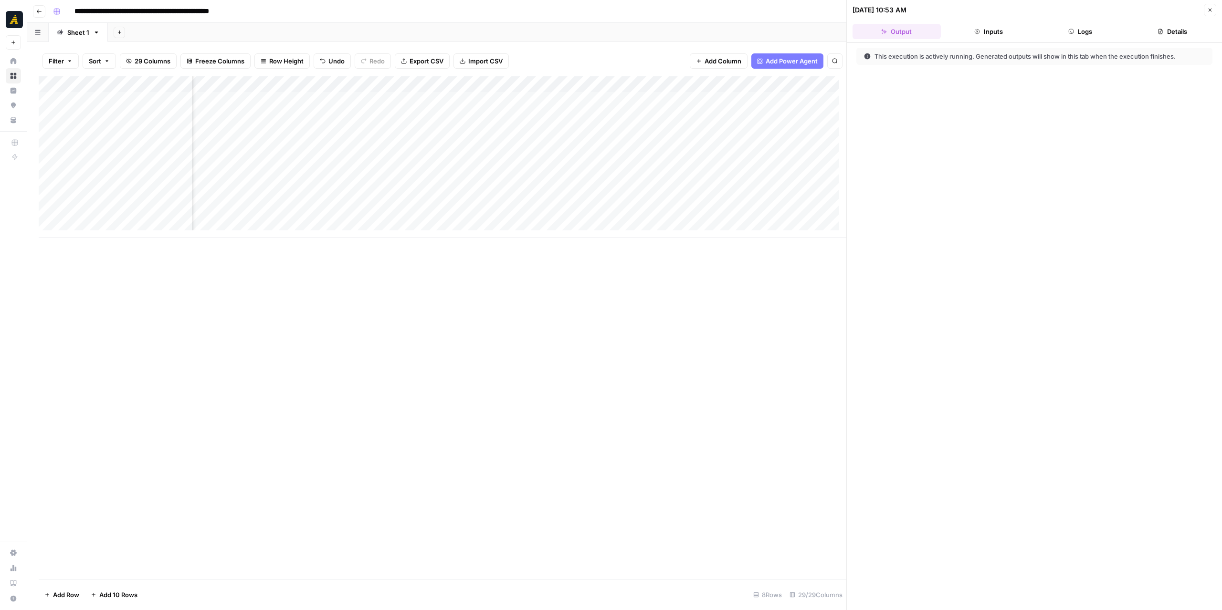
click at [1095, 35] on button "Logs" at bounding box center [1080, 31] width 88 height 15
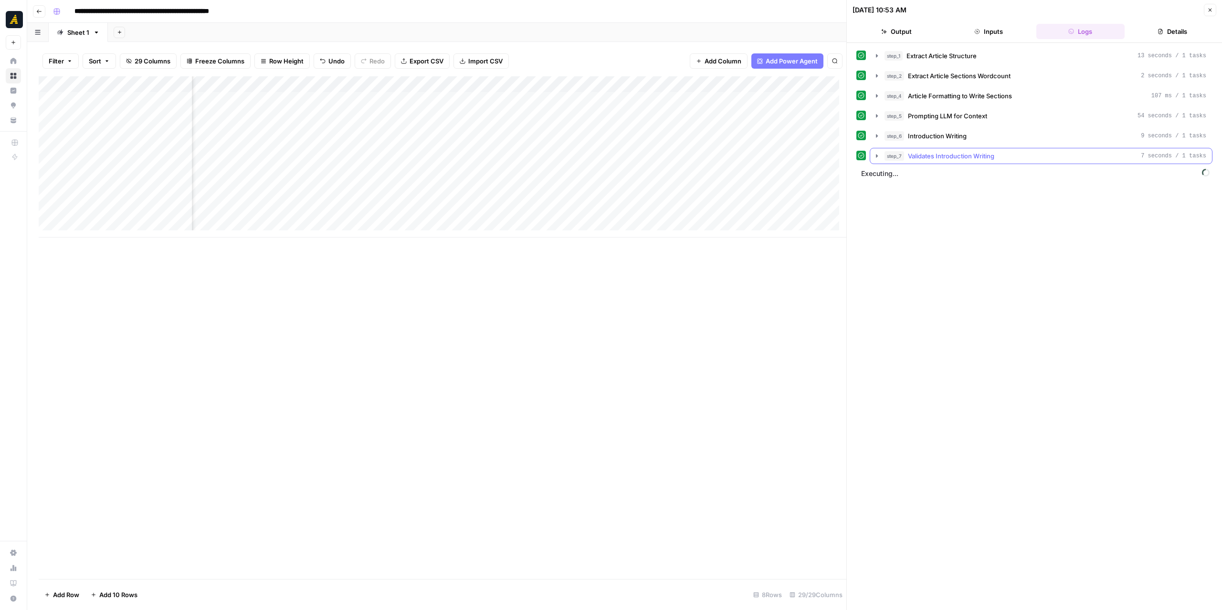
click at [877, 152] on icon "button" at bounding box center [877, 156] width 8 height 8
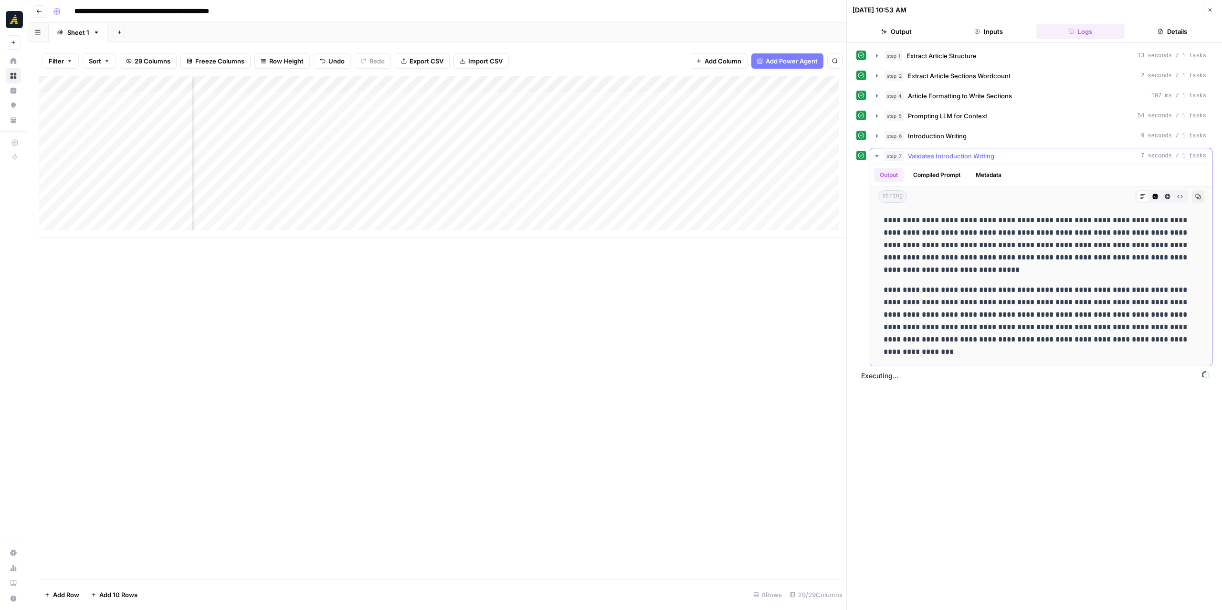
click at [878, 152] on icon "button" at bounding box center [877, 156] width 8 height 8
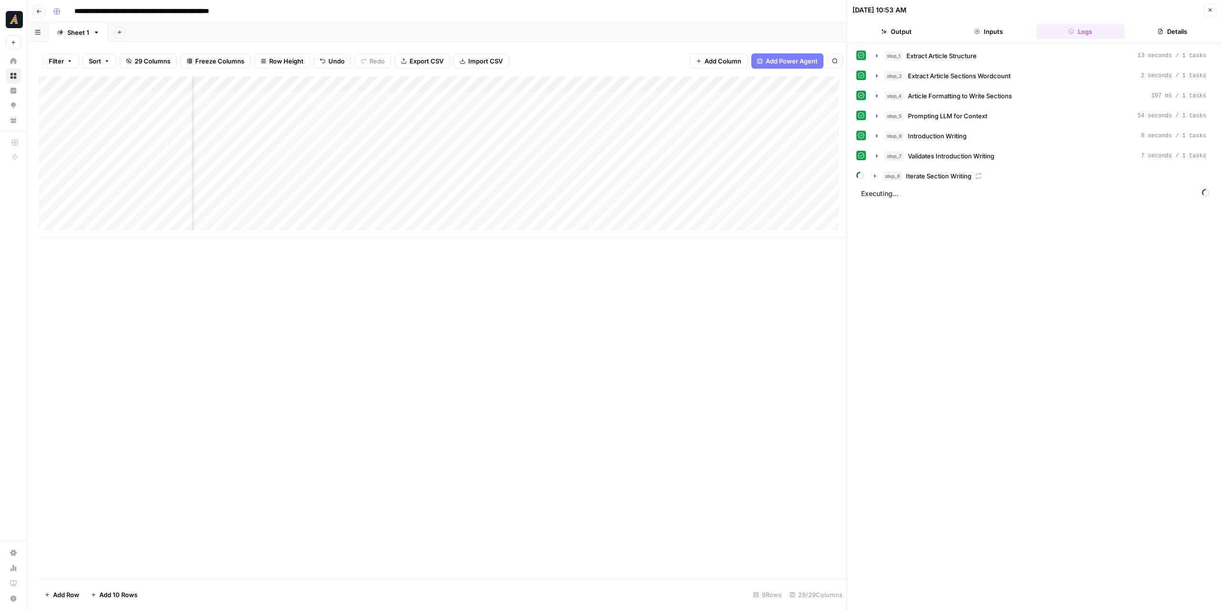
scroll to position [0, 1479]
click at [883, 191] on button "step_10 Merge Article Sections 116 ms / 1 tasks" at bounding box center [1041, 196] width 342 height 15
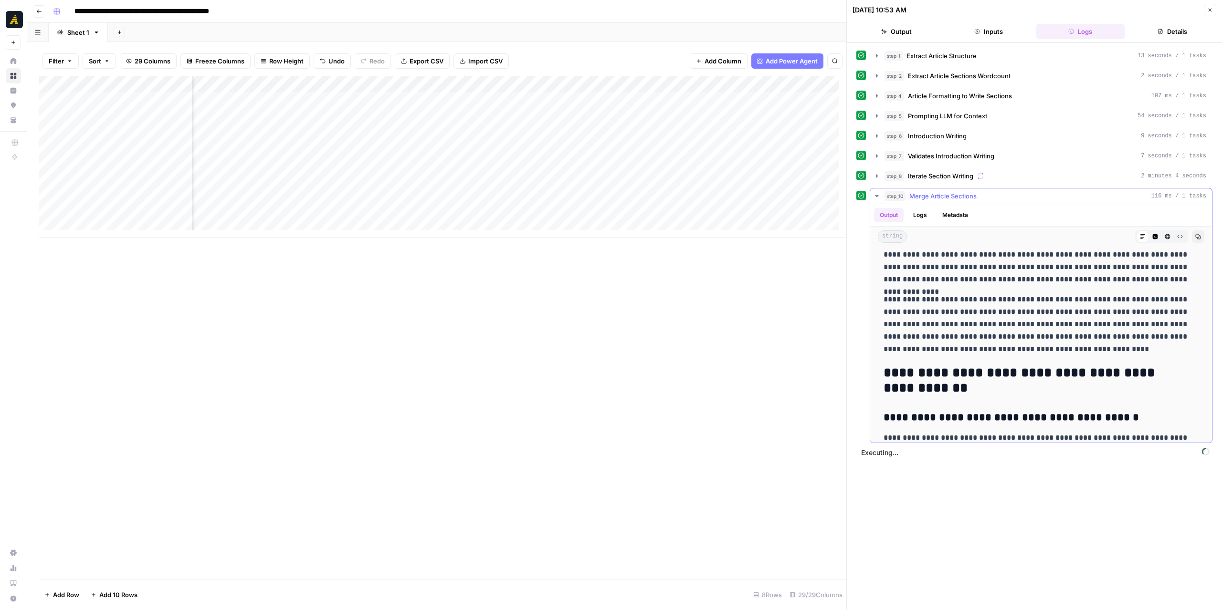
scroll to position [3317, 0]
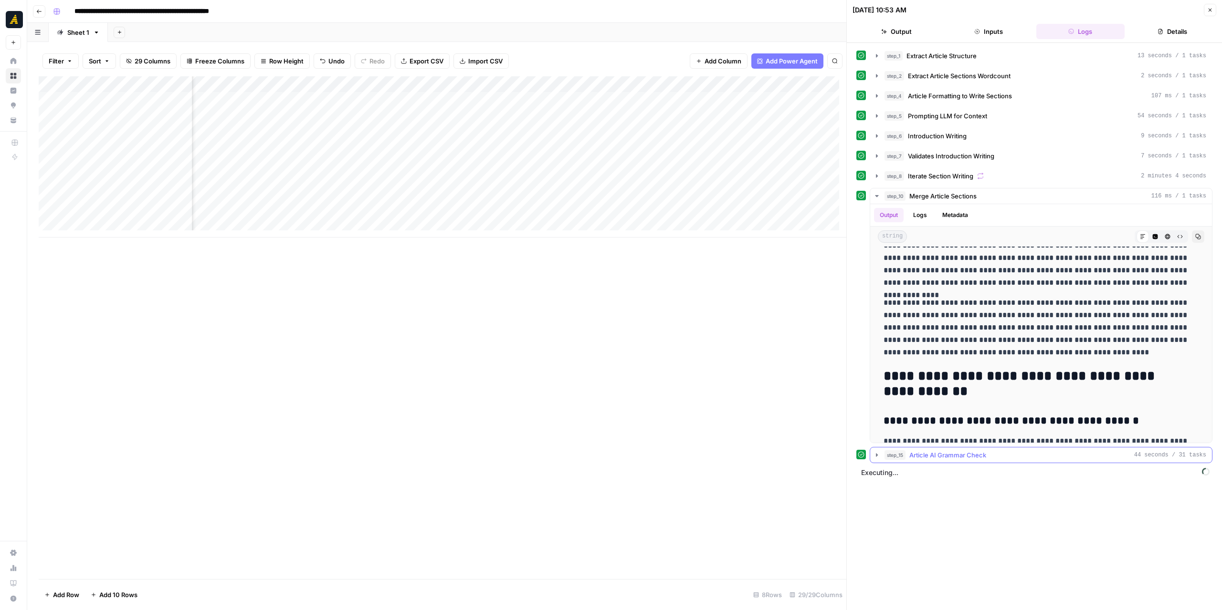
click at [873, 452] on icon "button" at bounding box center [877, 455] width 8 height 8
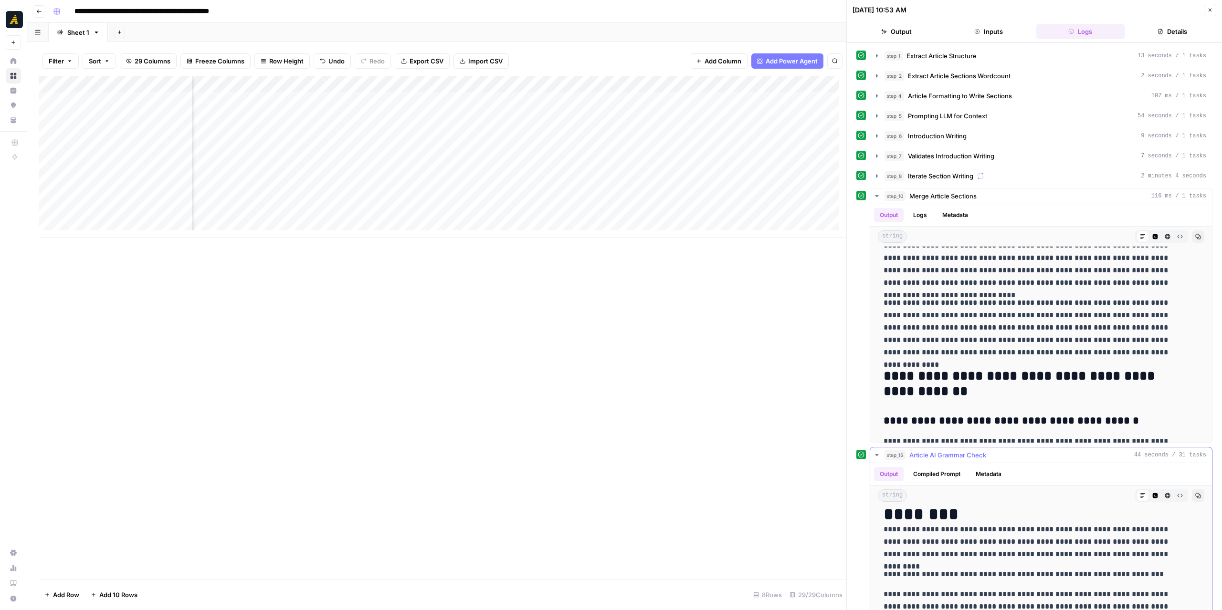
scroll to position [143, 0]
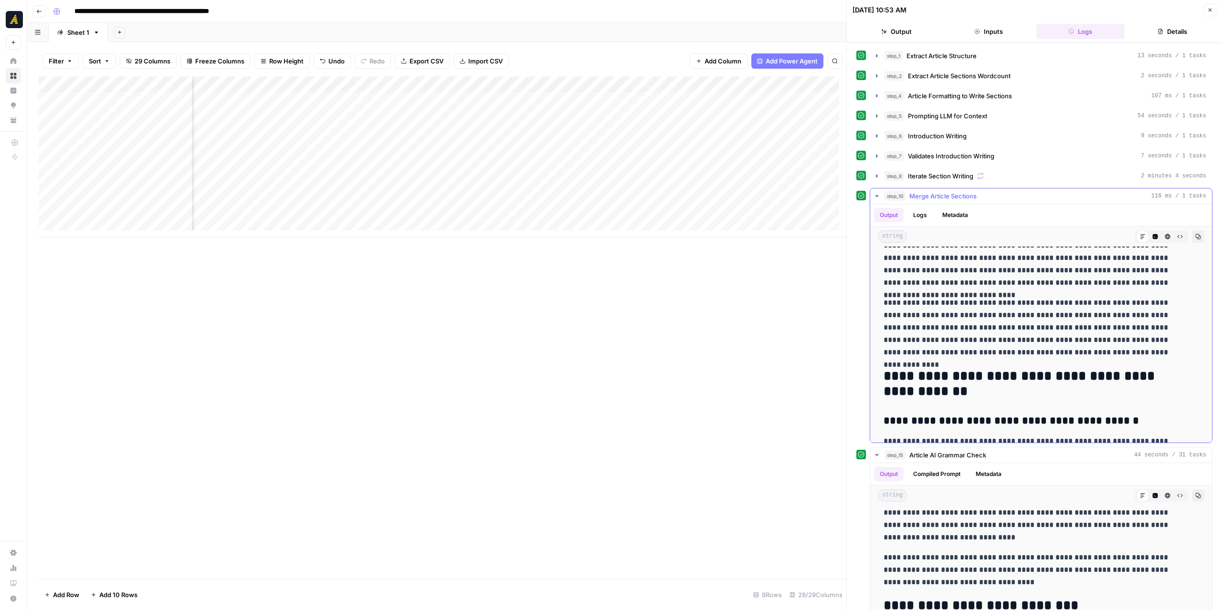
click at [875, 195] on icon "button" at bounding box center [876, 196] width 3 height 2
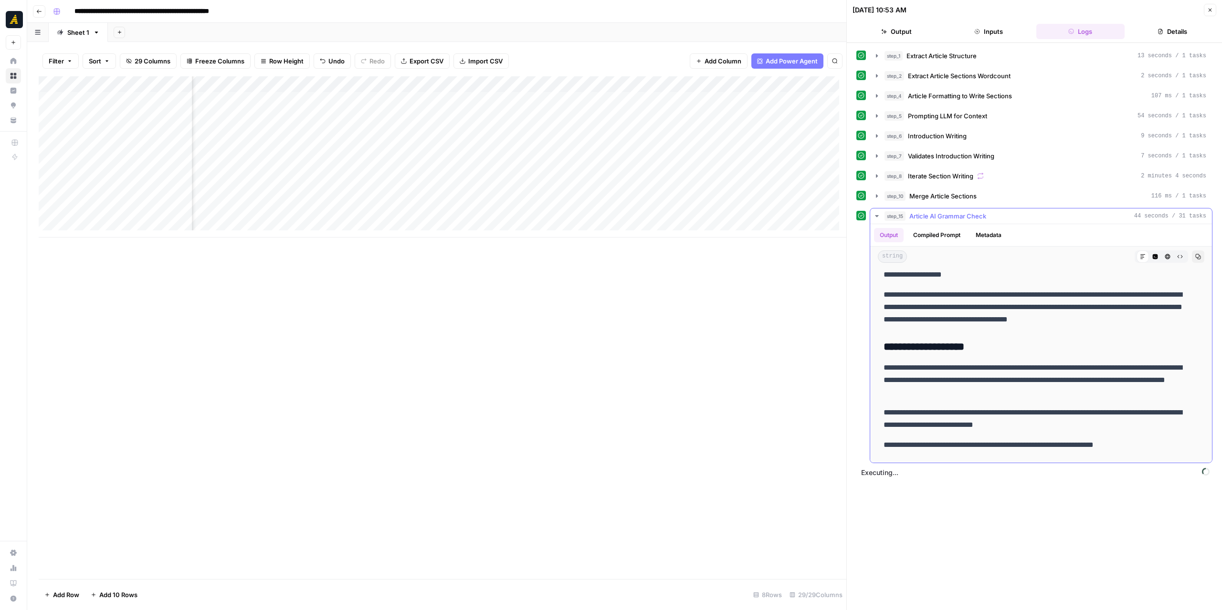
scroll to position [907, 0]
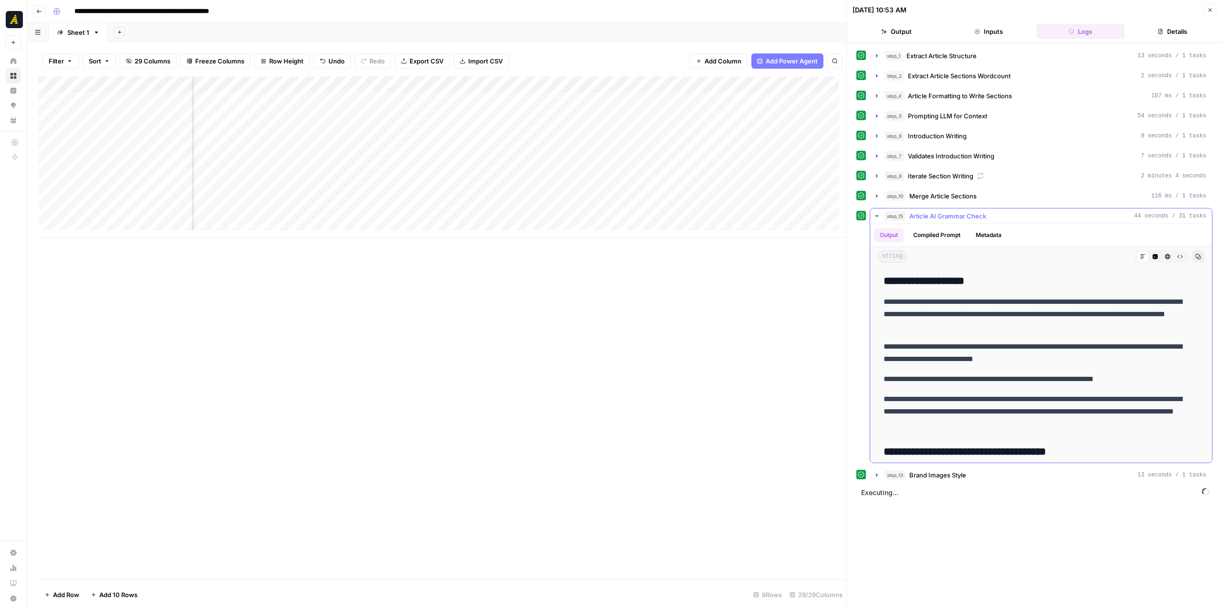
click at [877, 215] on icon "button" at bounding box center [876, 216] width 3 height 2
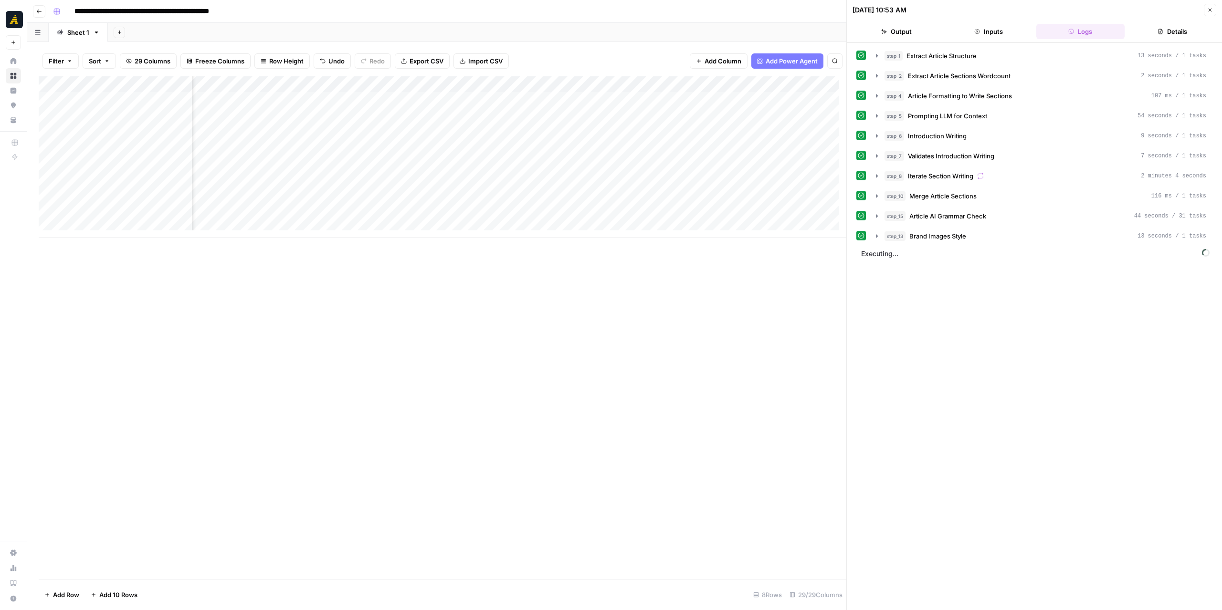
scroll to position [0, 1545]
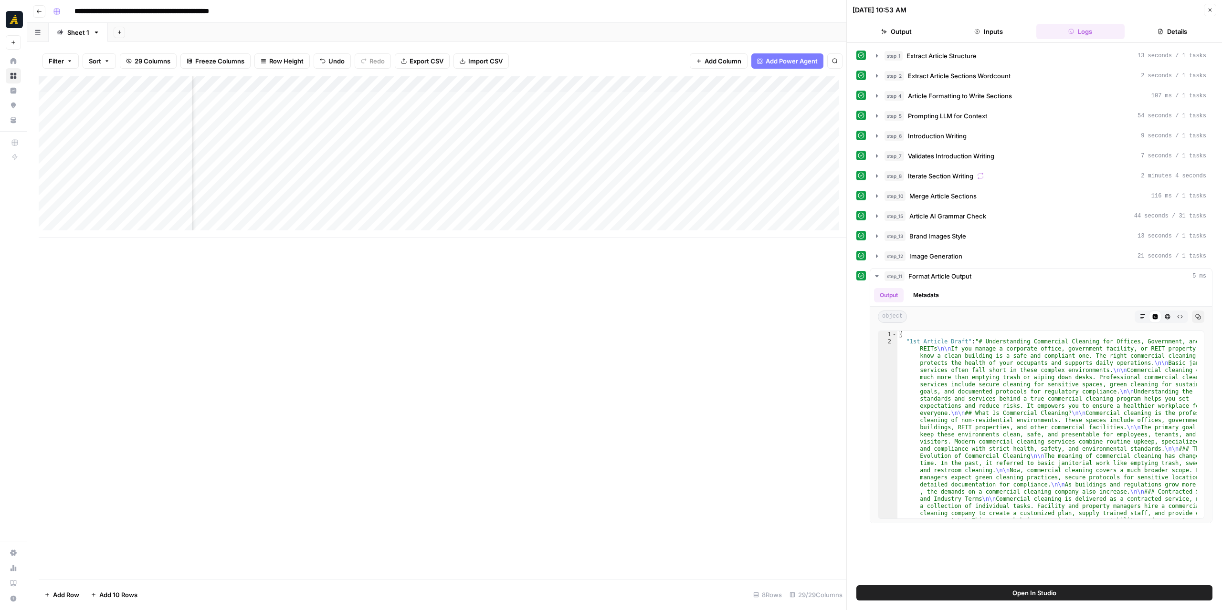
click at [448, 147] on div "Add Column" at bounding box center [443, 156] width 808 height 161
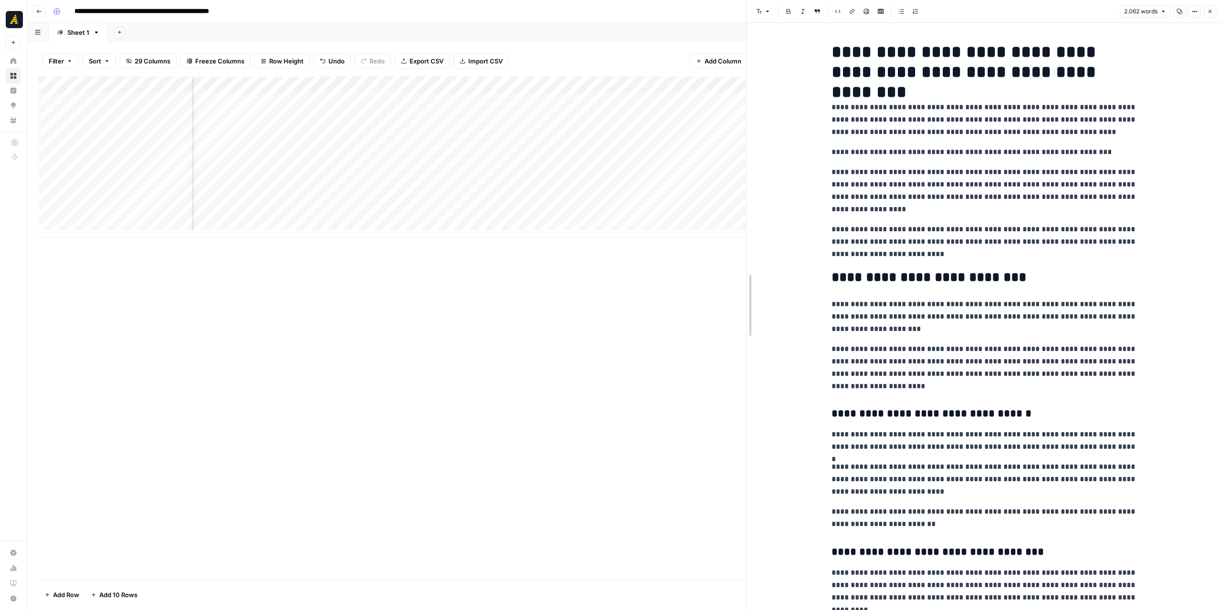
drag, startPoint x: 847, startPoint y: 267, endPoint x: 747, endPoint y: 274, distance: 100.5
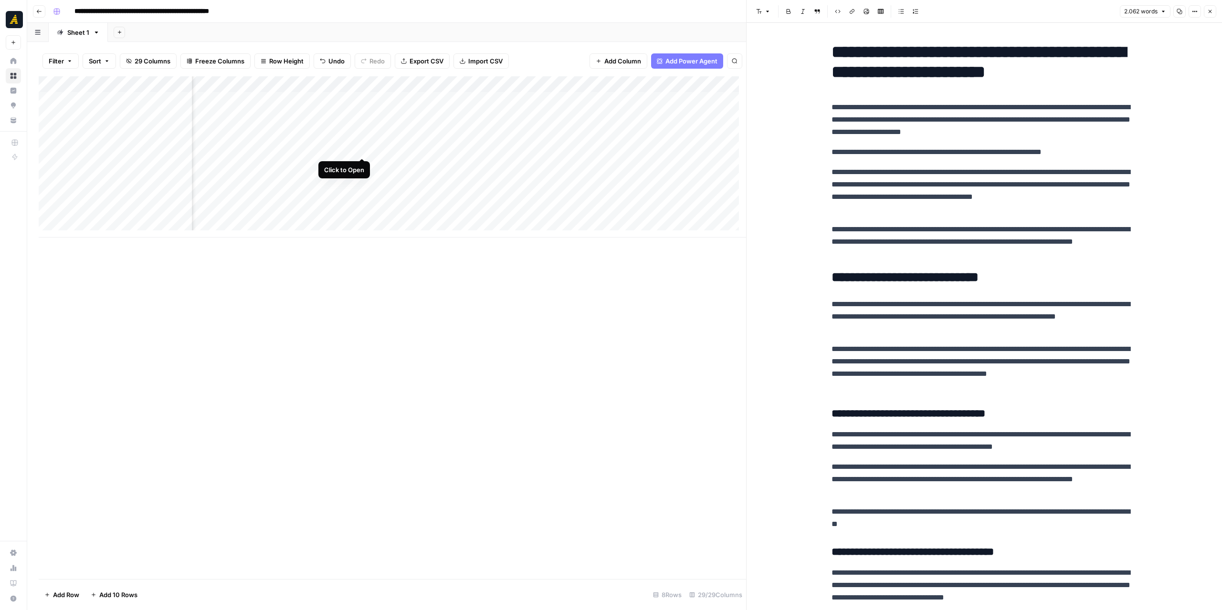
click at [363, 148] on div "Add Column" at bounding box center [392, 156] width 707 height 161
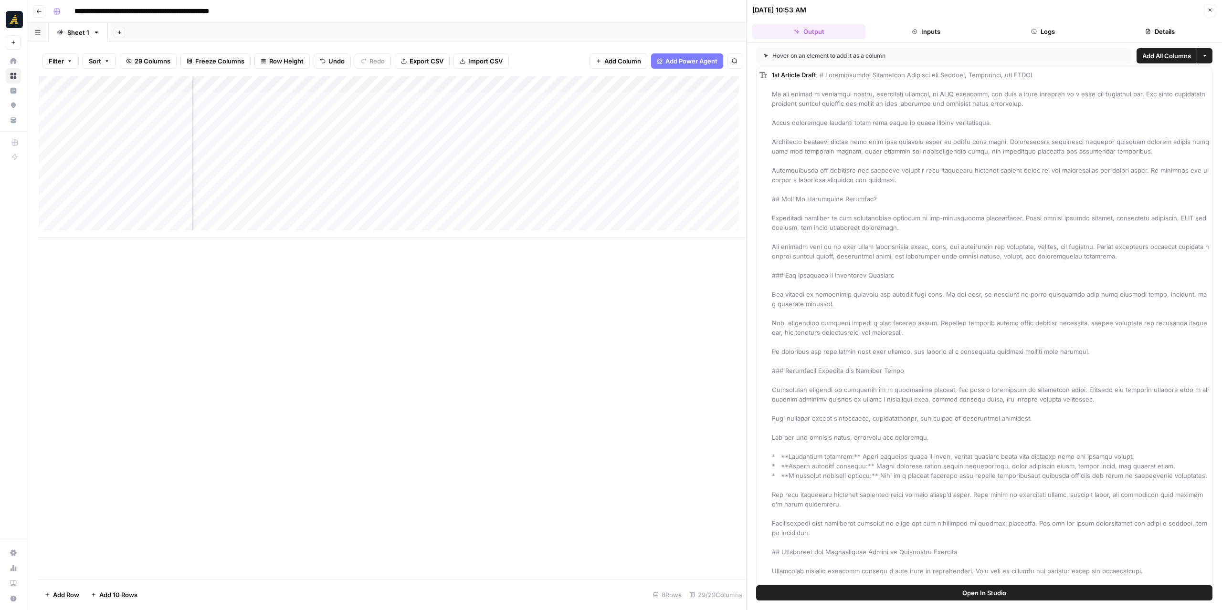
click at [1032, 33] on icon "button" at bounding box center [1034, 32] width 6 height 6
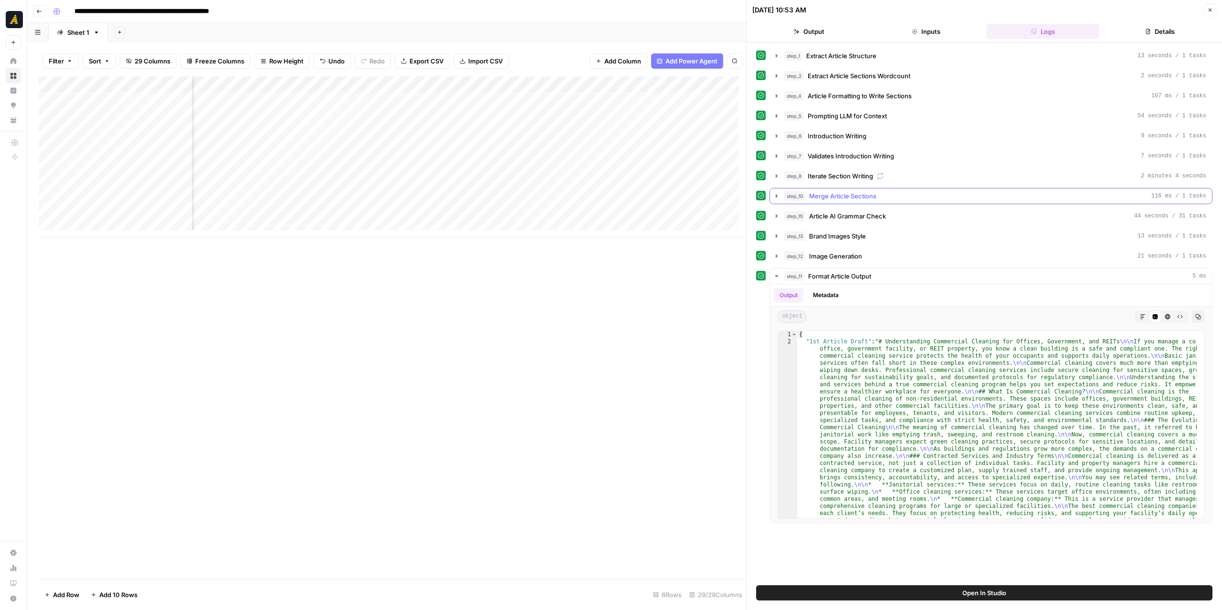
click at [778, 192] on icon "button" at bounding box center [777, 196] width 8 height 8
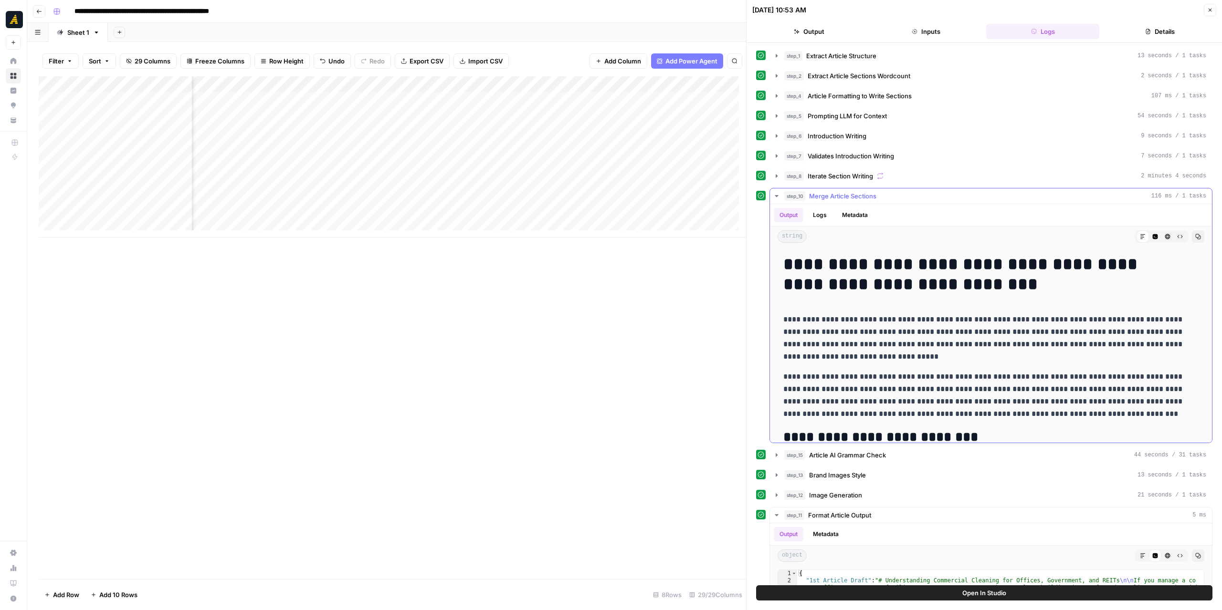
click at [778, 192] on icon "button" at bounding box center [777, 196] width 8 height 8
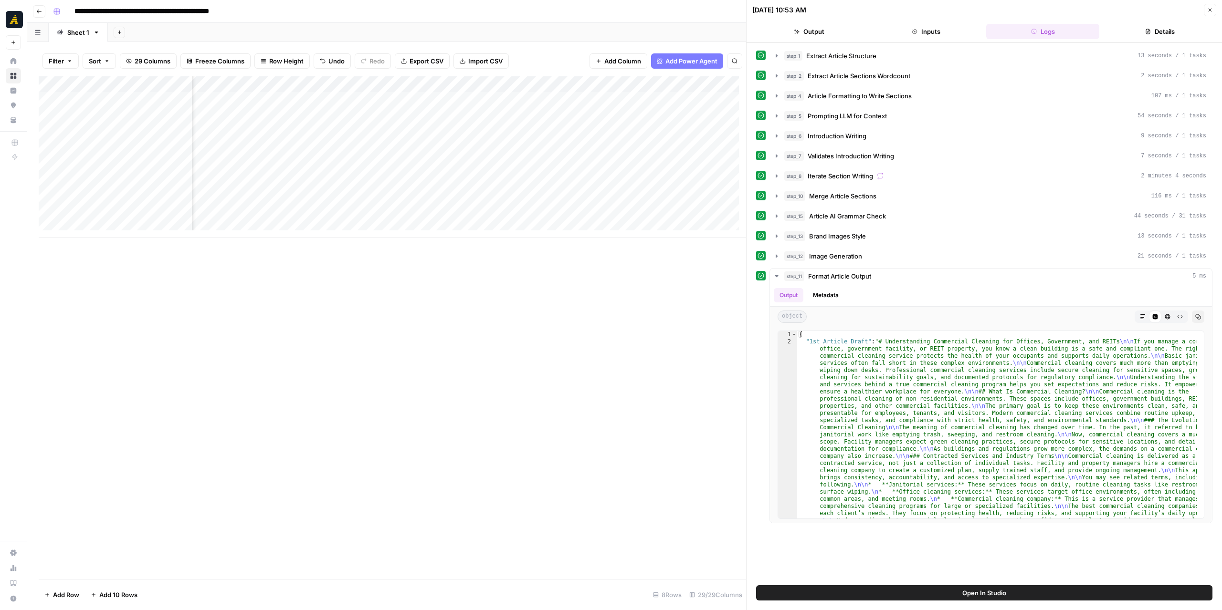
click at [436, 145] on div "Add Column" at bounding box center [392, 156] width 707 height 161
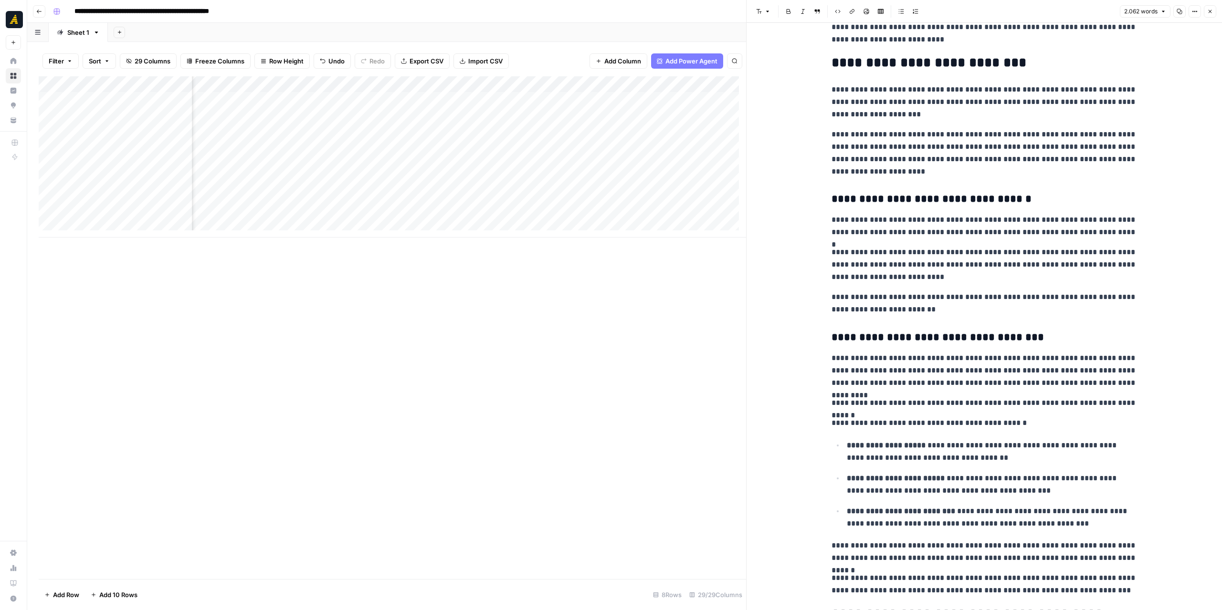
scroll to position [143, 0]
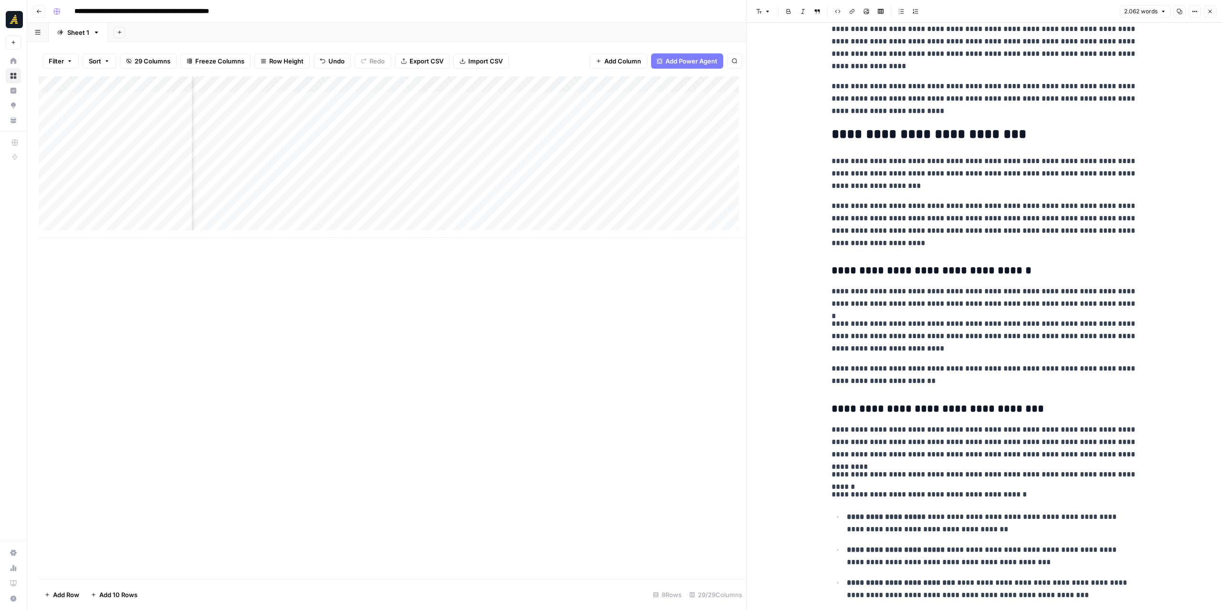
click at [365, 149] on div "Add Column" at bounding box center [392, 156] width 707 height 161
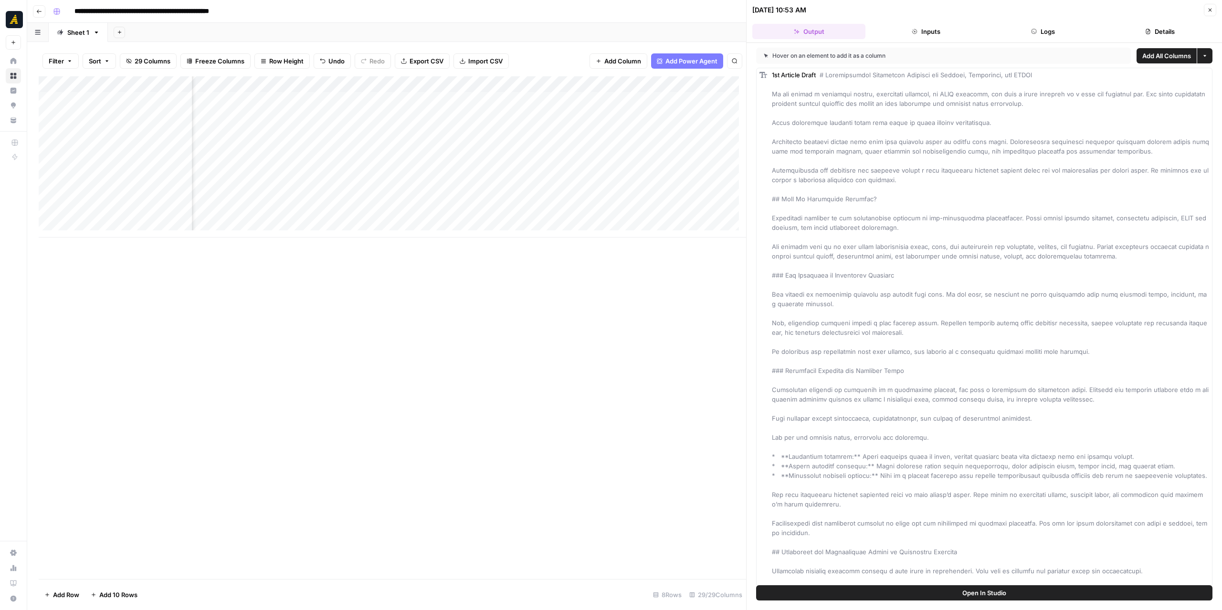
click at [1061, 32] on button "Logs" at bounding box center [1042, 31] width 113 height 15
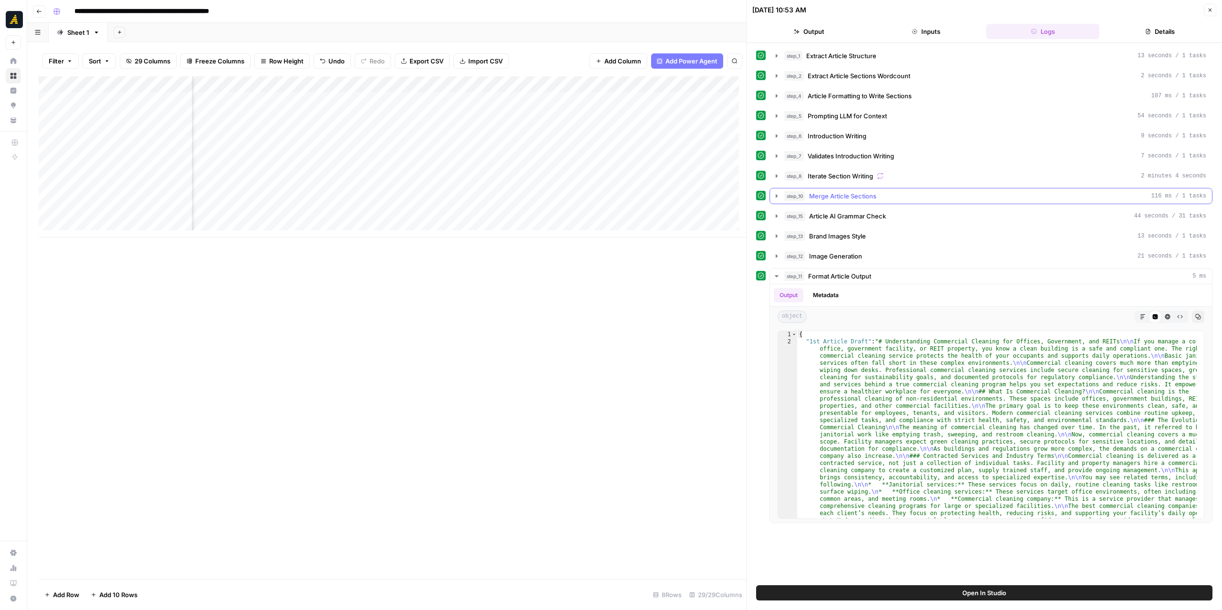
click at [779, 194] on icon "button" at bounding box center [777, 196] width 8 height 8
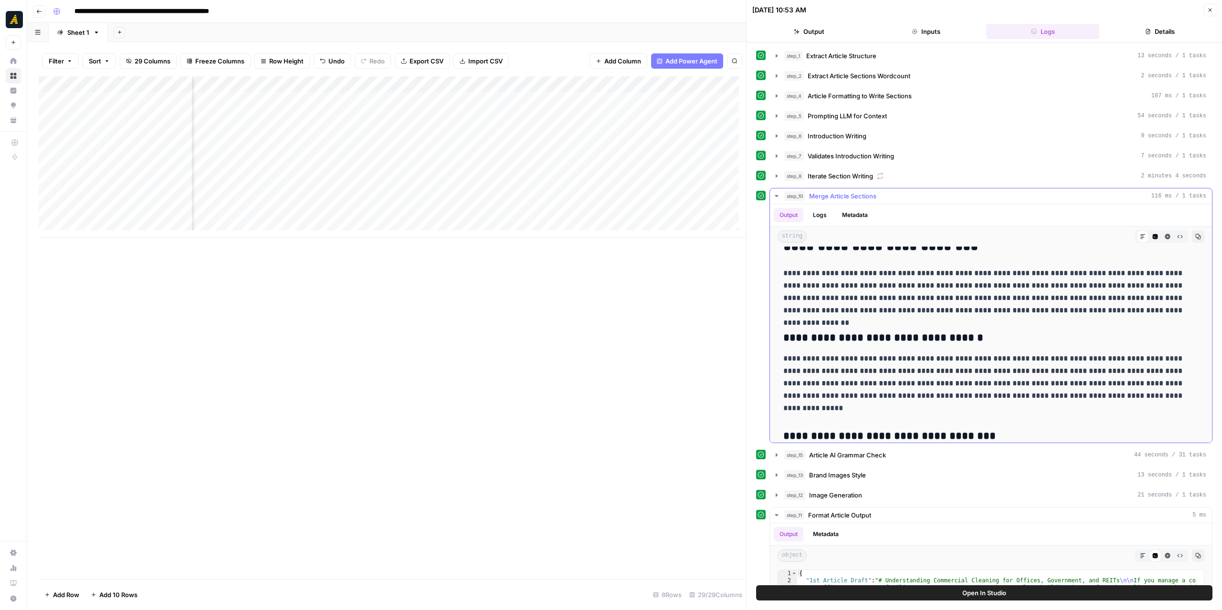
scroll to position [334, 0]
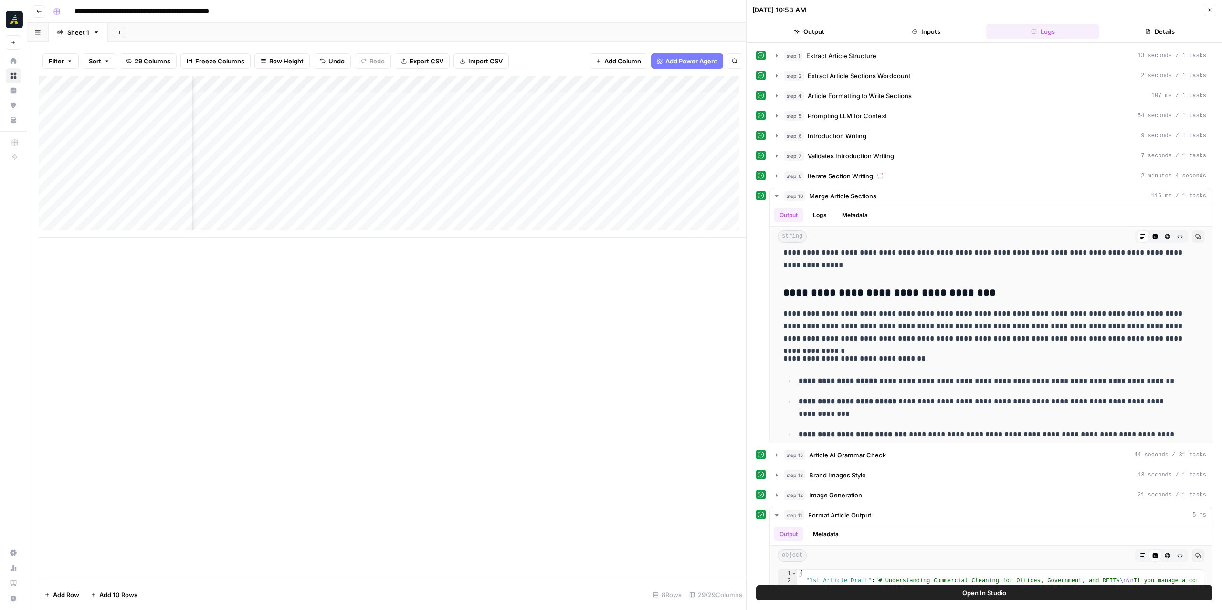
click at [438, 149] on div "Add Column" at bounding box center [392, 156] width 707 height 161
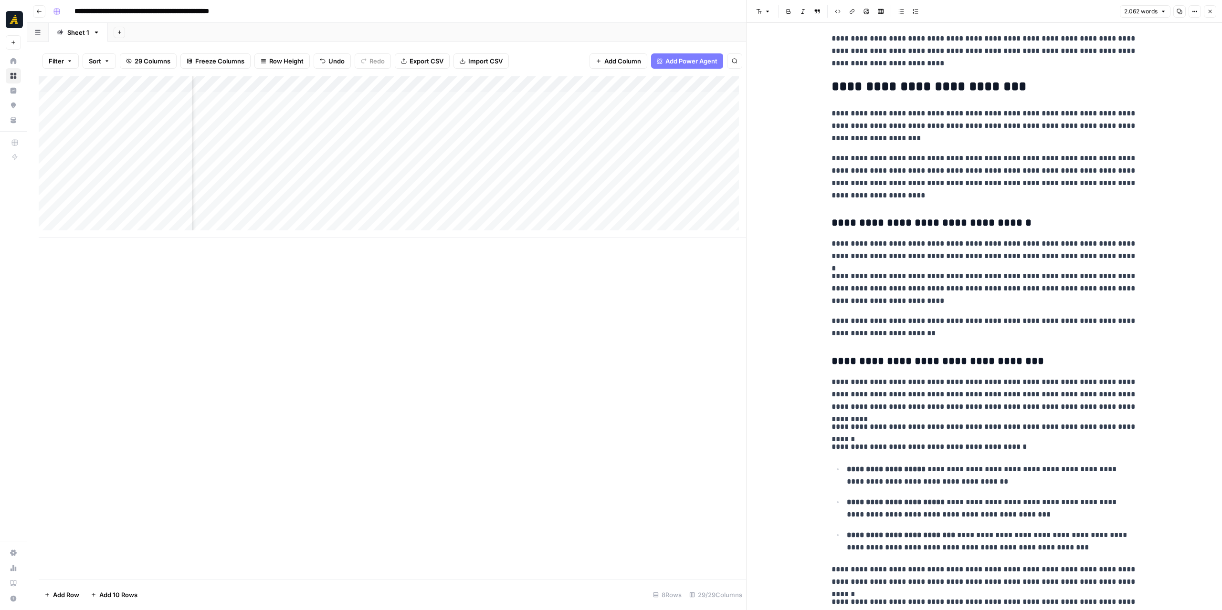
scroll to position [0, 1768]
click at [1178, 12] on icon "button" at bounding box center [1179, 11] width 5 height 5
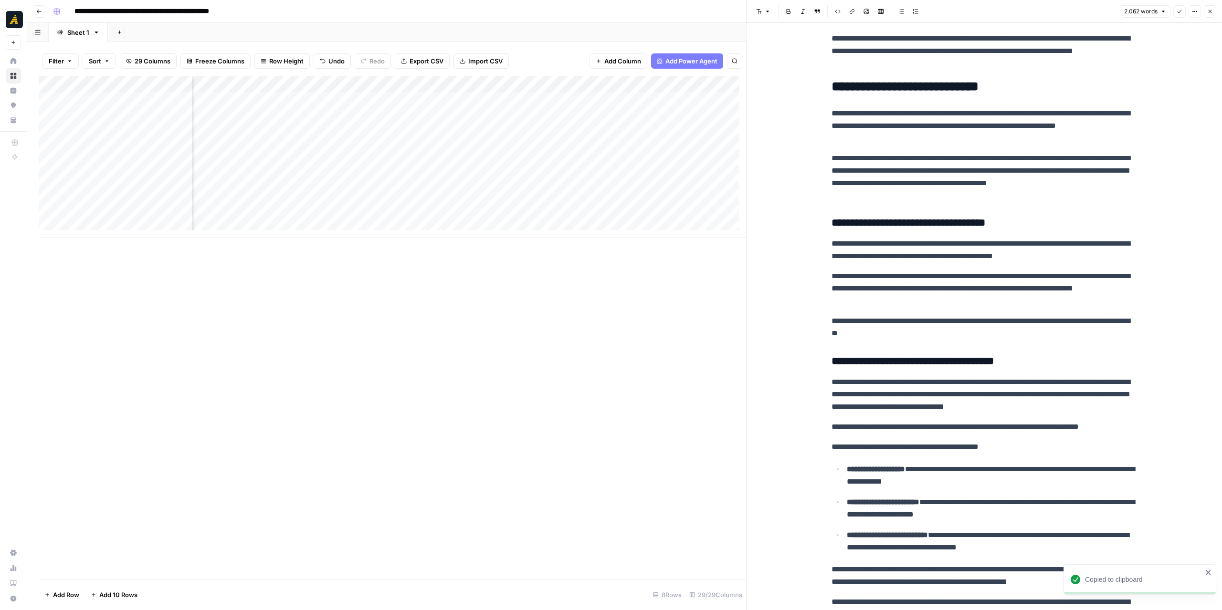
click at [401, 149] on div "Add Column" at bounding box center [392, 156] width 707 height 161
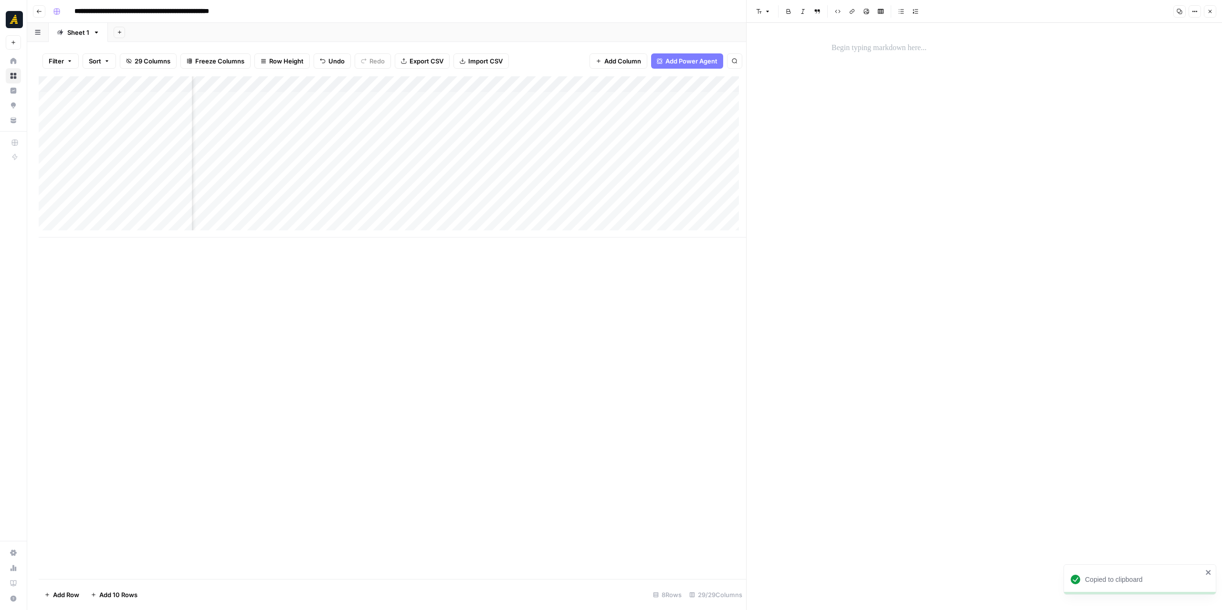
click at [847, 52] on p at bounding box center [983, 48] width 305 height 12
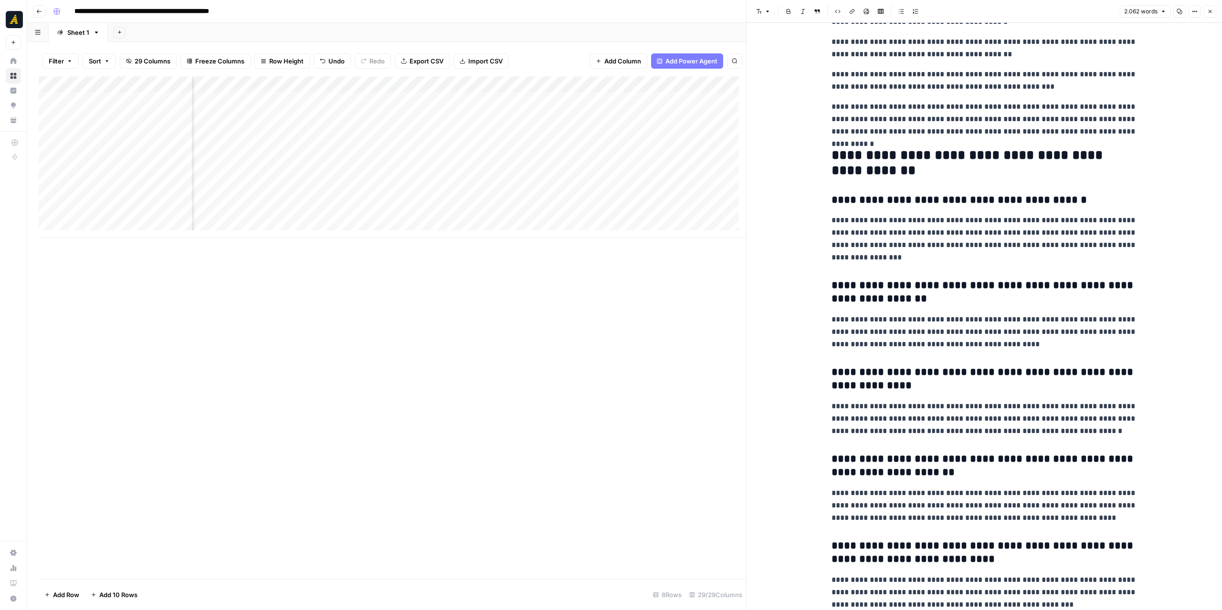
scroll to position [0, 1869]
click at [497, 149] on div "Add Column" at bounding box center [392, 156] width 707 height 161
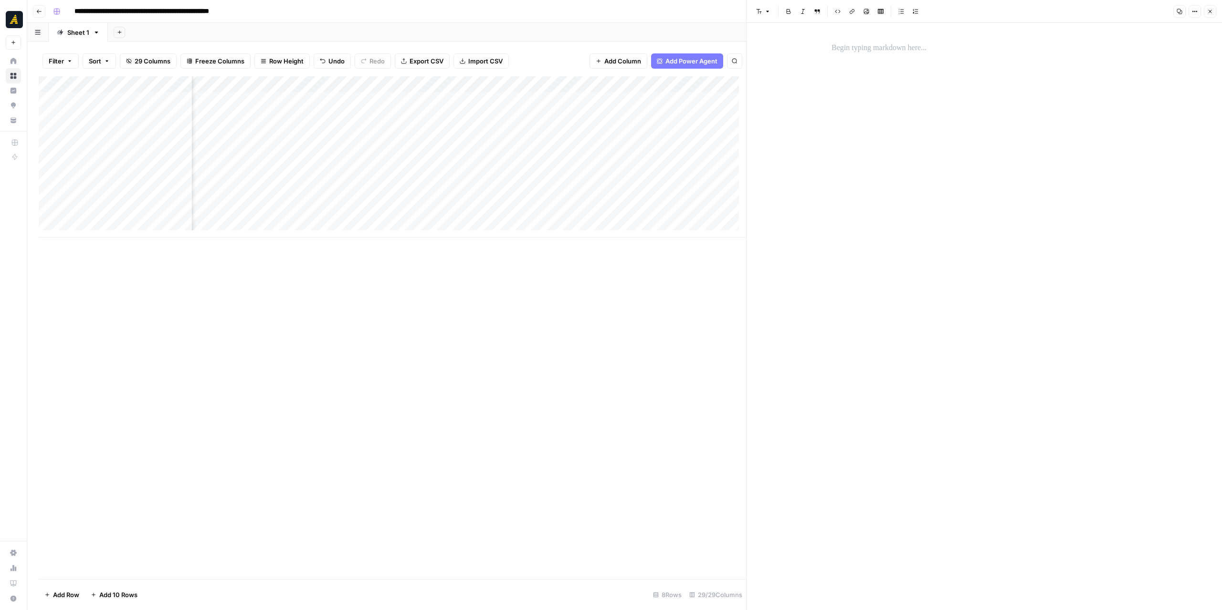
click at [887, 50] on p at bounding box center [983, 48] width 305 height 12
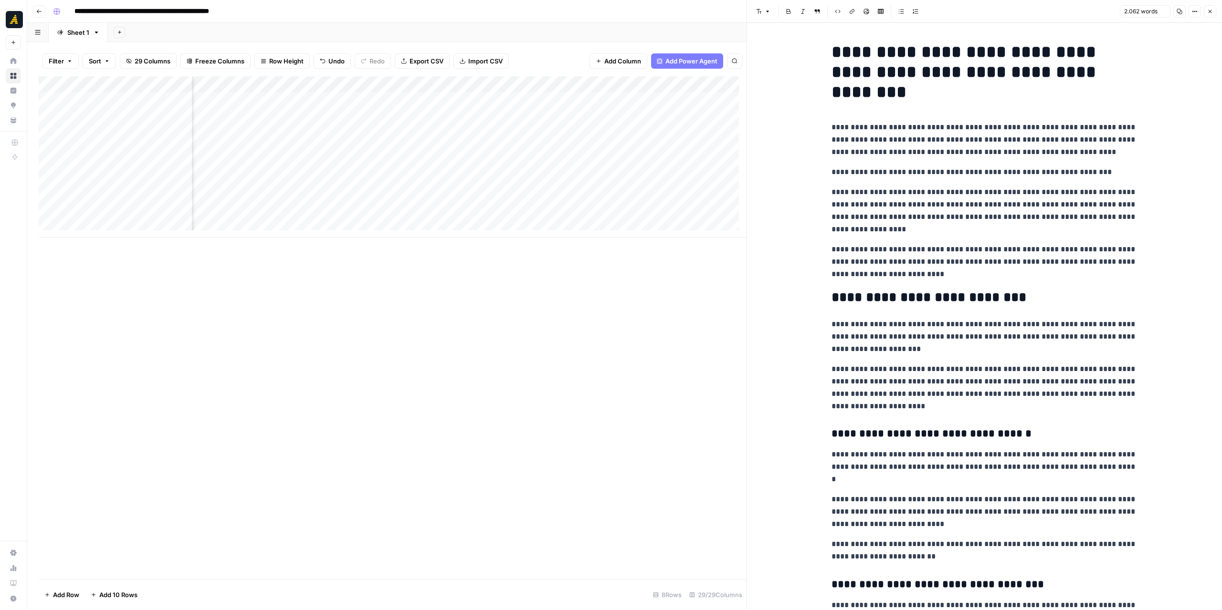
scroll to position [3727, 0]
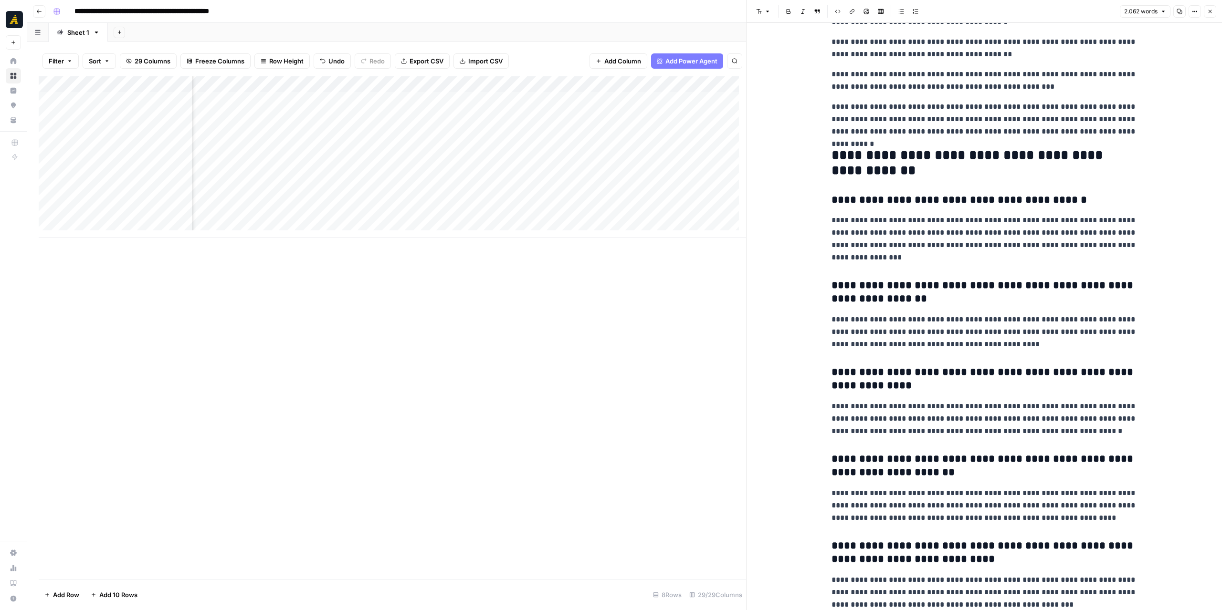
click at [304, 148] on div "Add Column" at bounding box center [392, 156] width 707 height 161
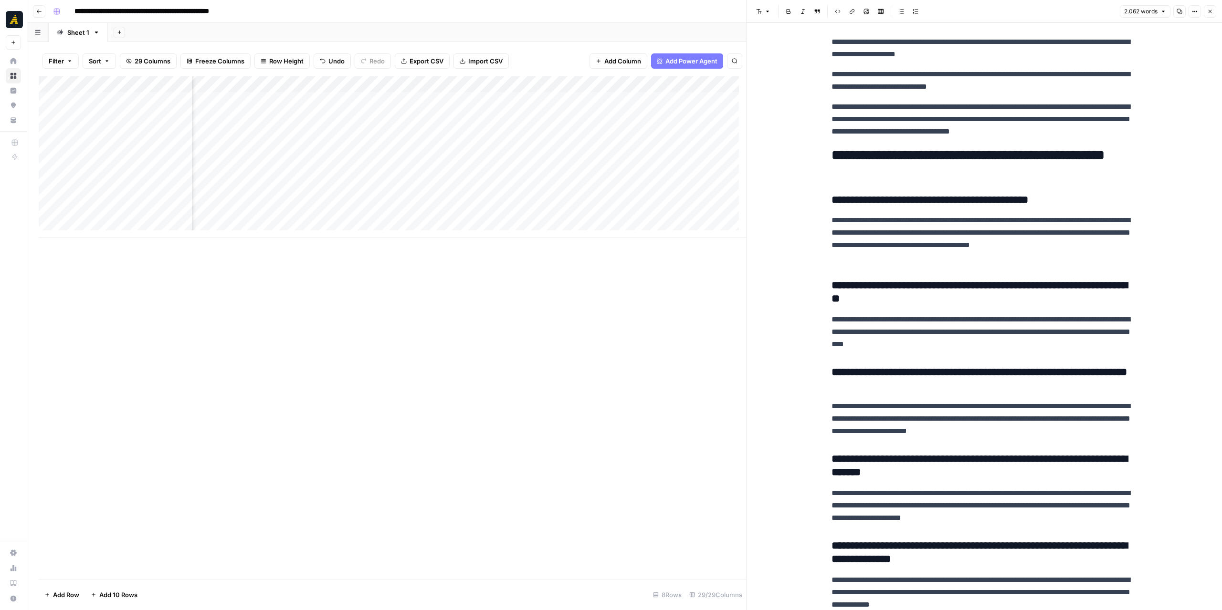
click at [304, 148] on div "Add Column" at bounding box center [392, 156] width 707 height 161
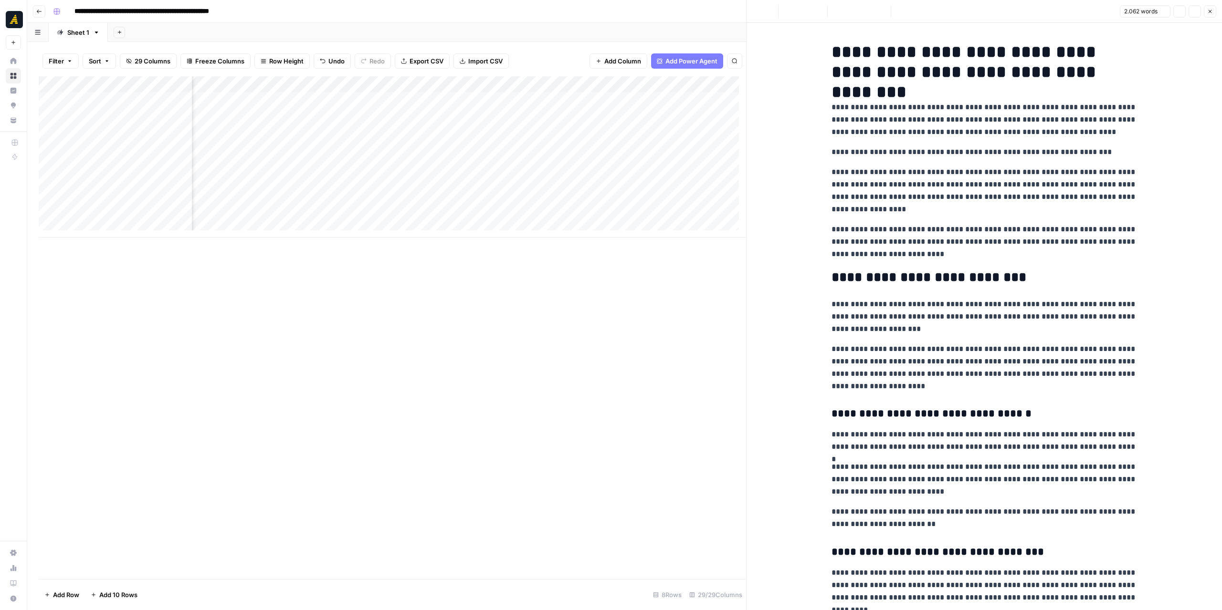
click at [850, 60] on h1 "**********" at bounding box center [983, 62] width 305 height 40
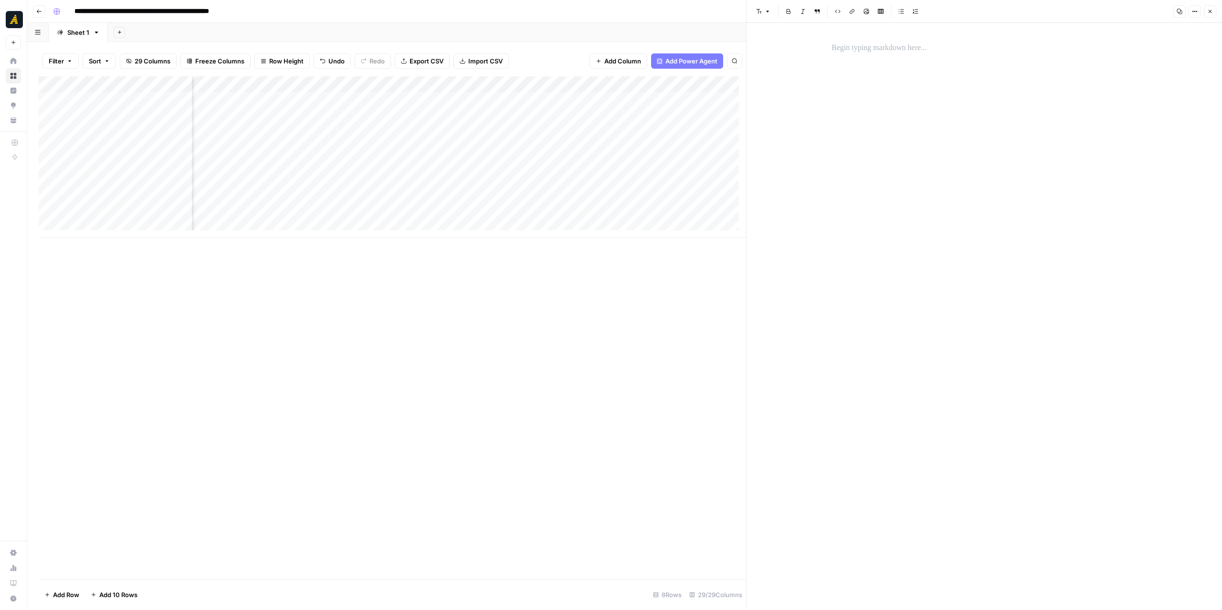
click at [650, 149] on div "Add Column" at bounding box center [392, 156] width 707 height 161
click at [643, 146] on div "Add Column" at bounding box center [392, 156] width 707 height 161
click at [1215, 8] on button "Close" at bounding box center [1210, 11] width 12 height 12
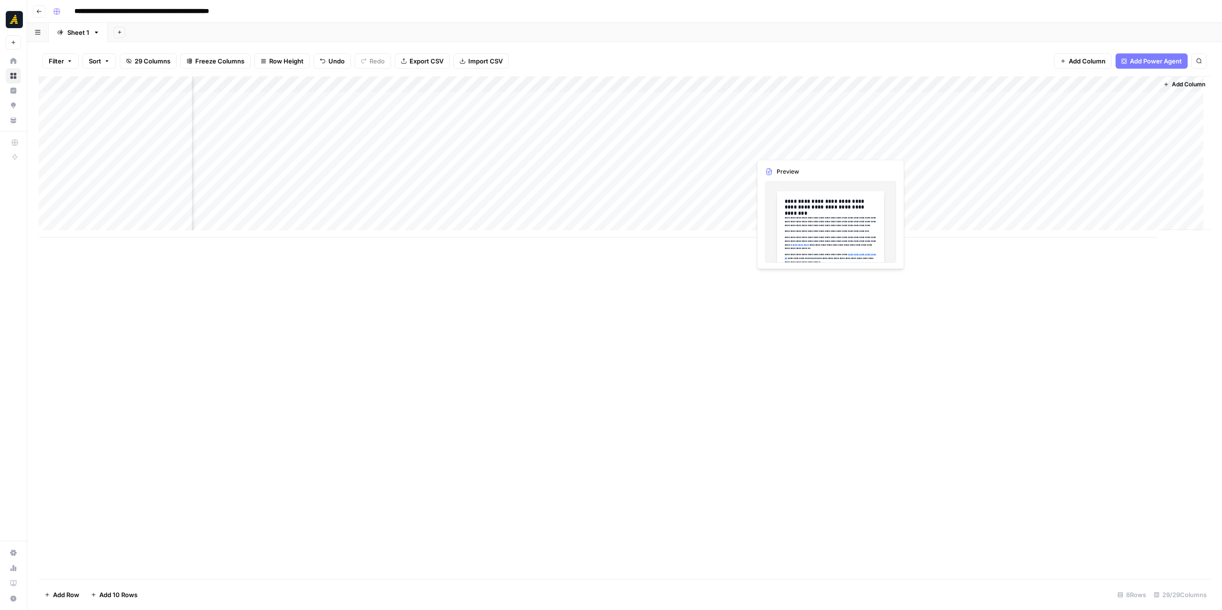
click at [778, 148] on div "Add Column" at bounding box center [625, 156] width 1172 height 161
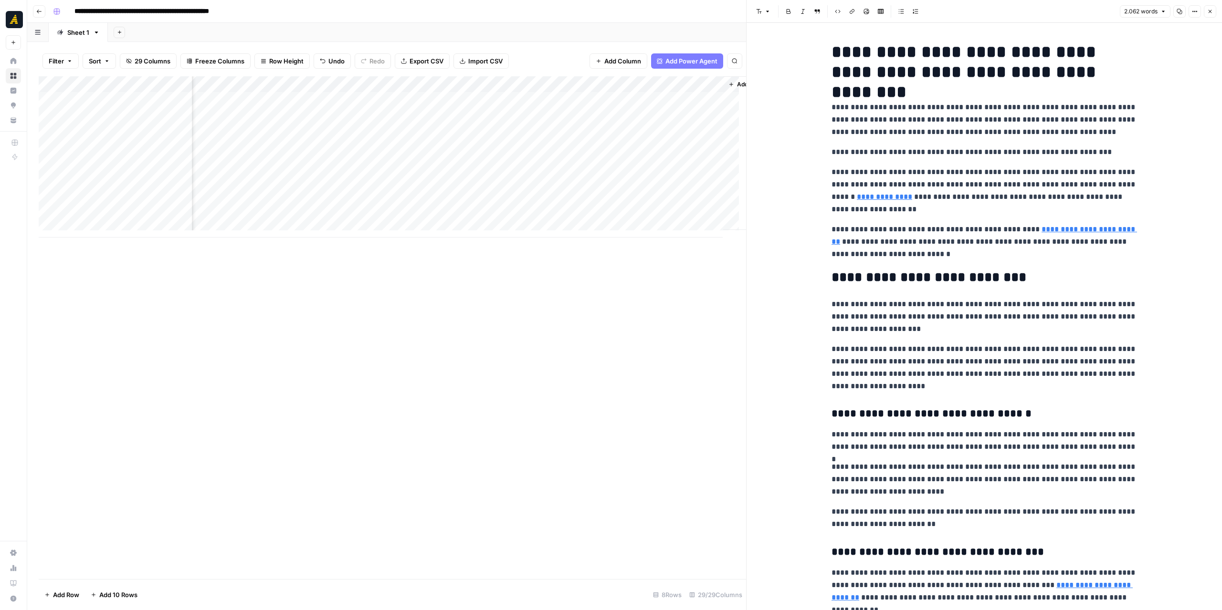
scroll to position [0, 2755]
click at [555, 147] on div "Add Column" at bounding box center [392, 156] width 707 height 161
click at [644, 147] on div "Add Column" at bounding box center [392, 156] width 707 height 161
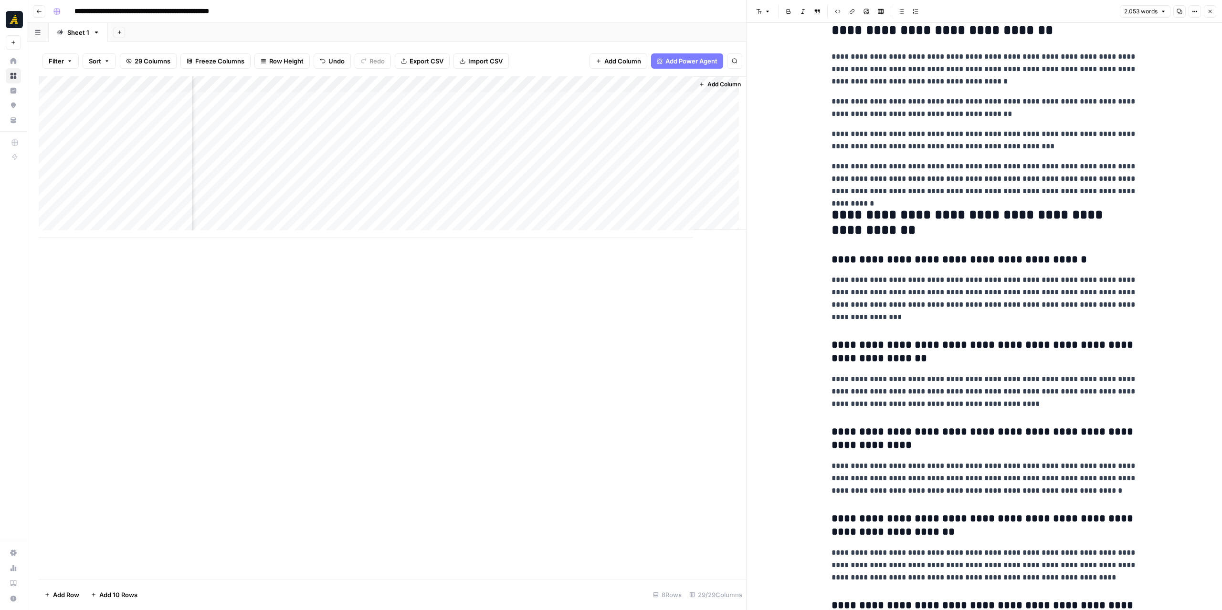
scroll to position [3816, 0]
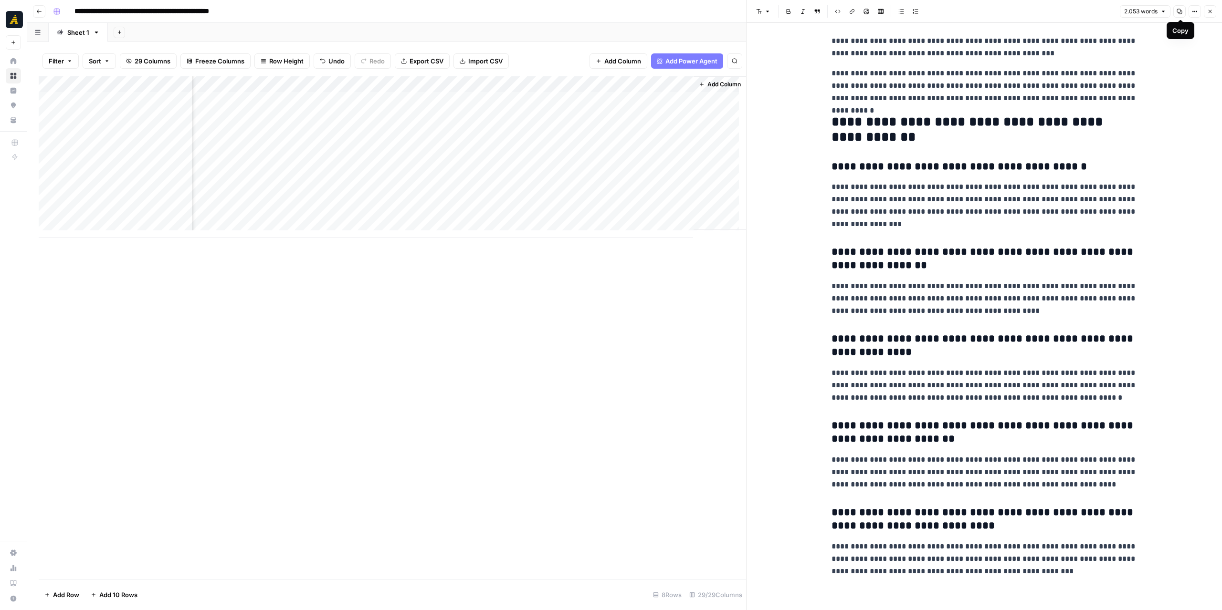
click at [1177, 13] on button "Copy" at bounding box center [1179, 11] width 12 height 12
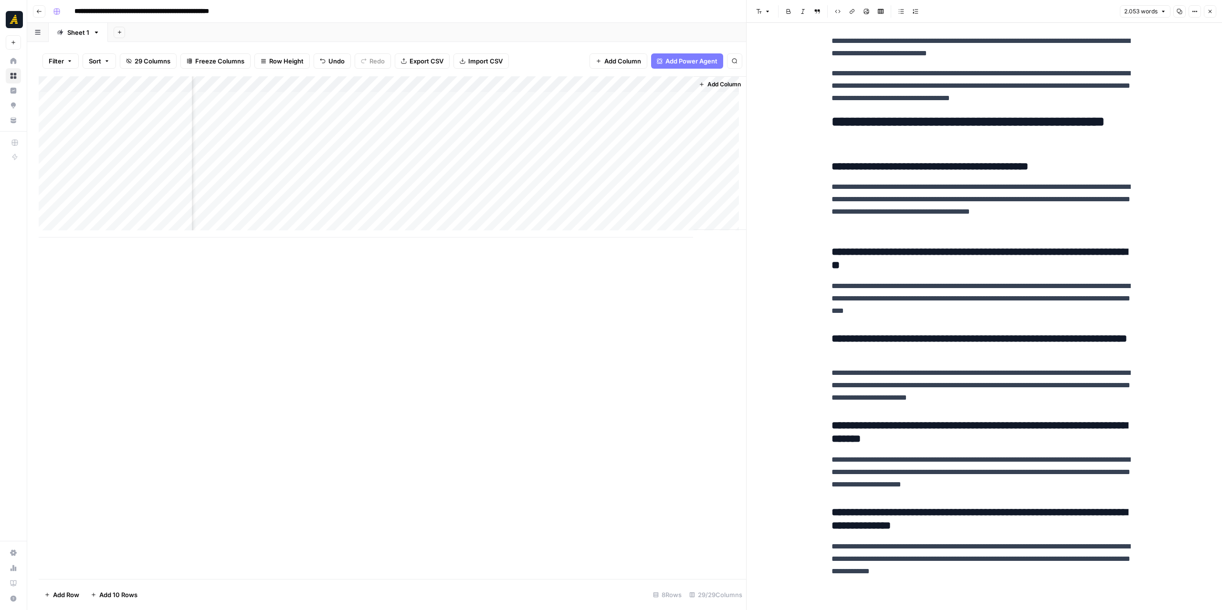
click at [106, 154] on div "Add Column" at bounding box center [392, 156] width 707 height 161
click at [1180, 11] on icon "button" at bounding box center [1179, 12] width 6 height 6
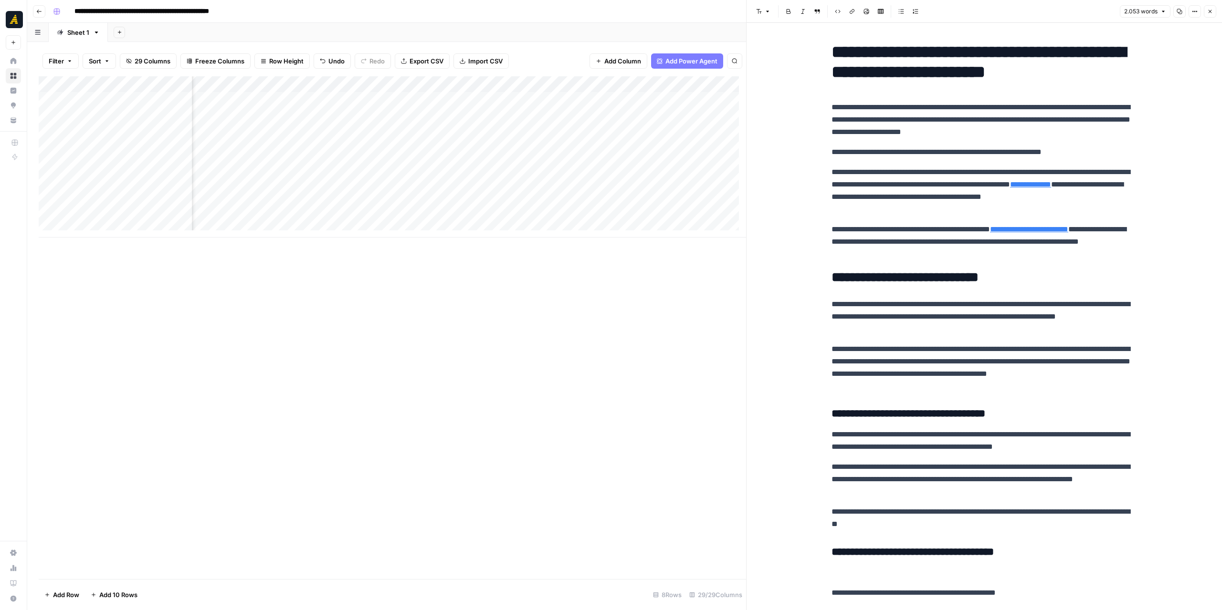
scroll to position [0, 568]
click at [341, 88] on div "Add Column" at bounding box center [392, 156] width 707 height 161
click at [296, 175] on span "Edit Workflow" at bounding box center [308, 178] width 84 height 10
click at [1181, 9] on icon "button" at bounding box center [1179, 12] width 6 height 6
click at [418, 147] on div "Add Column" at bounding box center [392, 156] width 707 height 161
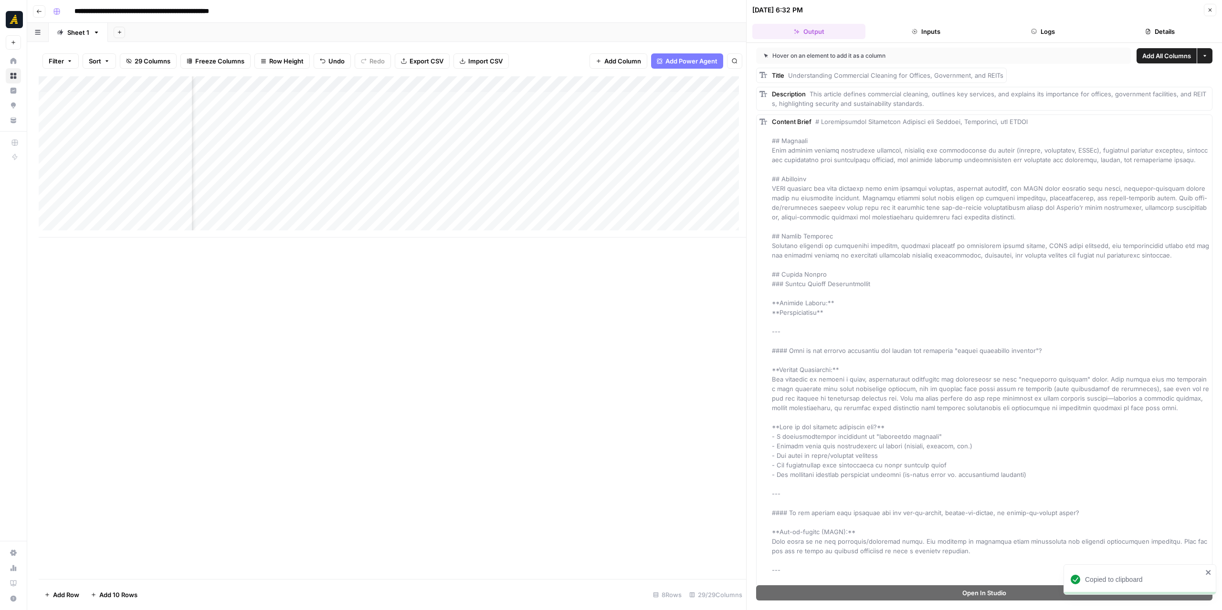
click at [1050, 33] on button "Logs" at bounding box center [1042, 31] width 113 height 15
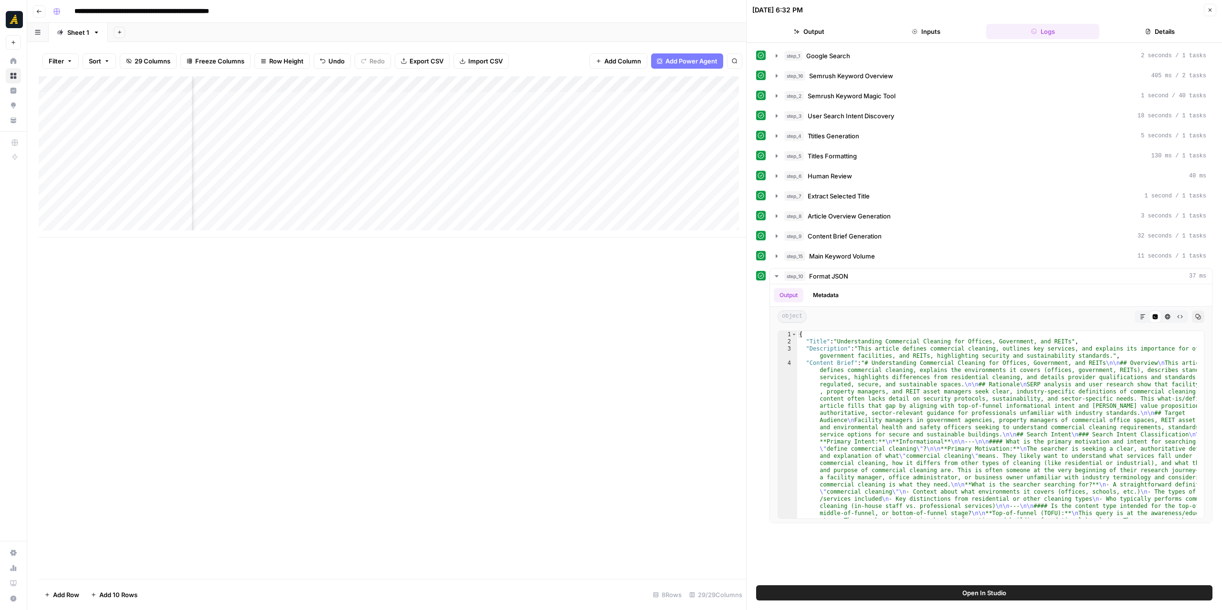
scroll to position [0, 1515]
click at [395, 149] on div "Add Column" at bounding box center [392, 156] width 707 height 161
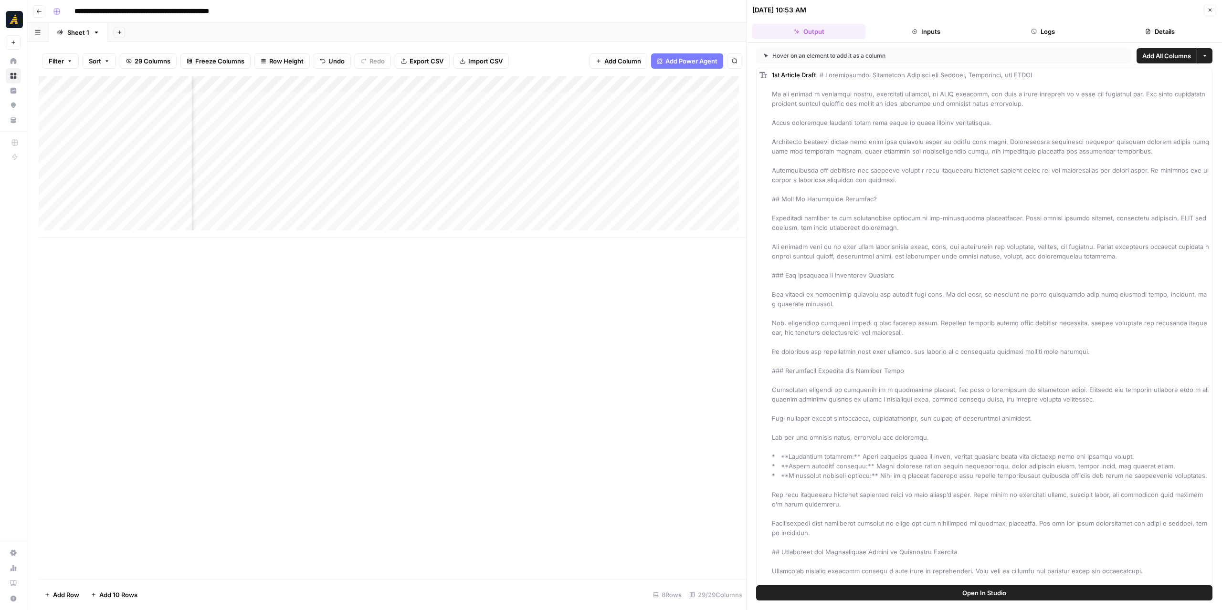
click at [1062, 19] on header "10/08/25 at 10:53 AM Close Output Inputs Logs Details" at bounding box center [983, 21] width 475 height 43
click at [1061, 24] on button "Logs" at bounding box center [1042, 31] width 113 height 15
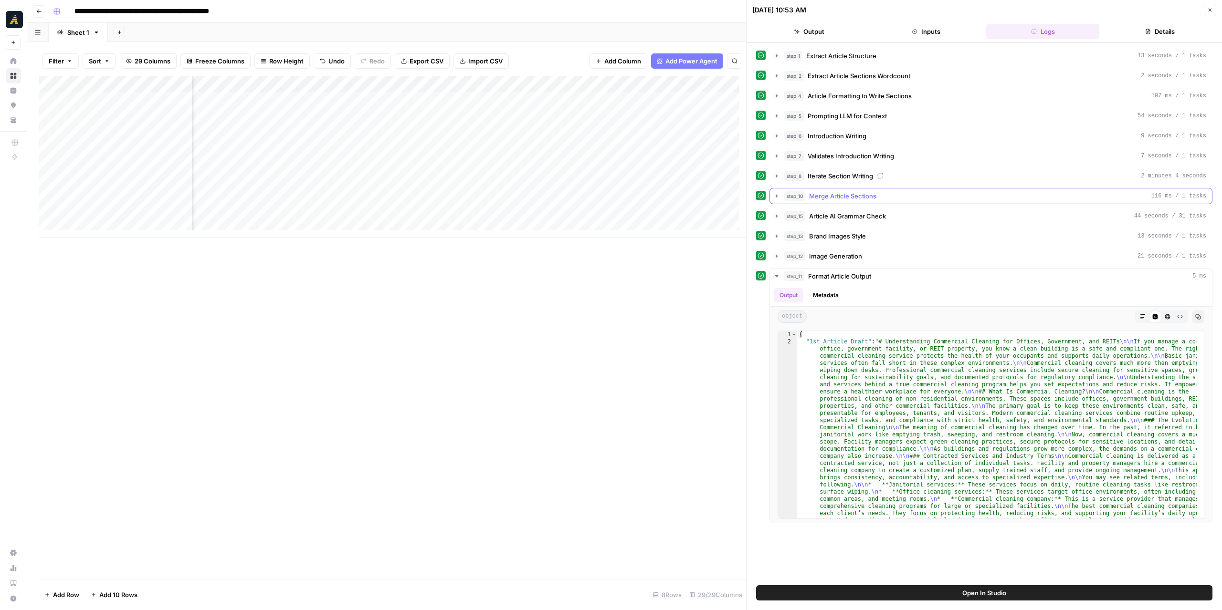
click at [779, 194] on icon "button" at bounding box center [777, 196] width 8 height 8
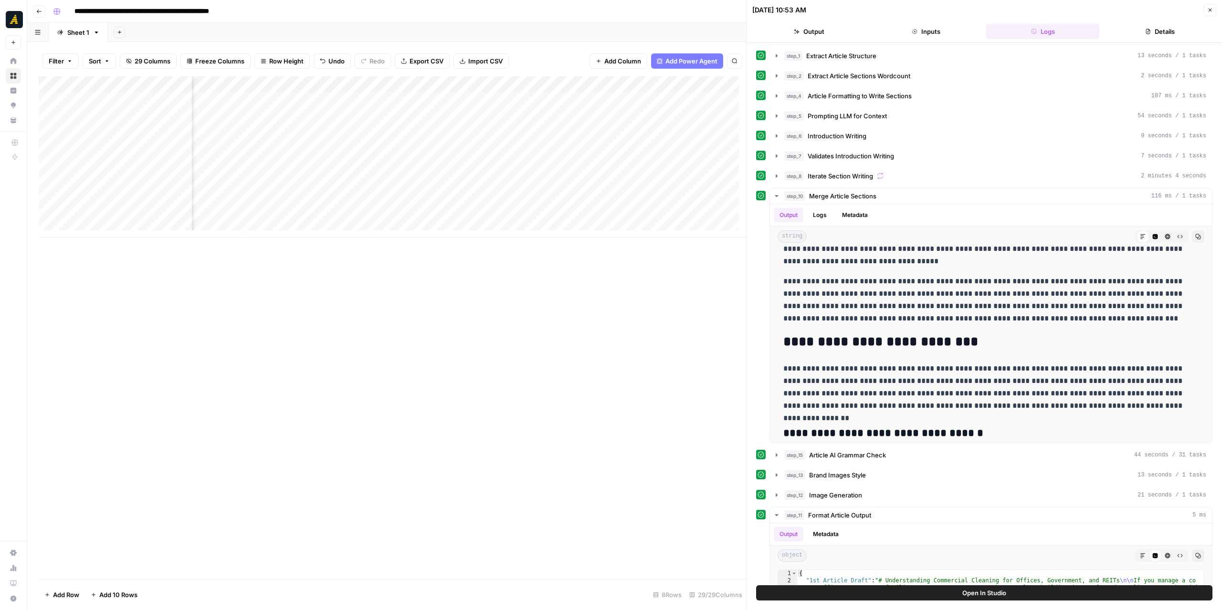
scroll to position [0, 2290]
click at [364, 144] on div "Add Column" at bounding box center [392, 156] width 707 height 161
click at [485, 150] on div "Add Column" at bounding box center [392, 156] width 707 height 161
click at [578, 146] on div "Add Column" at bounding box center [392, 156] width 707 height 161
click at [118, 150] on div "Add Column" at bounding box center [392, 156] width 707 height 161
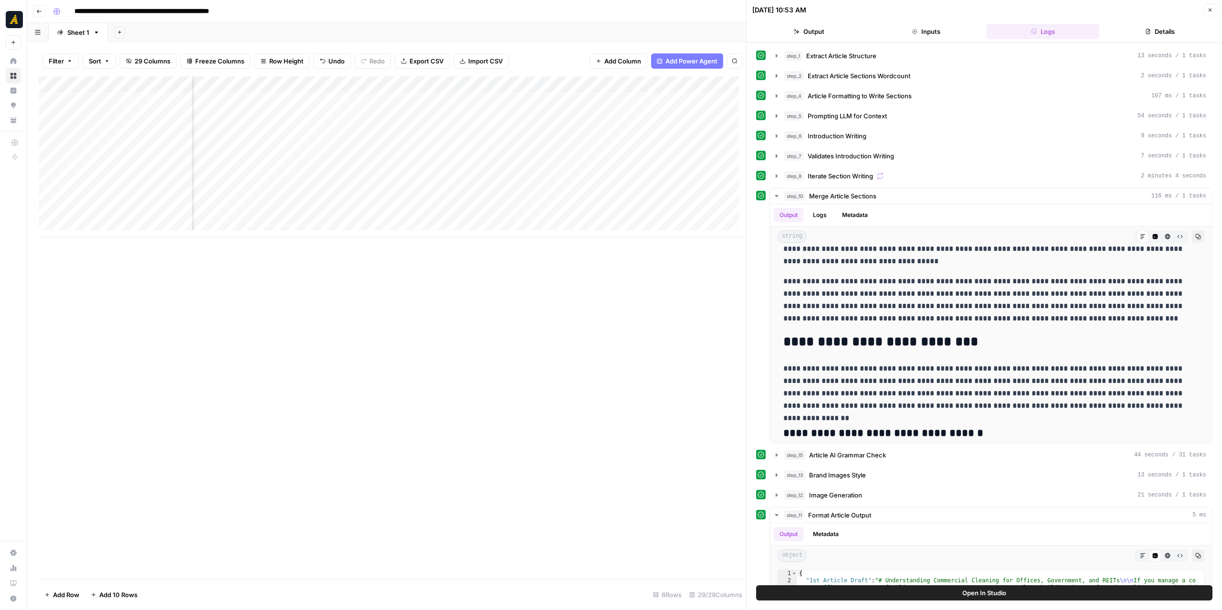
scroll to position [0, 1808]
click at [589, 147] on div "Add Column" at bounding box center [392, 156] width 707 height 161
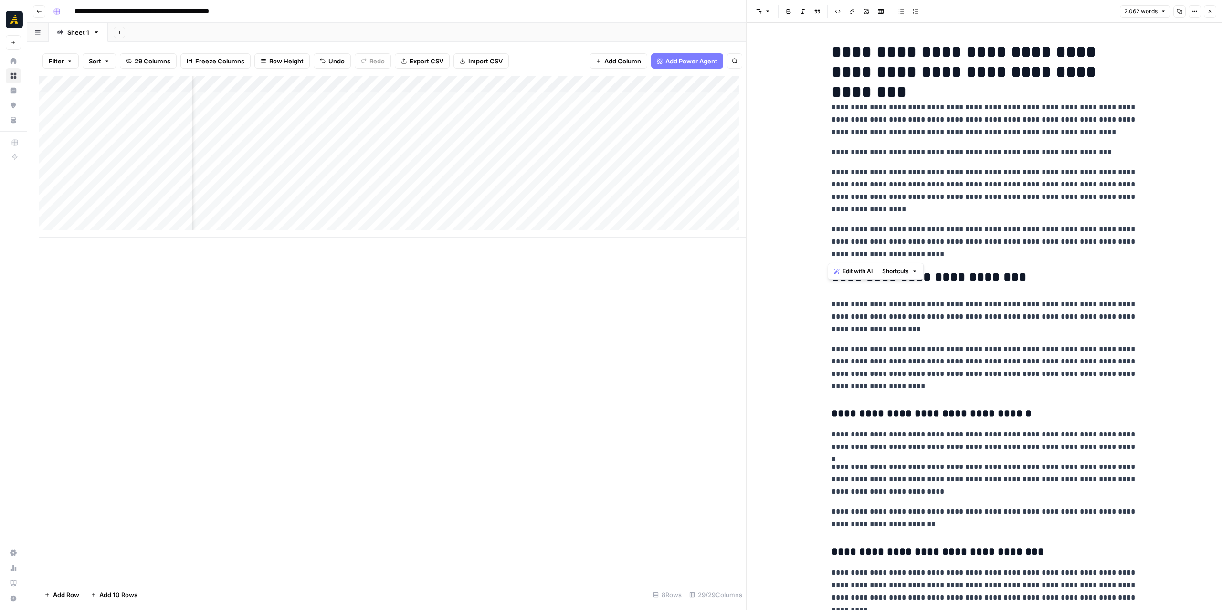
drag, startPoint x: 895, startPoint y: 235, endPoint x: 814, endPoint y: 106, distance: 152.0
copy div "**********"
click at [626, 149] on div "Add Column" at bounding box center [392, 156] width 707 height 161
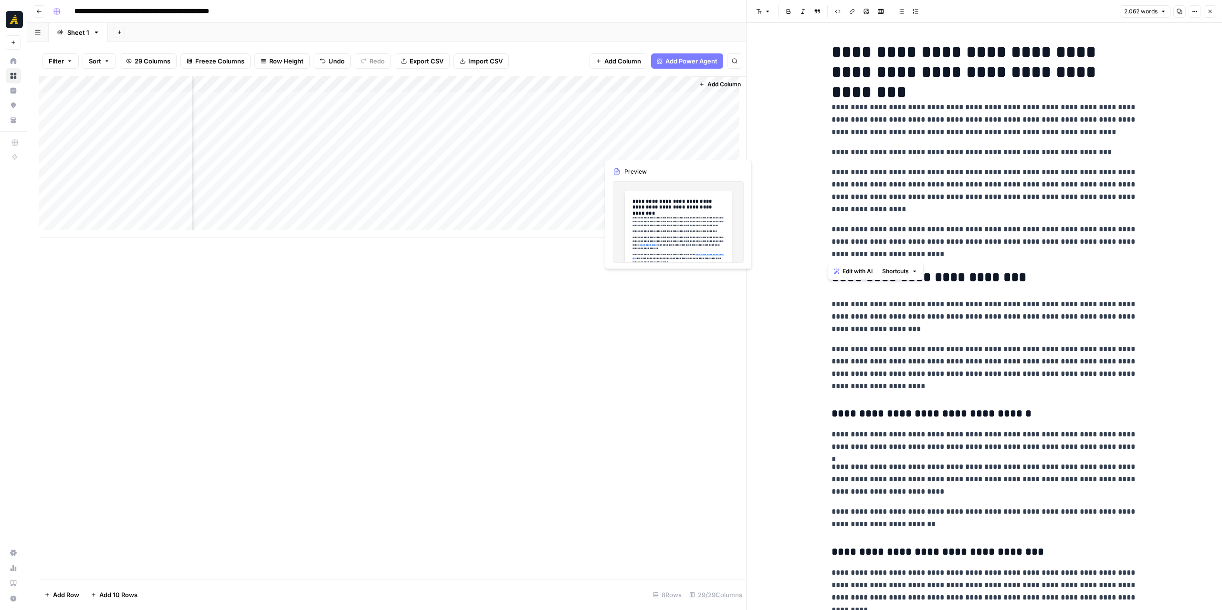
click at [626, 149] on div "Add Column" at bounding box center [392, 156] width 707 height 161
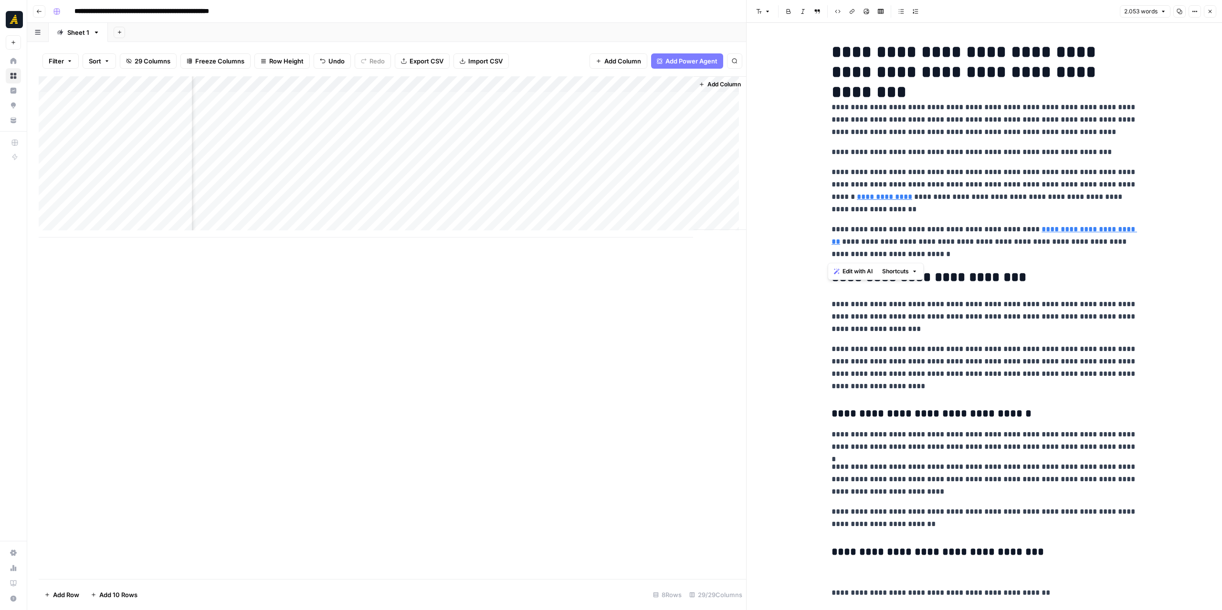
drag, startPoint x: 924, startPoint y: 231, endPoint x: 815, endPoint y: 112, distance: 161.8
click at [529, 149] on div "Add Column" at bounding box center [392, 156] width 707 height 161
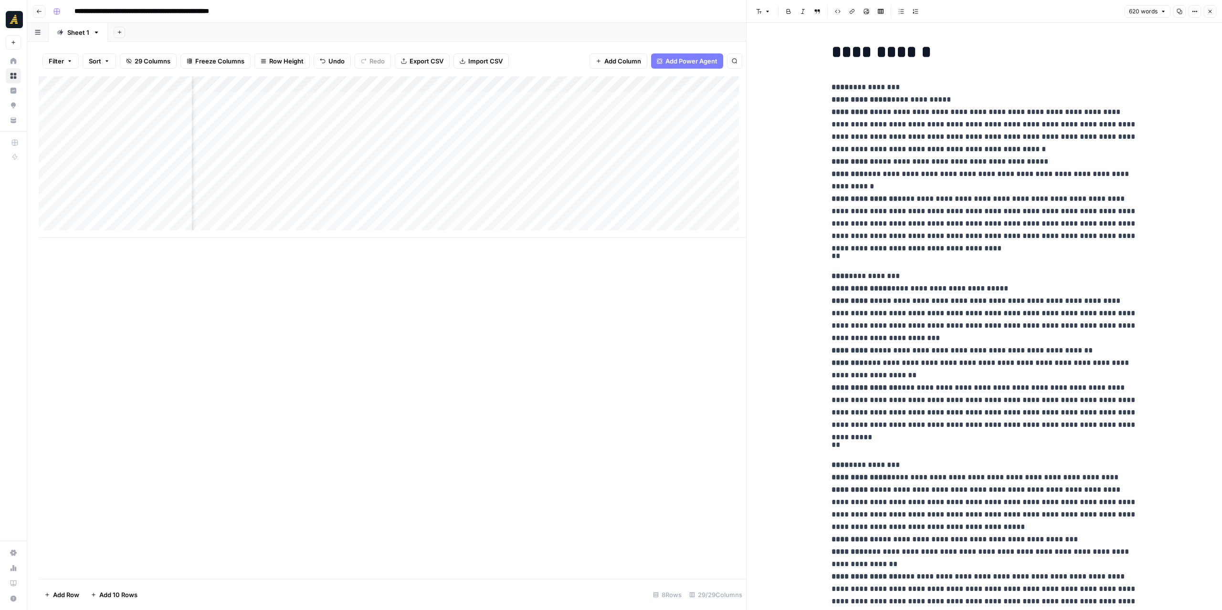
click at [1178, 13] on icon "button" at bounding box center [1179, 12] width 6 height 6
click at [451, 149] on div "Add Column" at bounding box center [392, 156] width 707 height 161
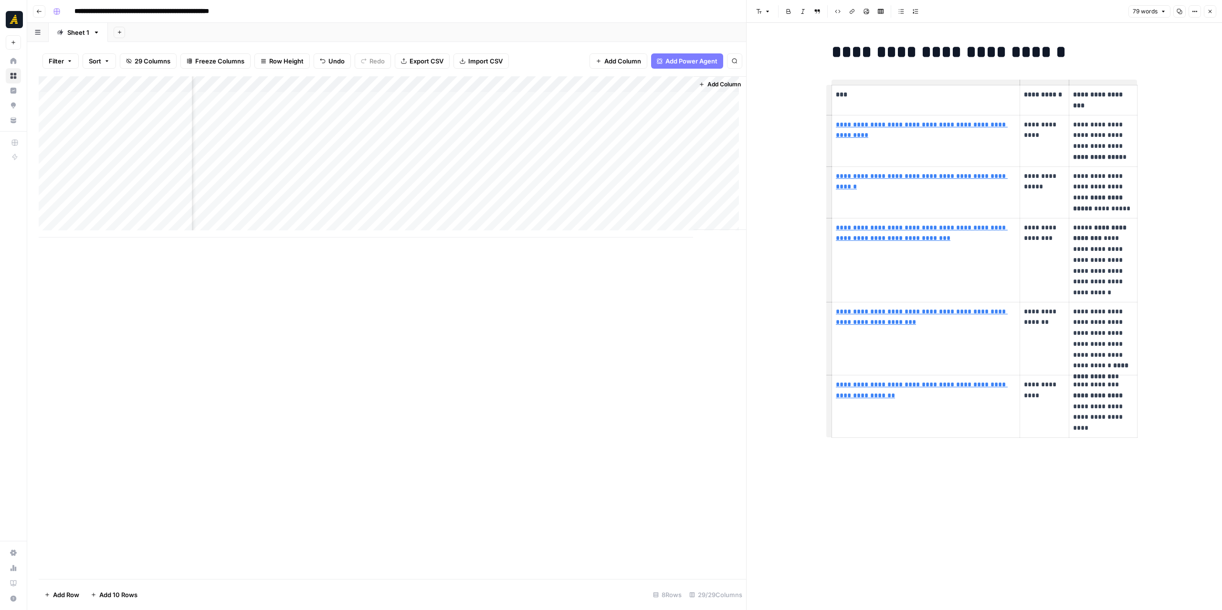
click at [1179, 11] on icon "button" at bounding box center [1179, 12] width 6 height 6
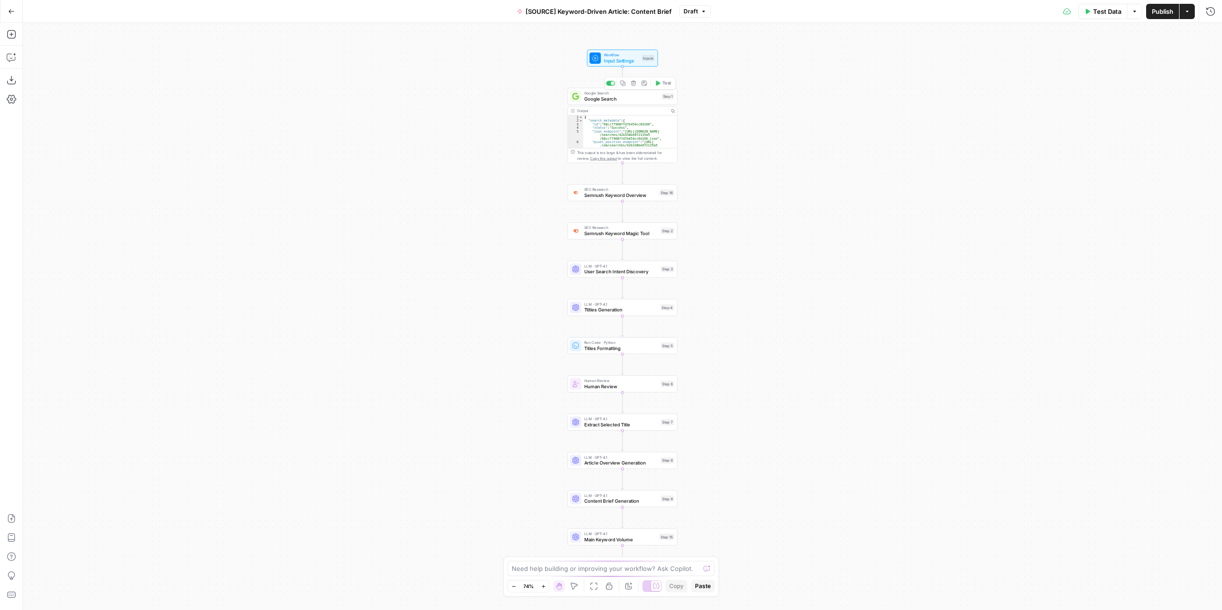
click at [625, 99] on span "Google Search" at bounding box center [621, 98] width 74 height 7
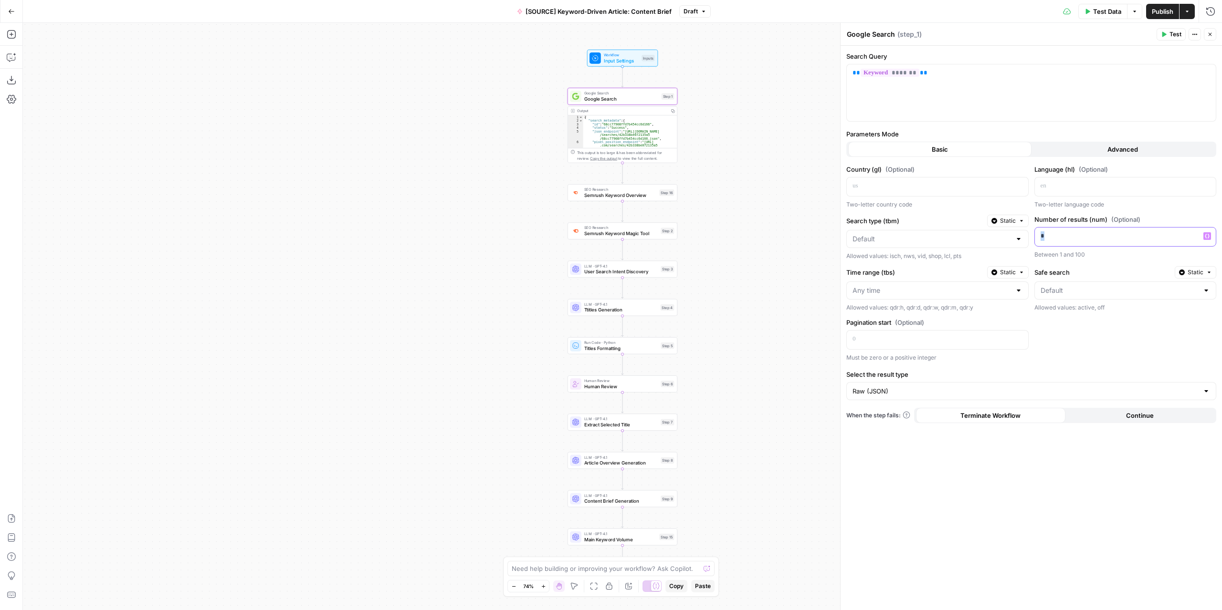
drag, startPoint x: 1052, startPoint y: 232, endPoint x: 1026, endPoint y: 233, distance: 26.3
click at [1026, 233] on div "Country (gl) (Optional) Two-letter country code Language (hl) (Optional) Two-le…" at bounding box center [1031, 264] width 370 height 198
click at [1025, 489] on div "Search Query ** ******* ** Parameters Mode Basic Advanced Country (gl) (Optiona…" at bounding box center [1030, 328] width 381 height 565
click at [1154, 13] on span "Publish" at bounding box center [1162, 12] width 21 height 10
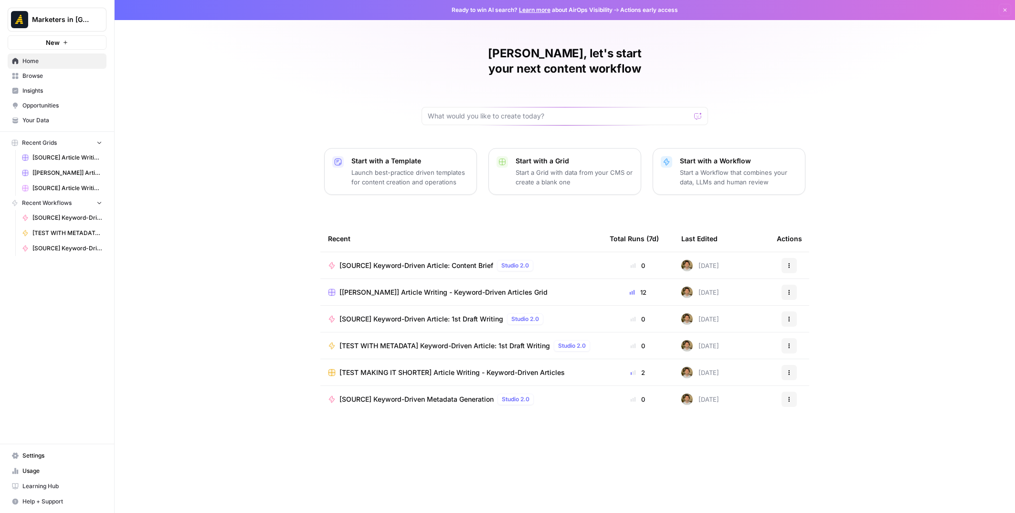
click at [68, 78] on span "Browse" at bounding box center [62, 76] width 80 height 9
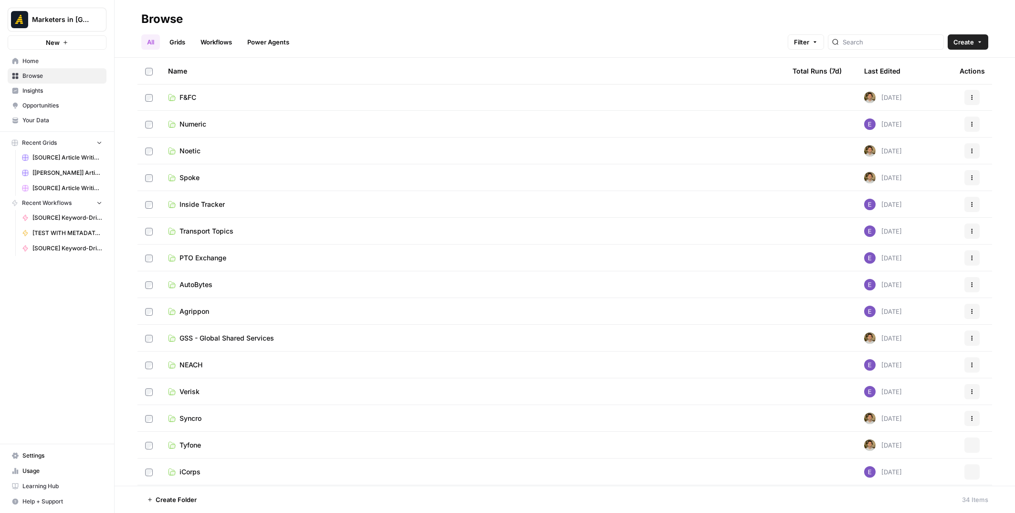
scroll to position [191, 0]
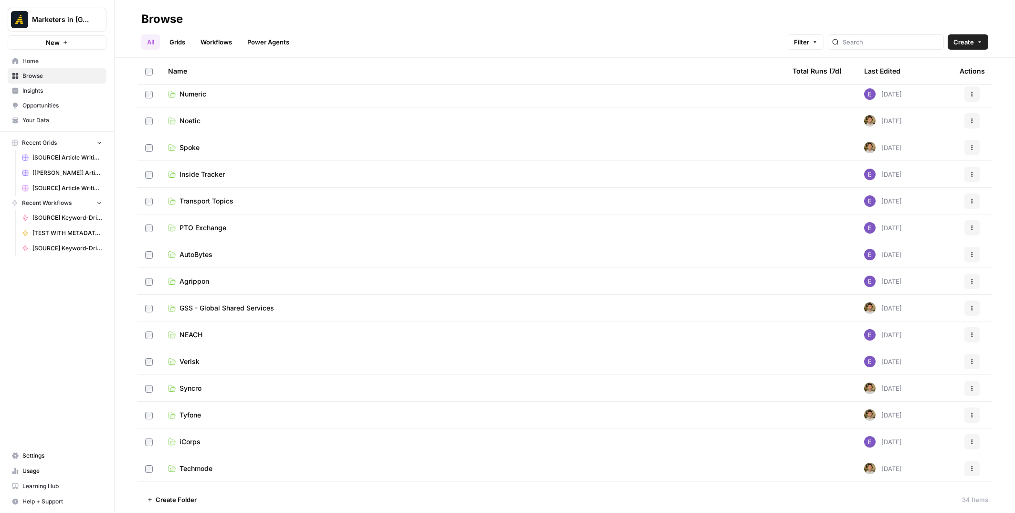
click at [208, 410] on link "Tyfone" at bounding box center [472, 415] width 609 height 10
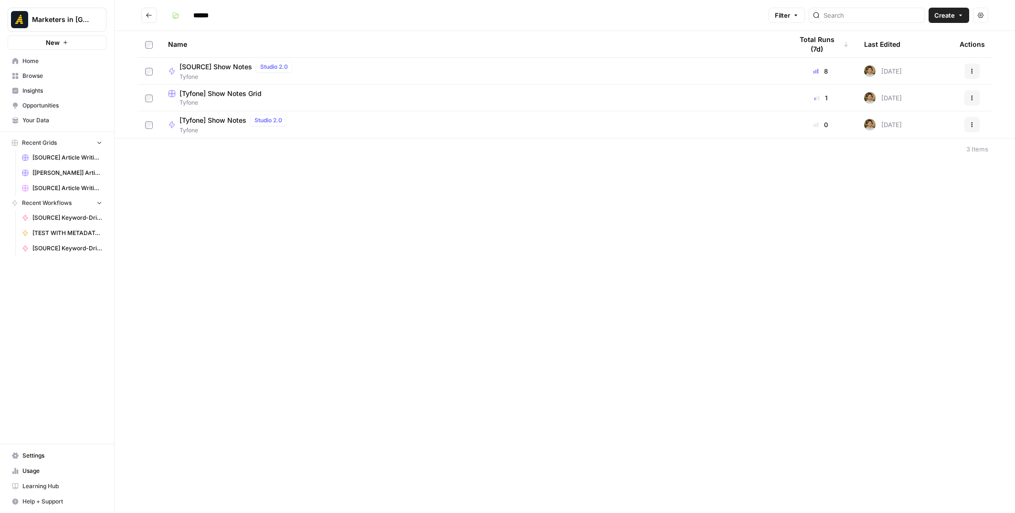
click at [226, 96] on span "[Tyfone] Show Notes Grid" at bounding box center [220, 94] width 82 height 10
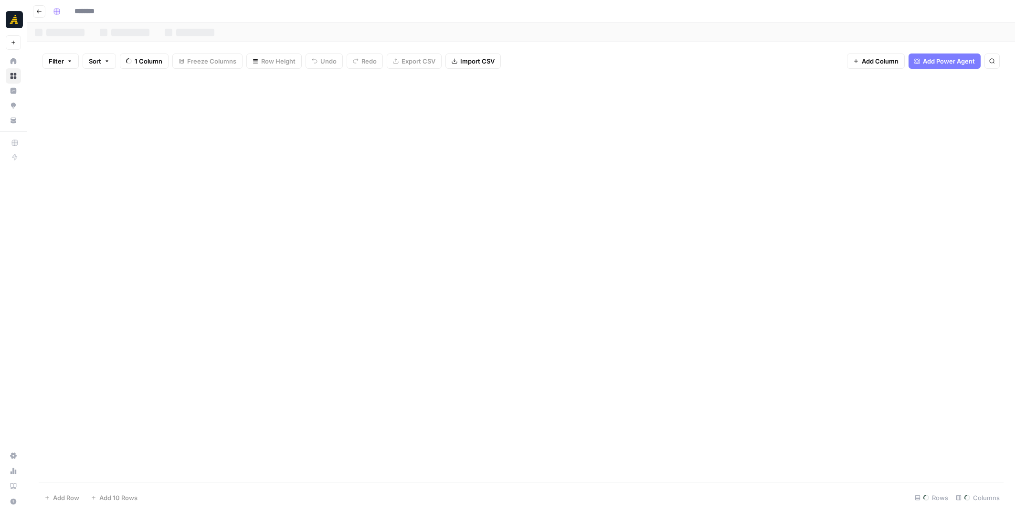
type input "**********"
click at [556, 164] on div "Add Column" at bounding box center [521, 132] width 965 height 113
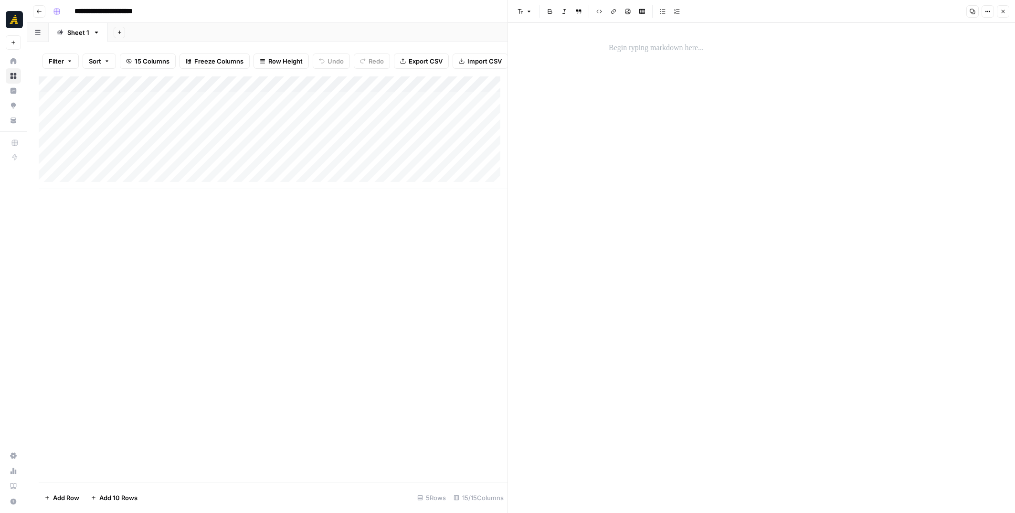
click at [642, 45] on p at bounding box center [760, 48] width 305 height 12
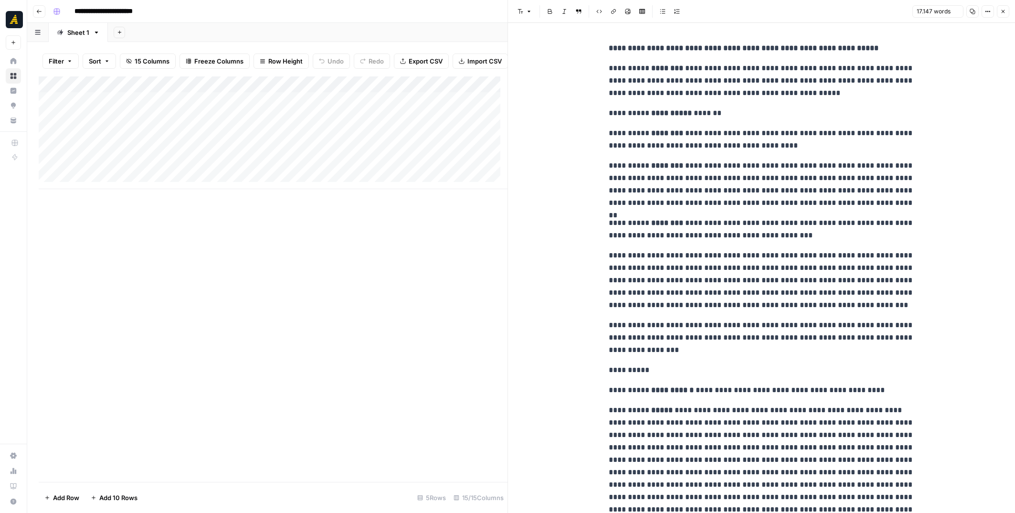
scroll to position [19246, 0]
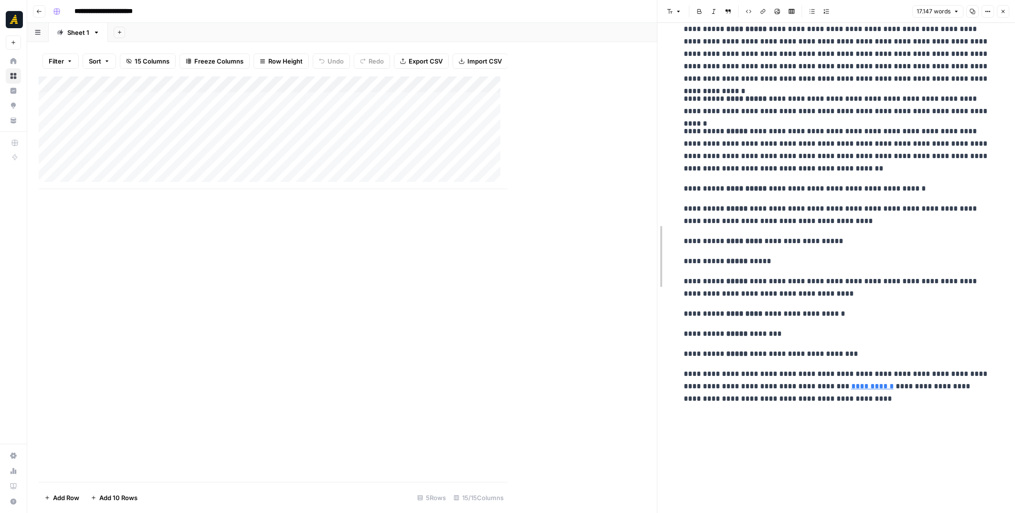
drag, startPoint x: 508, startPoint y: 263, endPoint x: 752, endPoint y: 254, distance: 244.0
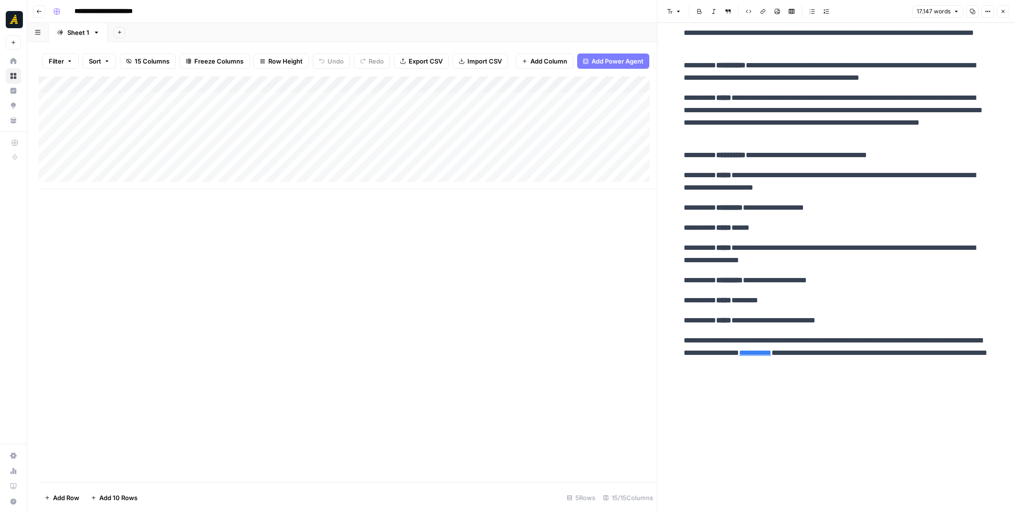
click at [469, 155] on div "Add Column" at bounding box center [348, 132] width 618 height 113
click at [103, 159] on div "Add Column" at bounding box center [348, 132] width 618 height 113
click at [123, 170] on div "Add Column" at bounding box center [348, 132] width 618 height 113
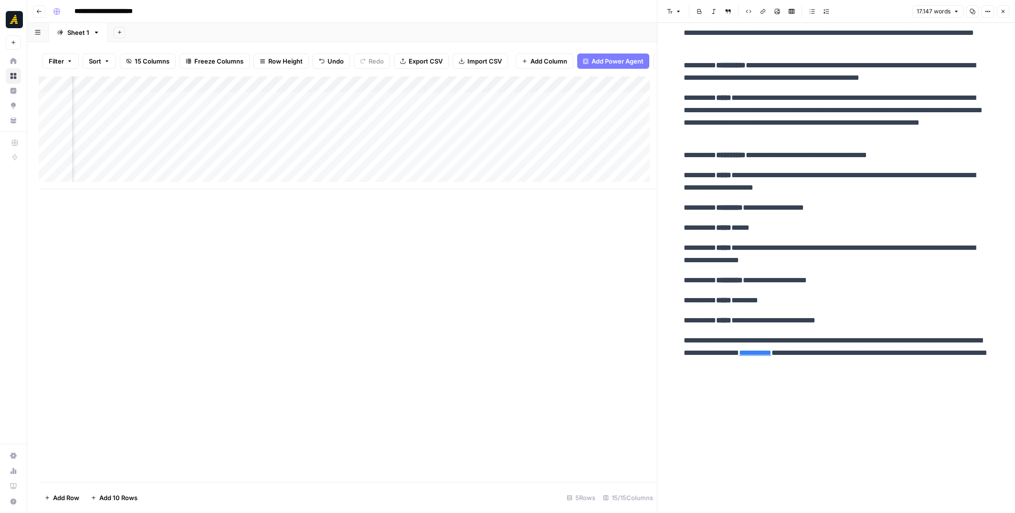
click at [380, 171] on div "Add Column" at bounding box center [348, 132] width 618 height 113
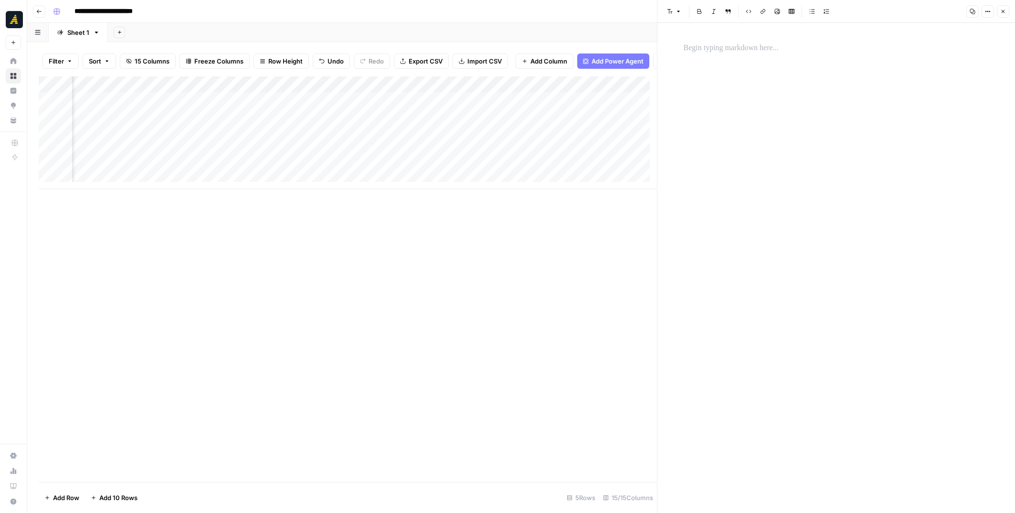
click at [734, 38] on div at bounding box center [836, 268] width 317 height 490
click at [734, 45] on p at bounding box center [835, 48] width 305 height 12
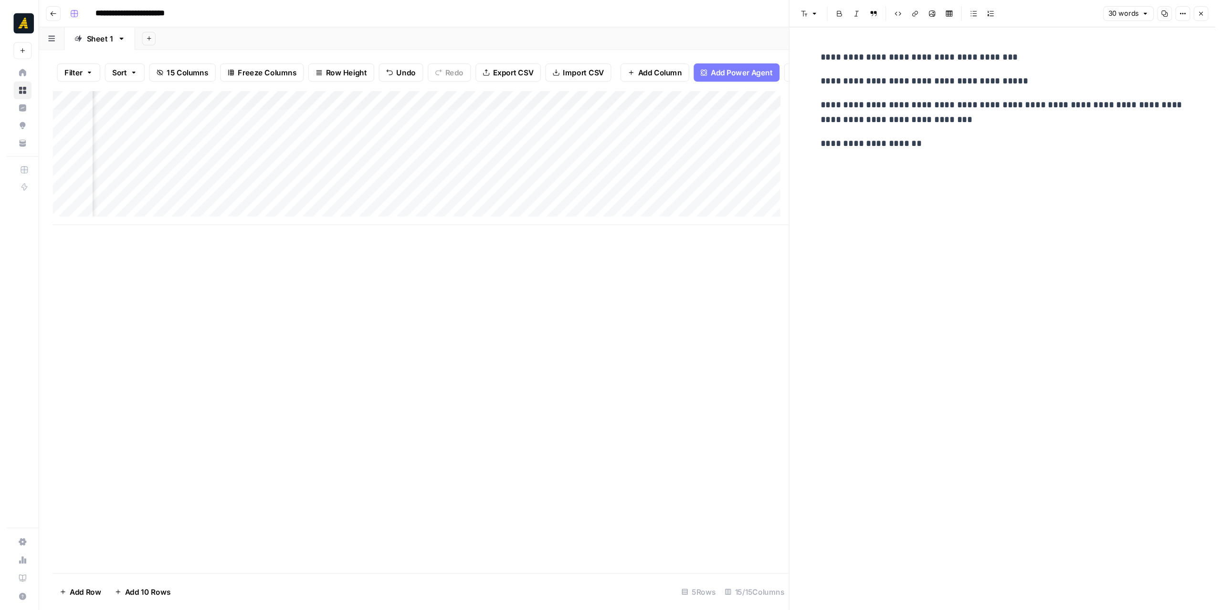
scroll to position [0, 310]
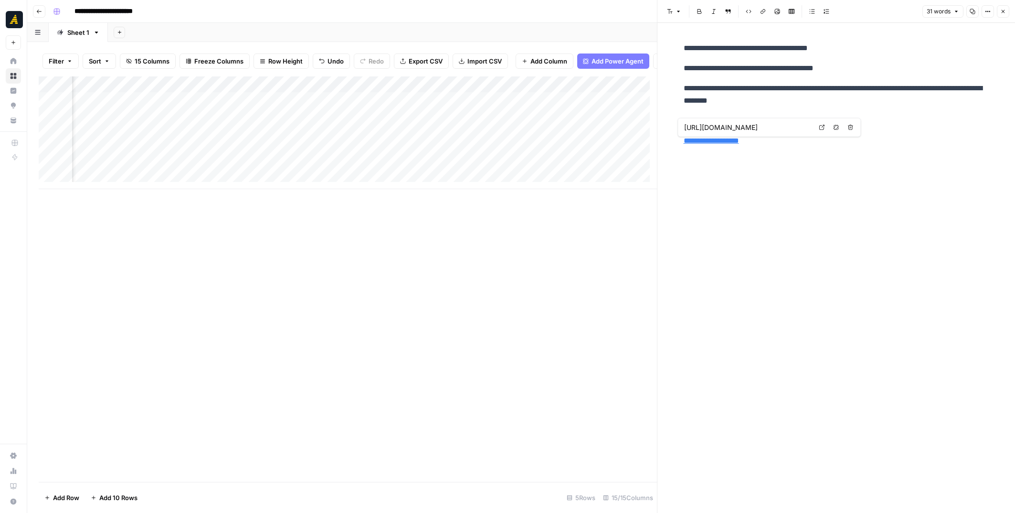
click at [418, 173] on div "Add Column" at bounding box center [348, 132] width 618 height 113
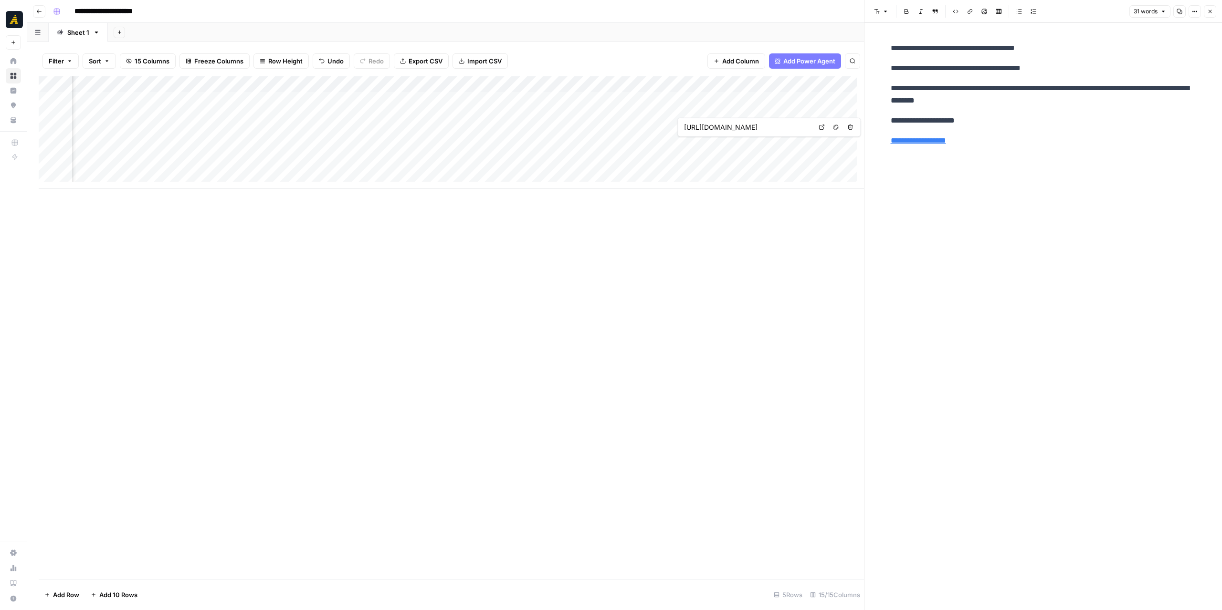
click at [530, 165] on div "Add Column" at bounding box center [451, 132] width 825 height 113
click at [530, 164] on div "Add Column" at bounding box center [451, 132] width 825 height 113
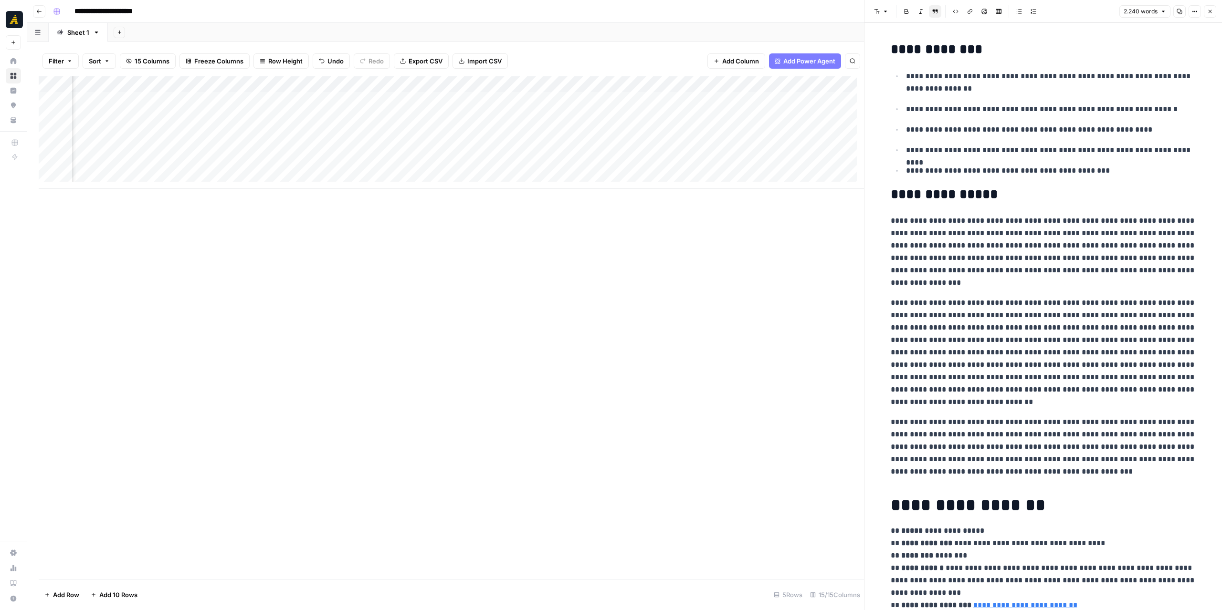
click at [1014, 14] on icon "button" at bounding box center [1179, 11] width 5 height 5
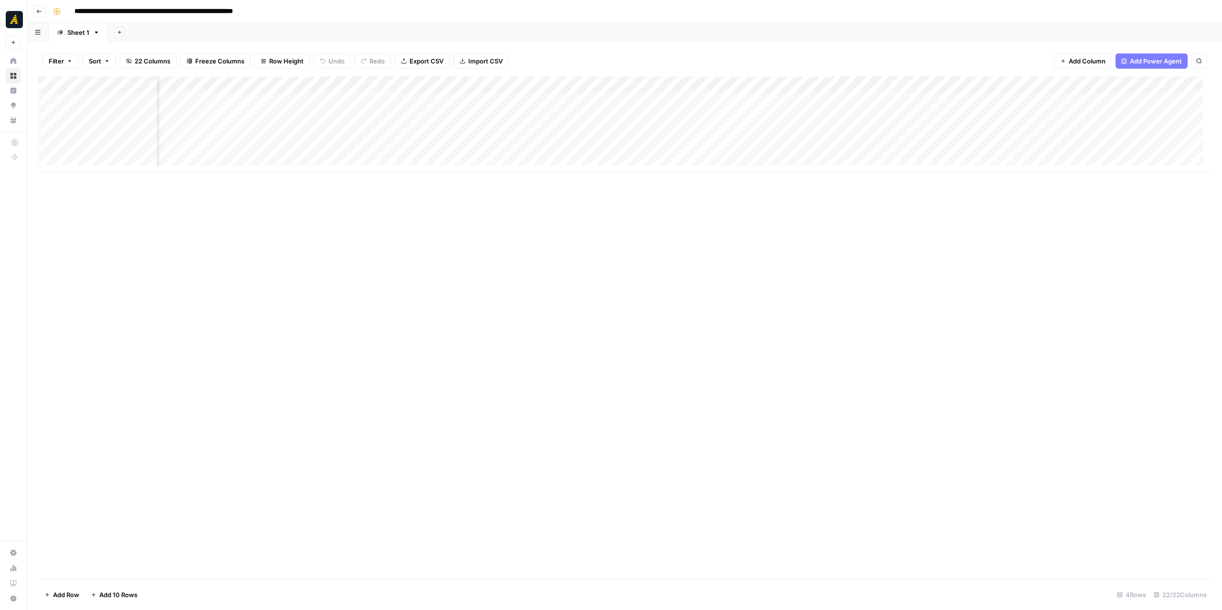
scroll to position [0, 1146]
click at [368, 85] on div "Add Column" at bounding box center [625, 124] width 1172 height 96
click at [565, 296] on div "Add Column" at bounding box center [625, 327] width 1172 height 503
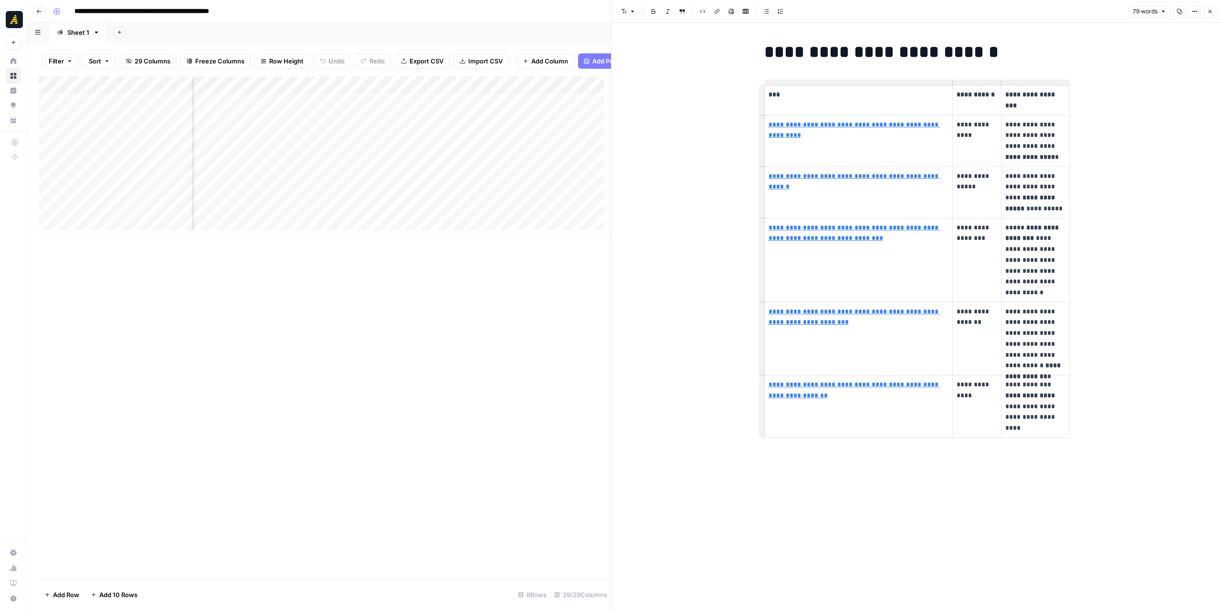
scroll to position [7, 1649]
click at [327, 87] on div "Add Column" at bounding box center [325, 156] width 572 height 161
click at [334, 95] on div at bounding box center [327, 93] width 96 height 19
click at [332, 92] on div at bounding box center [327, 93] width 96 height 19
click at [372, 308] on div "Add Column" at bounding box center [325, 327] width 572 height 503
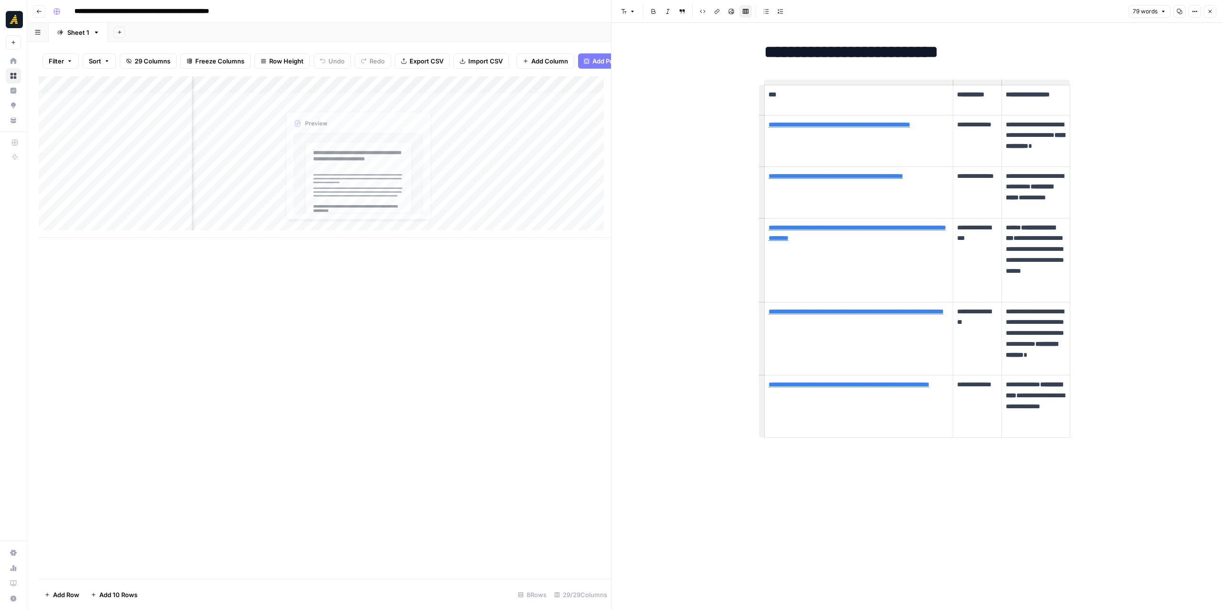
click at [337, 91] on div "Add Column" at bounding box center [325, 156] width 572 height 161
click at [241, 90] on div "Add Column" at bounding box center [325, 156] width 572 height 161
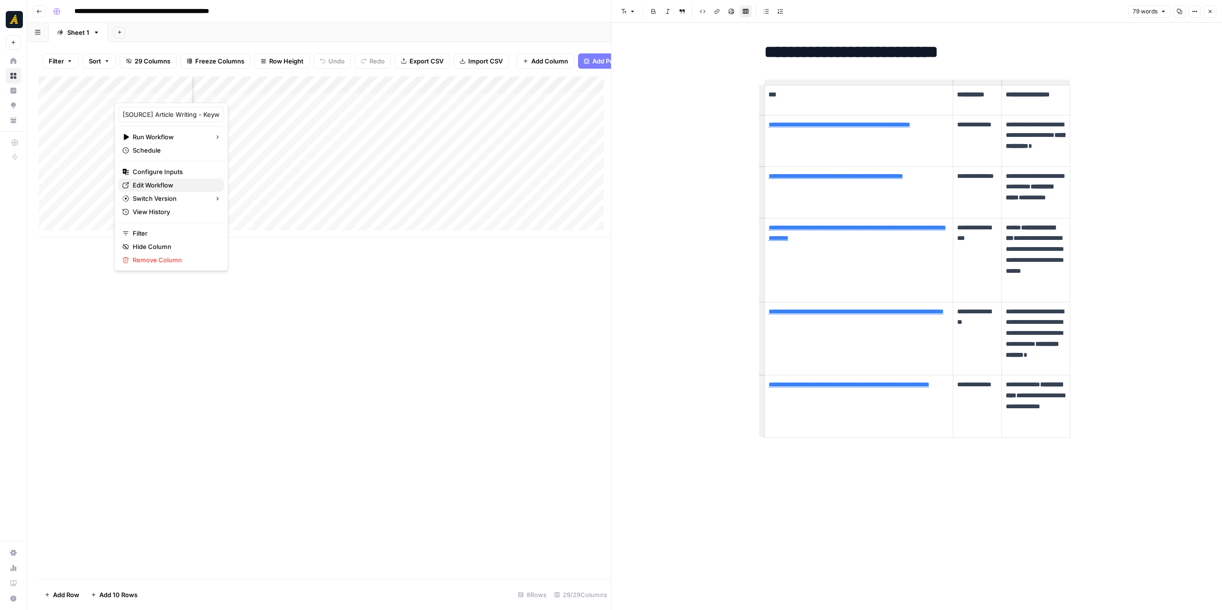
click at [171, 184] on span "Edit Workflow" at bounding box center [175, 185] width 84 height 10
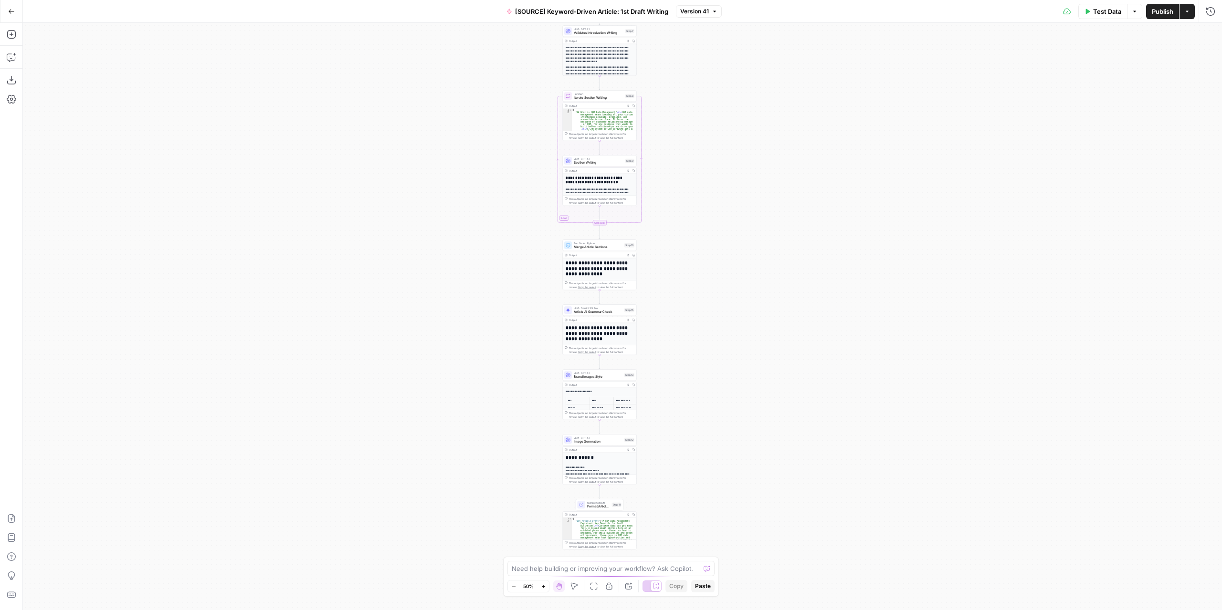
drag, startPoint x: 727, startPoint y: 369, endPoint x: 700, endPoint y: 179, distance: 191.4
click at [703, 164] on div "Workflow Input Settings Inputs LLM · GPT-4.1 Extract Article Structure Step 1 O…" at bounding box center [622, 316] width 1199 height 587
click at [614, 314] on div "LLM · Gemini 2.5 Pro Article AI Grammar Check Step 15 Copy step Delete step Add…" at bounding box center [599, 309] width 74 height 11
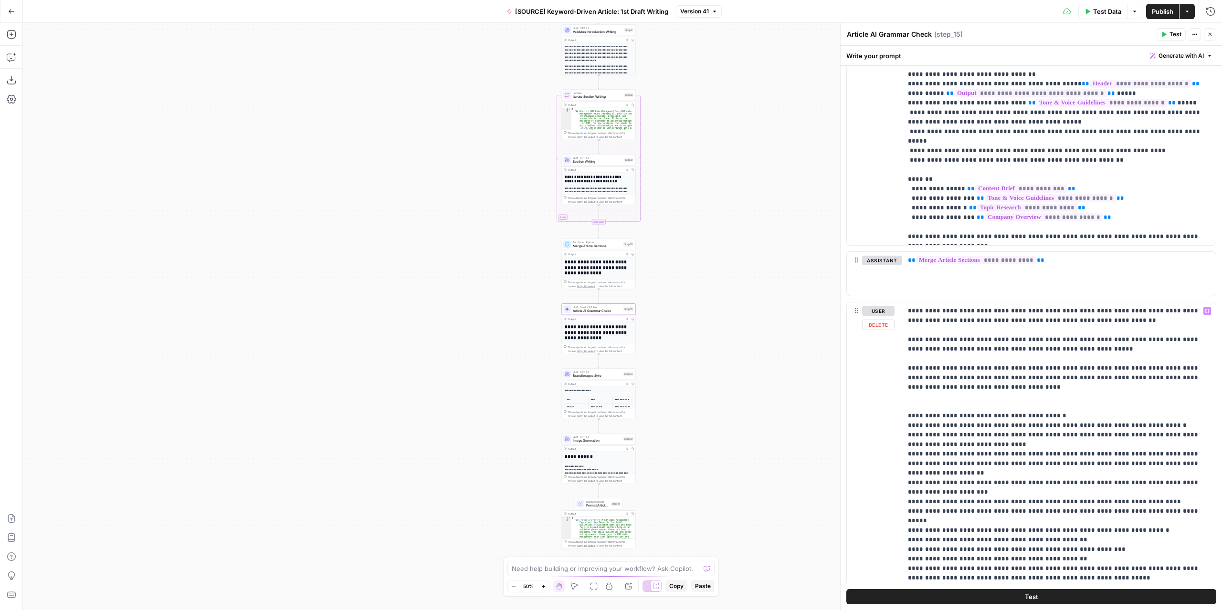
scroll to position [1183, 0]
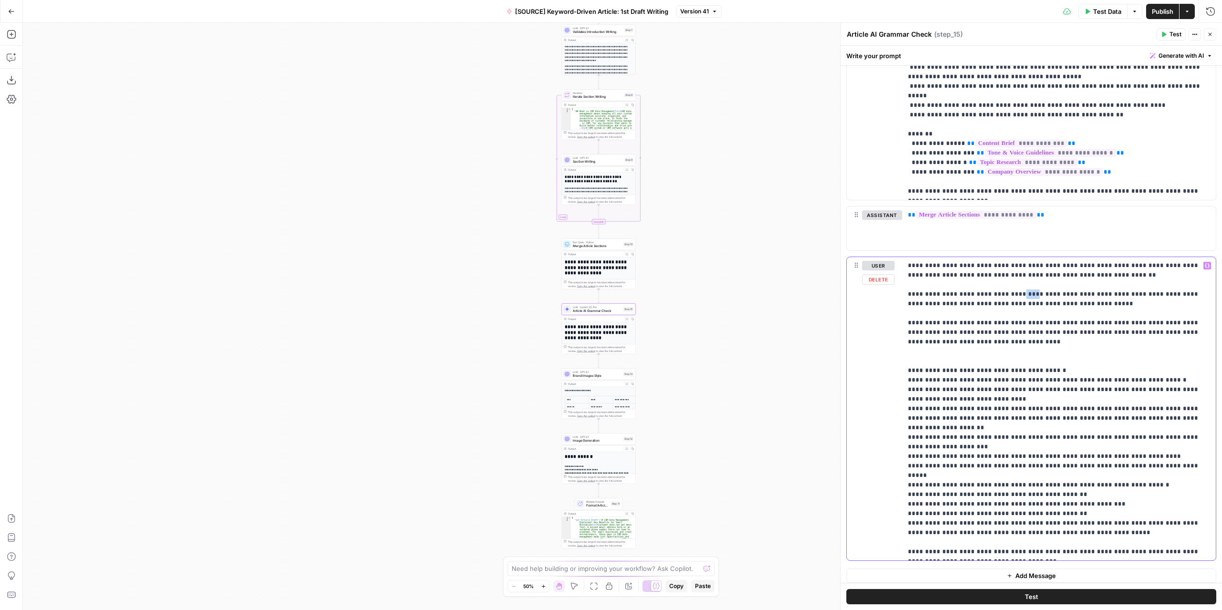
drag, startPoint x: 1019, startPoint y: 288, endPoint x: 1006, endPoint y: 288, distance: 13.8
click at [1006, 288] on p "**********" at bounding box center [1055, 409] width 295 height 296
click at [1160, 9] on span "Publish" at bounding box center [1162, 12] width 21 height 10
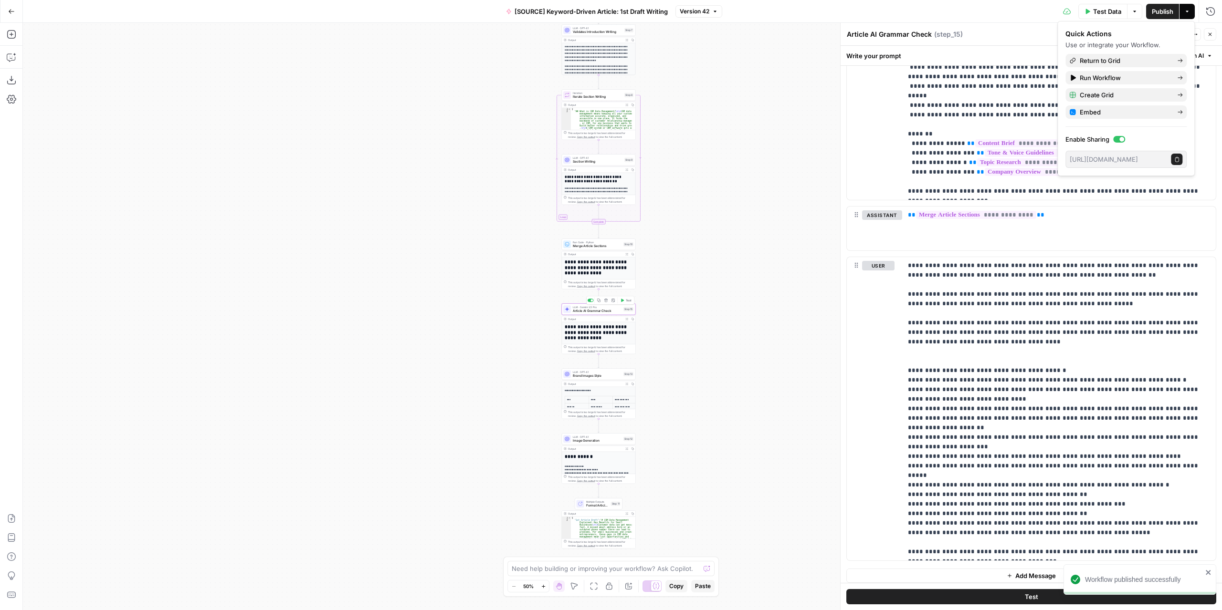
click at [627, 299] on span "Test" at bounding box center [629, 300] width 6 height 4
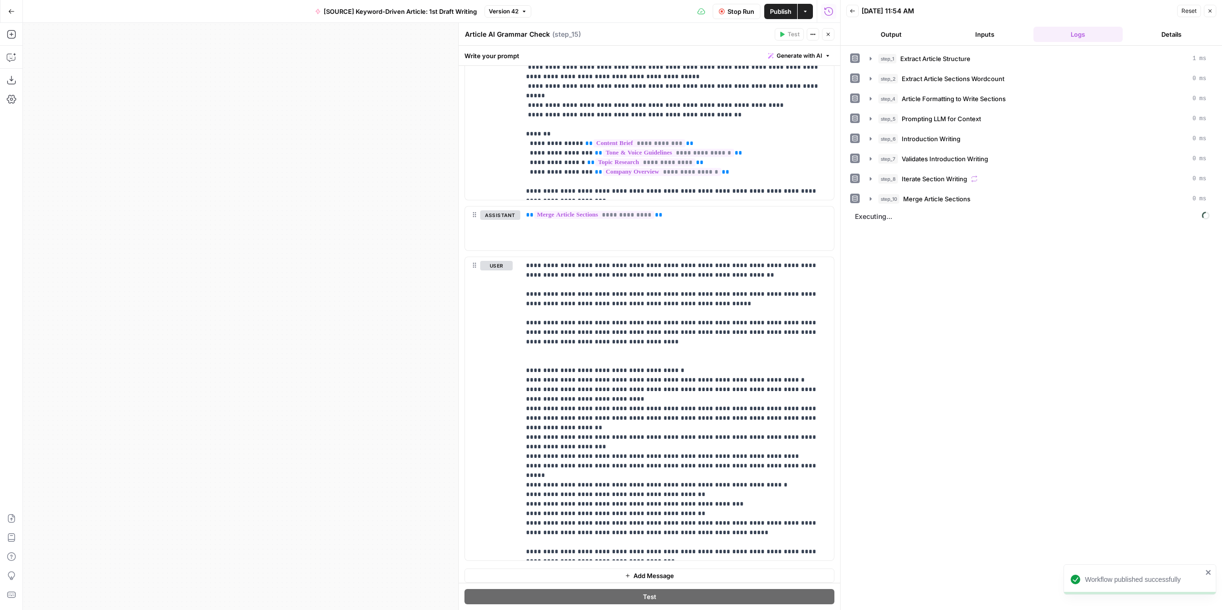
click at [827, 36] on icon "button" at bounding box center [828, 34] width 6 height 6
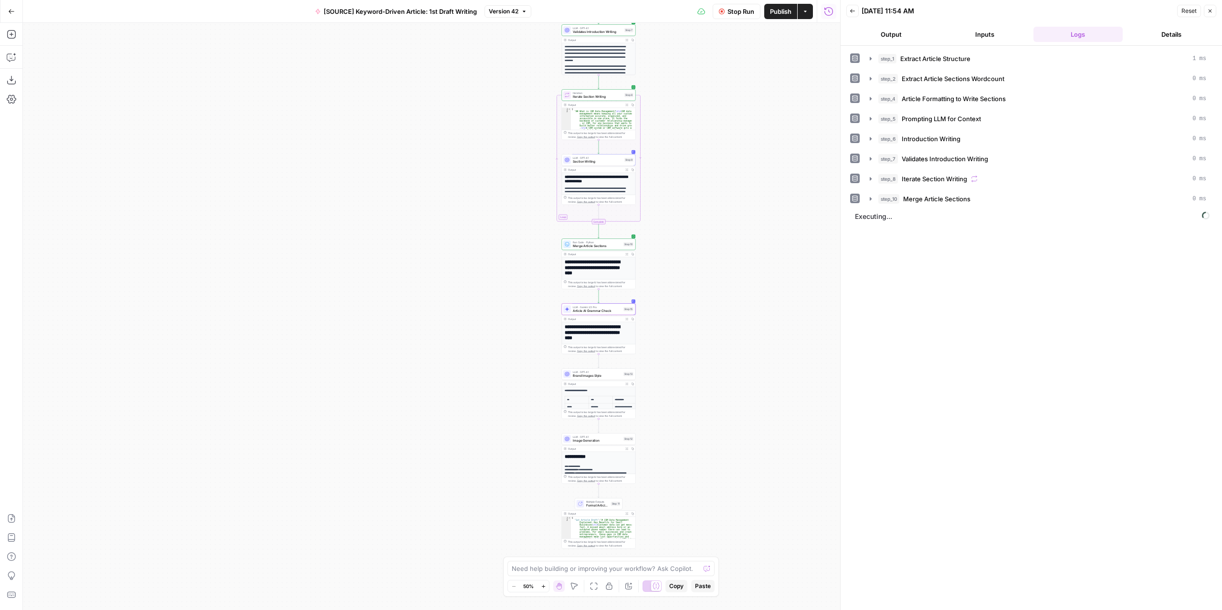
click at [911, 35] on button "Output" at bounding box center [891, 34] width 90 height 15
